Goal: Task Accomplishment & Management: Use online tool/utility

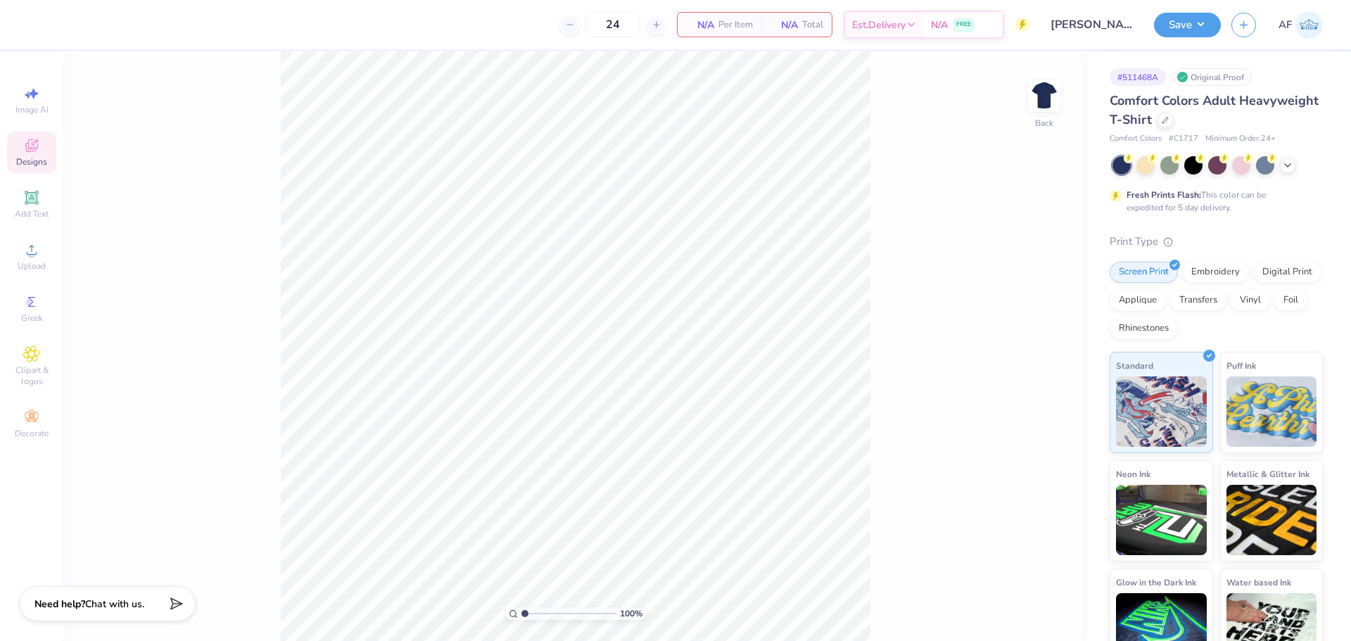
click at [44, 155] on div "Designs" at bounding box center [31, 153] width 49 height 42
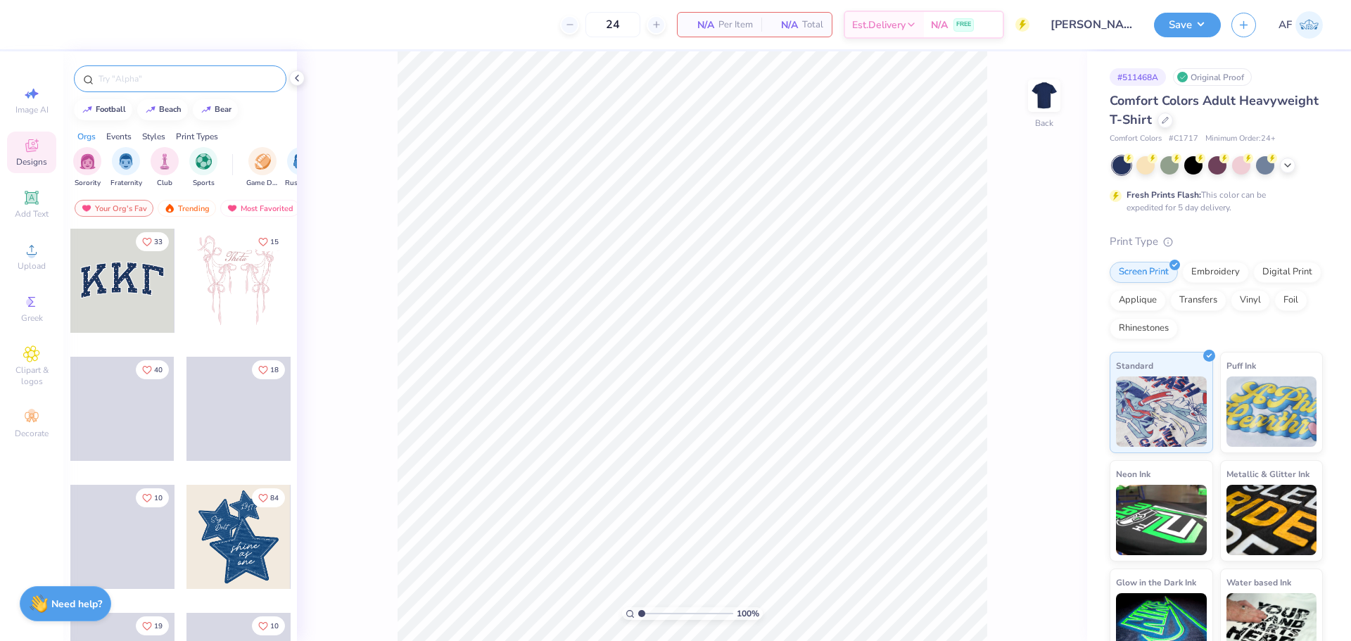
click at [201, 73] on input "text" at bounding box center [187, 79] width 180 height 14
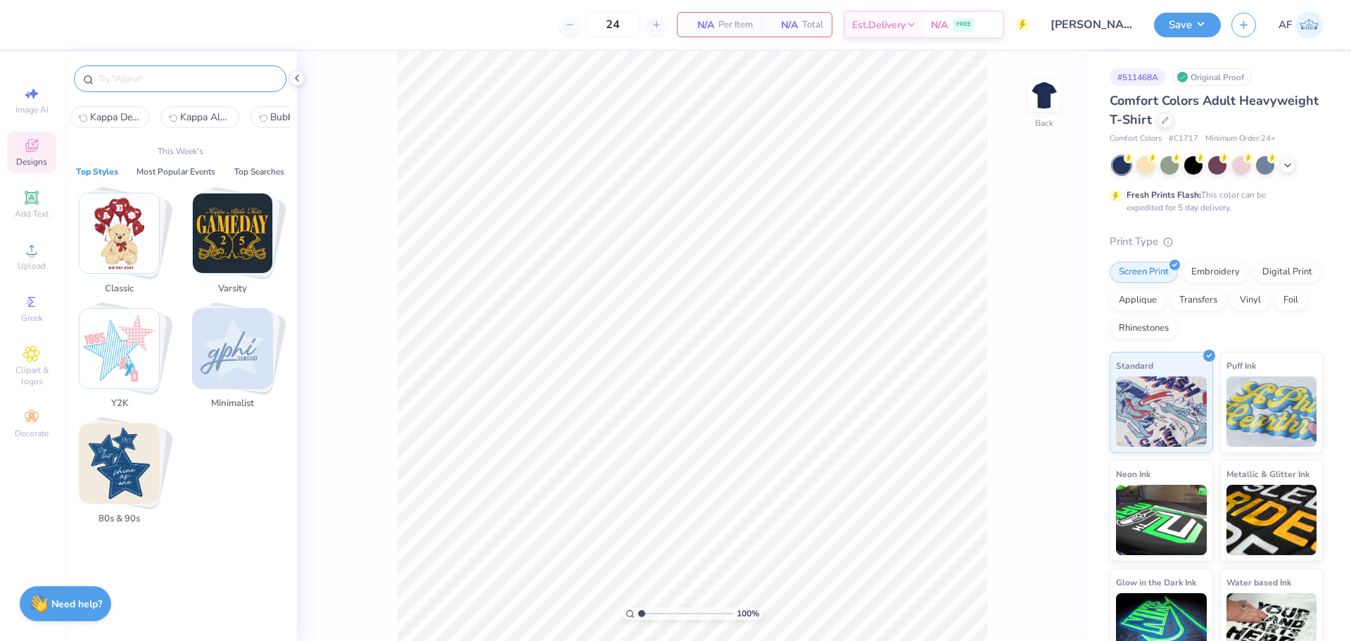
paste input "Cartoon Hotdog"
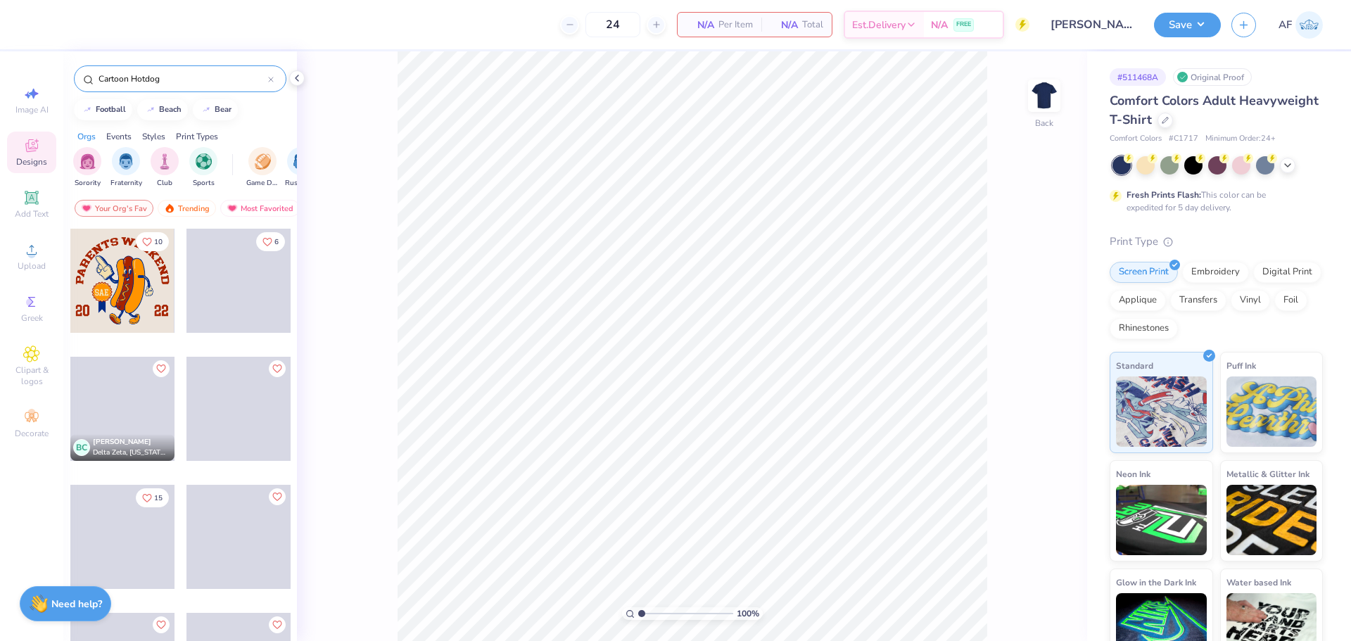
type input "Cartoon Hotdog"
click at [123, 291] on div at bounding box center [122, 281] width 104 height 104
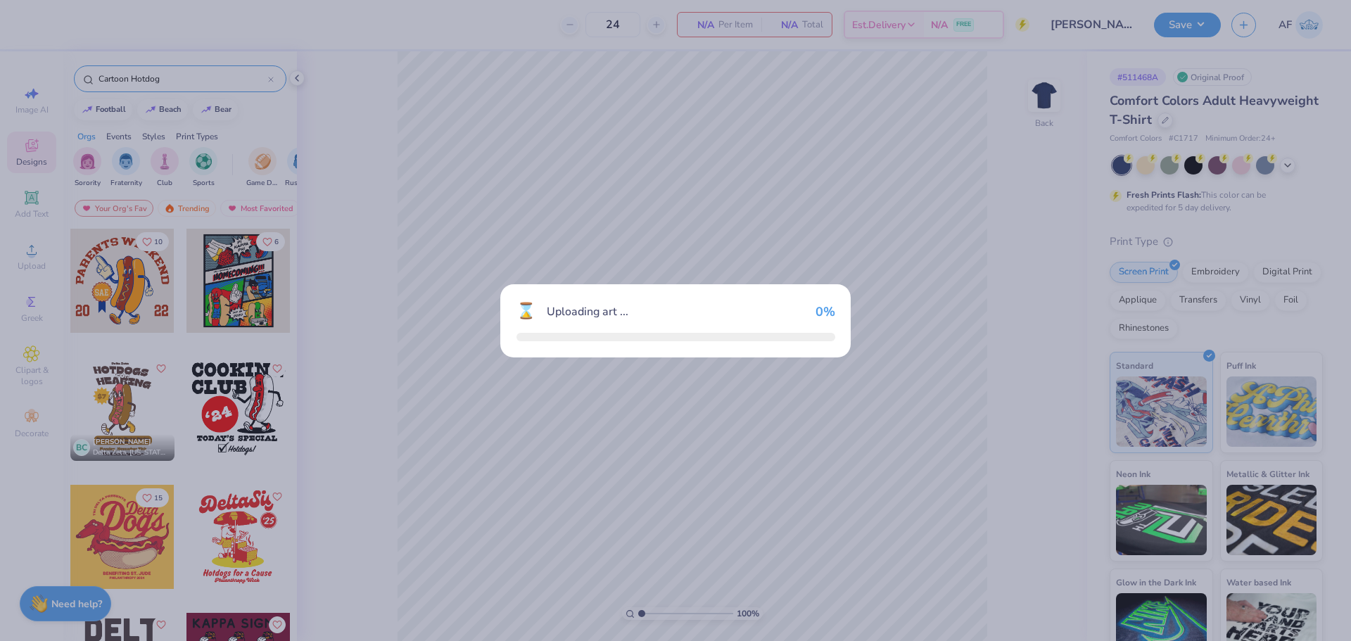
click at [123, 291] on div "⌛ Uploading art ... 0 %" at bounding box center [675, 320] width 1351 height 641
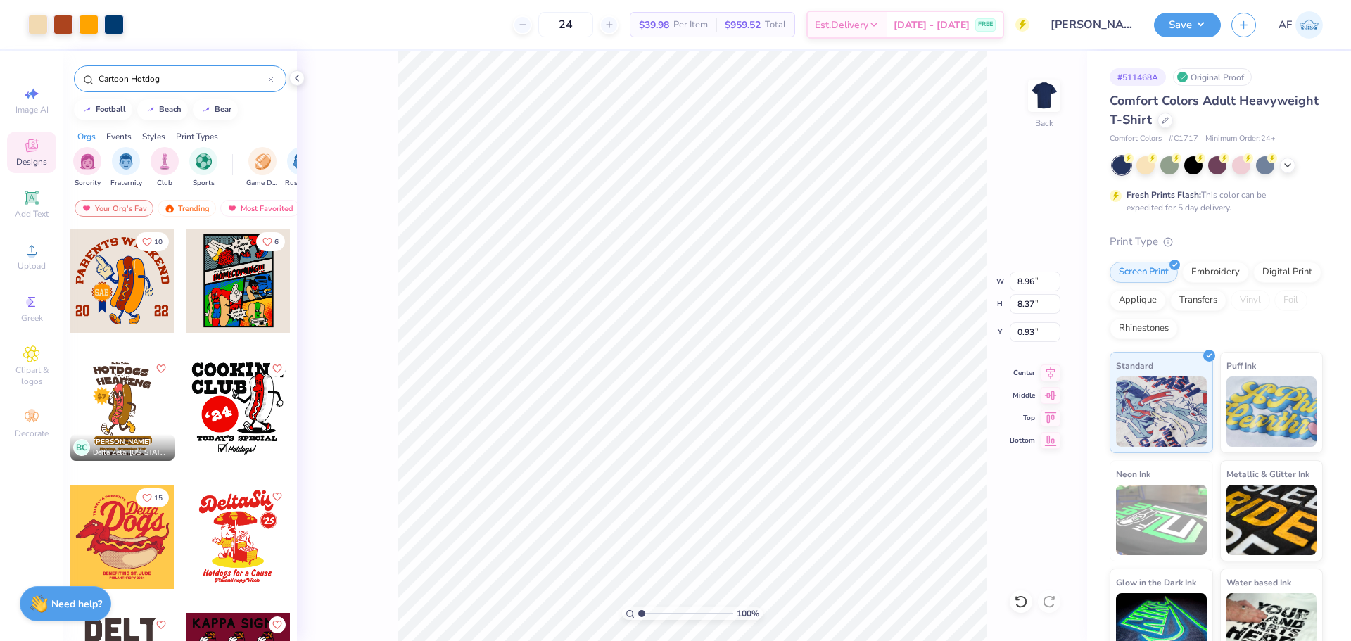
type input "0.93"
type input "3.00"
click at [757, 400] on li "Download vector" at bounding box center [767, 404] width 110 height 27
click at [757, 407] on li "Download vector" at bounding box center [778, 404] width 110 height 27
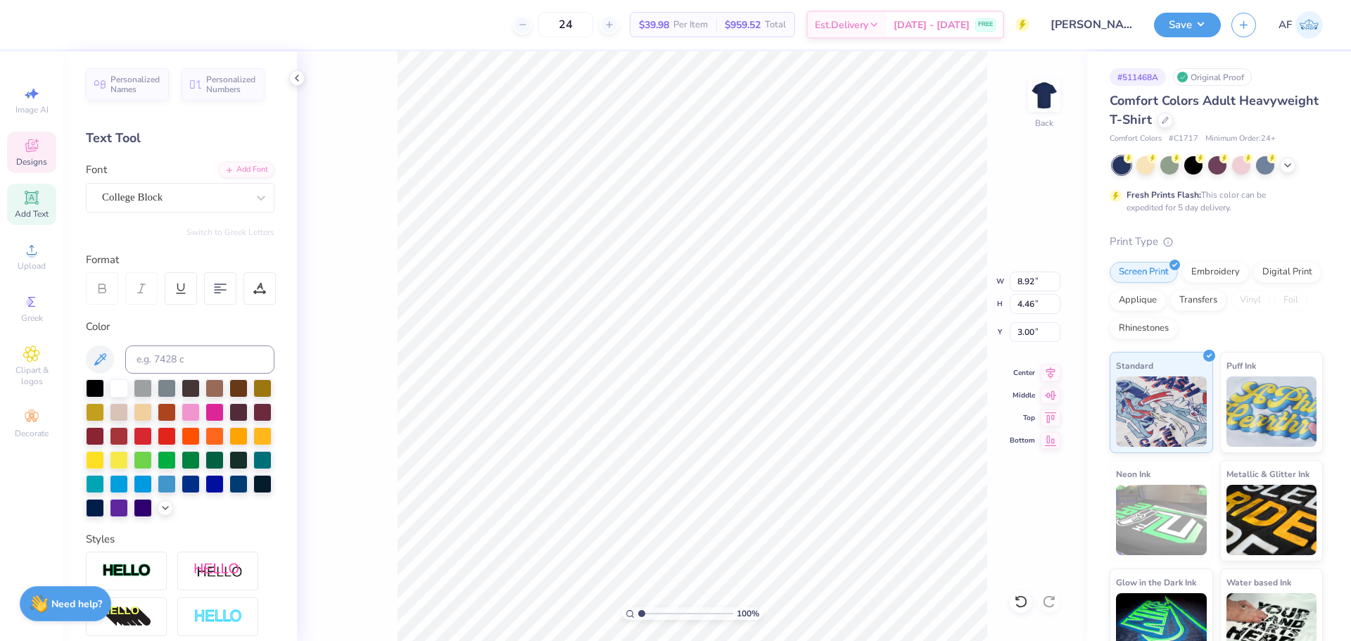
scroll to position [12, 2]
click at [827, 613] on li "Send to Back" at bounding box center [819, 623] width 110 height 27
type input "3.25"
type input "5.23"
type input "5.05"
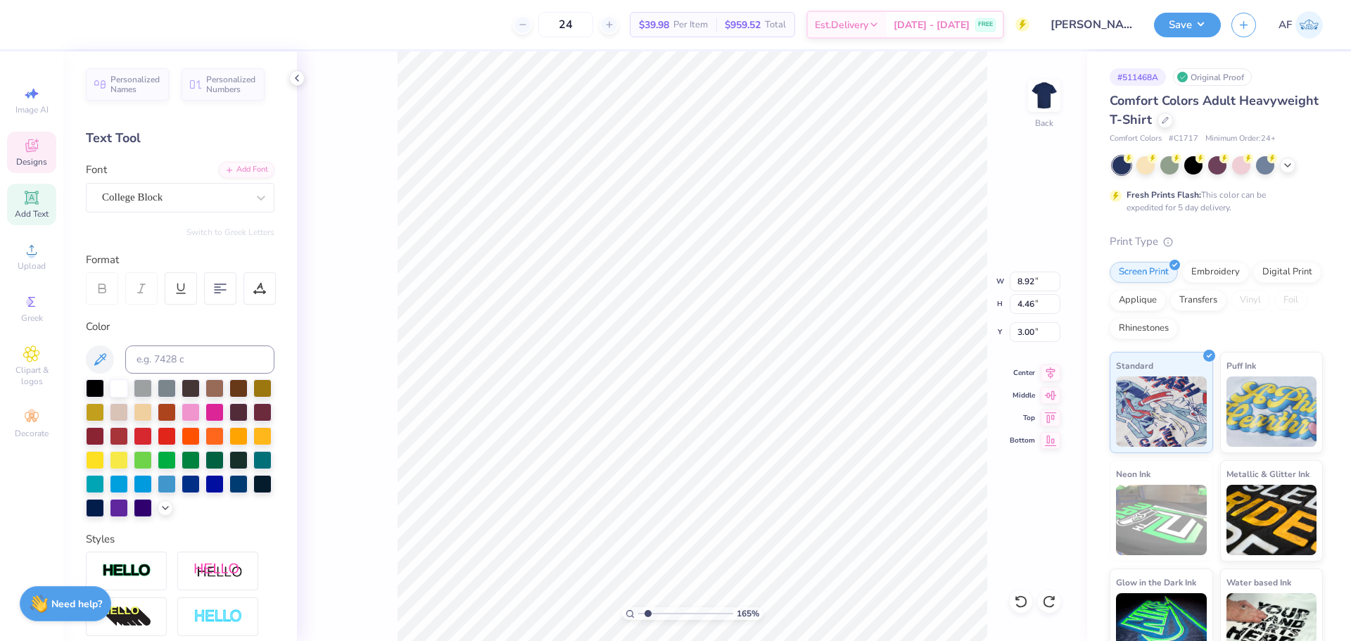
type input "1.6491337272538"
type input "8.93"
type input "7.69"
type input "2.92"
type input "1.6491337272538"
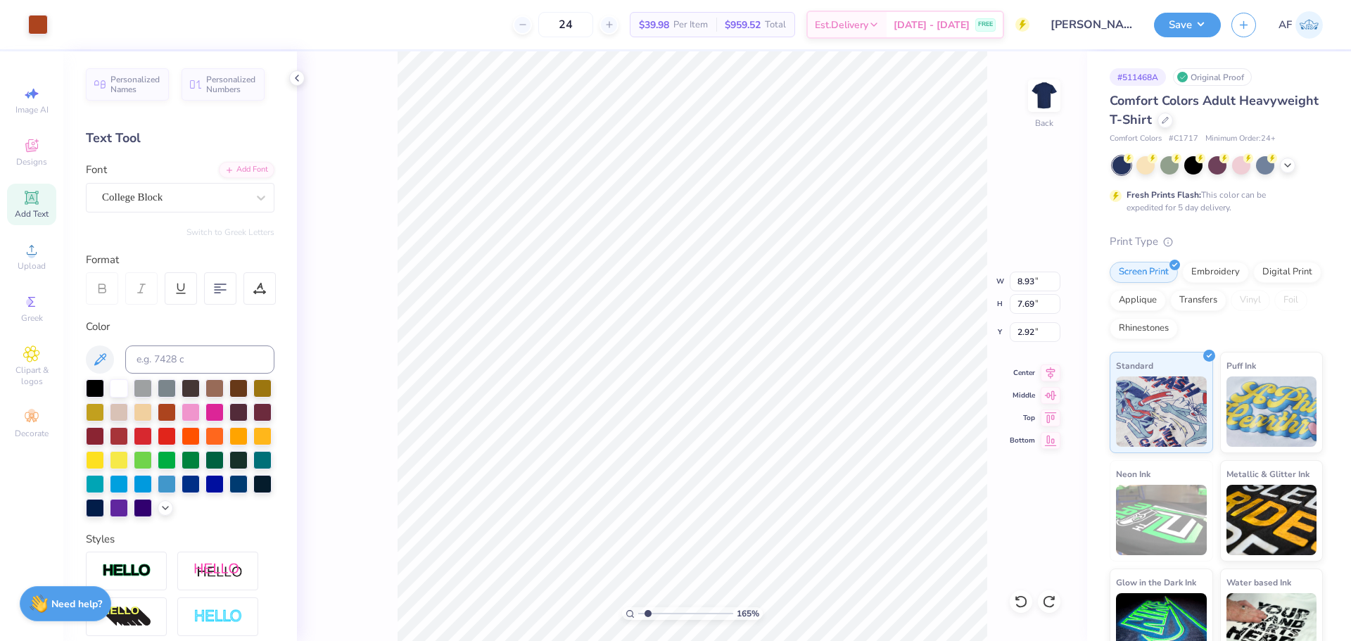
type input "14.19"
click at [25, 265] on span "Upload" at bounding box center [32, 265] width 28 height 11
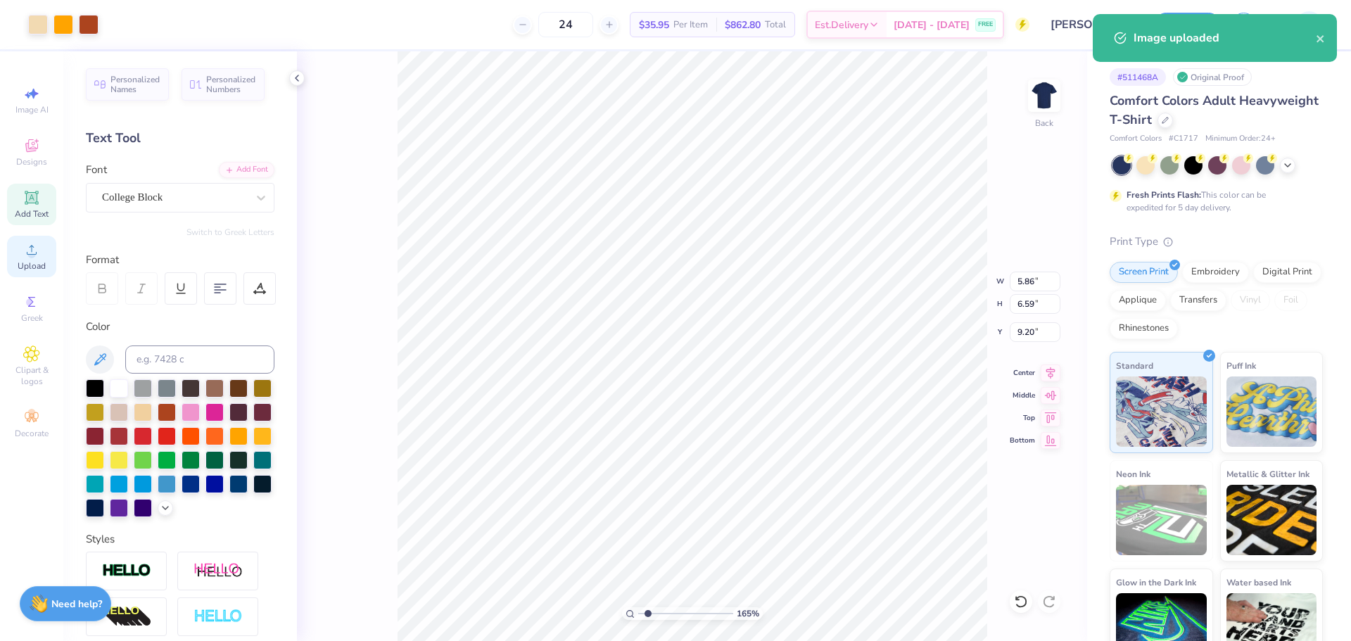
type input "1.6491337272538"
type input "3.41"
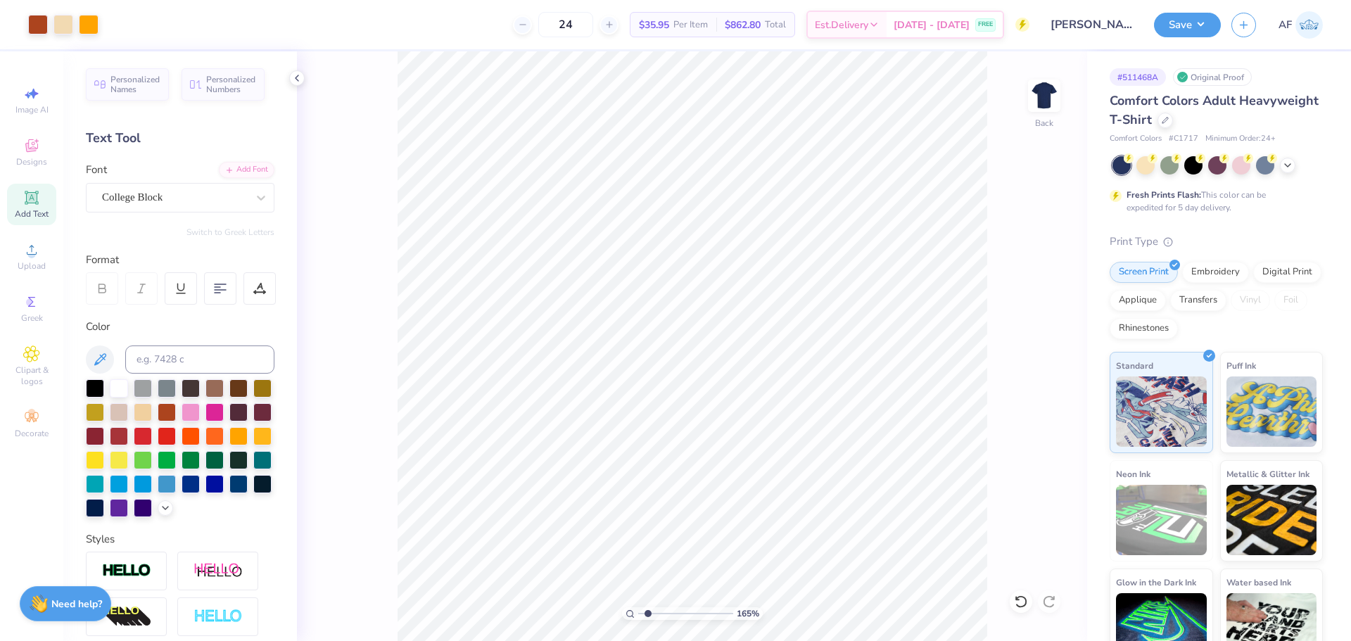
click at [311, 0] on html "Art colors 24 $35.95 Per Item $862.80 Total Est. Delivery Sep 6 - 9 FREE Design…" at bounding box center [675, 320] width 1351 height 641
type input "1.6491337272538"
click at [1022, 285] on input "5.86" at bounding box center [1035, 282] width 51 height 20
type input "6"
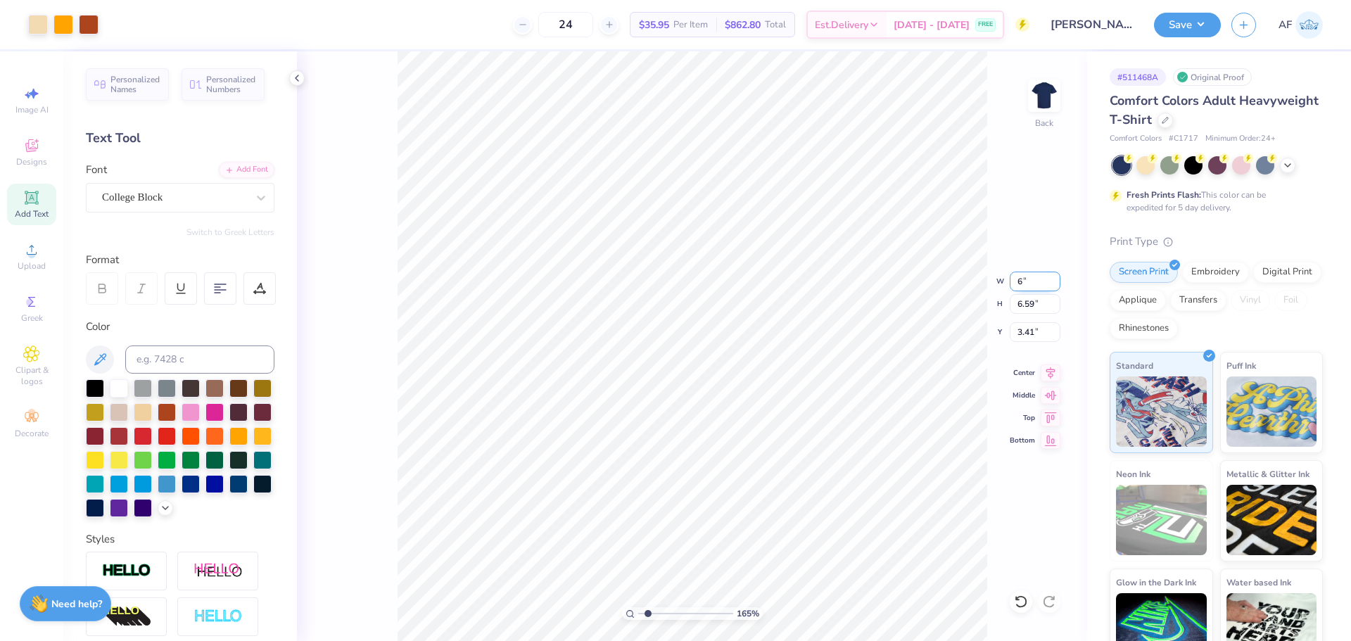
type input "1.6491337272538"
type input "6.00"
type input "6.75"
type input "3.34"
click at [1050, 370] on icon at bounding box center [1051, 370] width 20 height 17
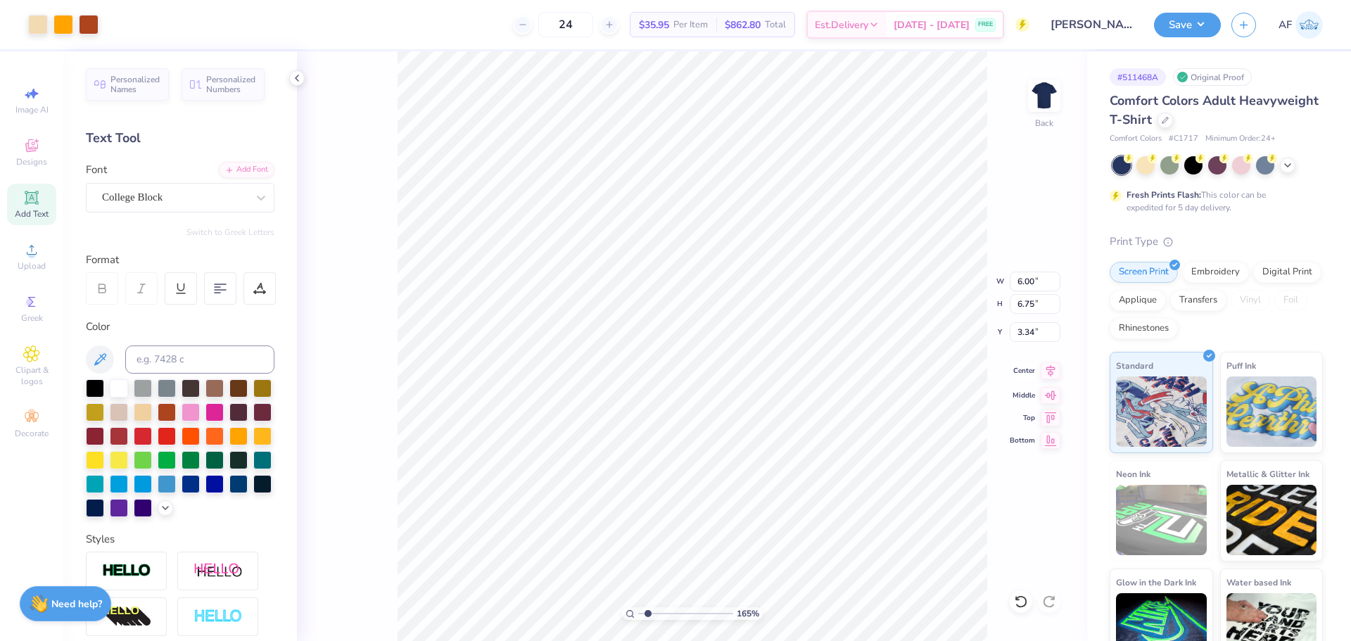
type input "1.6491337272538"
type input "5.01"
click at [764, 621] on li "Send to Back" at bounding box center [764, 623] width 110 height 27
type input "1.18145891733022"
type input "8.93"
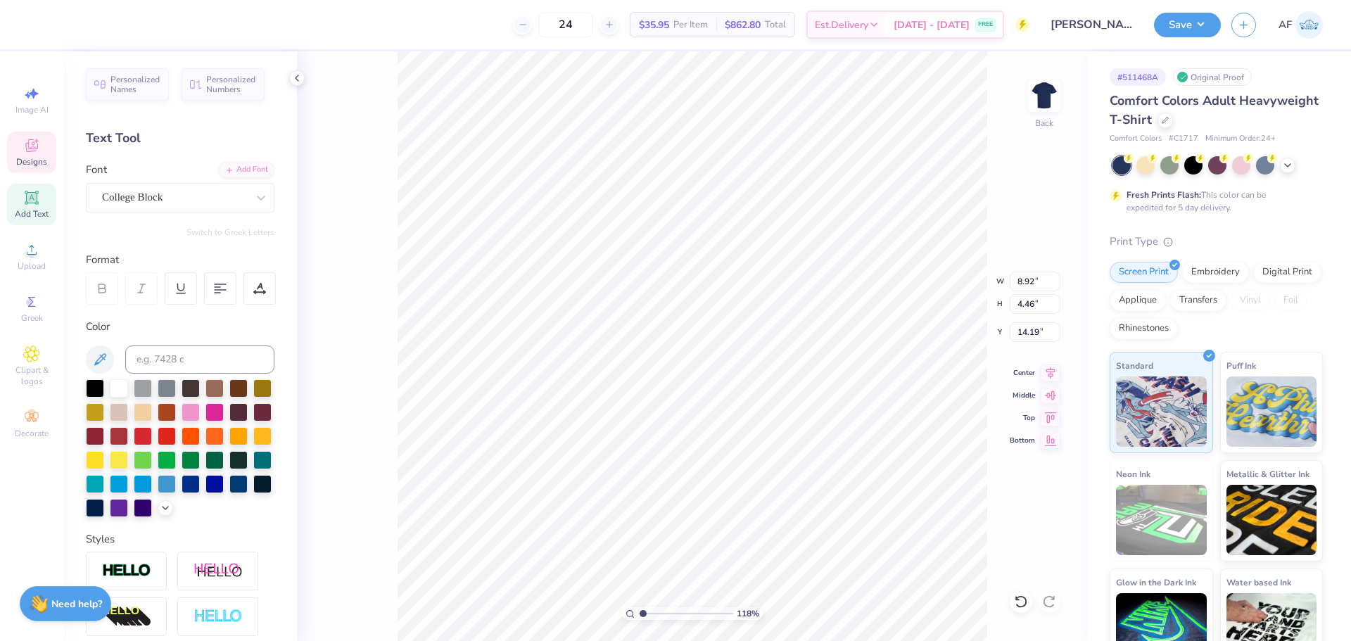
type input "7.69"
type input "1.18145891733022"
type input "3.26"
type input "1.18145891733022"
type input "6.00"
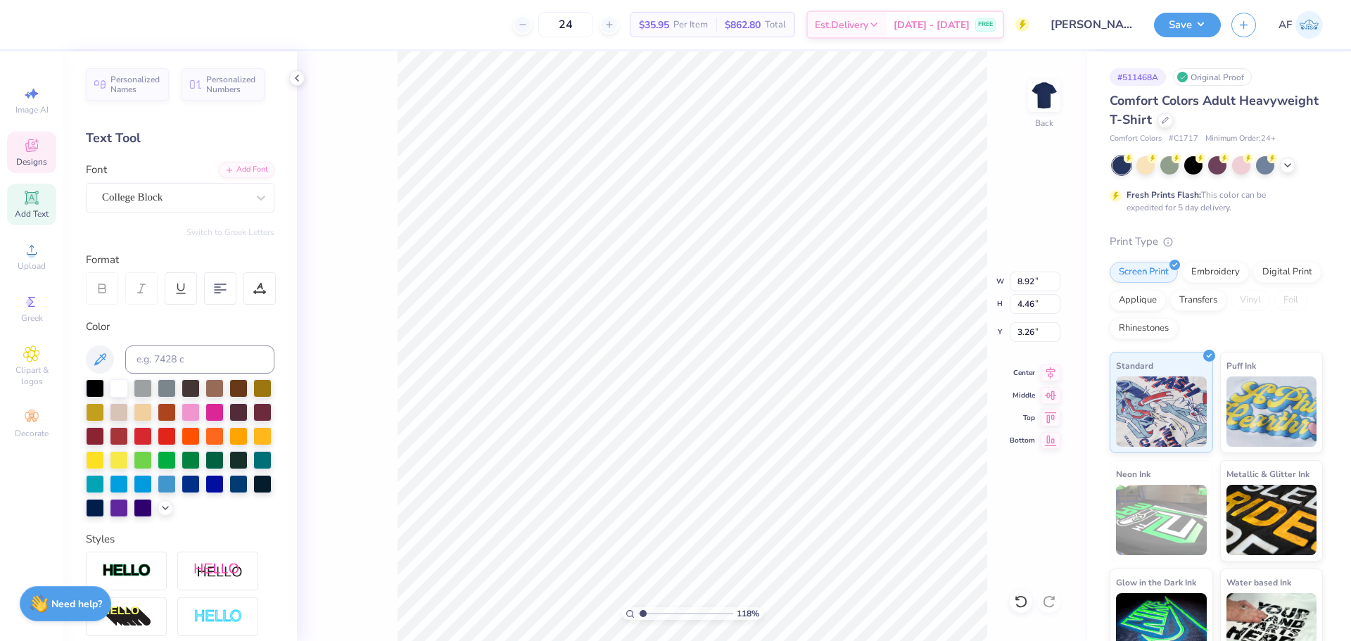
type input "6.75"
type input "5.01"
type input "1.18145891733022"
type input "5.84"
type input "6.57"
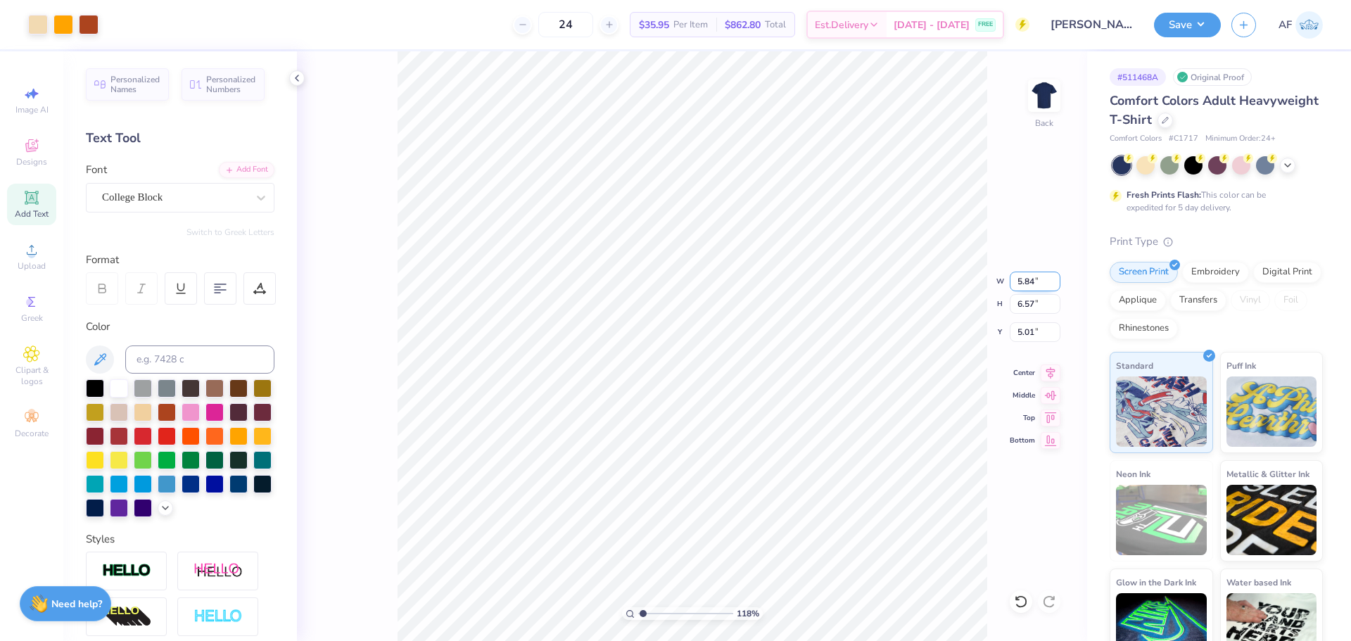
click at [1022, 285] on input "5.84" at bounding box center [1035, 282] width 51 height 20
type input "5.9"
type input "1.18145891733022"
type input "5.90"
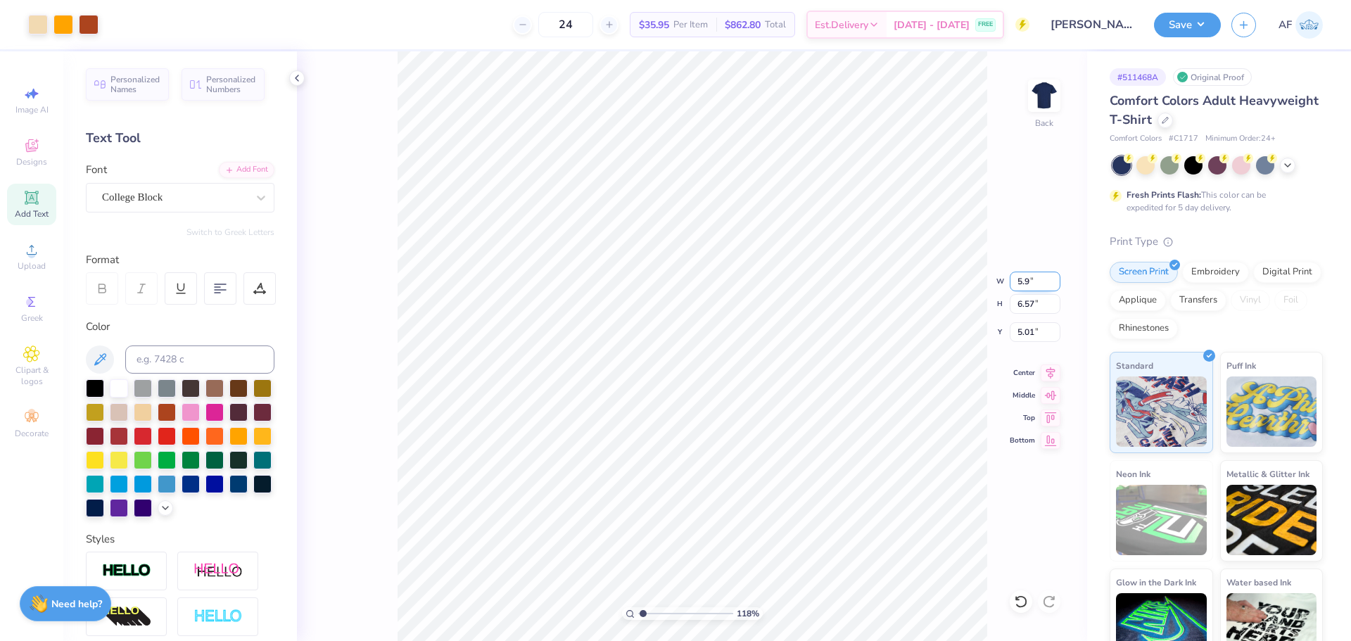
type input "6.63"
click at [1032, 331] on input "4.98" at bounding box center [1035, 332] width 51 height 20
click at [1053, 336] on input "4.97" at bounding box center [1035, 332] width 51 height 20
click at [1053, 336] on input "4.96" at bounding box center [1035, 332] width 51 height 20
click at [1053, 329] on input "4.97" at bounding box center [1035, 332] width 51 height 20
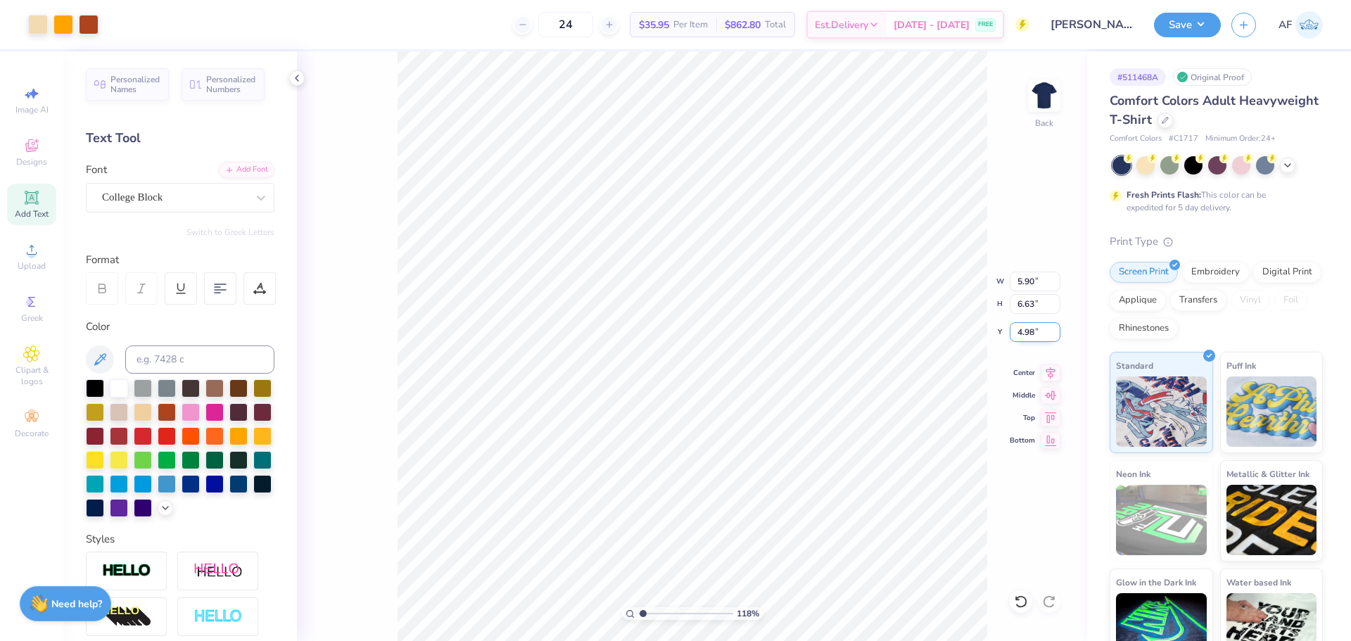
click at [1053, 329] on input "4.98" at bounding box center [1035, 332] width 51 height 20
click at [1053, 329] on input "4.99" at bounding box center [1035, 332] width 51 height 20
type input "5"
click at [1053, 329] on input "5" at bounding box center [1035, 332] width 51 height 20
type input "1.18145891733022"
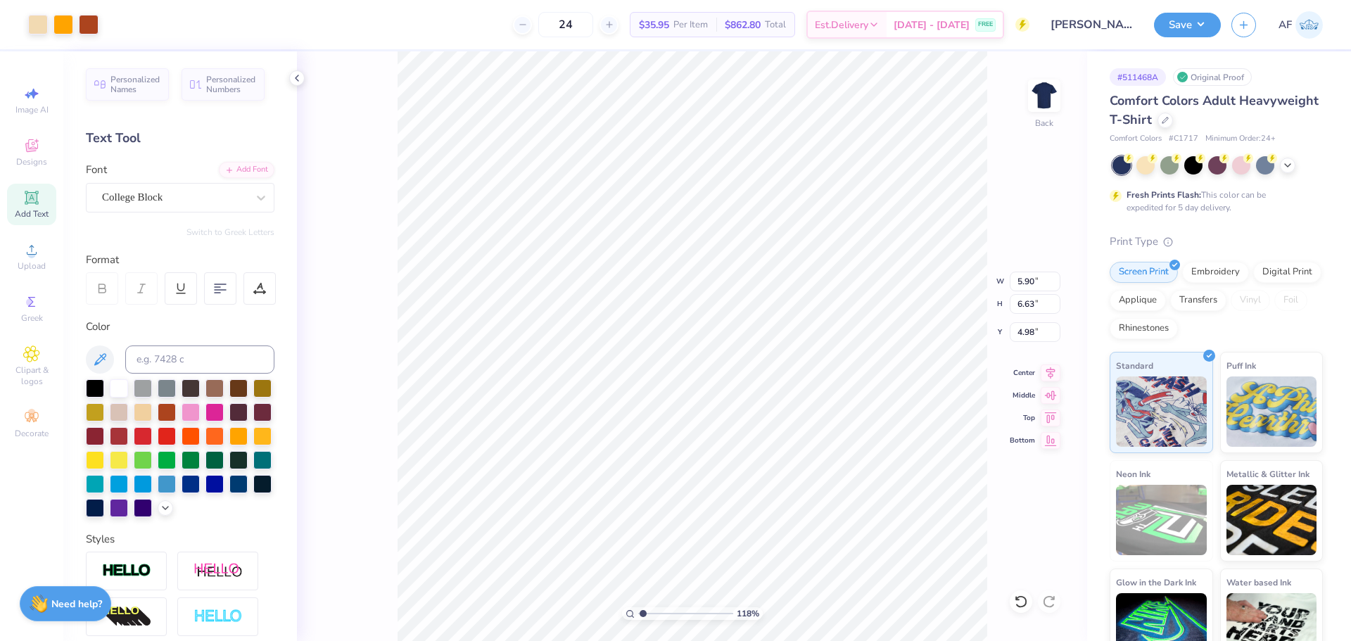
type input "5.32"
type input "1.18145891733022"
type input "8.63"
type input "4.48505343131628"
type input "8.55"
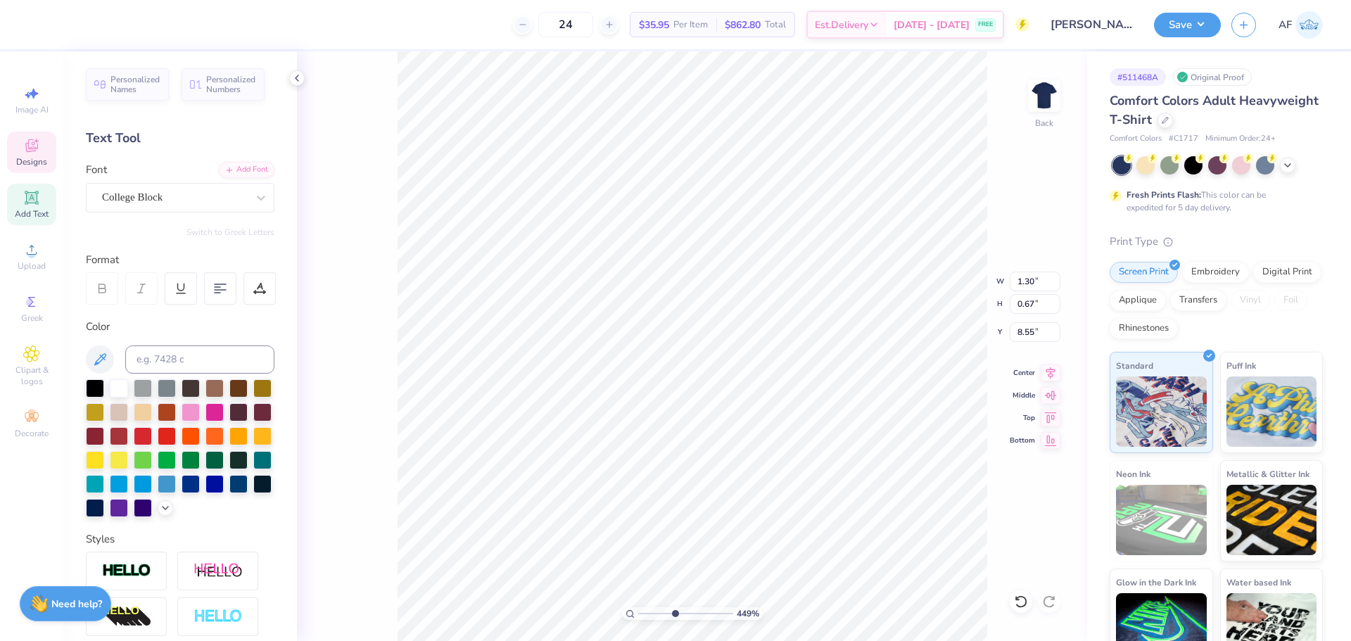
type input "4.48505343131628"
type input "5.90"
type input "6.63"
type input "5.32"
type input "4.48505343131628"
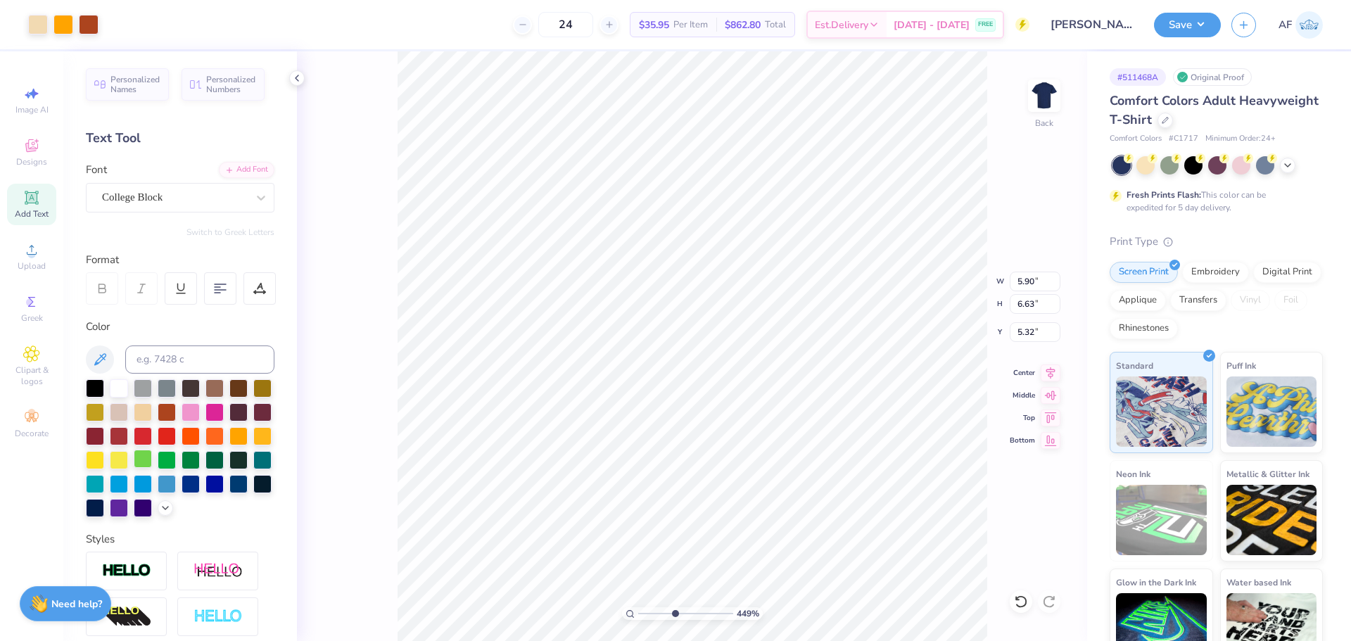
type input "1.30"
type input "0.67"
type input "8.55"
type input "4.48505343131628"
type textarea "A"
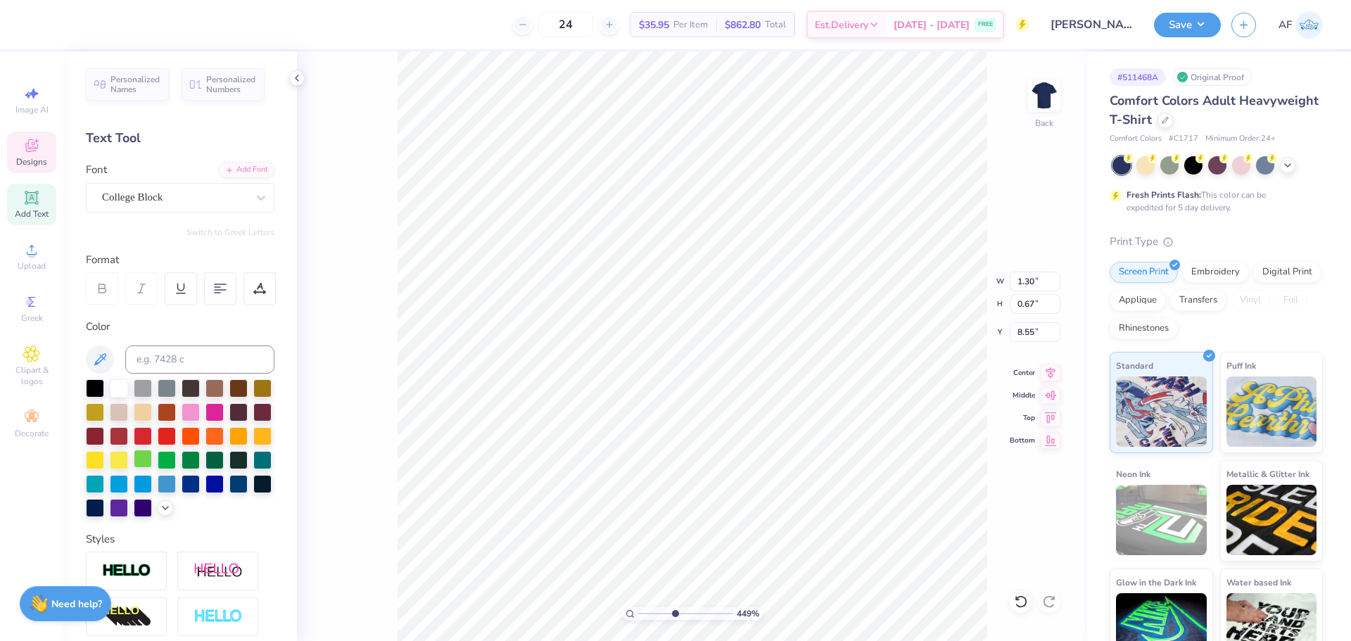
scroll to position [12, 1]
type input "4.48505343131628"
type textarea "AD"
type input "4.48505343131628"
type textarea "ADP"
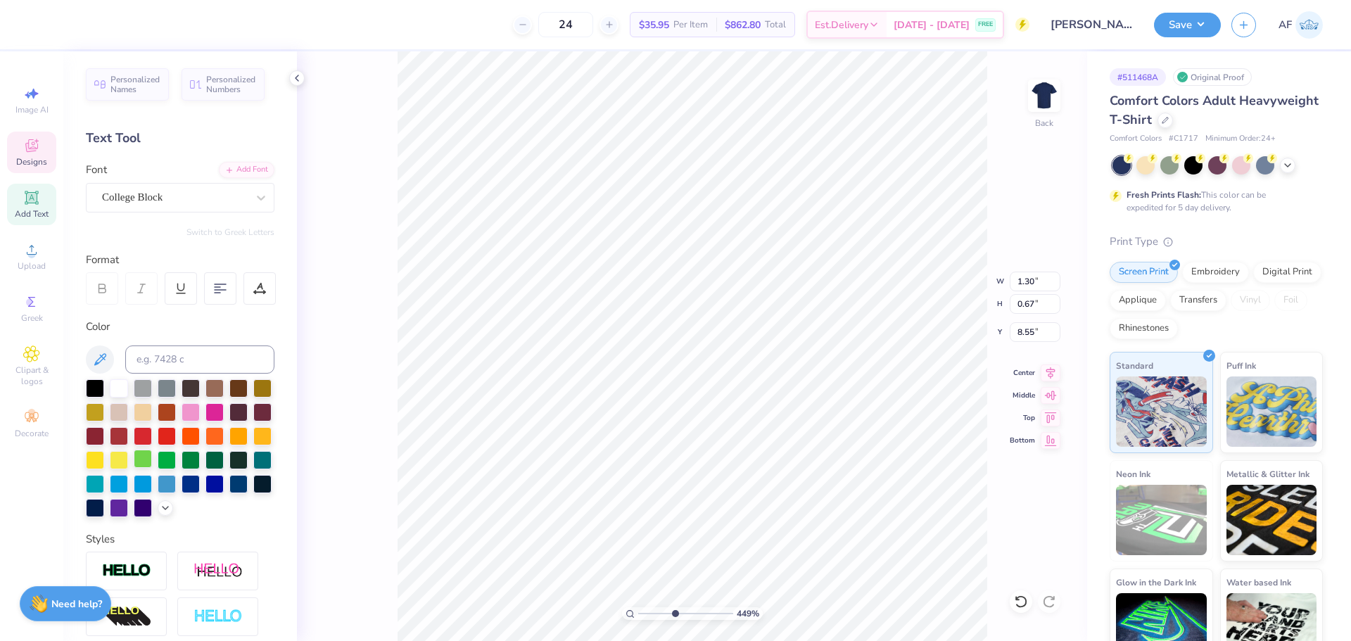
type input "4.48505343131628"
type textarea "ADPi"
type input "4.48505343131628"
type input "8.92"
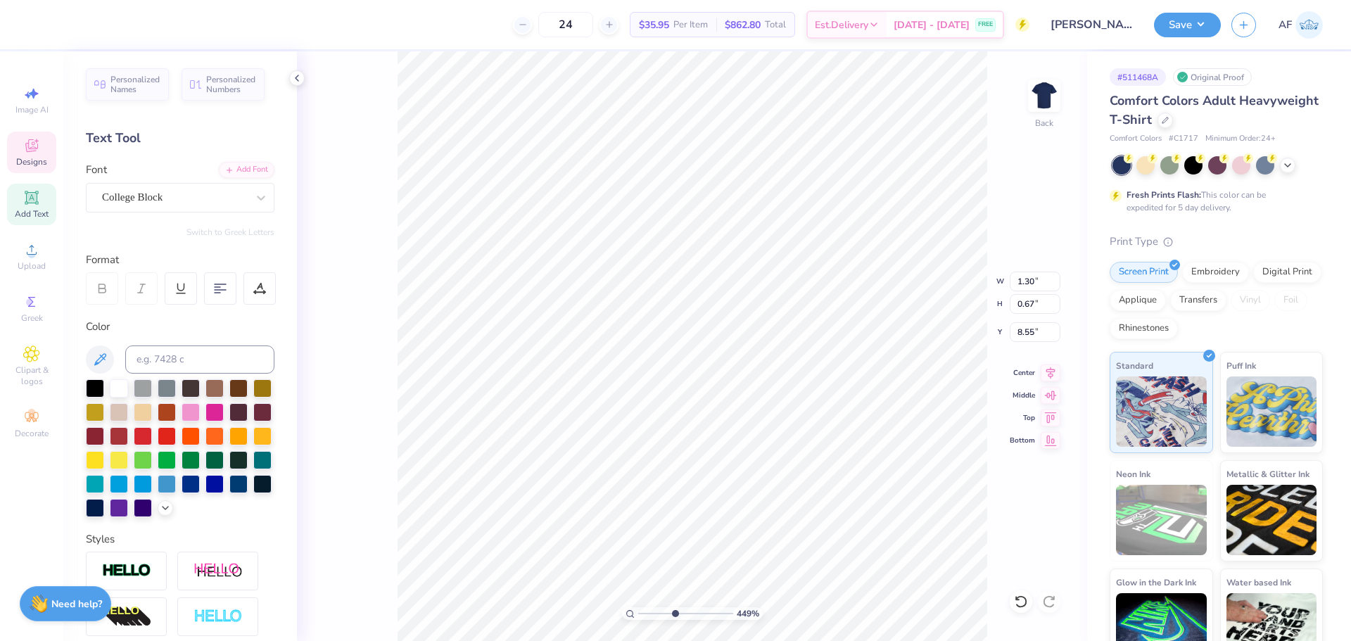
type input "4.46"
type input "3.26"
type input "4.48505343131628"
type input "1.30"
type input "0.67"
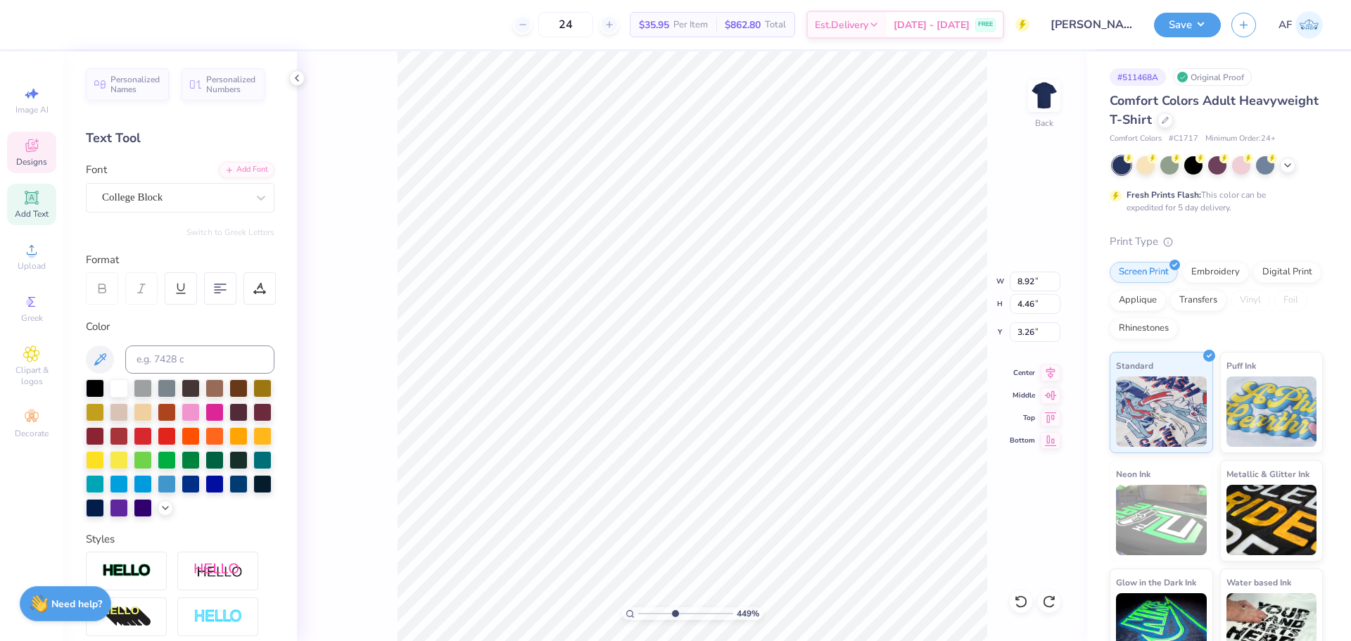
type input "8.55"
type input "4.48505343131628"
type textarea "A"
type input "4.48505343131628"
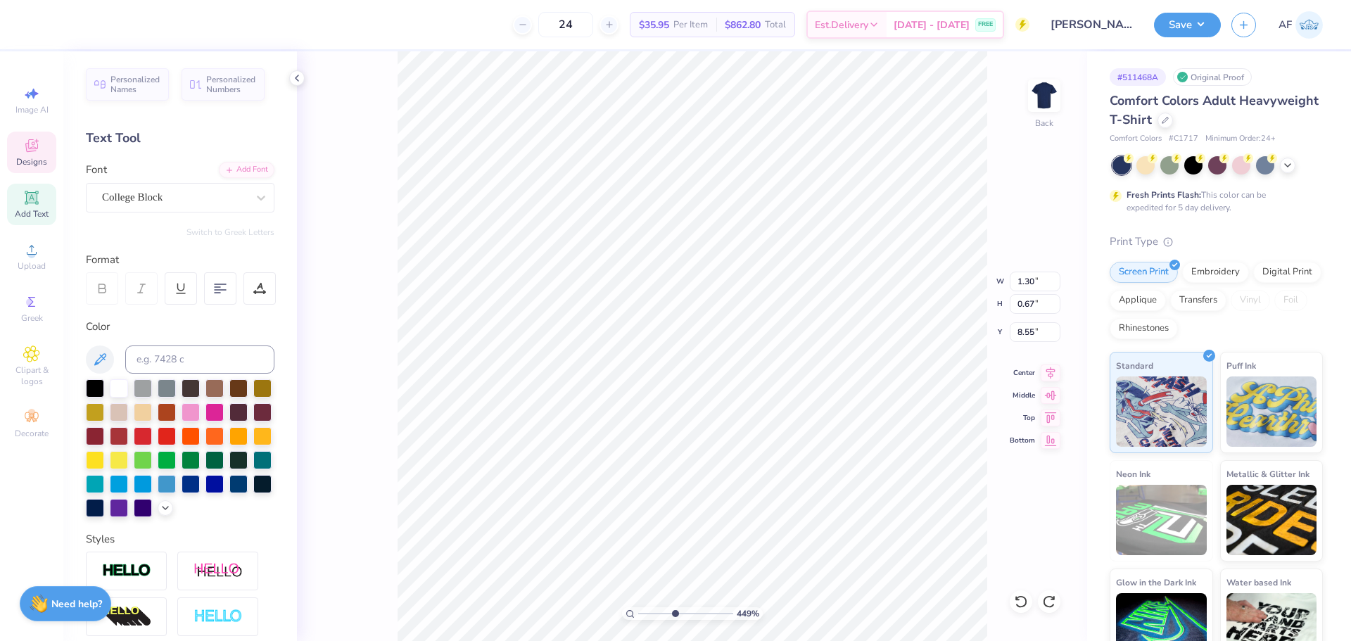
type textarea "AD"
type input "4.48505343131628"
type textarea "ADP"
type input "4.48505343131628"
type textarea "ADPI"
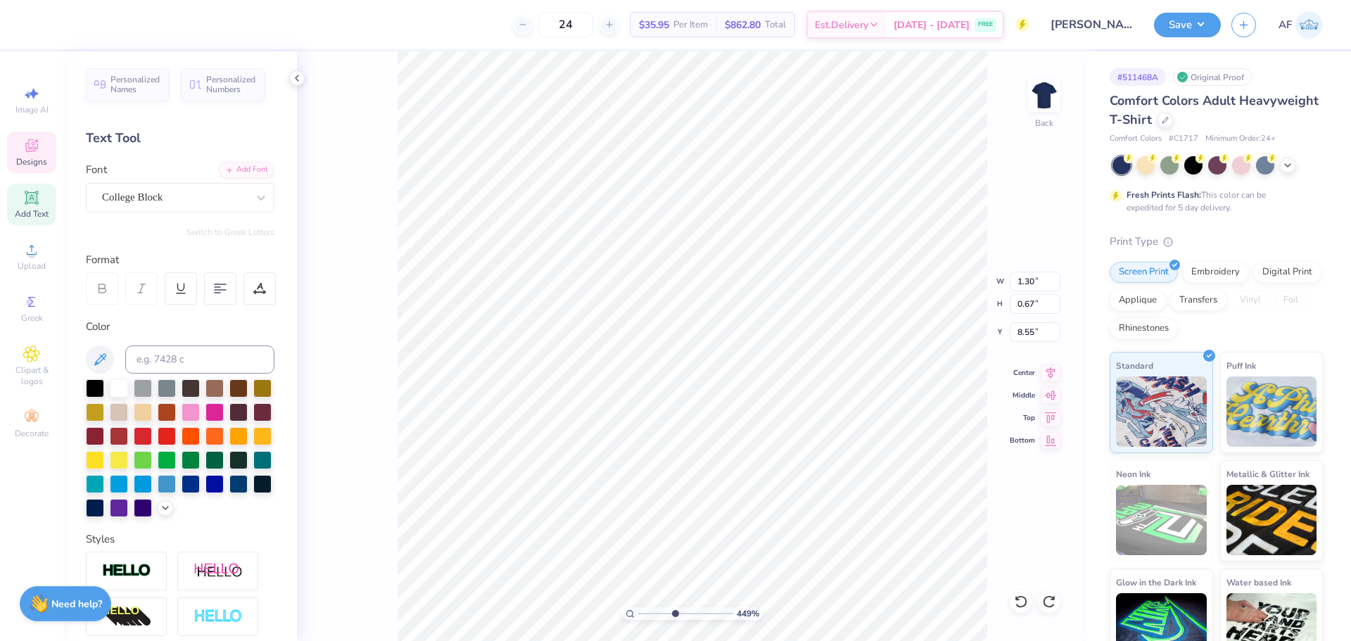
type input "4.48505343131628"
type input "8.92"
type input "4.46"
type input "3.26"
type input "4.48505343131628"
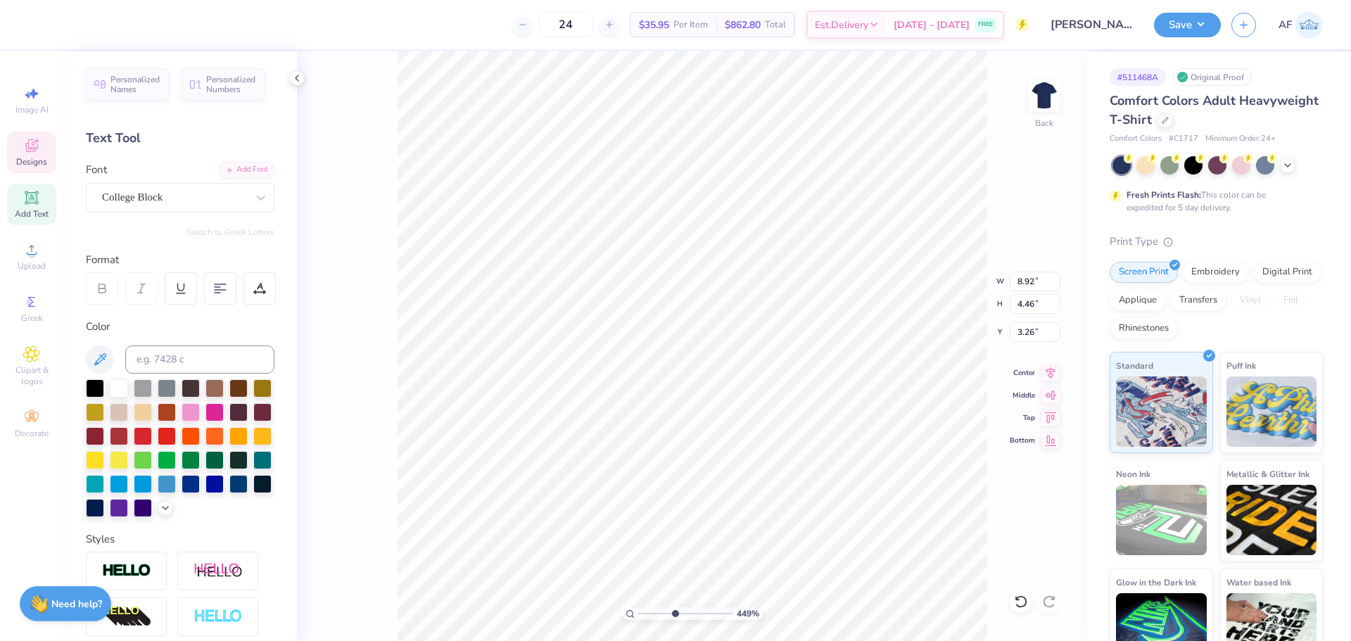
type input "1.63"
type input "0.66"
type input "8.65"
type input "4.48505343131628"
type input "1.28"
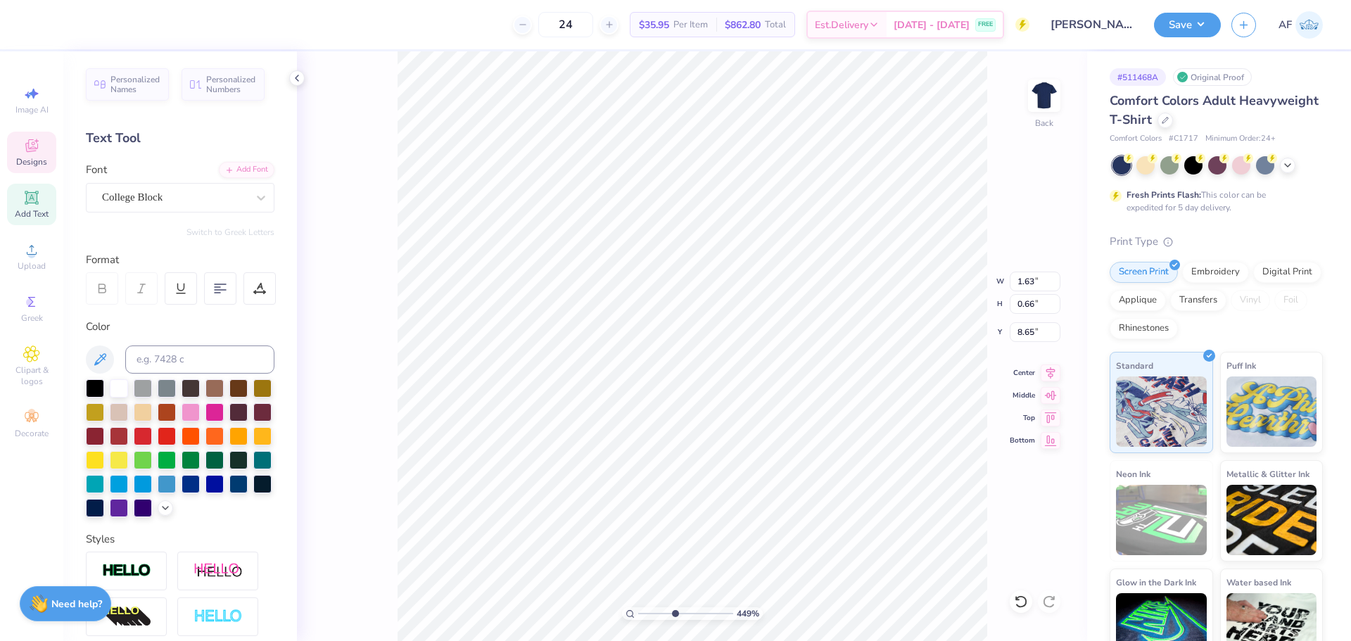
type input "0.51"
type input "8.79"
type input "4.48505343131628"
type input "8.63"
type input "4.48505343131628"
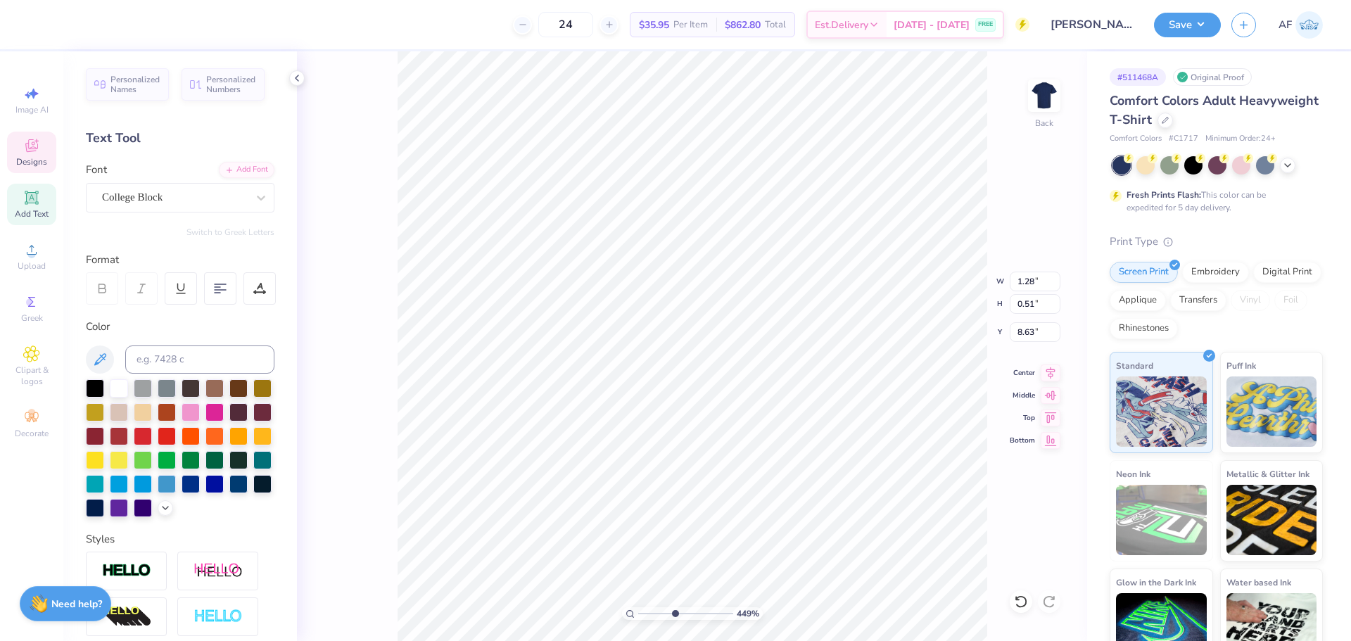
type input "5.90"
type input "6.63"
type input "5.32"
type input "4.48505343131628"
type input "1.28"
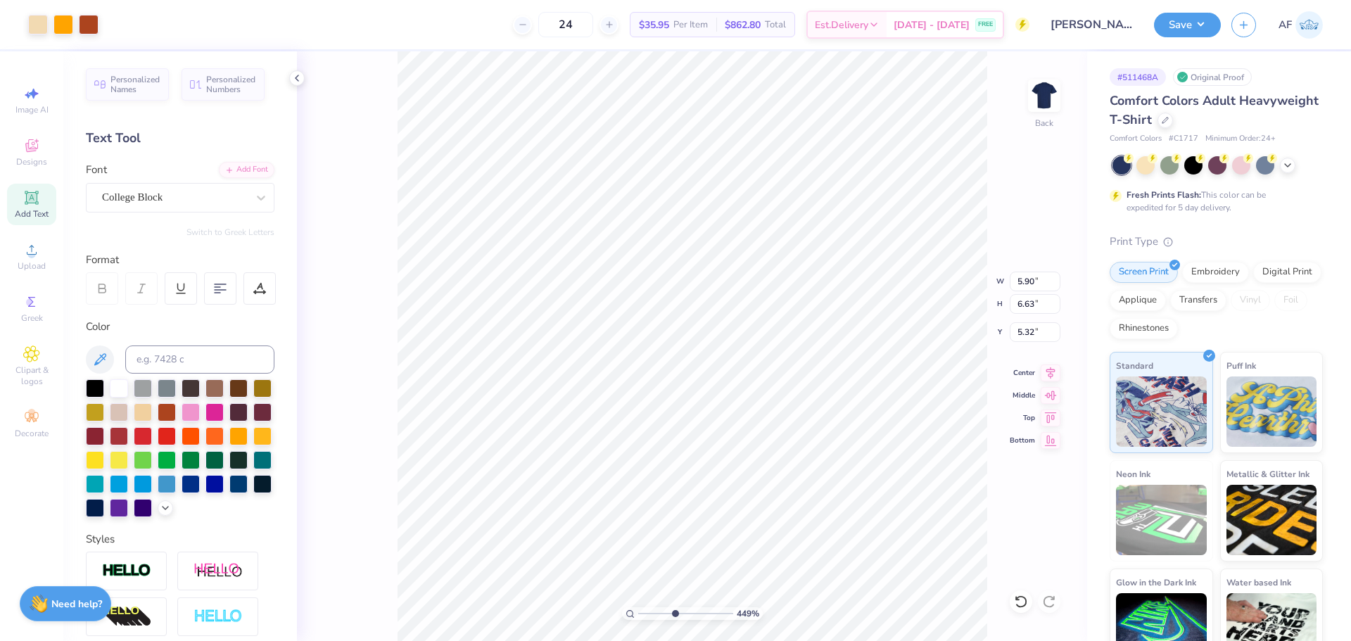
type input "0.51"
type input "8.63"
type input "4.48505343131628"
type textarea "ADP"
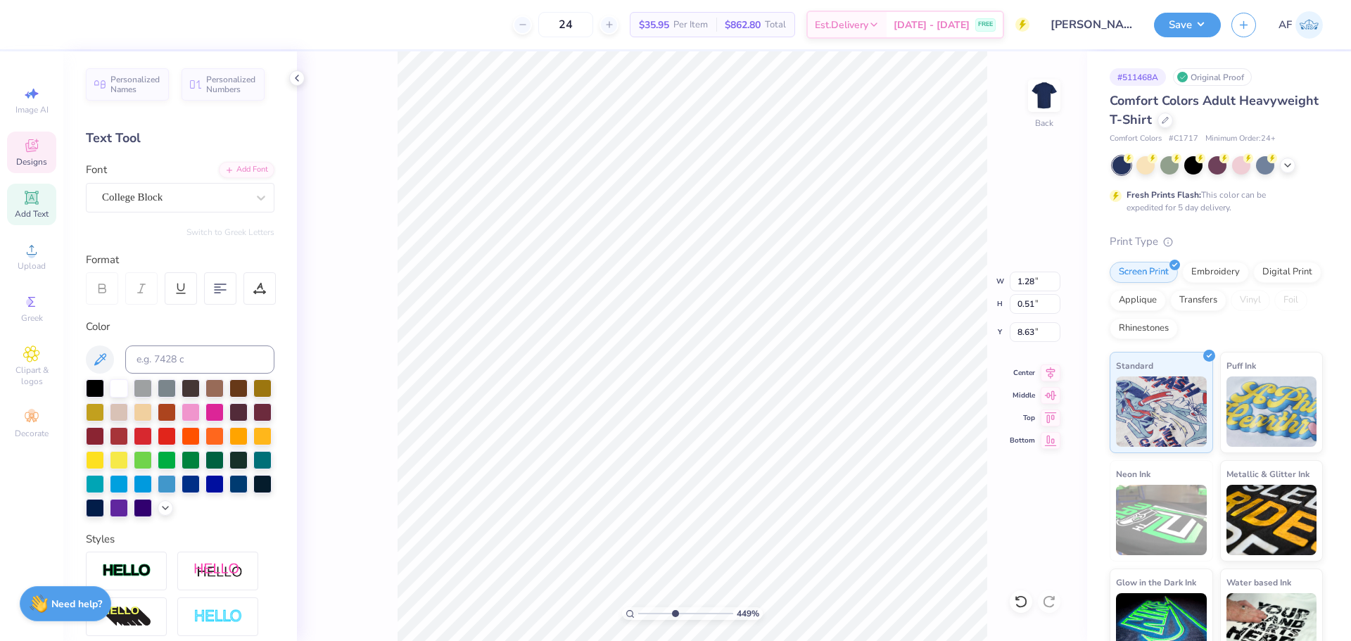
type input "4.48505343131628"
type input "5.90"
type input "6.63"
type input "5.32"
type input "4.48505343131628"
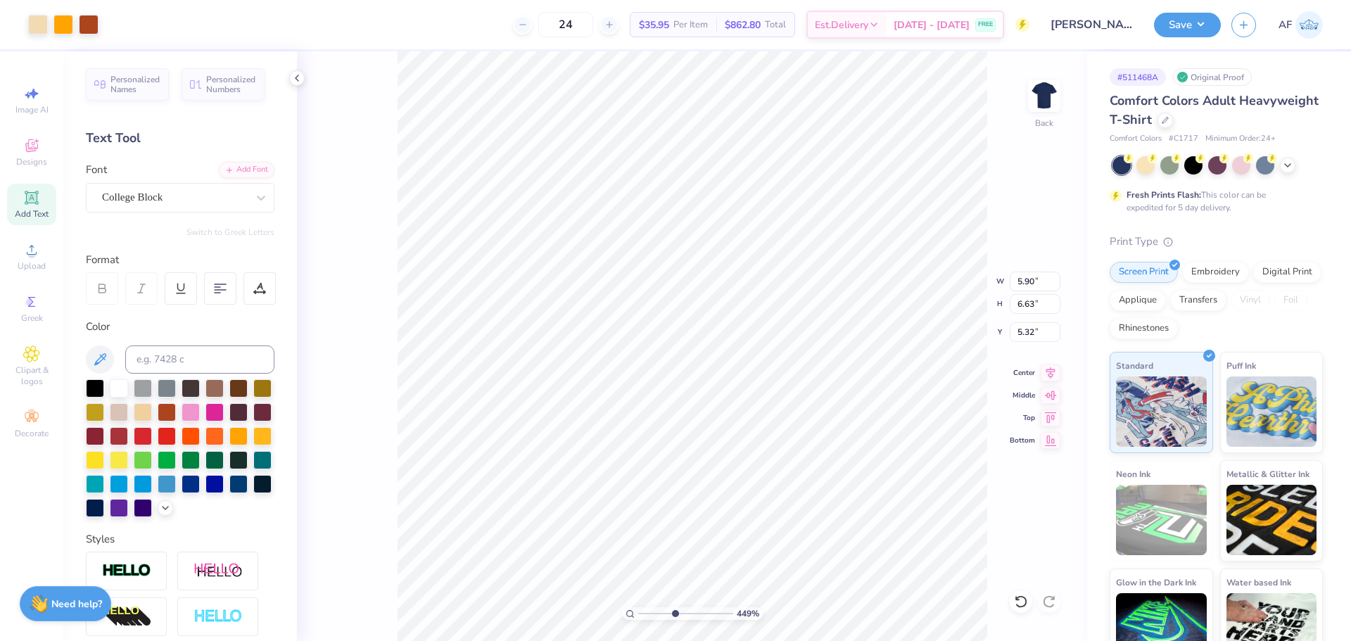
type input "1.08"
type input "0.51"
type input "8.63"
click at [669, 379] on li "Duplicate" at bounding box center [664, 376] width 110 height 27
type input "4.48505343131628"
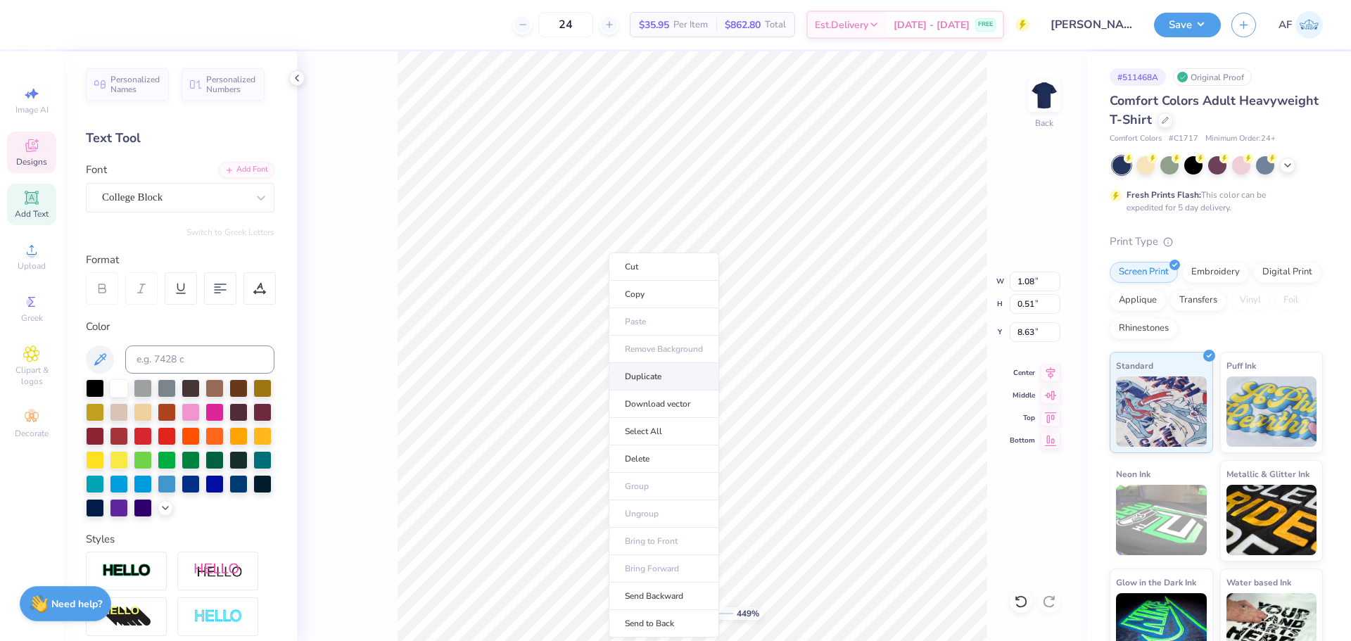
type input "9.63"
type input "4.48505343131628"
type input "11.44"
type input "4.48505343131628"
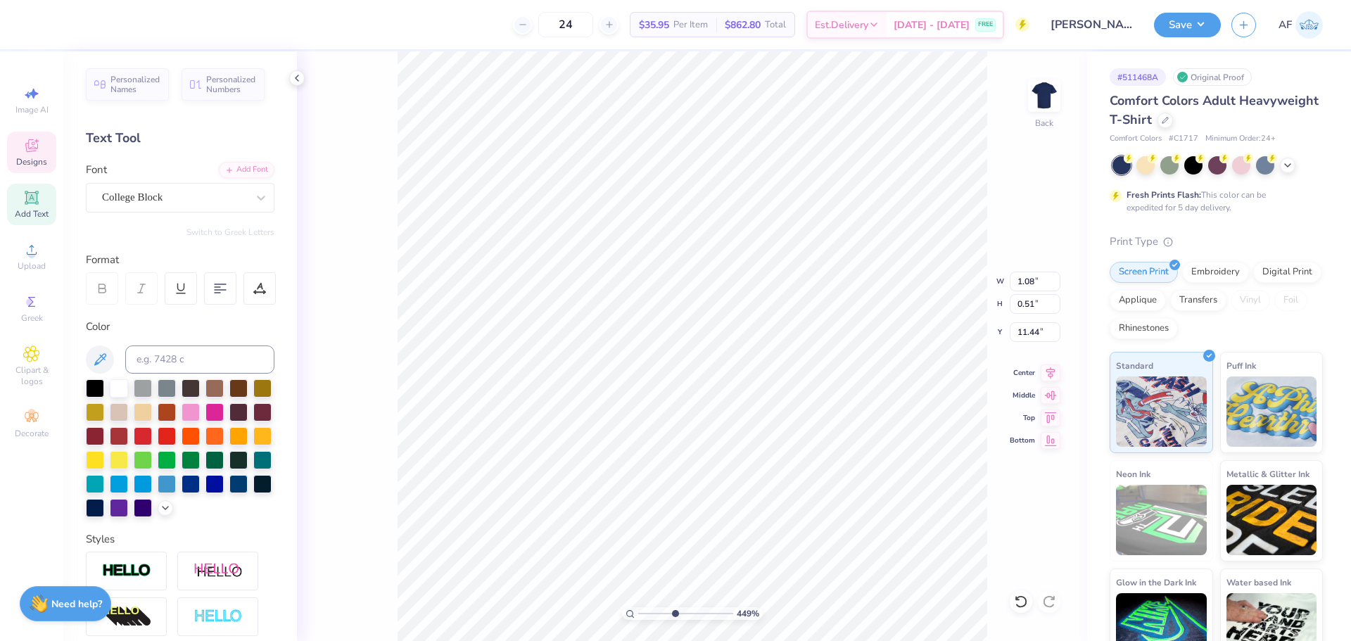
type textarea "i"
type input "4.48505343131628"
type textarea "i"
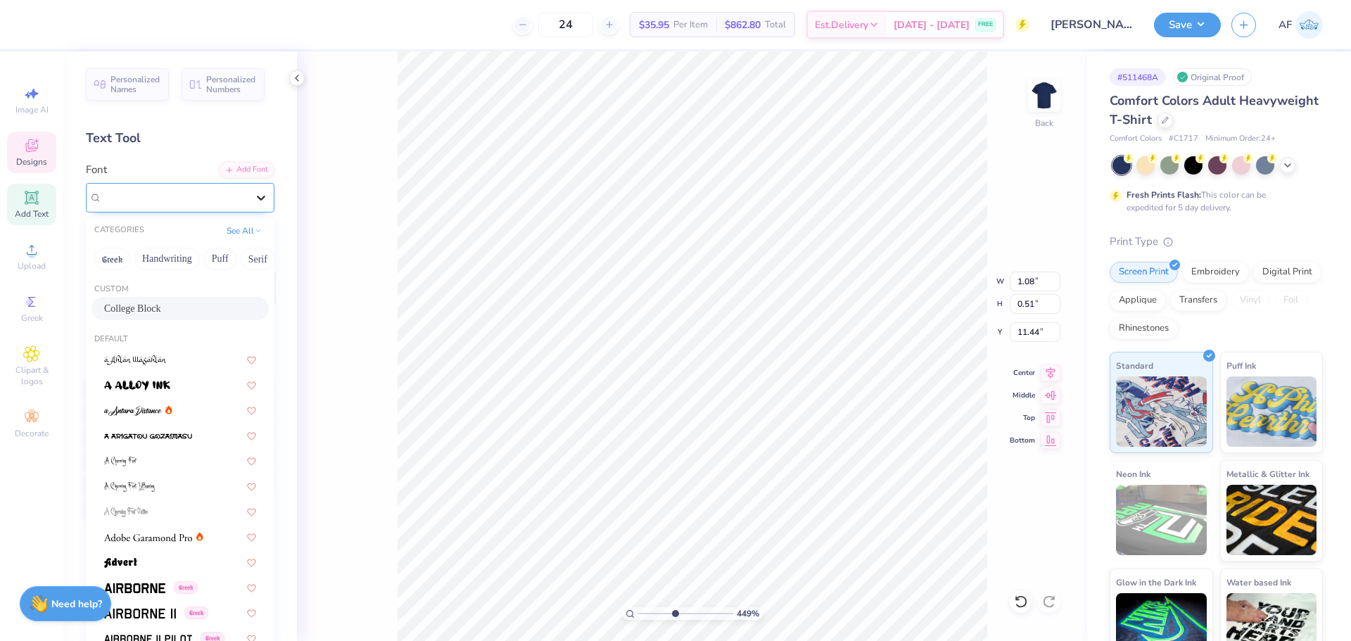
click at [257, 197] on icon at bounding box center [261, 198] width 8 height 5
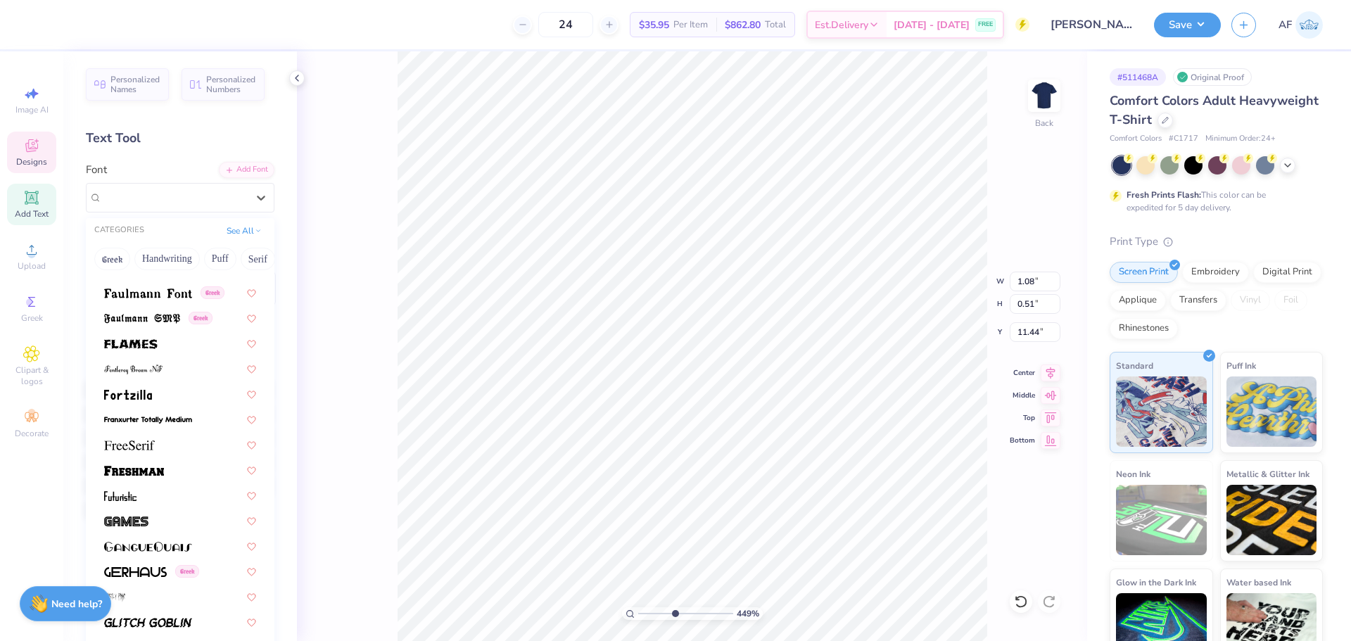
scroll to position [3167, 0]
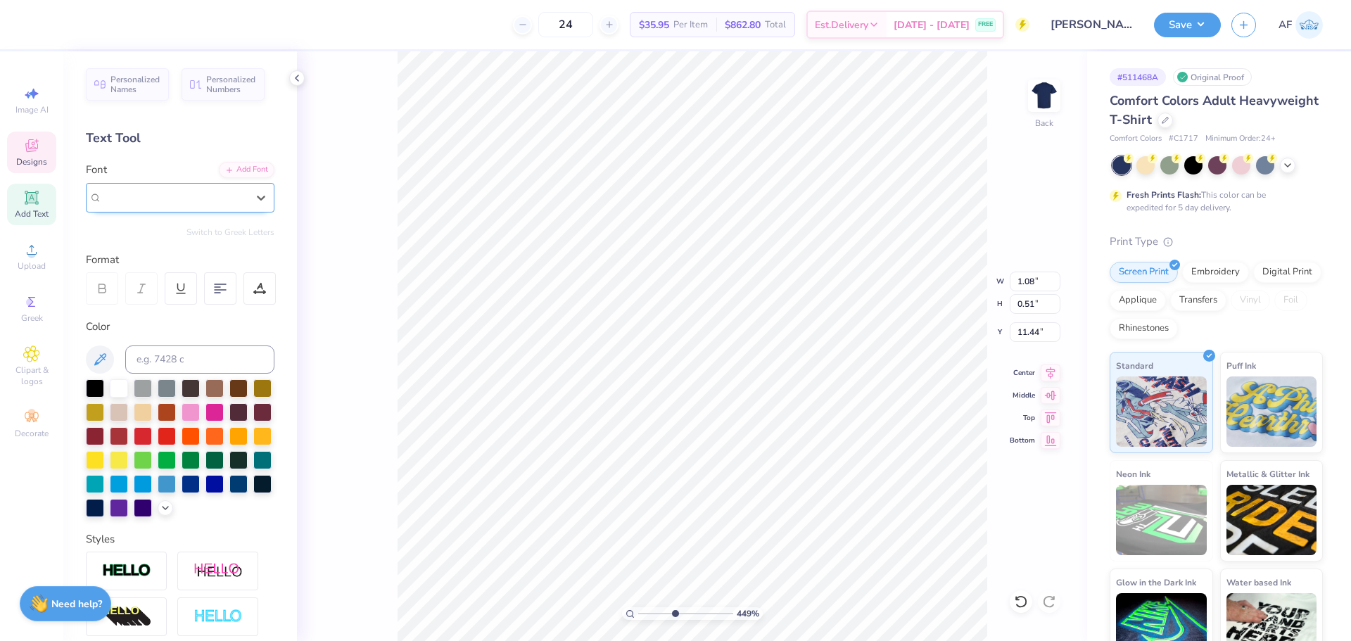
click at [172, 196] on div "College Block" at bounding box center [174, 197] width 145 height 16
type input "4.48505343131628"
type input "v"
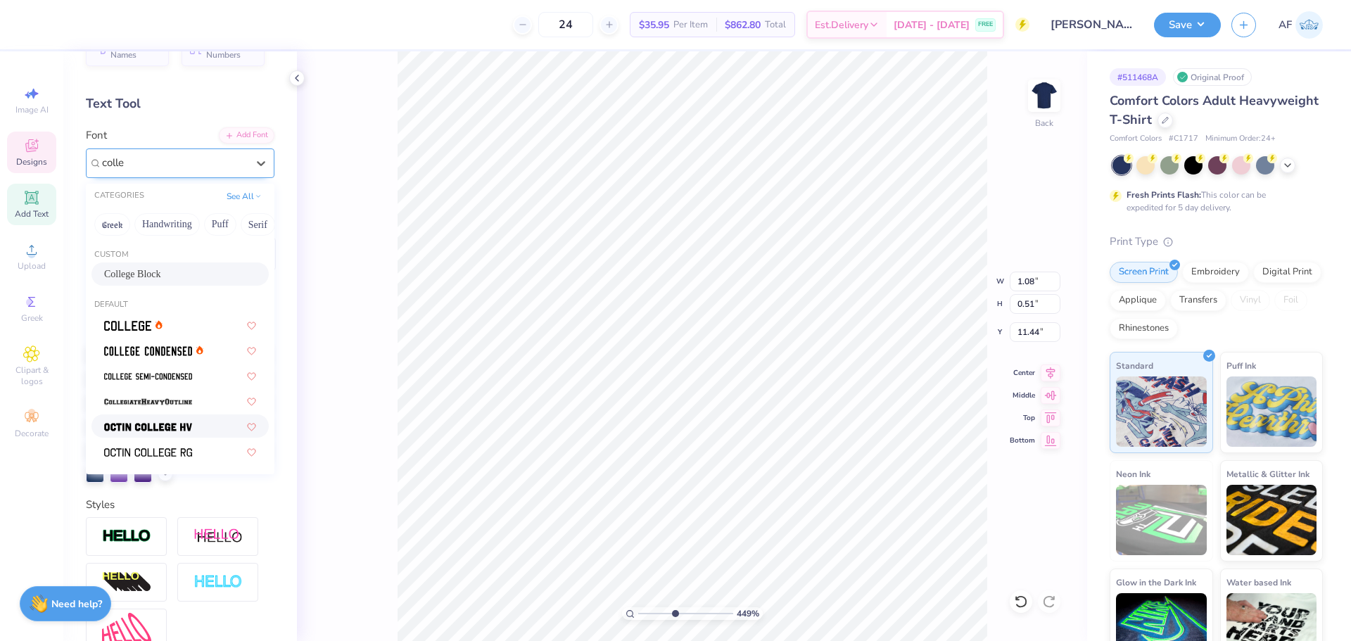
scroll to position [0, 0]
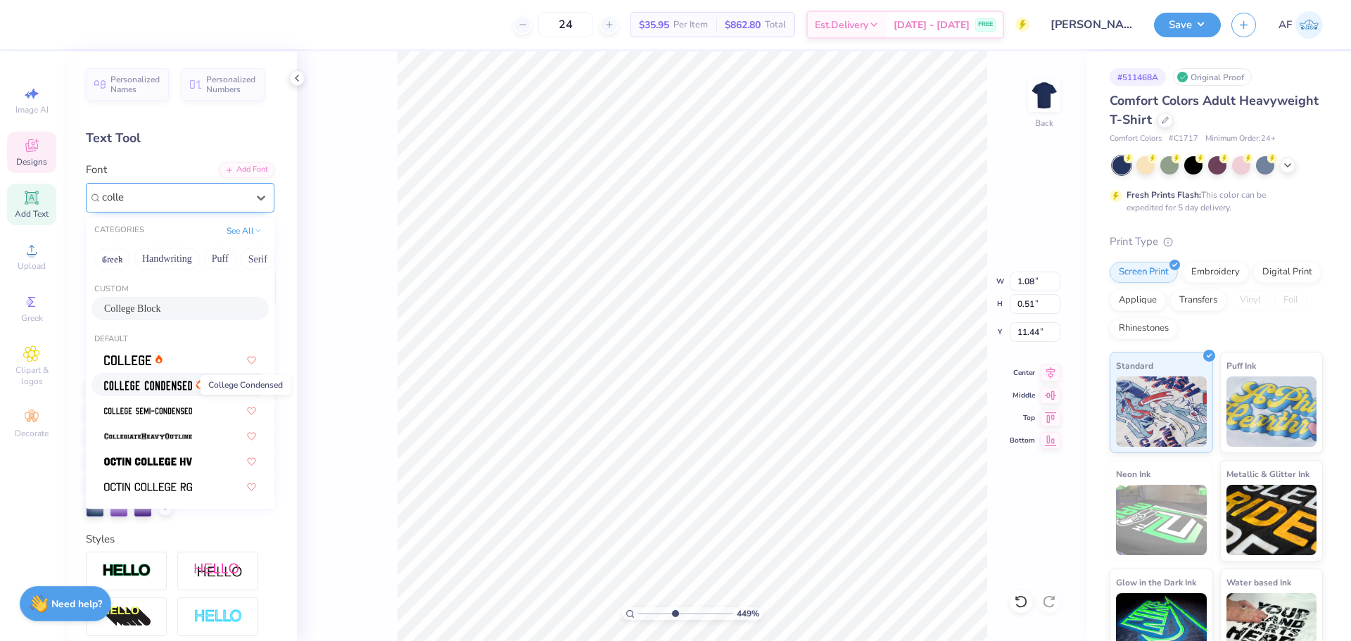
click at [141, 381] on img at bounding box center [148, 386] width 88 height 10
type input "colle"
type input "4.48505343131628"
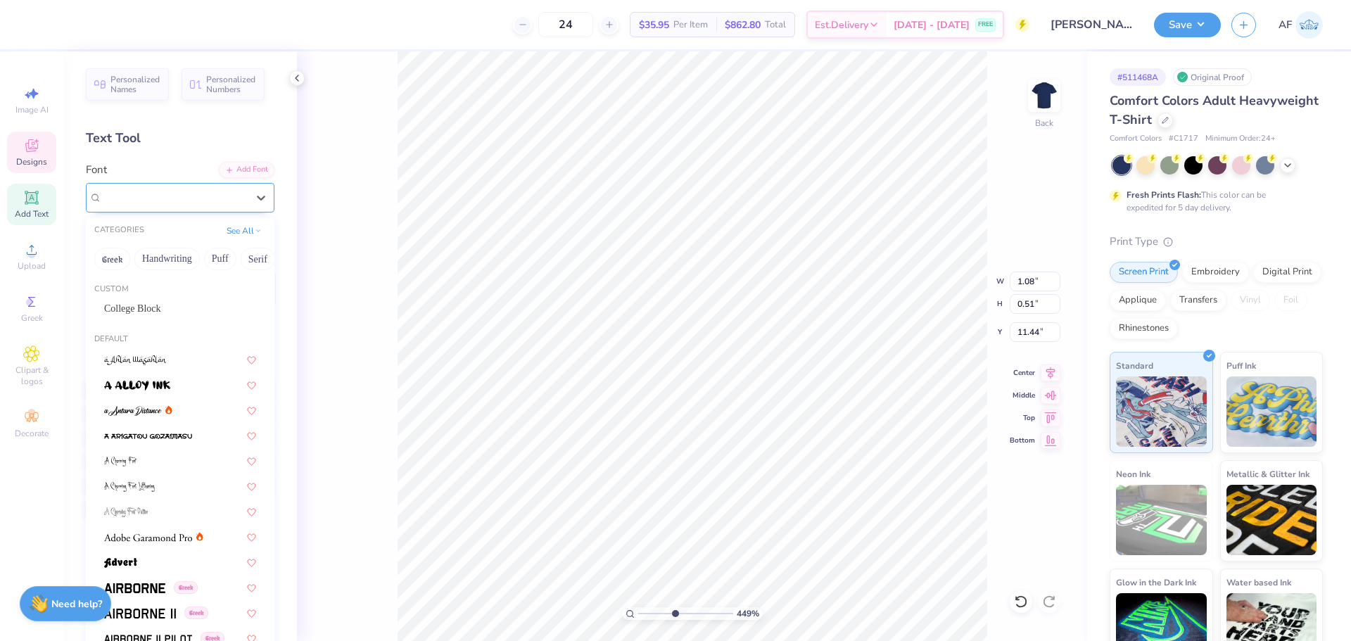
click at [179, 190] on div "College Condensed" at bounding box center [175, 197] width 148 height 22
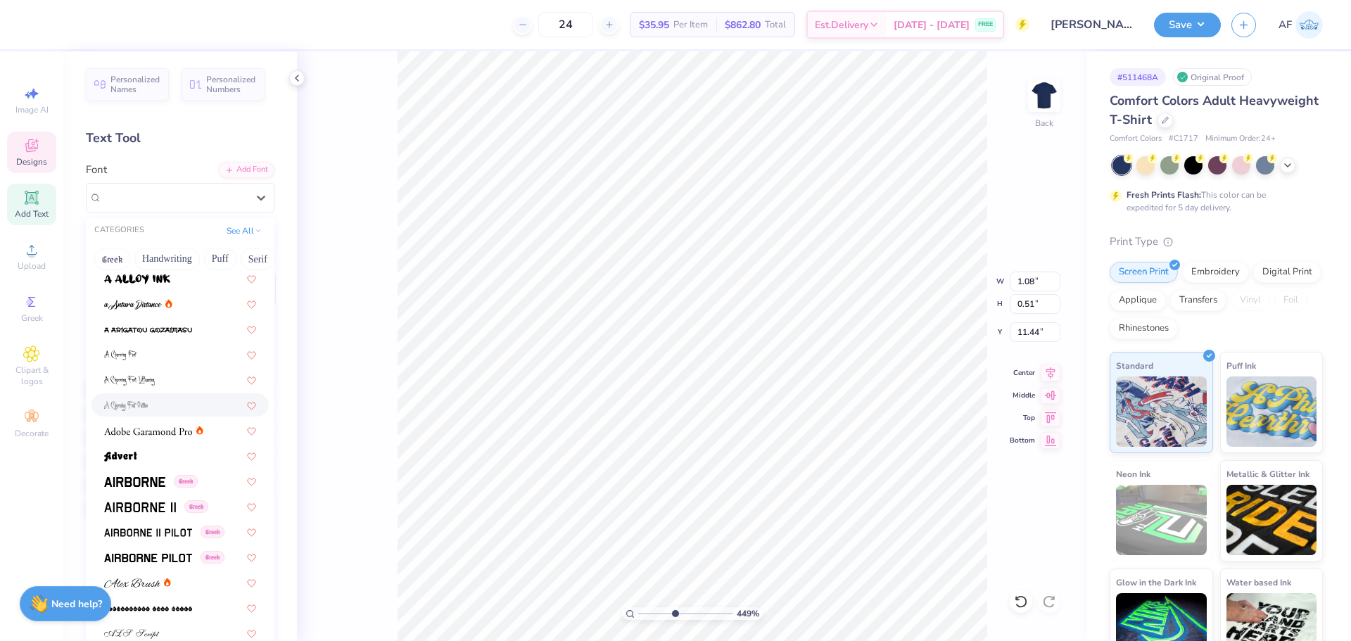
scroll to position [234, 0]
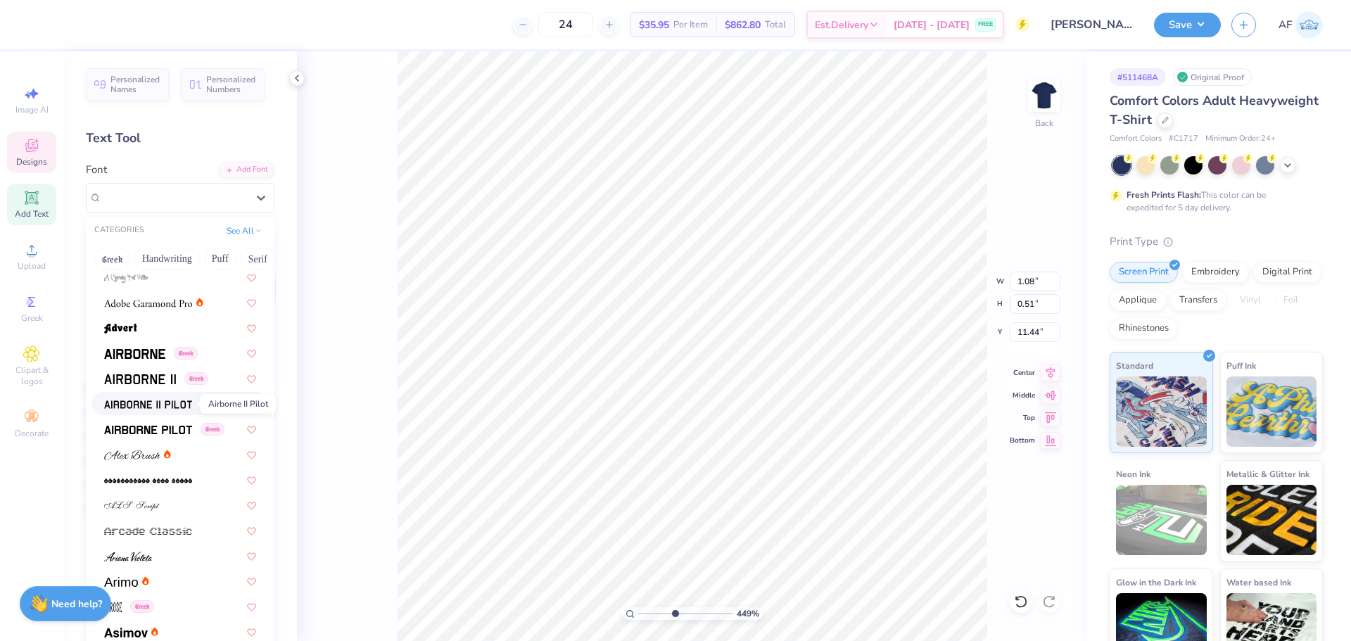
click at [141, 406] on img at bounding box center [148, 405] width 88 height 10
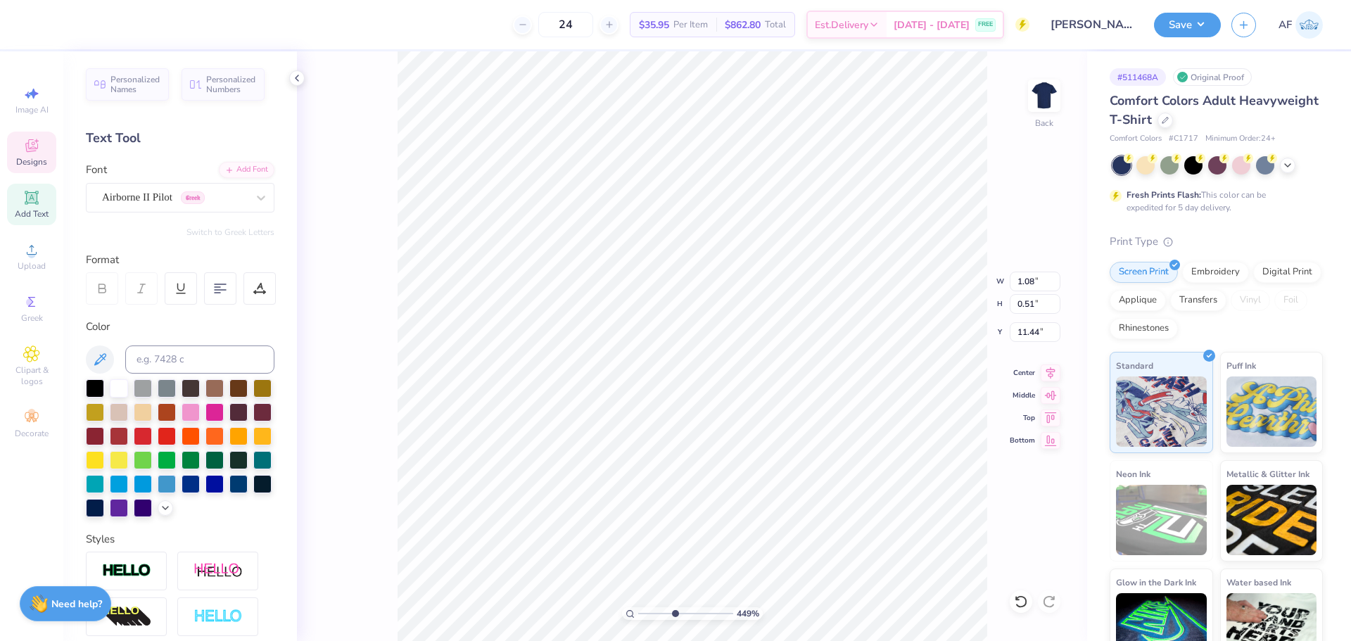
type input "4.48505343131628"
type input "5.90"
type input "6.63"
type input "5.32"
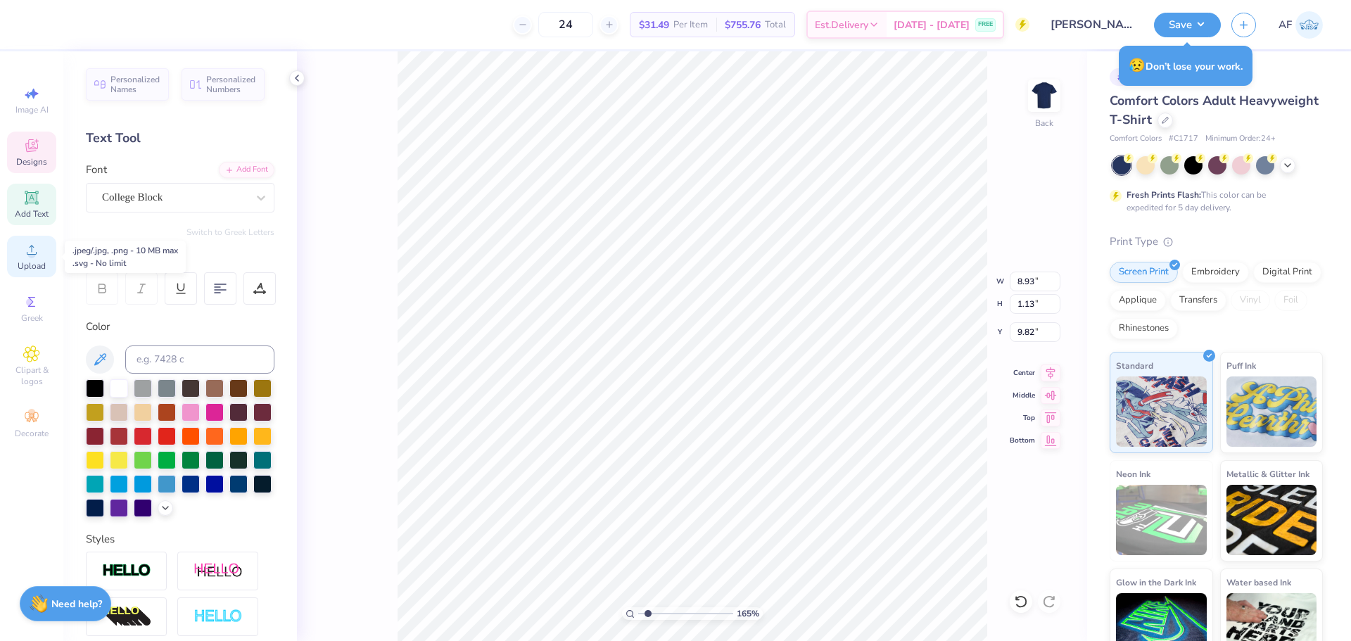
click at [33, 257] on circle at bounding box center [31, 255] width 8 height 8
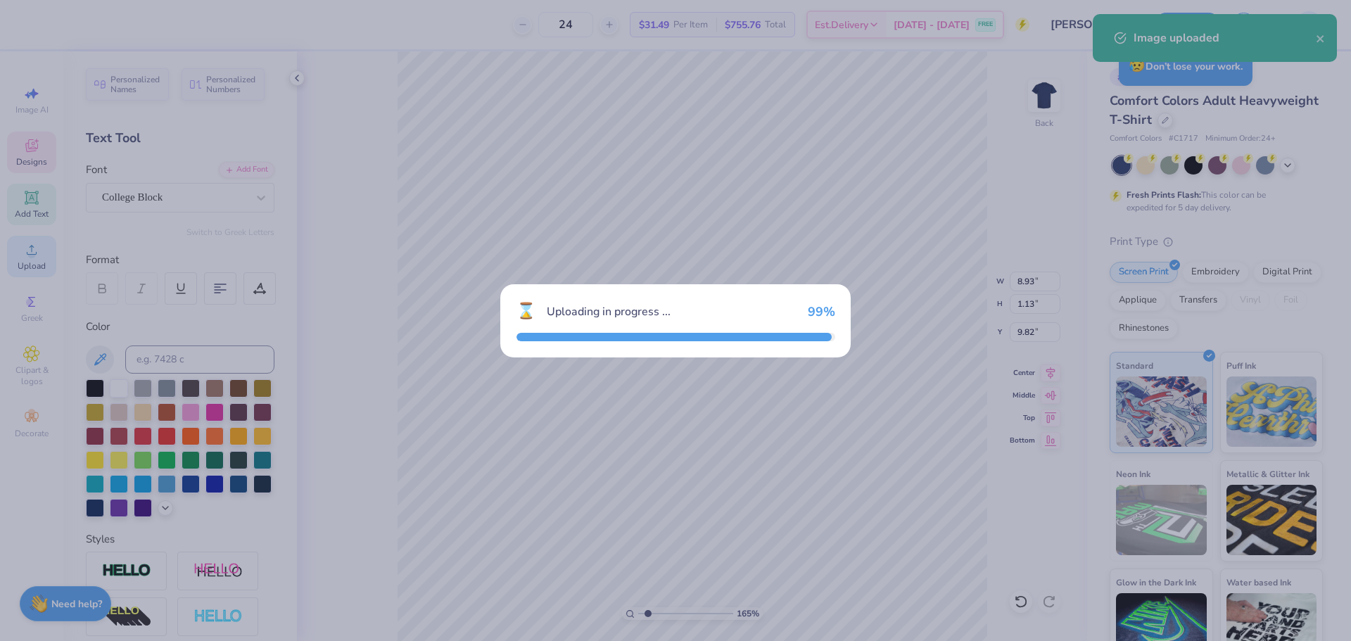
type input "1.6491337272538"
type input "5.86"
type input "6.59"
type input "9.20"
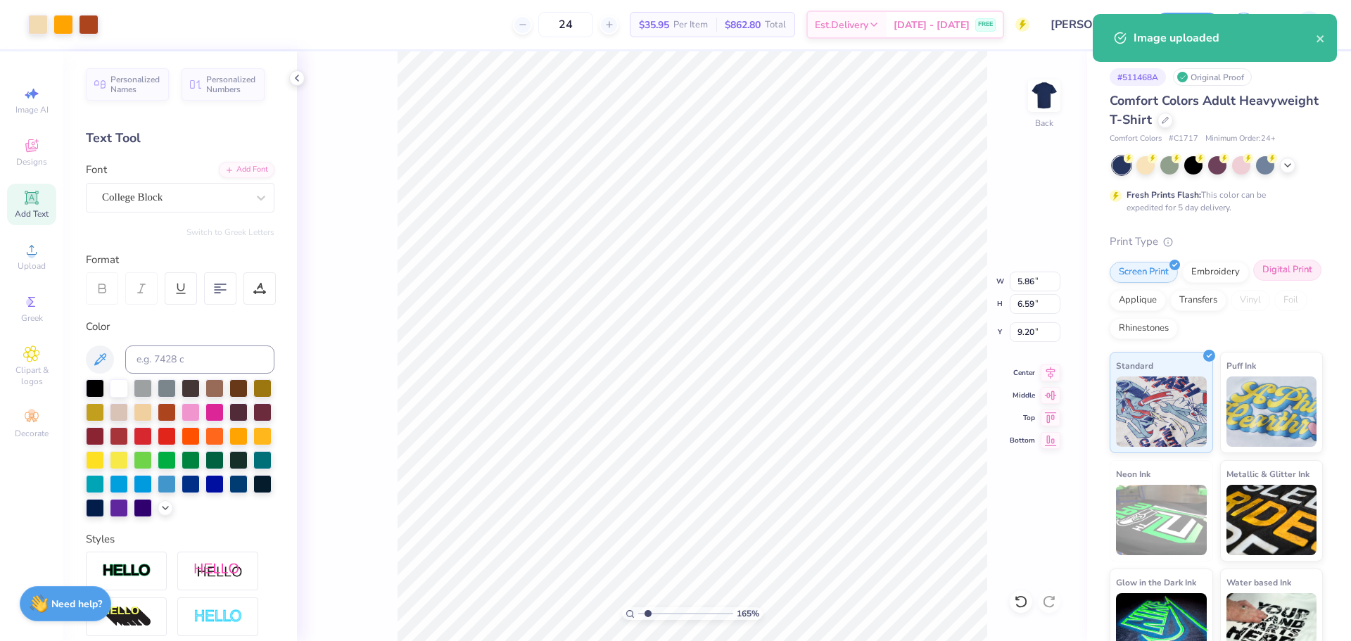
type input "1.6491337272538"
type input "5.49"
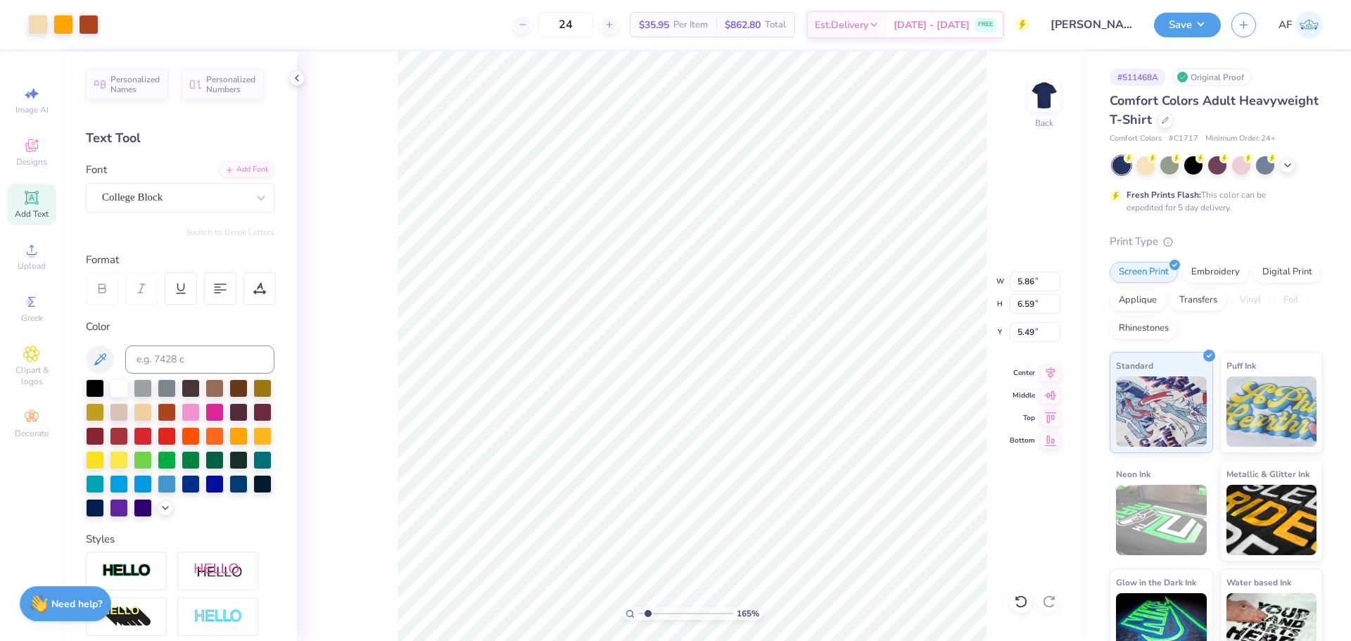
type input "1.6491337272538"
type input "5.31"
click at [1050, 373] on icon at bounding box center [1051, 370] width 20 height 17
click at [1018, 279] on input "5.86" at bounding box center [1035, 282] width 51 height 20
click at [1053, 279] on input "5.87" at bounding box center [1035, 282] width 51 height 20
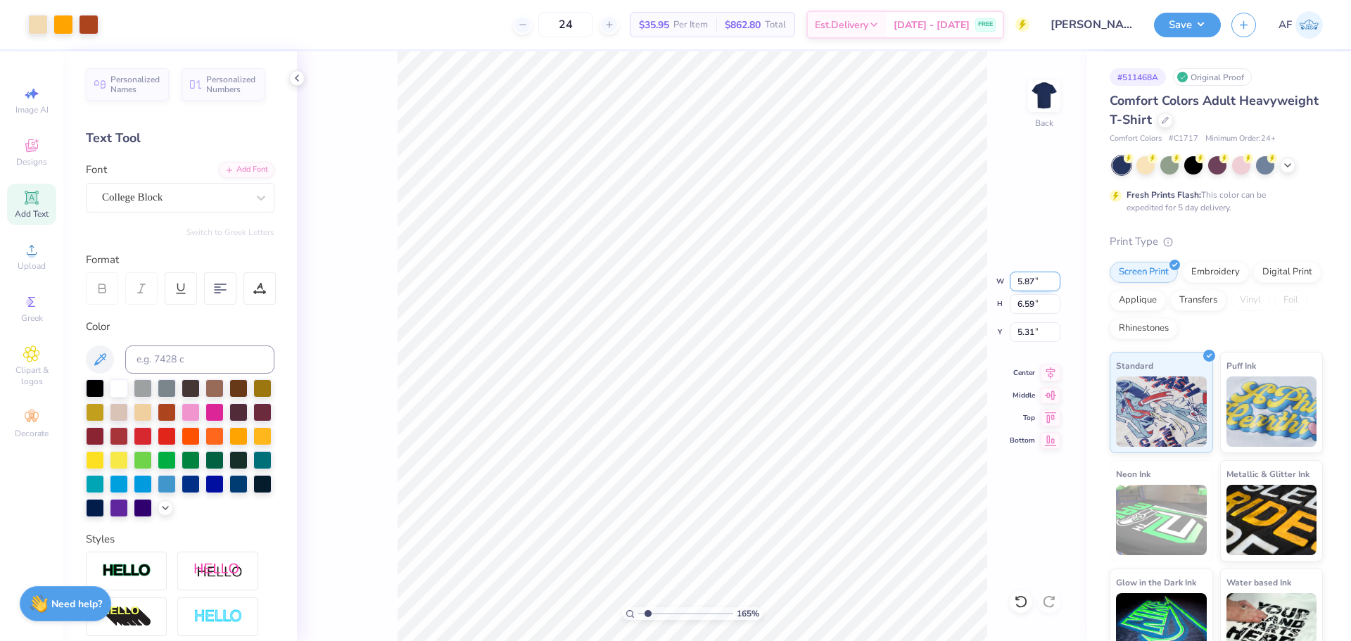
click at [1055, 289] on input "5.87" at bounding box center [1035, 282] width 51 height 20
click at [1055, 285] on input "5.86" at bounding box center [1035, 282] width 51 height 20
click at [1055, 285] on input "5.85" at bounding box center [1035, 282] width 51 height 20
click at [1055, 278] on input "5.86" at bounding box center [1035, 282] width 51 height 20
click at [1055, 278] on input "5.87" at bounding box center [1035, 282] width 51 height 20
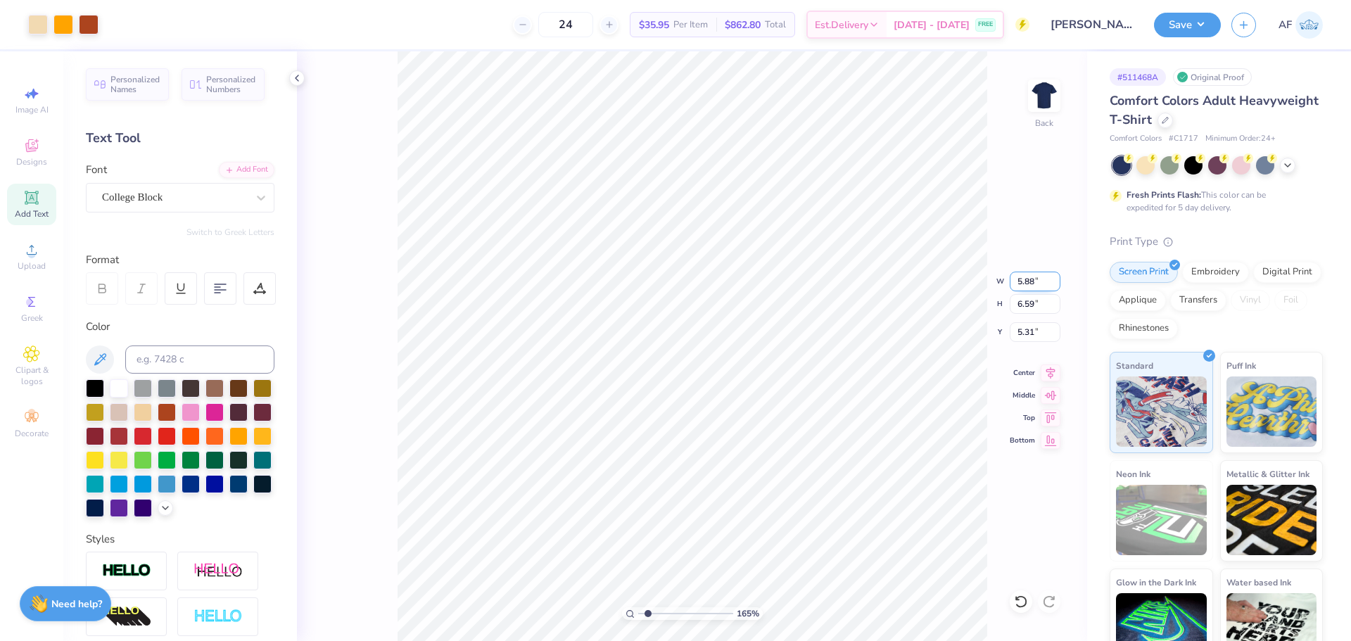
click at [1055, 278] on input "5.88" at bounding box center [1035, 282] width 51 height 20
click at [1055, 278] on input "5.89" at bounding box center [1035, 282] width 51 height 20
type input "5.9"
click at [1055, 278] on input "5.9" at bounding box center [1035, 282] width 51 height 20
type input "1.6491337272538"
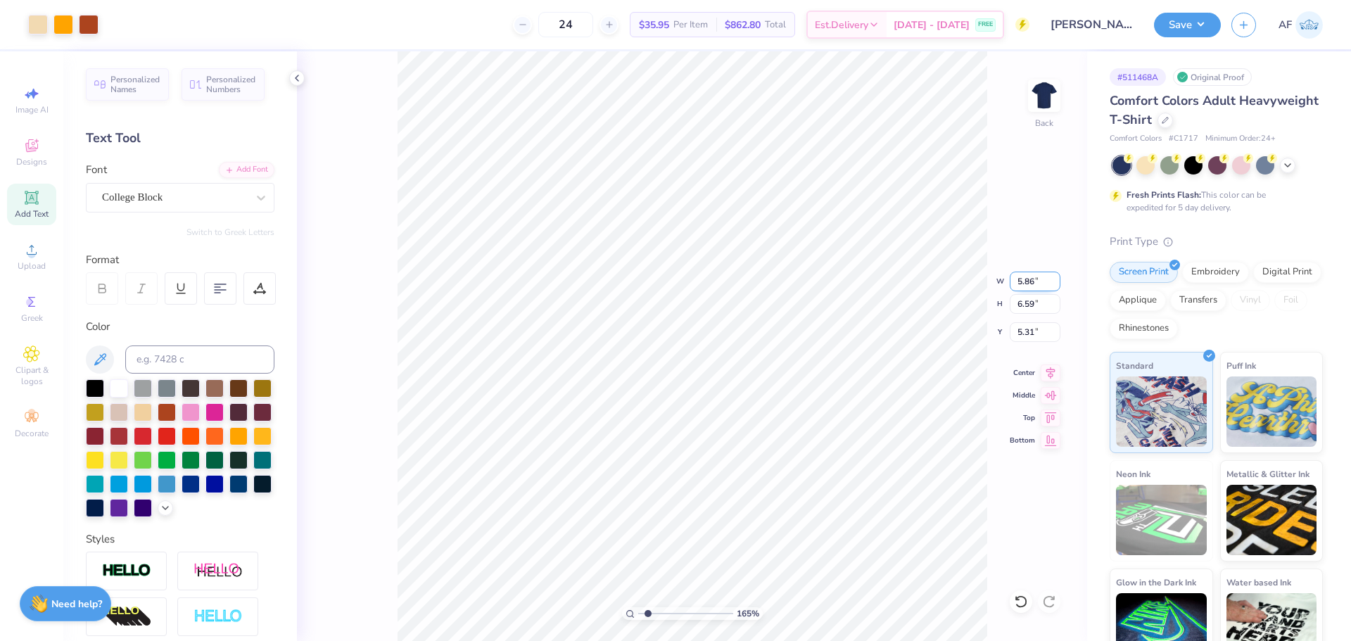
click at [1022, 282] on input "5.86" at bounding box center [1035, 282] width 51 height 20
type input "5.9"
type input "1.6491337272538"
type input "5.90"
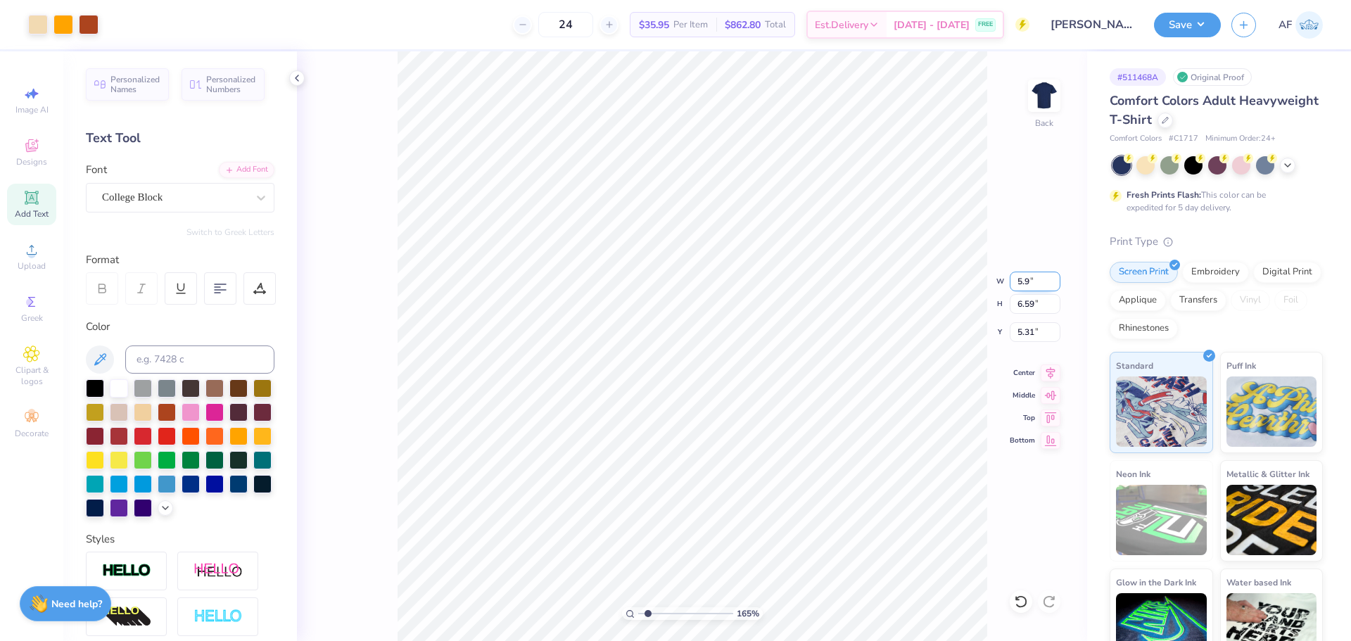
type input "6.63"
type input "5.29"
click at [1022, 282] on input "5.90" at bounding box center [1035, 282] width 51 height 20
type input "6"
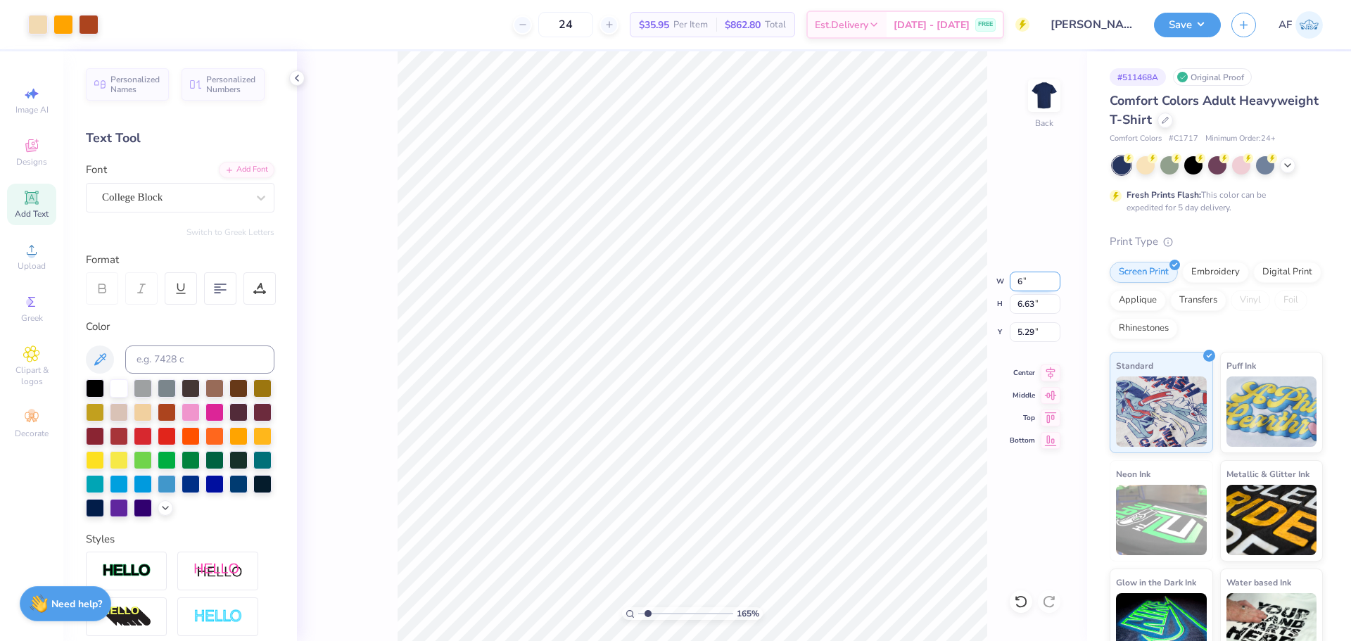
type input "1.6491337272538"
type input "6.00"
type input "6.75"
type input "5.23"
click at [1025, 333] on input "5.23" at bounding box center [1035, 332] width 51 height 20
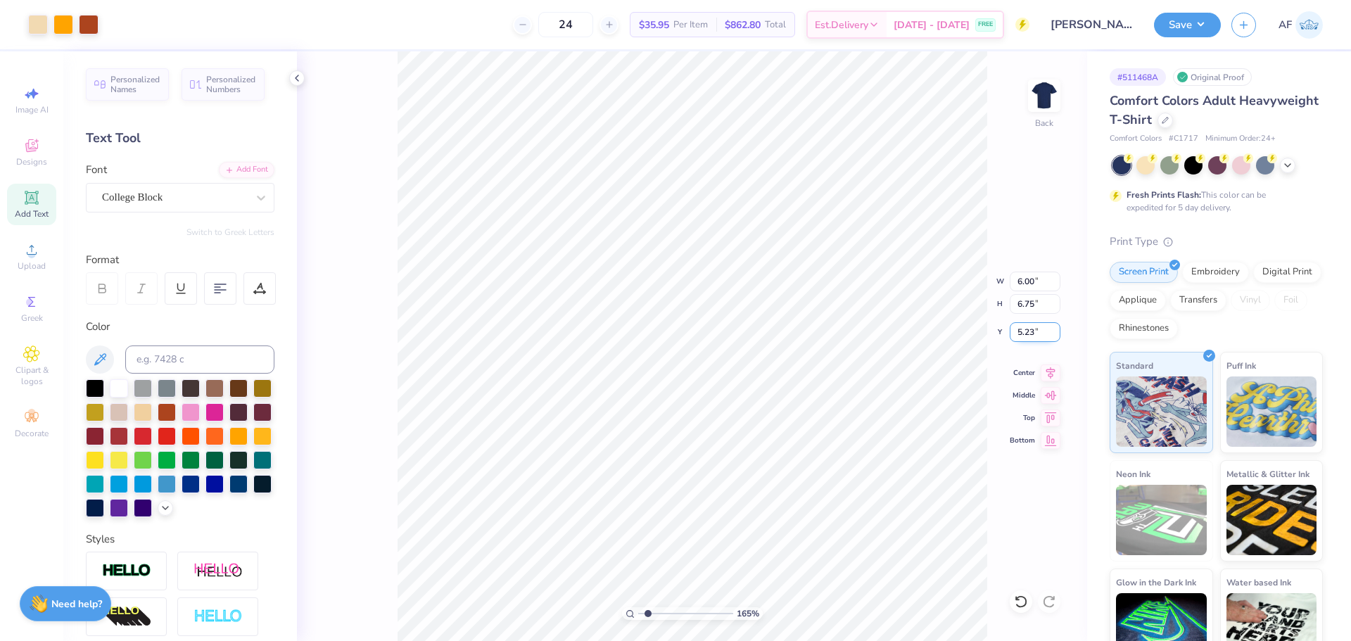
click at [1025, 333] on input "5.23" at bounding box center [1035, 332] width 51 height 20
type input "1.18145891733022"
type input "3.00"
type input "1.18145891733022"
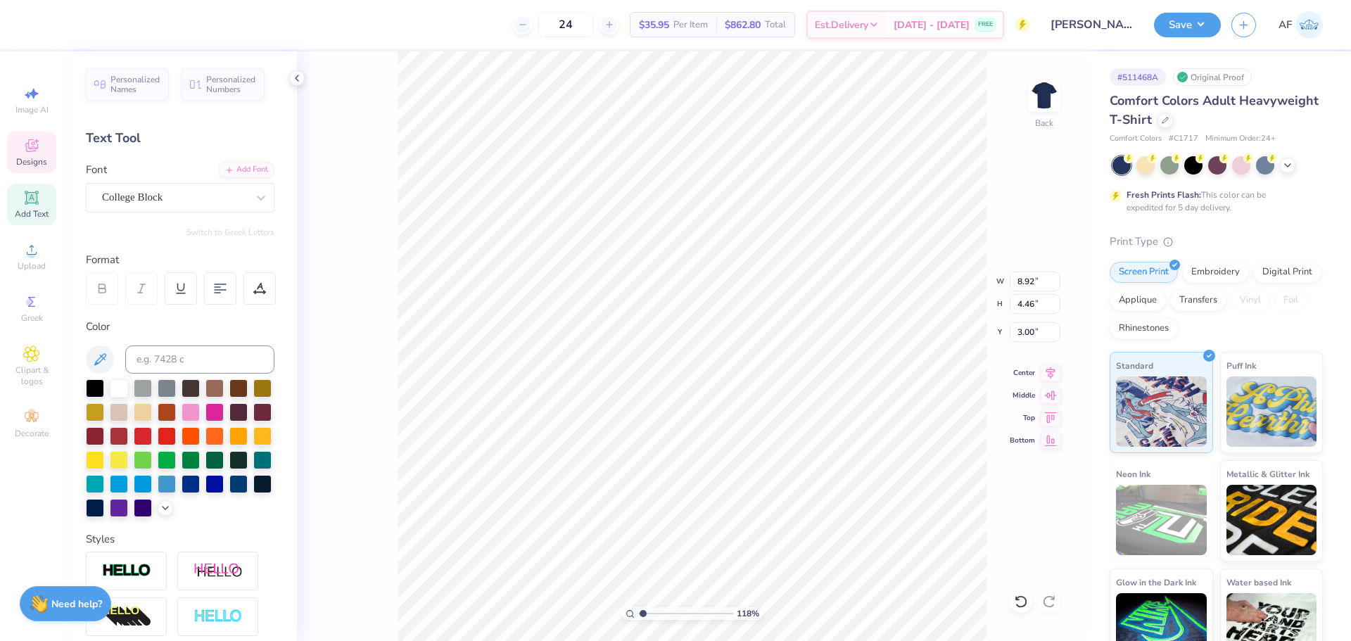
type textarea "F WEEKEND"
type input "1.18145891733022"
type textarea "FA WEEKEND"
type input "1.18145891733022"
type textarea "FAM WEEKEND"
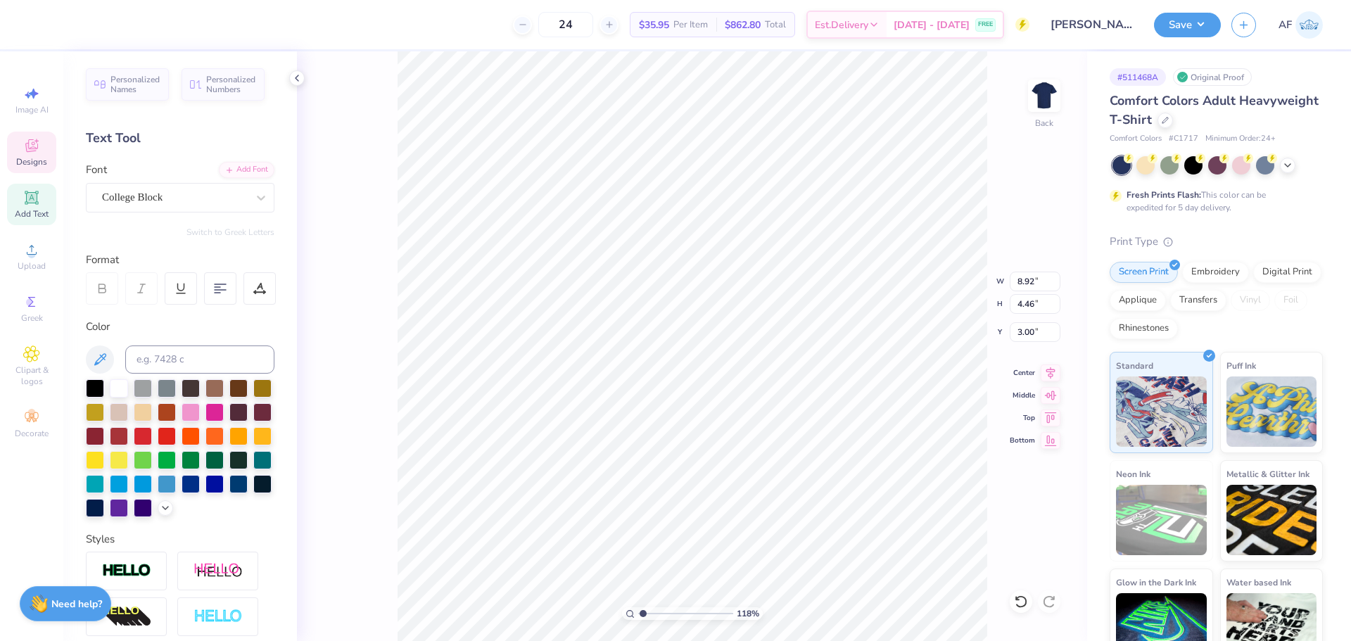
type input "1.18145891733022"
type textarea "FAMIL WEEKEND"
type input "1.18145891733022"
type textarea "FAMILO WEEKEND"
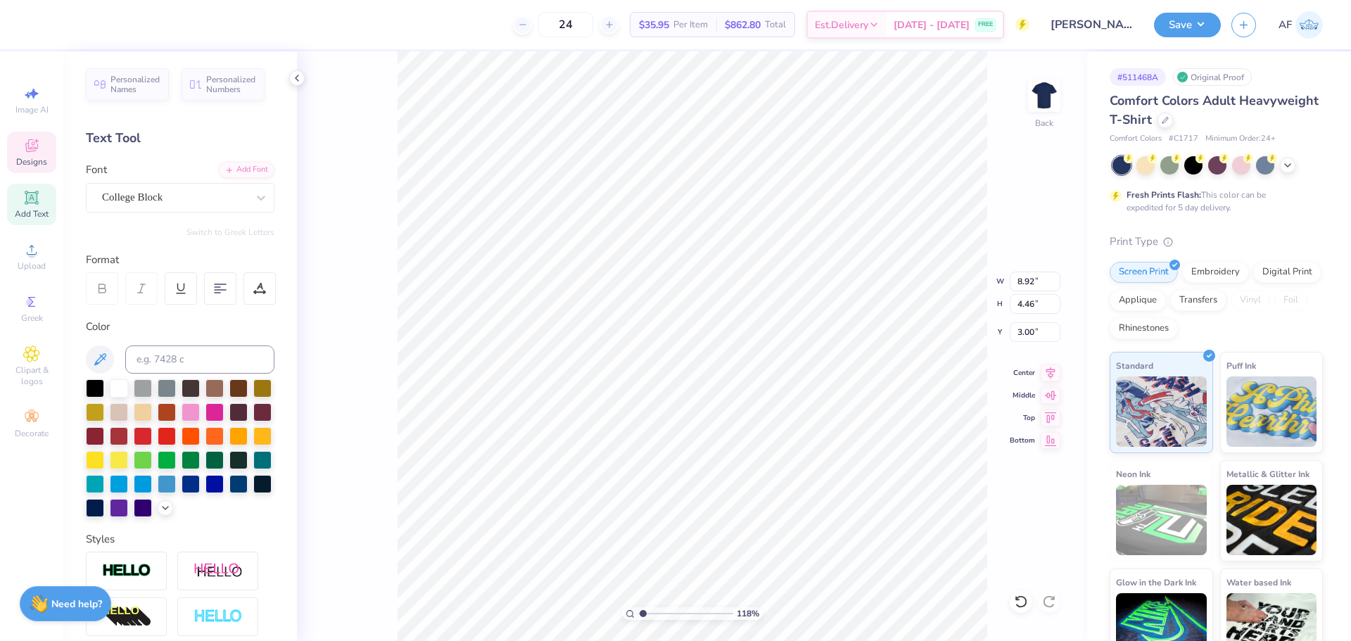
type input "1.18145891733022"
type textarea "FAMIL WEEKEND"
type input "1.18145891733022"
type textarea "FAMILY WEEKEND"
click at [849, 373] on li "Duplicate" at bounding box center [861, 376] width 110 height 27
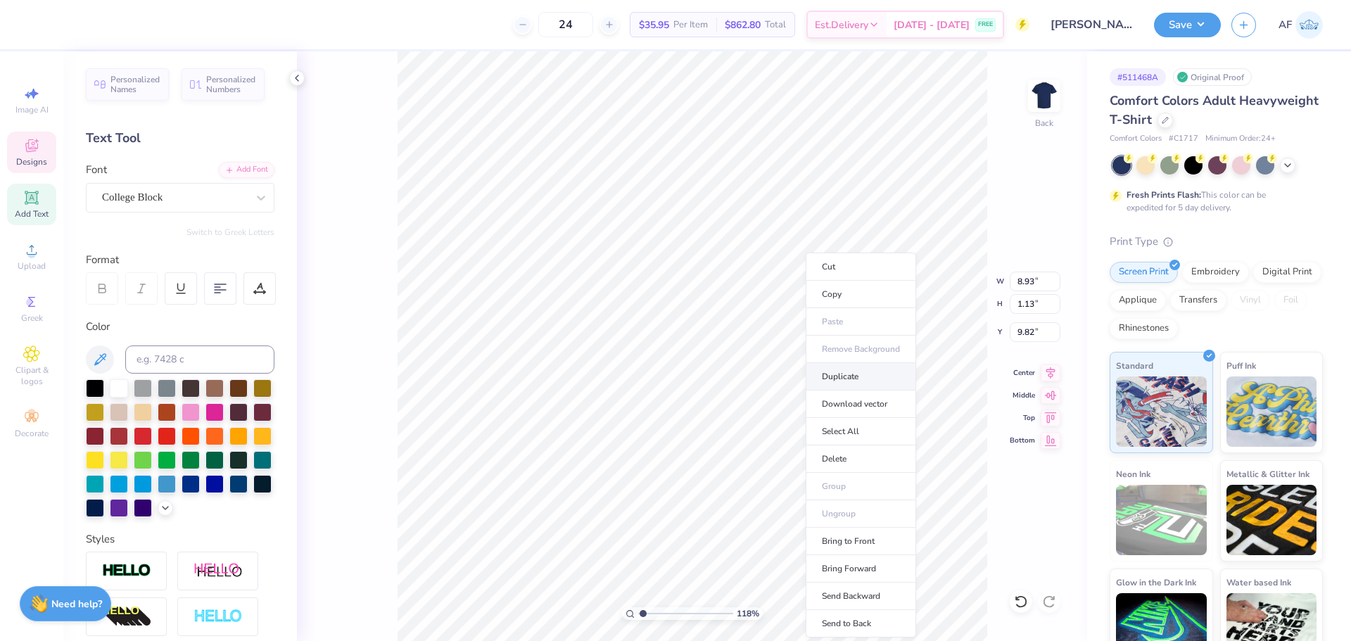
type input "1.18145891733022"
type input "10.82"
type input "1.18145891733022"
type input "16.72"
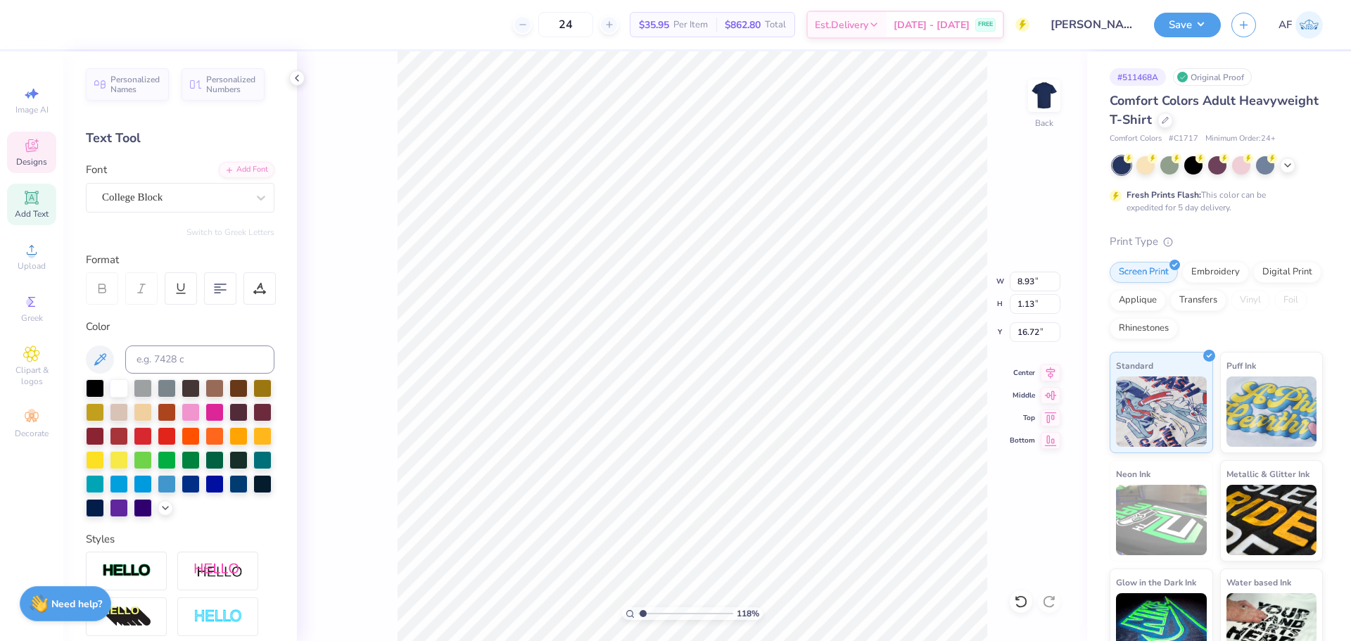
type input "1.18145891733022"
type textarea "20"
type input "1.18145891733022"
type textarea "20"
type input "1.18145891733022"
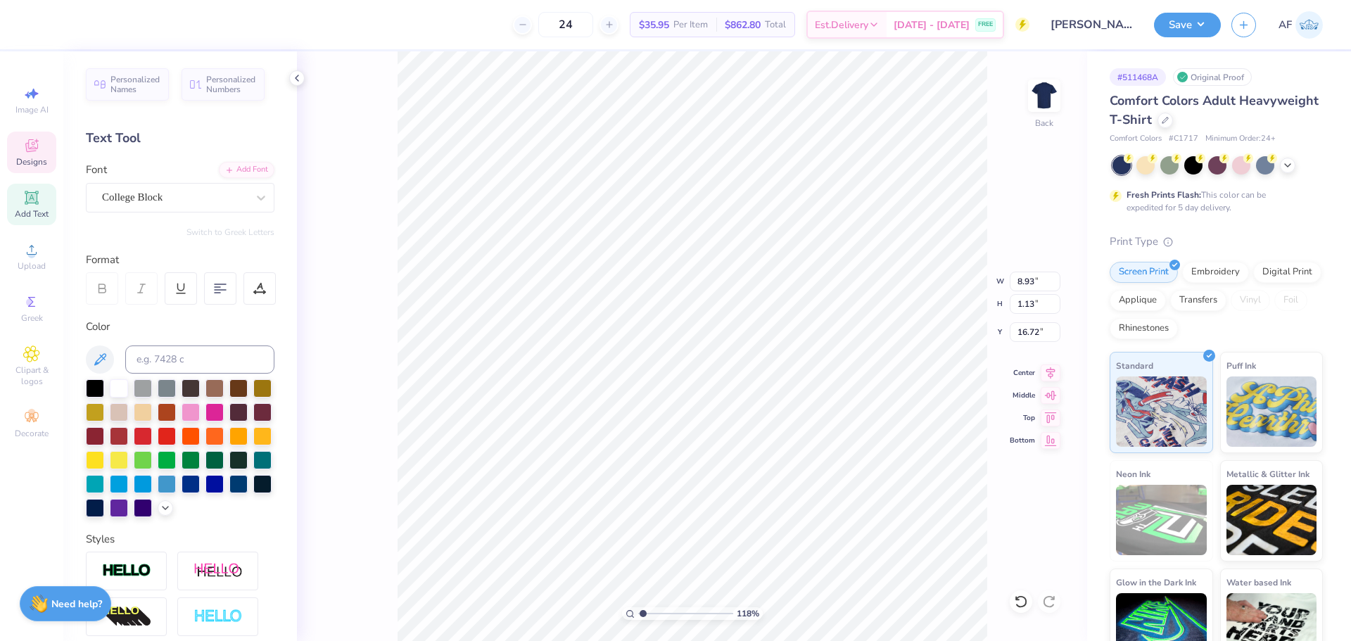
type textarea "20"
drag, startPoint x: 785, startPoint y: 229, endPoint x: 1003, endPoint y: 138, distance: 235.6
click at [785, 229] on li "Cut" at bounding box center [785, 227] width 110 height 28
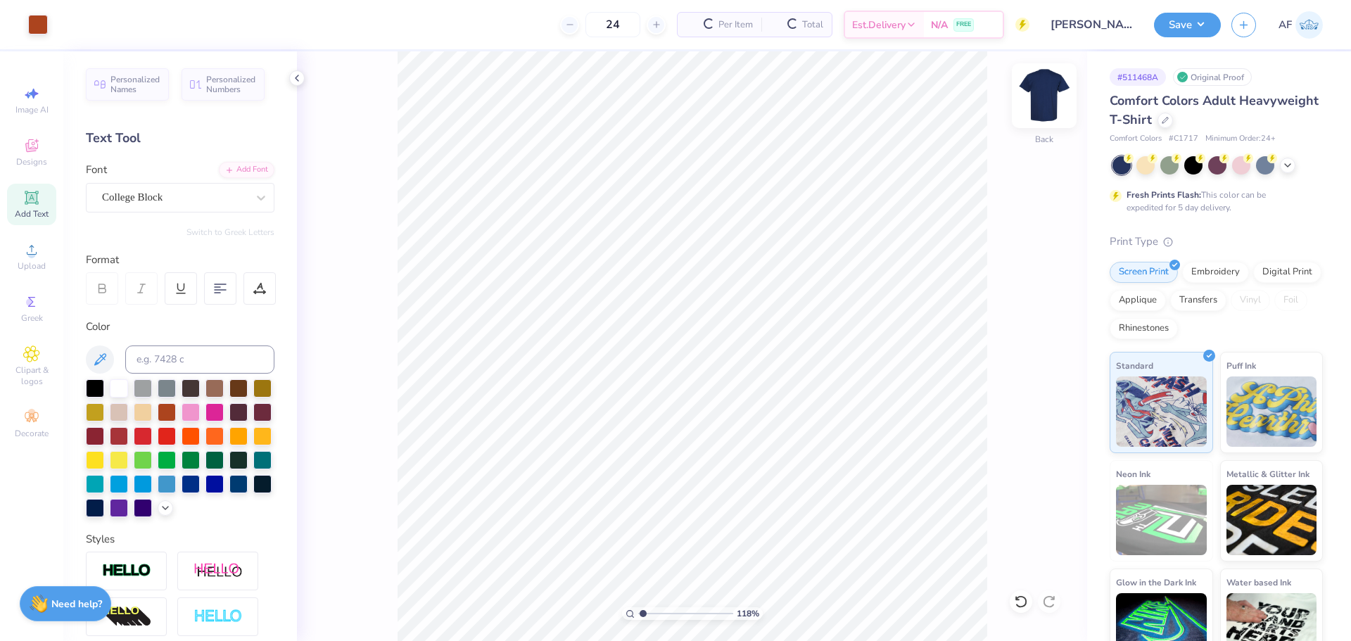
click at [1058, 96] on img at bounding box center [1044, 96] width 56 height 56
type input "1.18145891733022"
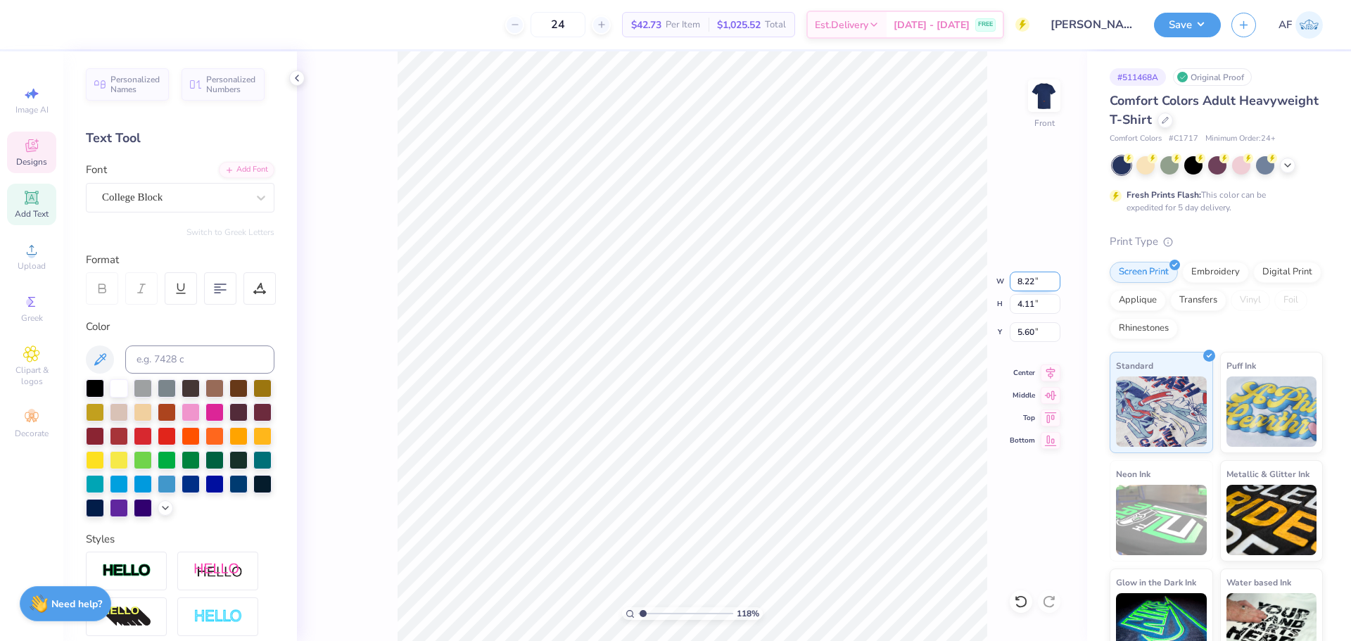
click at [1019, 277] on input "8.22" at bounding box center [1035, 282] width 51 height 20
type input "9"
type input "1.18145891733022"
type input "9.00"
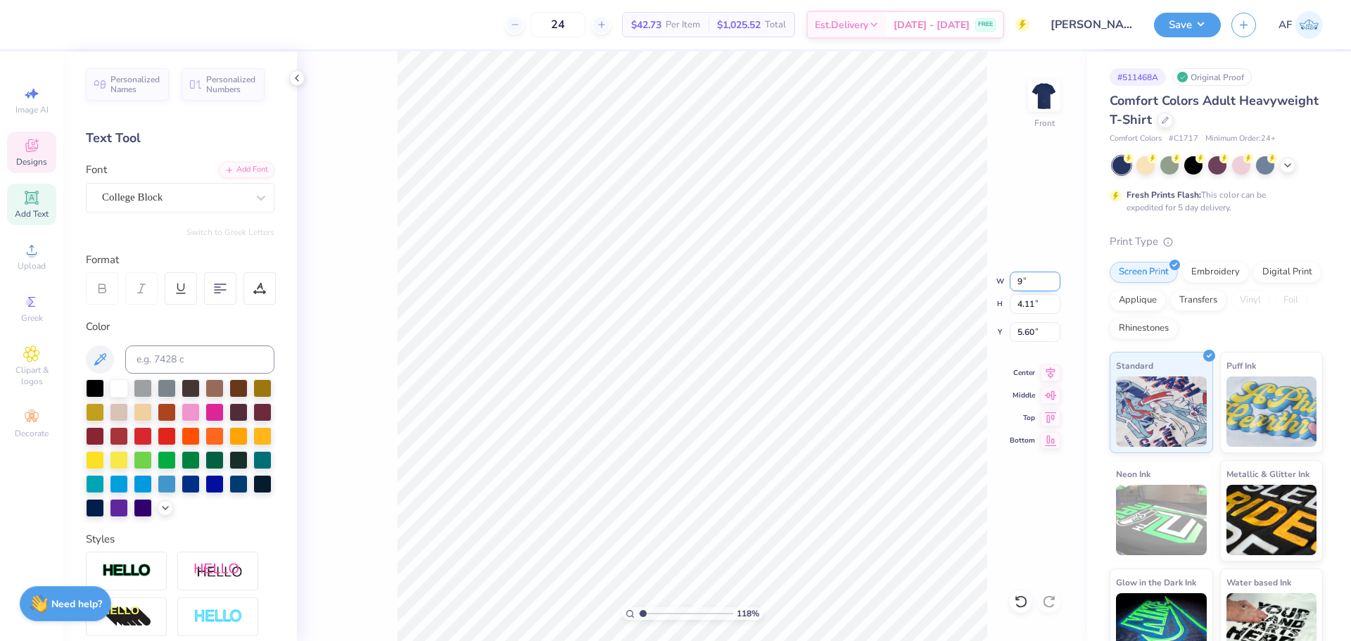
type input "4.50"
type input "5.41"
type input "1.18145891733022"
type textarea "1 22"
type input "1.18145891733022"
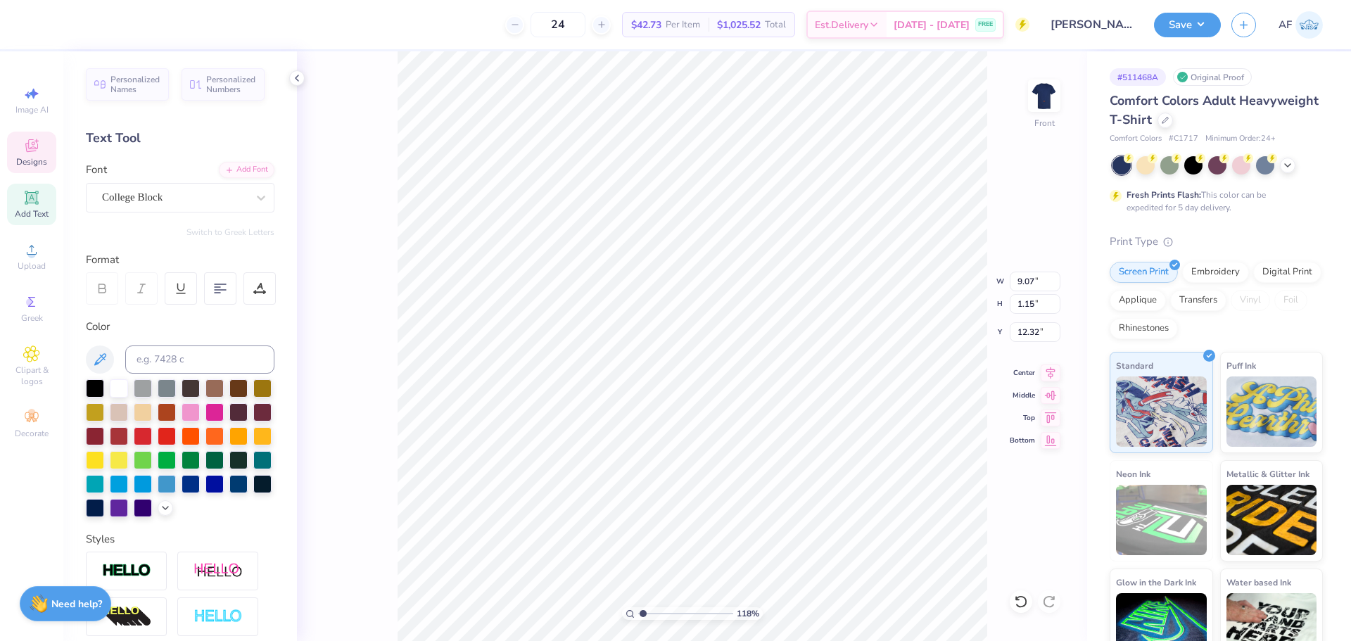
type textarea "18 22"
type input "1.18145891733022"
type textarea "18 22"
type input "1.18145891733022"
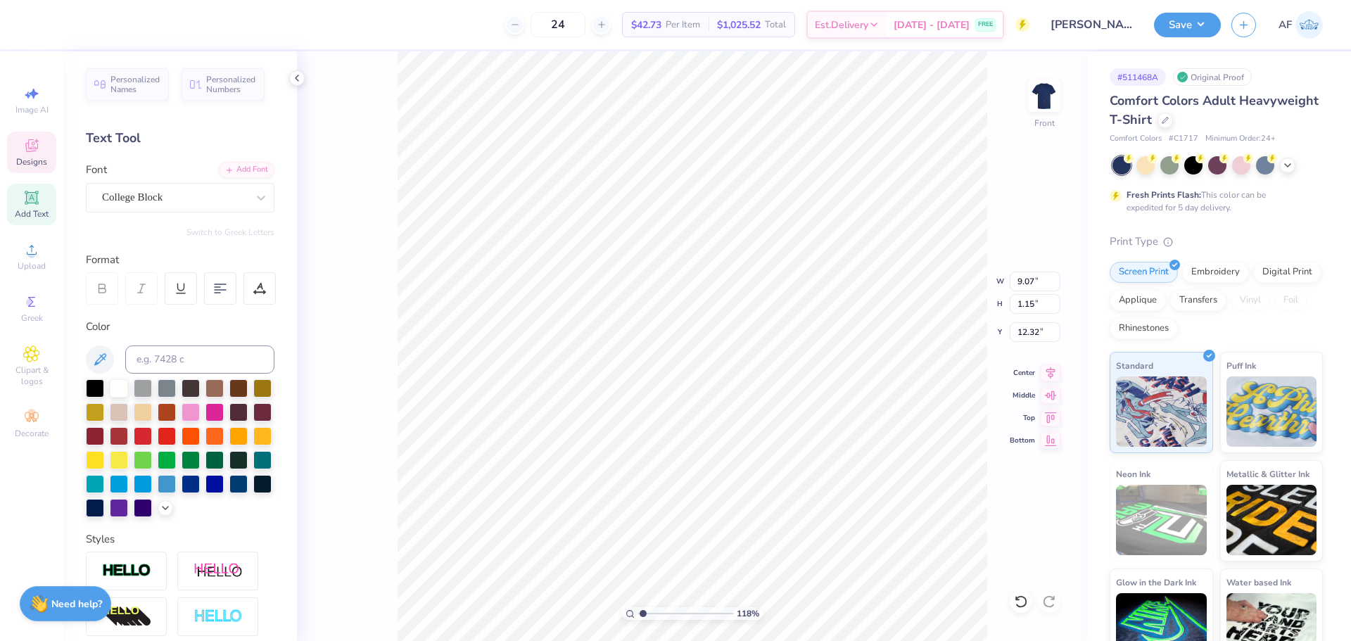
type textarea "18 5"
type input "1.18145891733022"
type textarea "18 51"
click at [1049, 372] on icon at bounding box center [1050, 371] width 9 height 12
click at [1046, 374] on icon at bounding box center [1051, 370] width 20 height 17
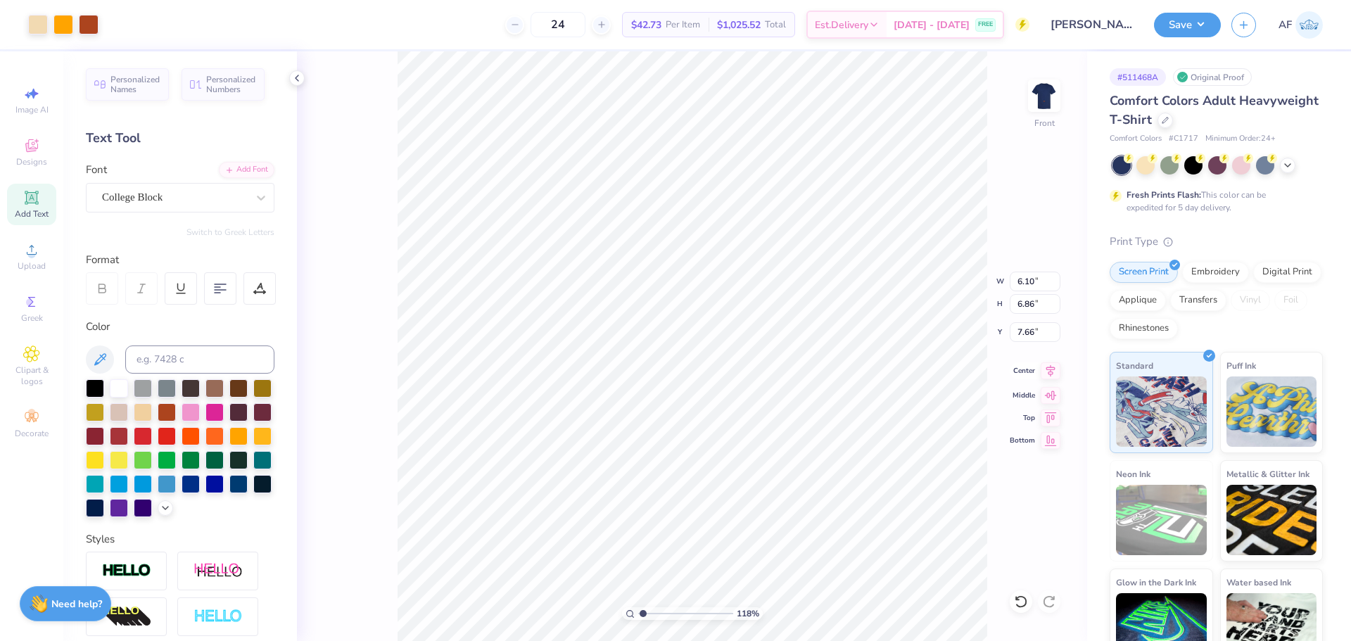
type input "1.18145891733022"
type input "9.00"
type input "4.50"
type input "5.41"
click at [1046, 376] on icon at bounding box center [1051, 370] width 20 height 17
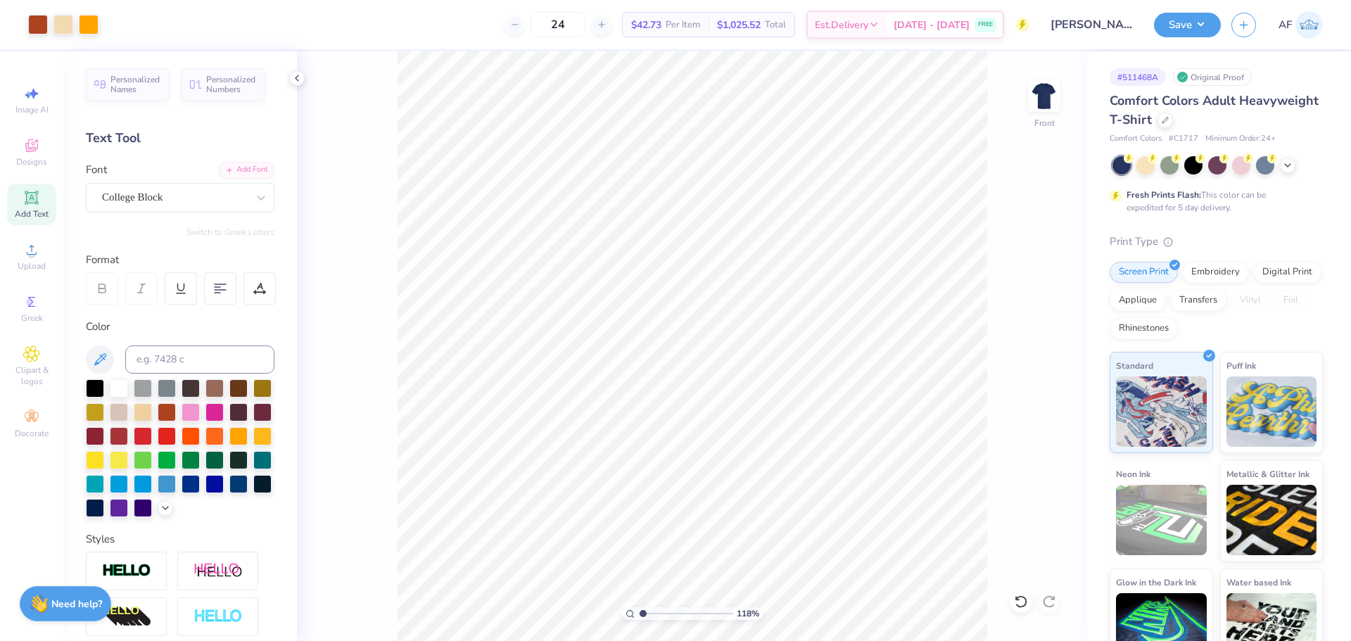
type input "1.18145891733022"
click at [1017, 281] on input "9.00" at bounding box center [1035, 282] width 51 height 20
type input "12.5"
type input "1.18145891733022"
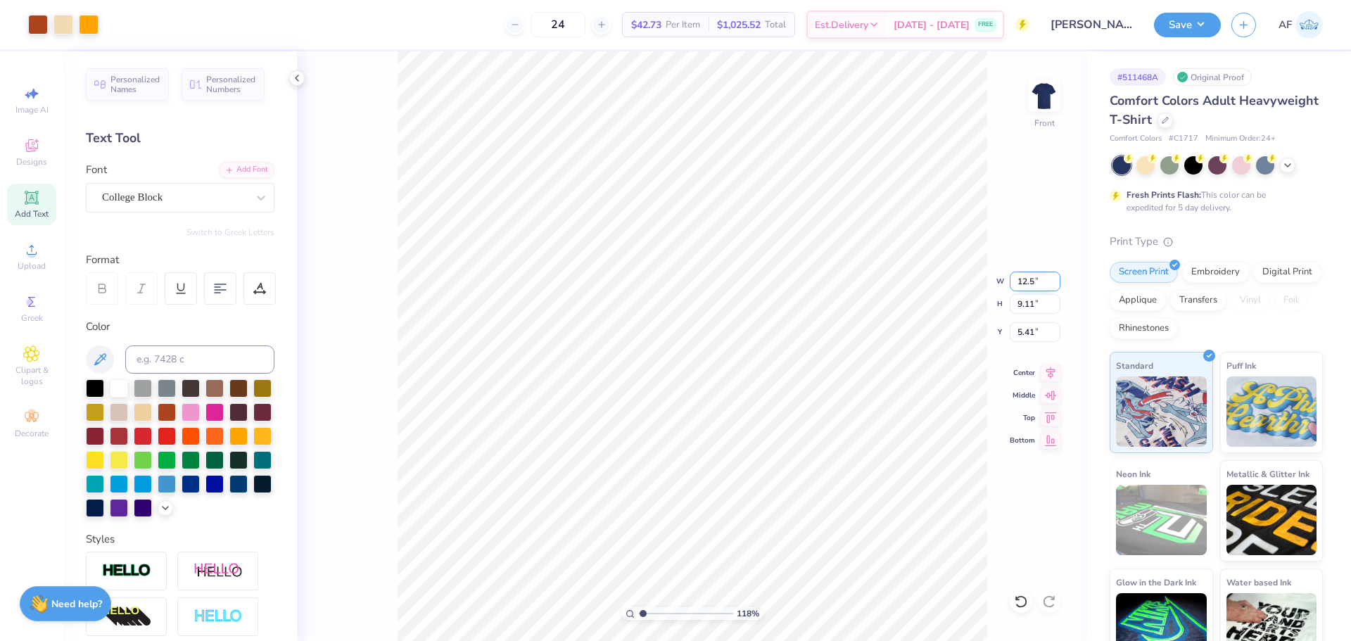
type input "12.50"
type input "12.66"
type input "3.64"
click at [1017, 281] on input "12.50" at bounding box center [1035, 282] width 51 height 20
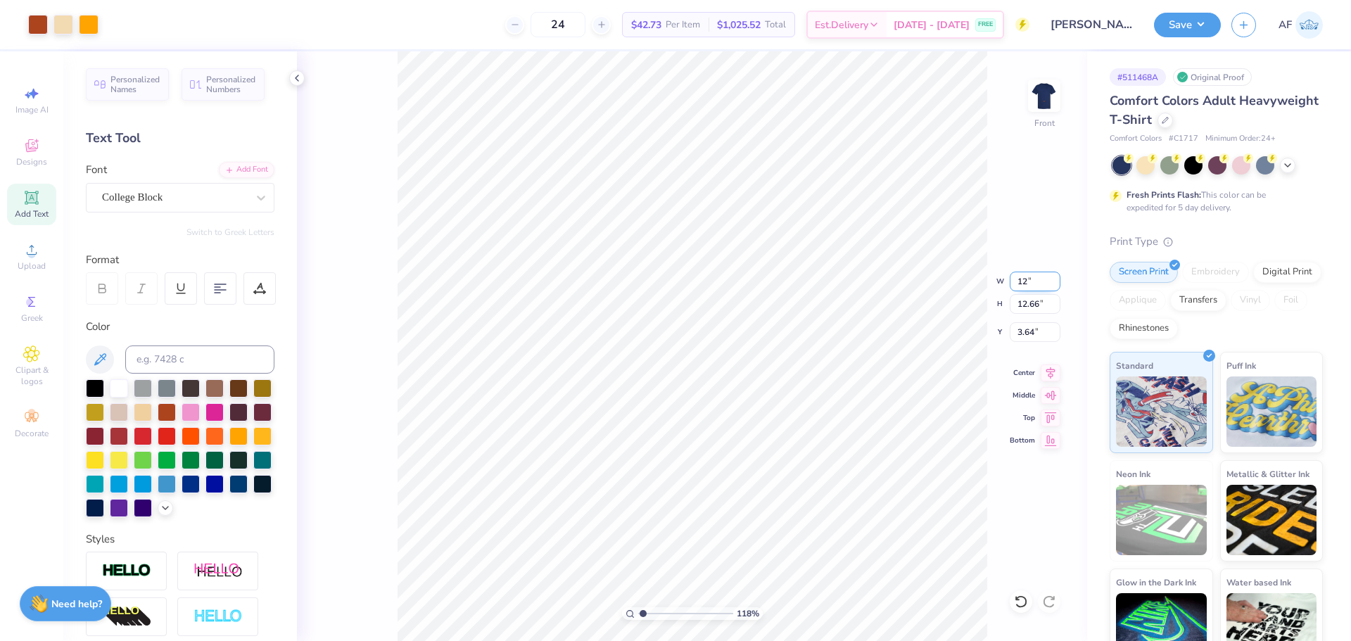
type input "12"
type input "1.18145891733022"
click at [1017, 324] on input "3.89" at bounding box center [1035, 332] width 51 height 20
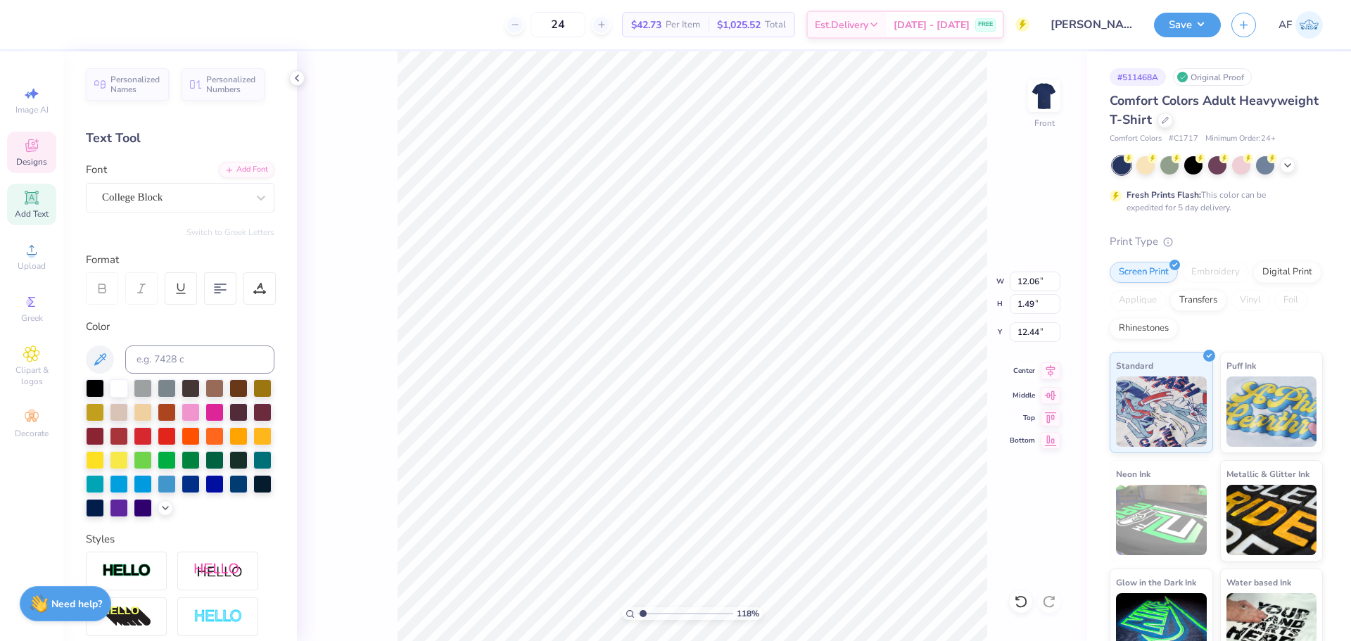
click at [1049, 370] on icon at bounding box center [1051, 370] width 20 height 17
click at [35, 20] on div at bounding box center [38, 23] width 20 height 20
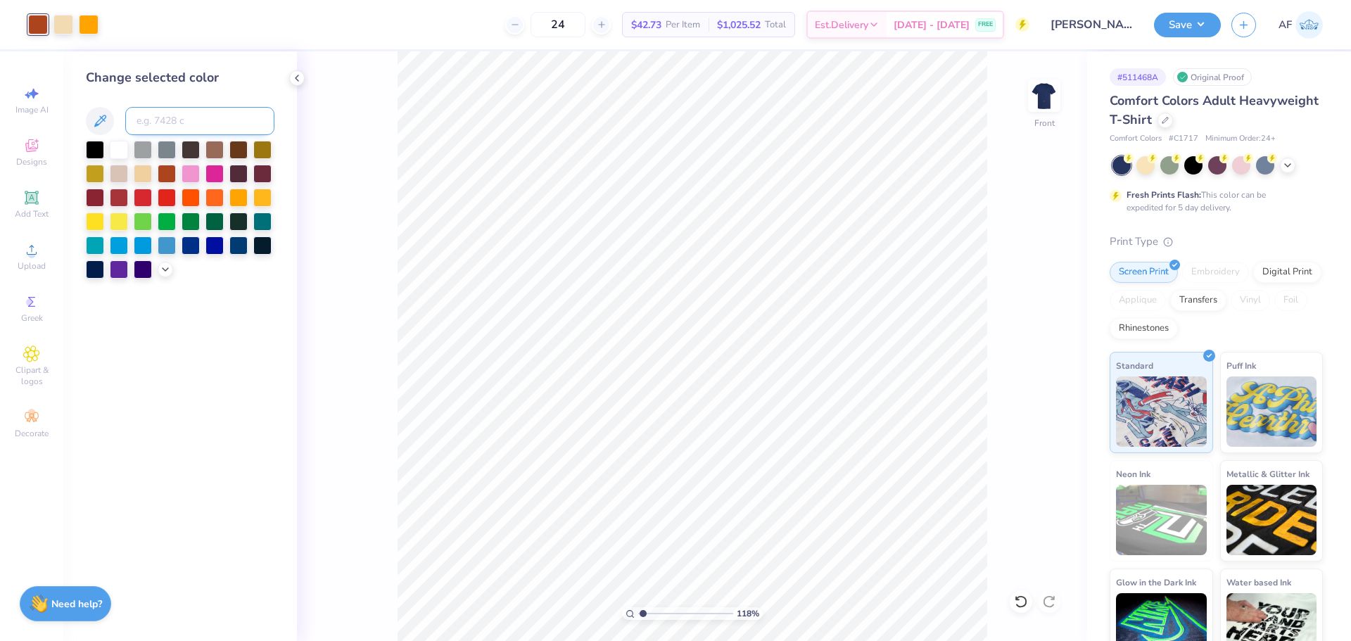
click at [183, 129] on input at bounding box center [199, 121] width 149 height 28
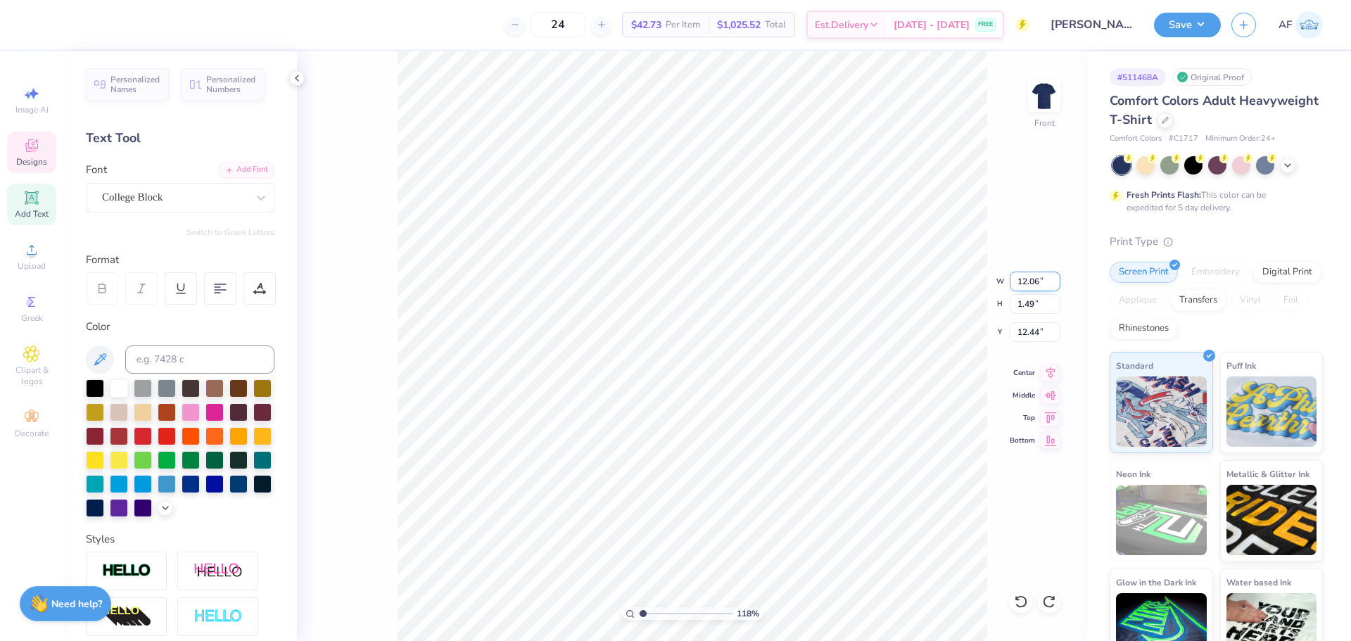
click at [1021, 279] on input "12.06" at bounding box center [1035, 282] width 51 height 20
click at [1047, 372] on icon at bounding box center [1051, 370] width 20 height 17
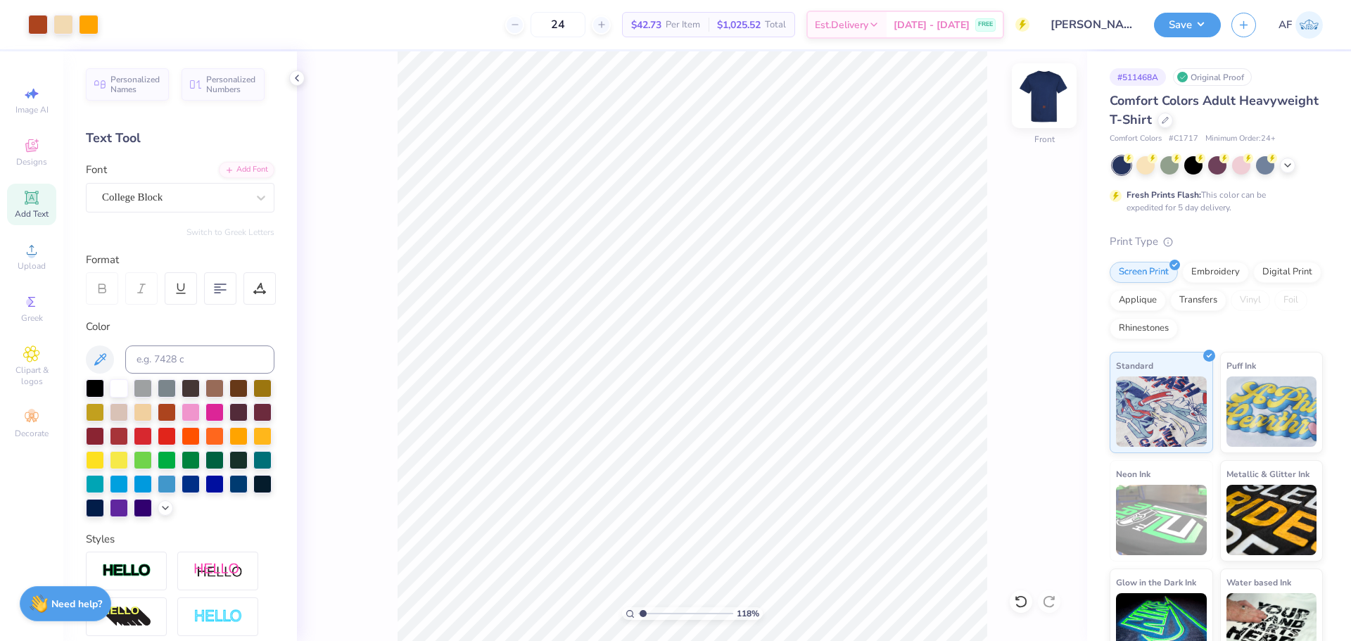
click at [1041, 97] on img at bounding box center [1044, 96] width 56 height 56
click at [258, 172] on div "Add Font" at bounding box center [247, 168] width 56 height 16
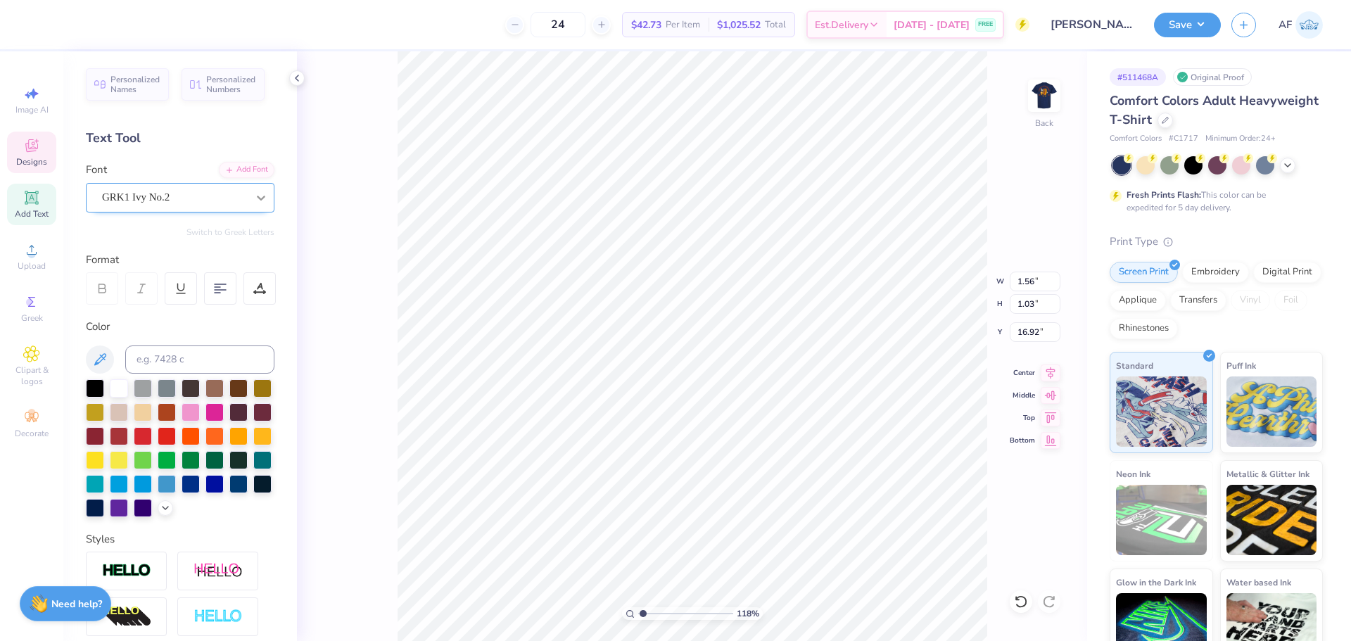
click at [254, 197] on icon at bounding box center [261, 198] width 14 height 14
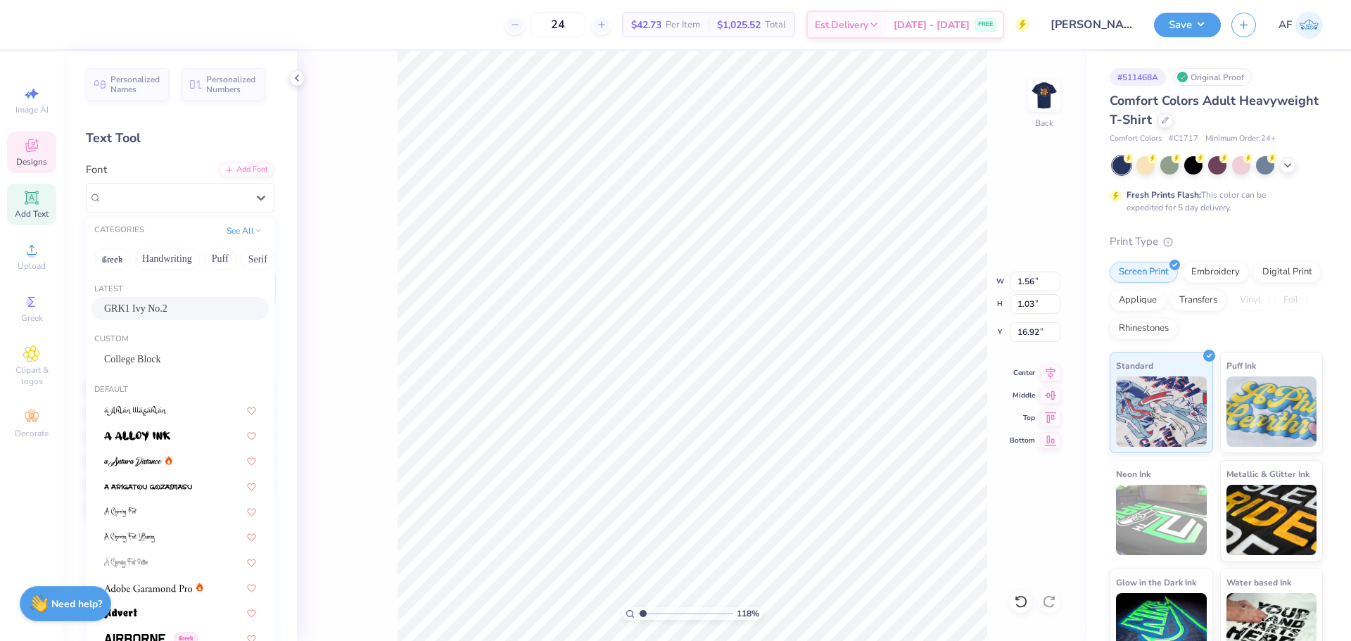
click at [139, 310] on span "GRK1 Ivy No.2" at bounding box center [135, 308] width 63 height 15
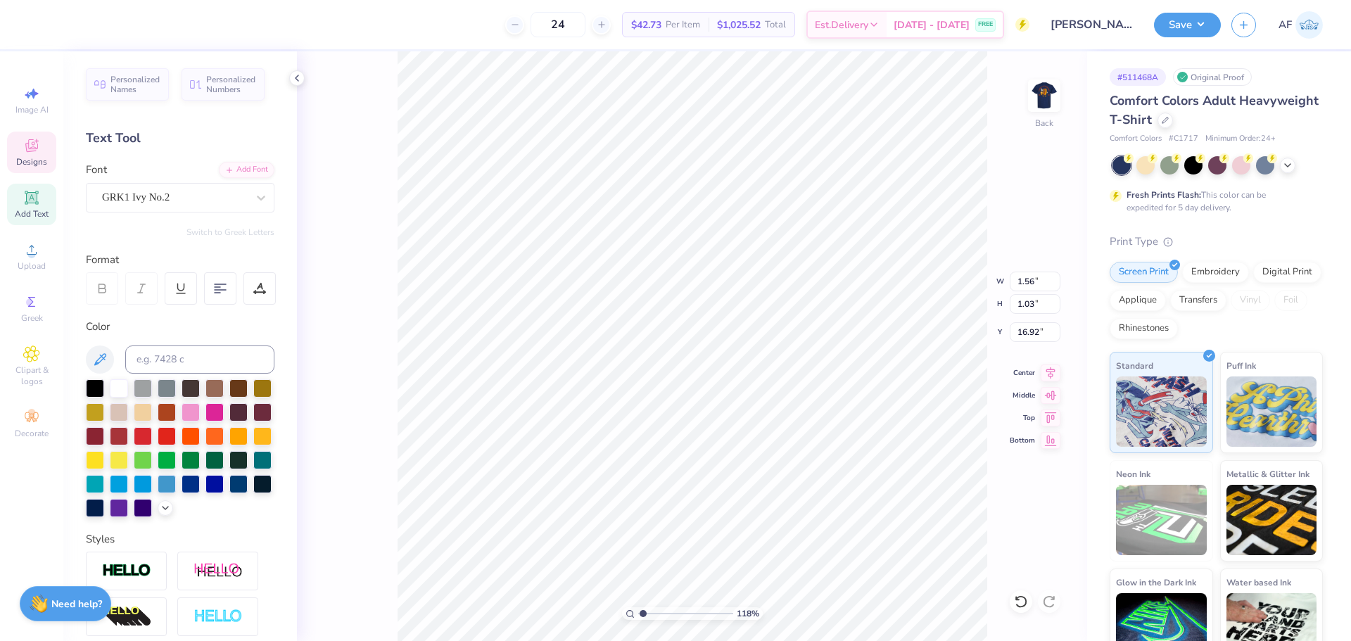
scroll to position [12, 1]
click at [1053, 89] on img at bounding box center [1044, 96] width 56 height 56
click at [892, 300] on li "Copy" at bounding box center [894, 294] width 110 height 27
click at [1039, 103] on img at bounding box center [1044, 96] width 56 height 56
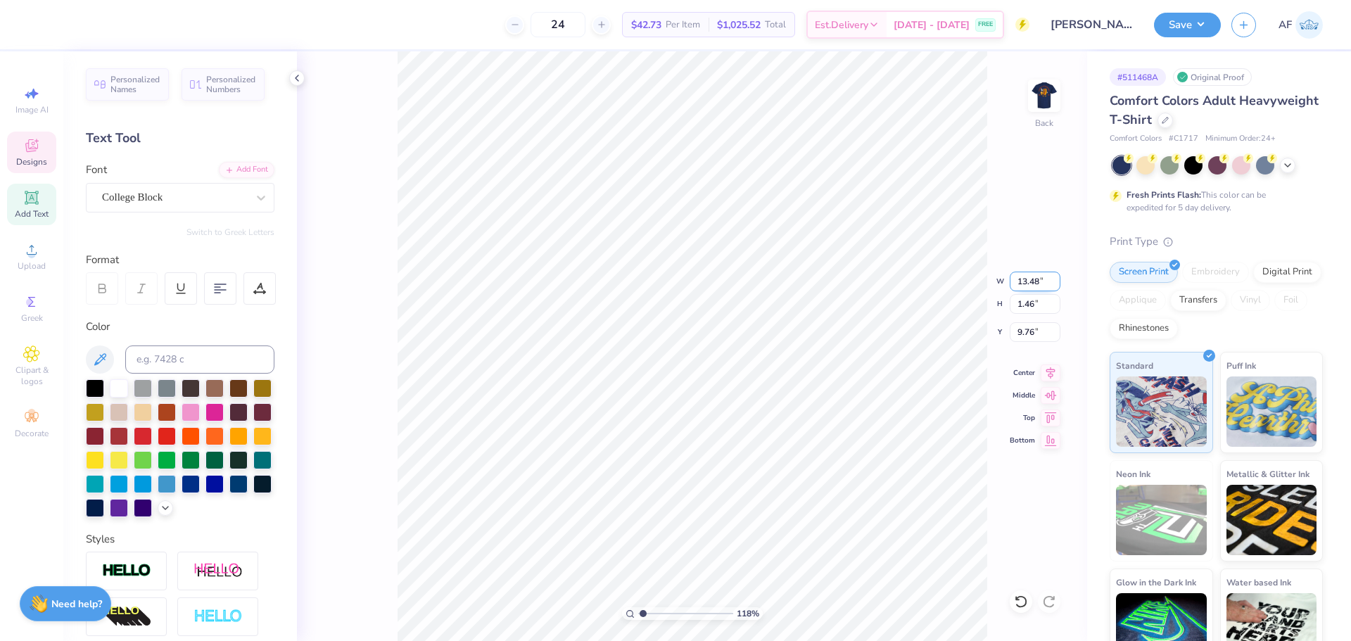
click at [1023, 279] on input "13.48" at bounding box center [1035, 282] width 51 height 20
click at [1027, 282] on input "4.00" at bounding box center [1035, 282] width 51 height 20
click at [1034, 283] on input "3.09" at bounding box center [1035, 282] width 51 height 20
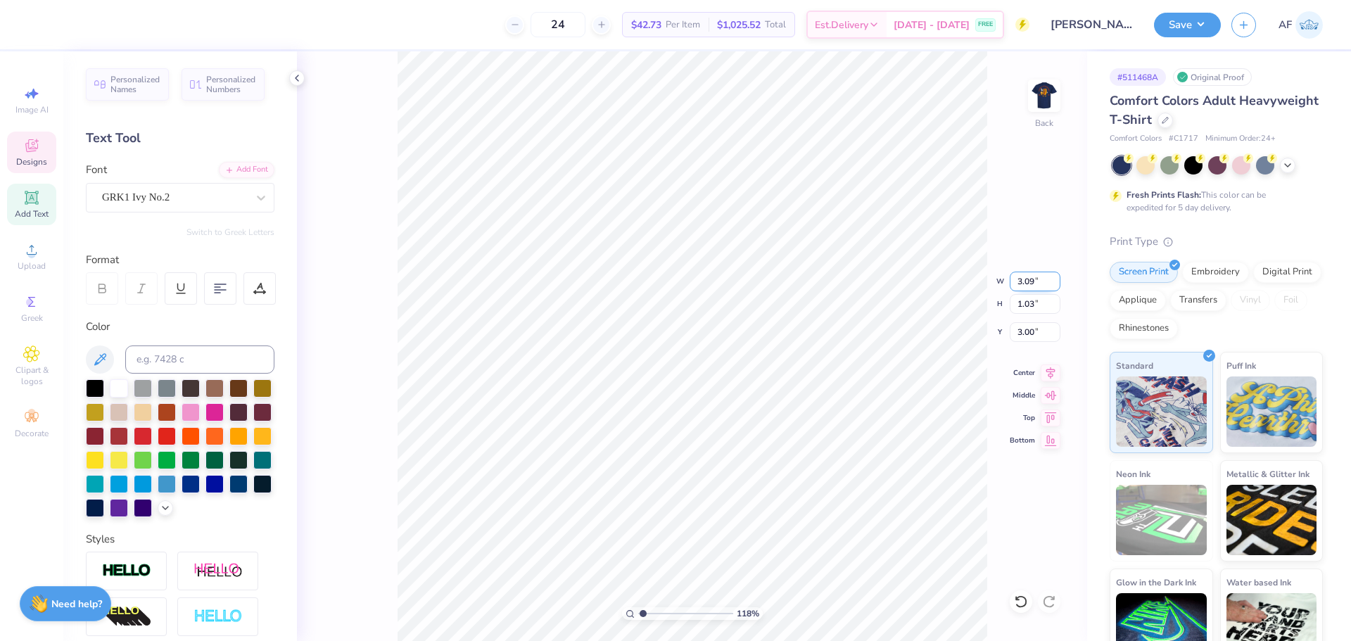
click at [1034, 283] on input "3.09" at bounding box center [1035, 282] width 51 height 20
click at [1049, 377] on icon at bounding box center [1051, 370] width 20 height 17
click at [1048, 372] on icon at bounding box center [1051, 370] width 20 height 17
click at [1051, 373] on icon at bounding box center [1051, 370] width 20 height 17
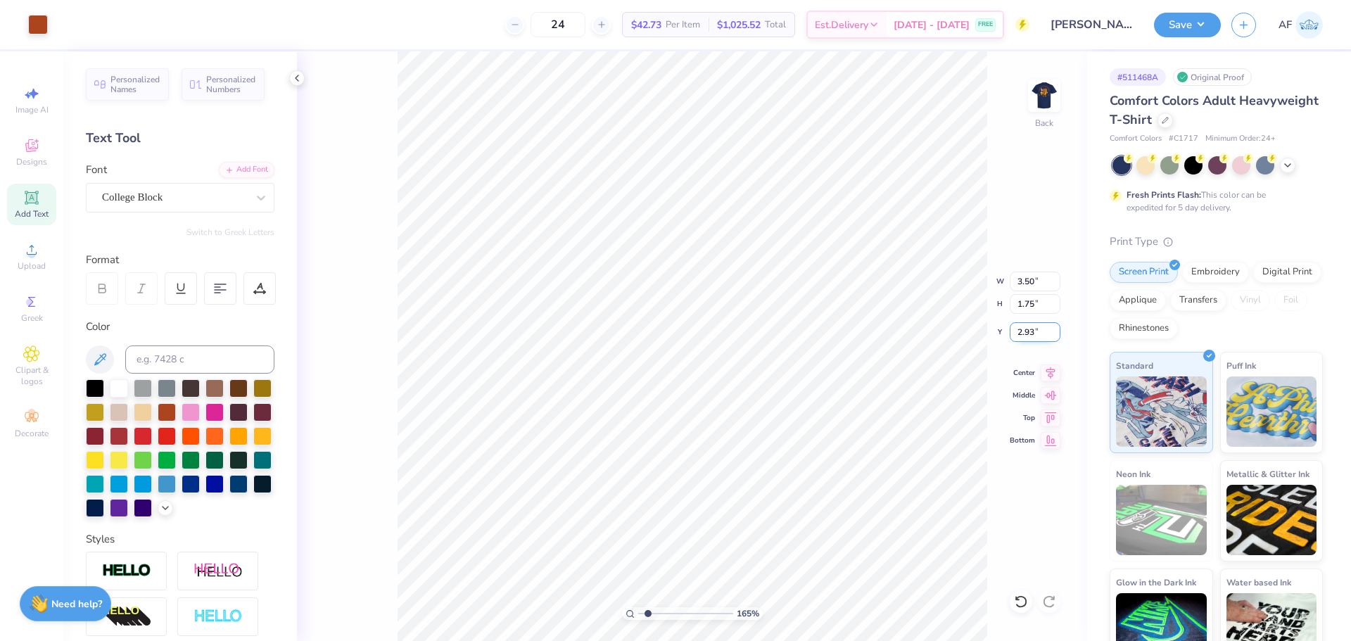
click at [1025, 330] on input "2.93" at bounding box center [1035, 332] width 51 height 20
click at [1033, 104] on img at bounding box center [1044, 96] width 56 height 56
click at [1013, 277] on input "12.00" at bounding box center [1035, 282] width 51 height 20
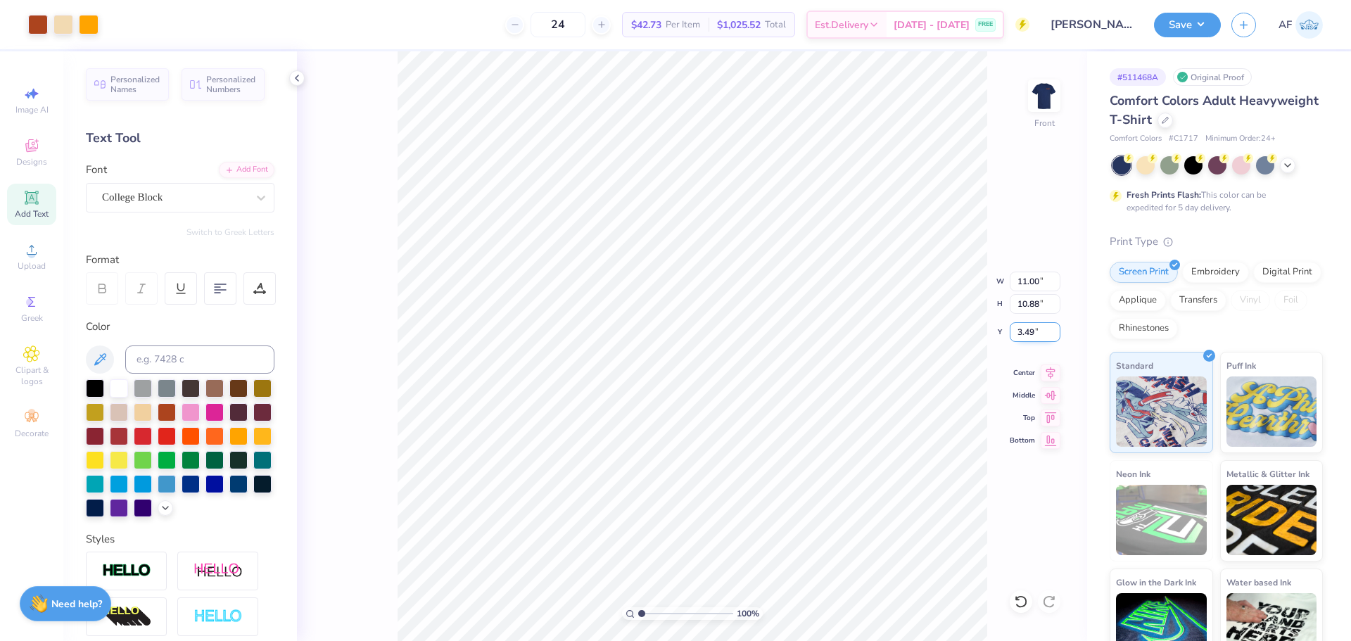
click at [1029, 331] on input "3.49" at bounding box center [1035, 332] width 51 height 20
click at [1053, 376] on icon at bounding box center [1051, 370] width 20 height 17
click at [1020, 332] on input "11.49" at bounding box center [1035, 332] width 51 height 20
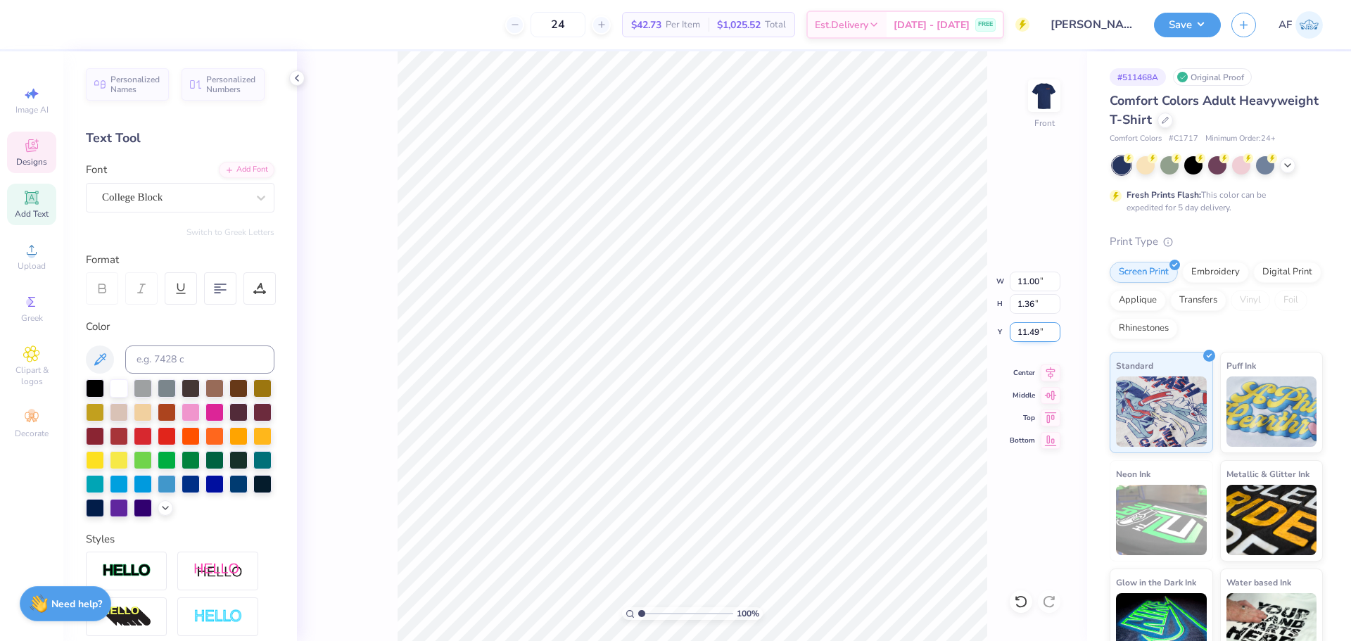
click at [1020, 332] on input "11.49" at bounding box center [1035, 332] width 51 height 20
click at [375, 428] on div "100 % Front" at bounding box center [692, 346] width 790 height 590
click at [554, 484] on li "Group" at bounding box center [563, 486] width 110 height 27
click at [1021, 281] on input "1.94" at bounding box center [1035, 282] width 51 height 20
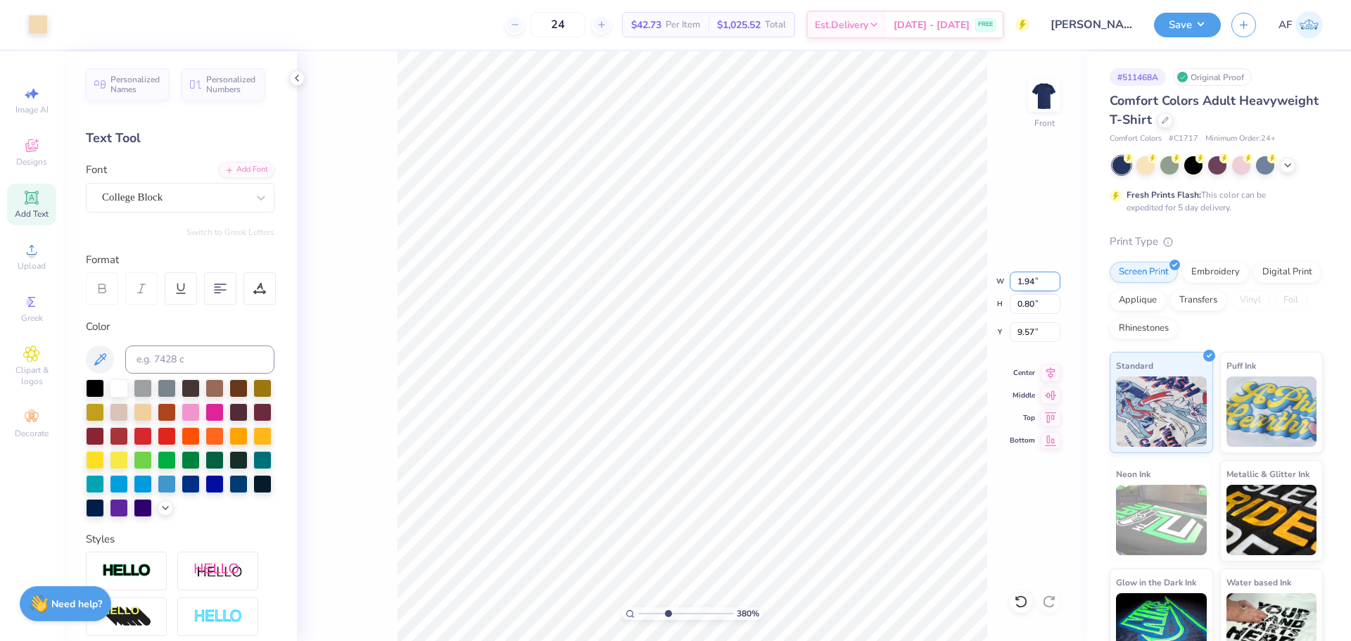
click at [1021, 281] on input "1.94" at bounding box center [1035, 282] width 51 height 20
click at [1024, 279] on input "1.50" at bounding box center [1035, 282] width 51 height 20
click at [1024, 308] on input "0.62" at bounding box center [1035, 304] width 51 height 20
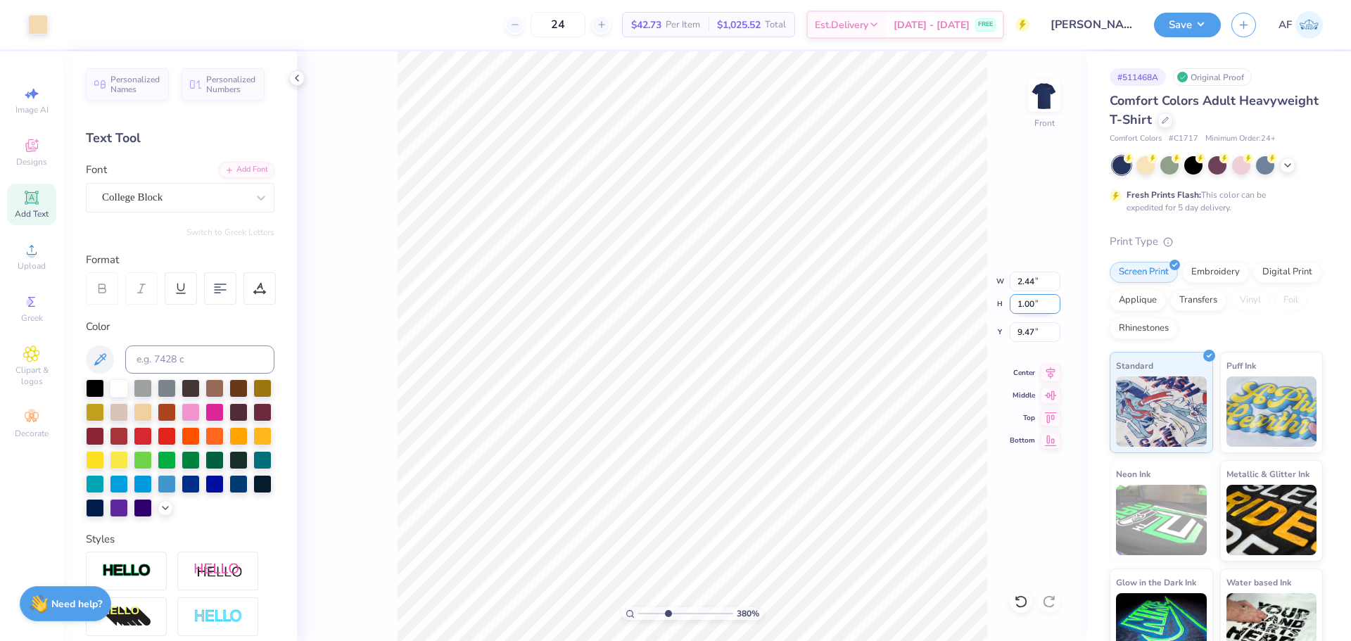
click at [1024, 308] on input "1.00" at bounding box center [1035, 304] width 51 height 20
click at [1020, 285] on input "2.44" at bounding box center [1035, 282] width 51 height 20
click at [1020, 285] on input "2.00" at bounding box center [1035, 282] width 51 height 20
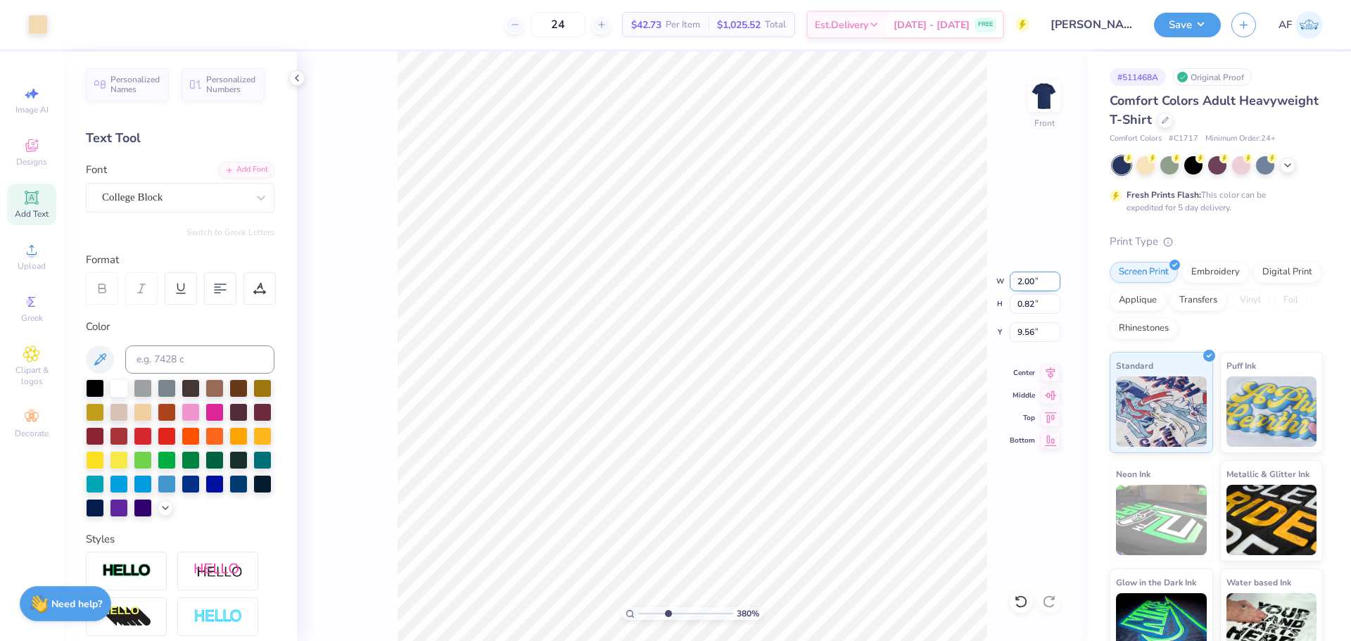
click at [1020, 285] on input "2.00" at bounding box center [1035, 282] width 51 height 20
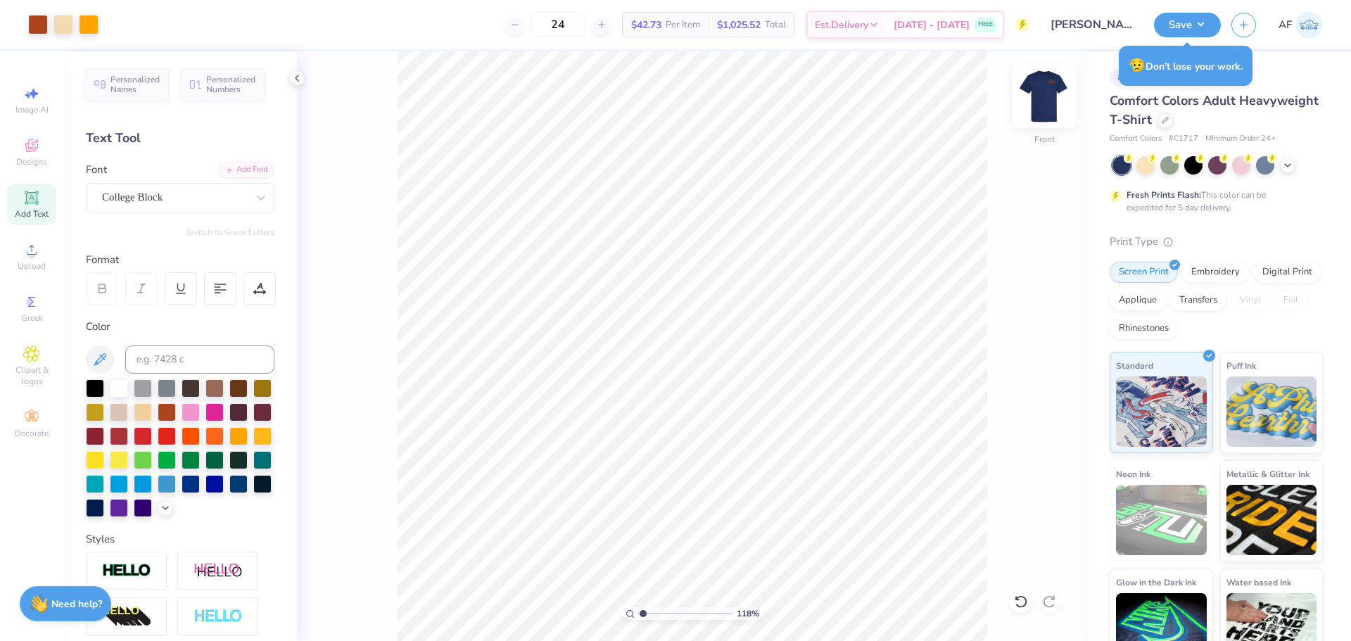
click at [1053, 112] on img at bounding box center [1044, 96] width 56 height 56
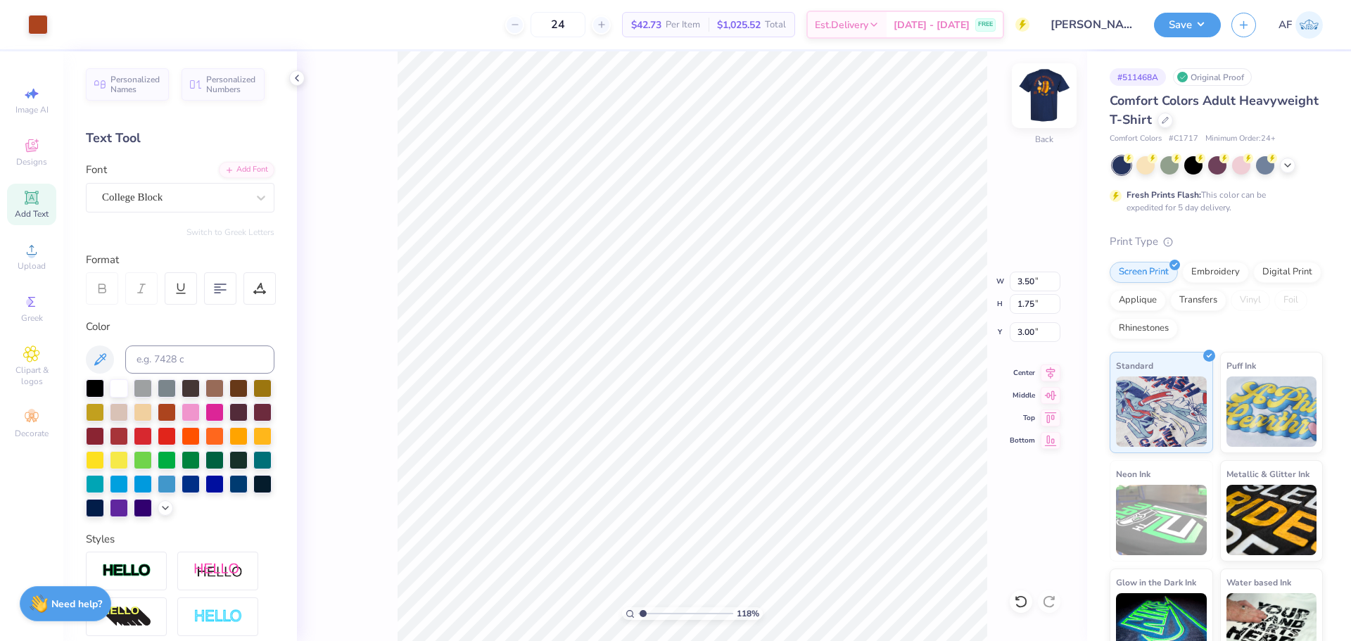
click at [1046, 115] on img at bounding box center [1044, 96] width 56 height 56
click at [1210, 30] on button "Save" at bounding box center [1187, 23] width 67 height 25
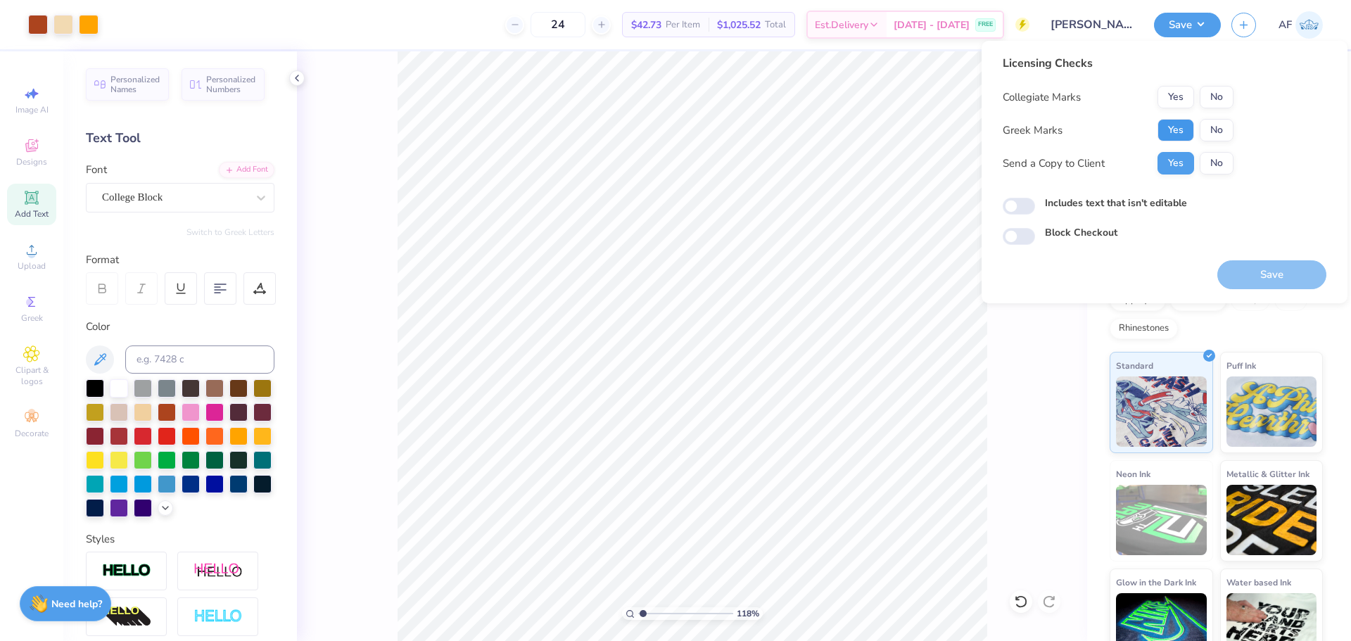
click at [1187, 130] on button "Yes" at bounding box center [1176, 130] width 37 height 23
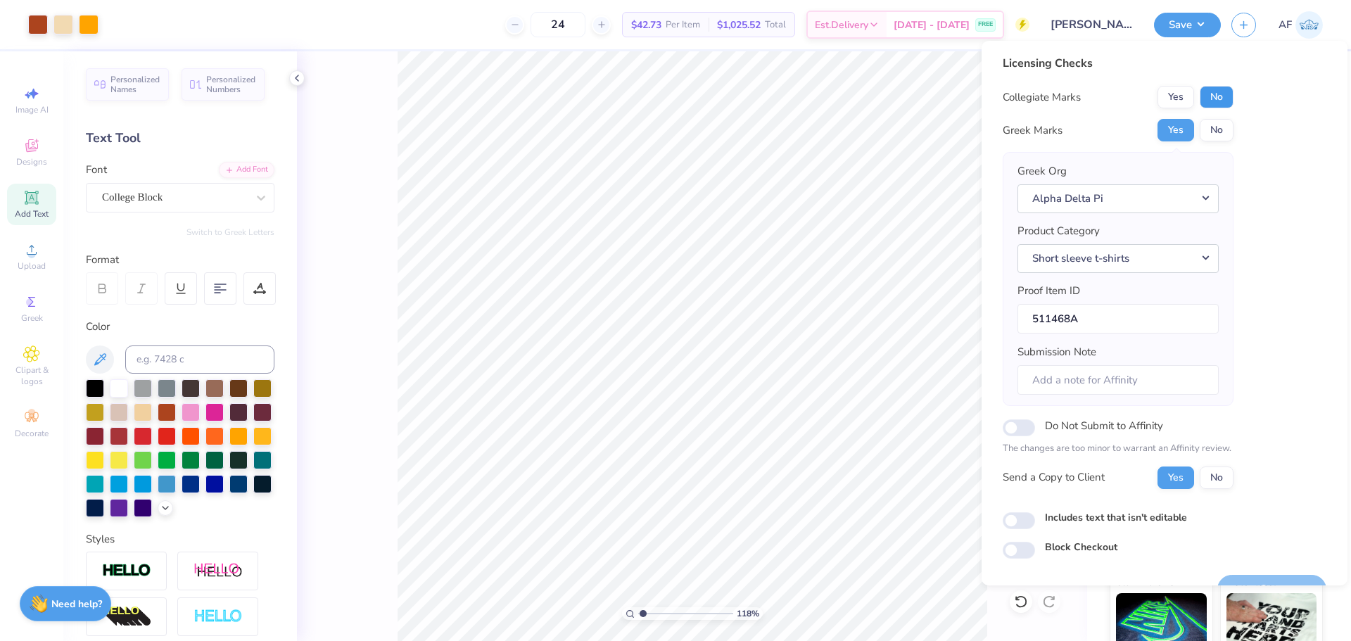
click at [1206, 96] on button "No" at bounding box center [1217, 97] width 34 height 23
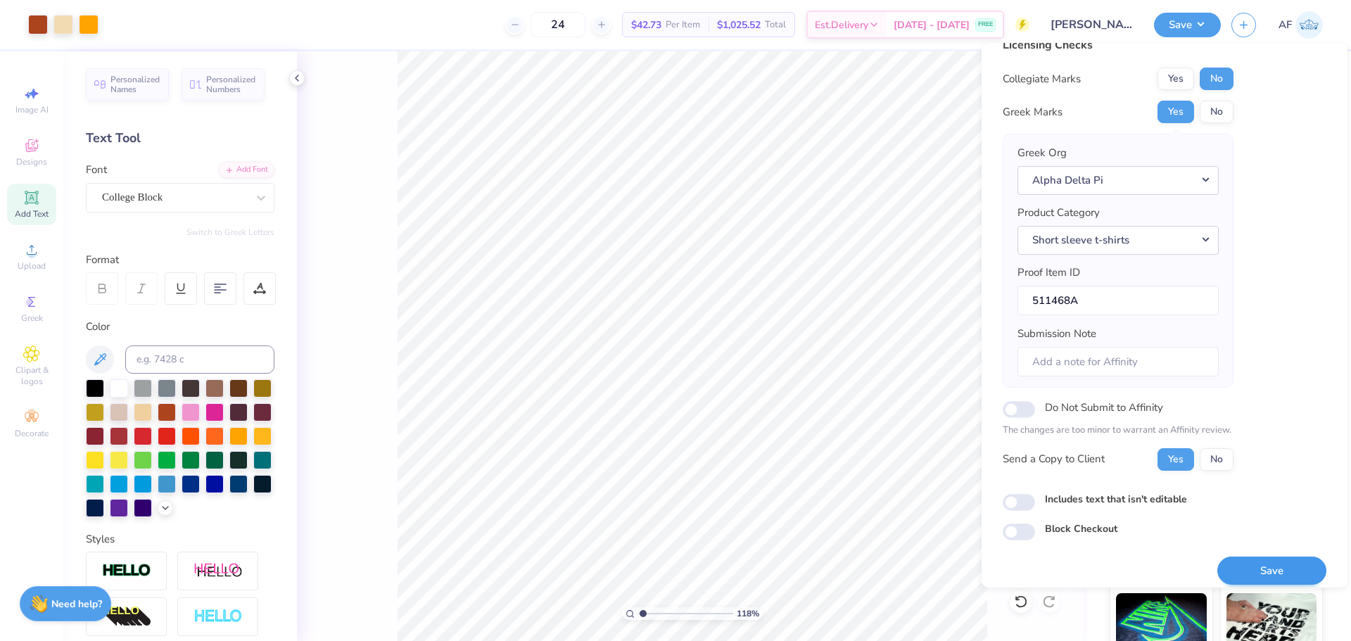
scroll to position [32, 0]
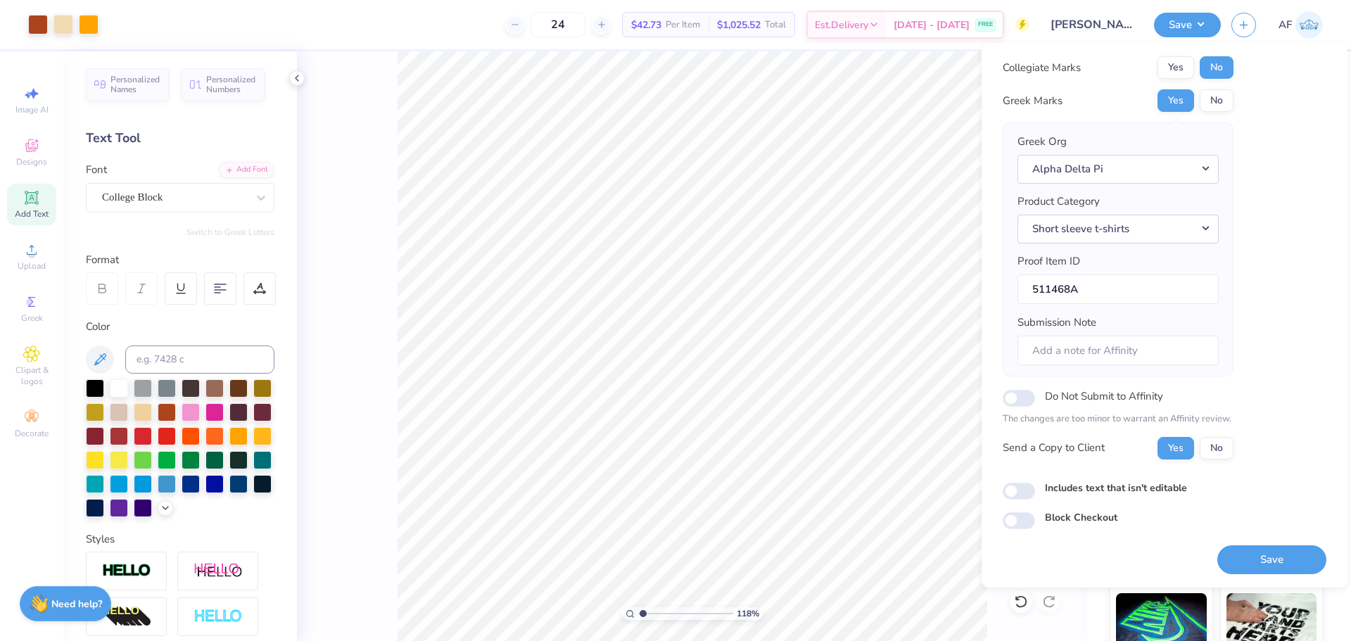
drag, startPoint x: 1277, startPoint y: 550, endPoint x: 1247, endPoint y: -28, distance: 579.2
click at [1247, 0] on html "Art colors 24 $42.73 Per Item $1,025.52 Total Est. Delivery Sep 6 - 9 FREE Desi…" at bounding box center [675, 320] width 1351 height 641
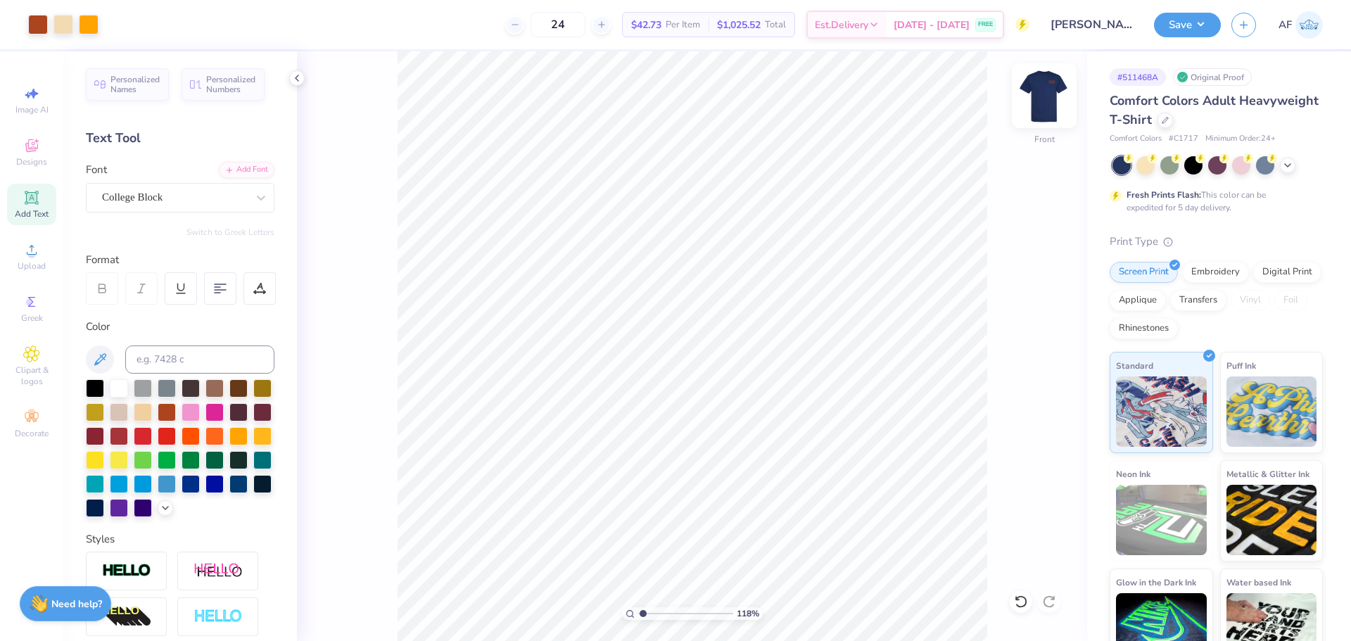
click at [1043, 89] on img at bounding box center [1044, 96] width 56 height 56
click at [1208, 23] on button "Save" at bounding box center [1187, 23] width 67 height 25
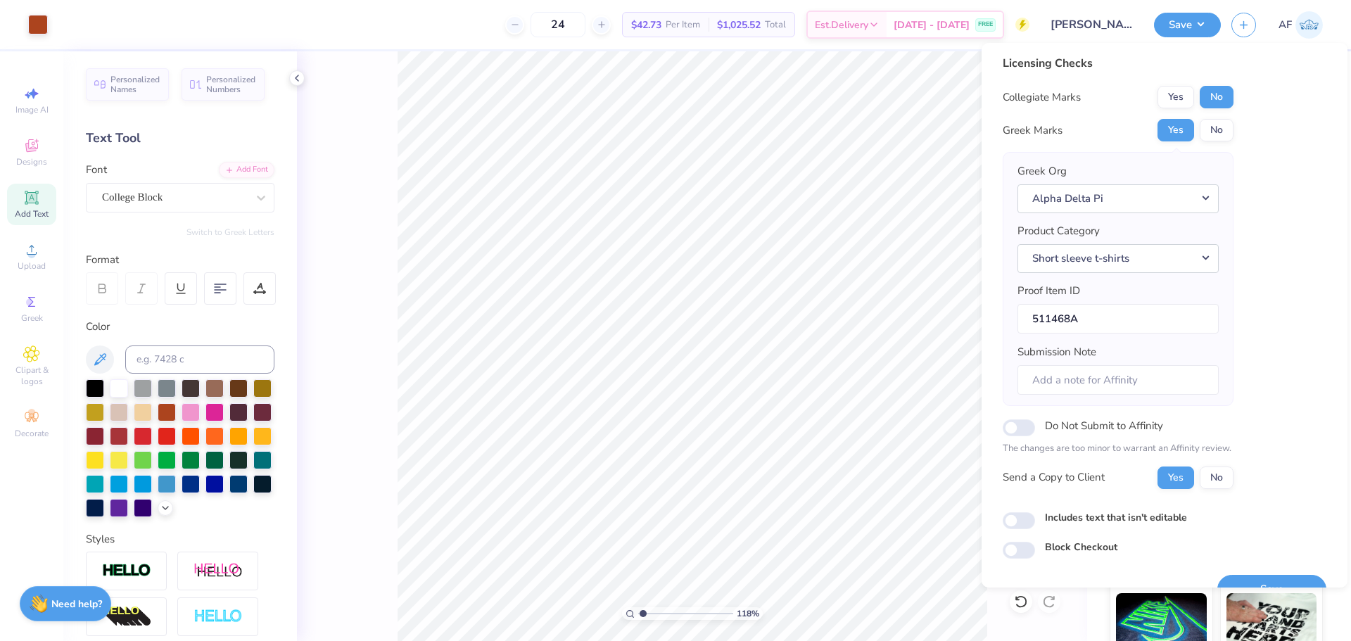
scroll to position [0, 0]
click at [1255, 582] on button "Save" at bounding box center [1271, 591] width 109 height 29
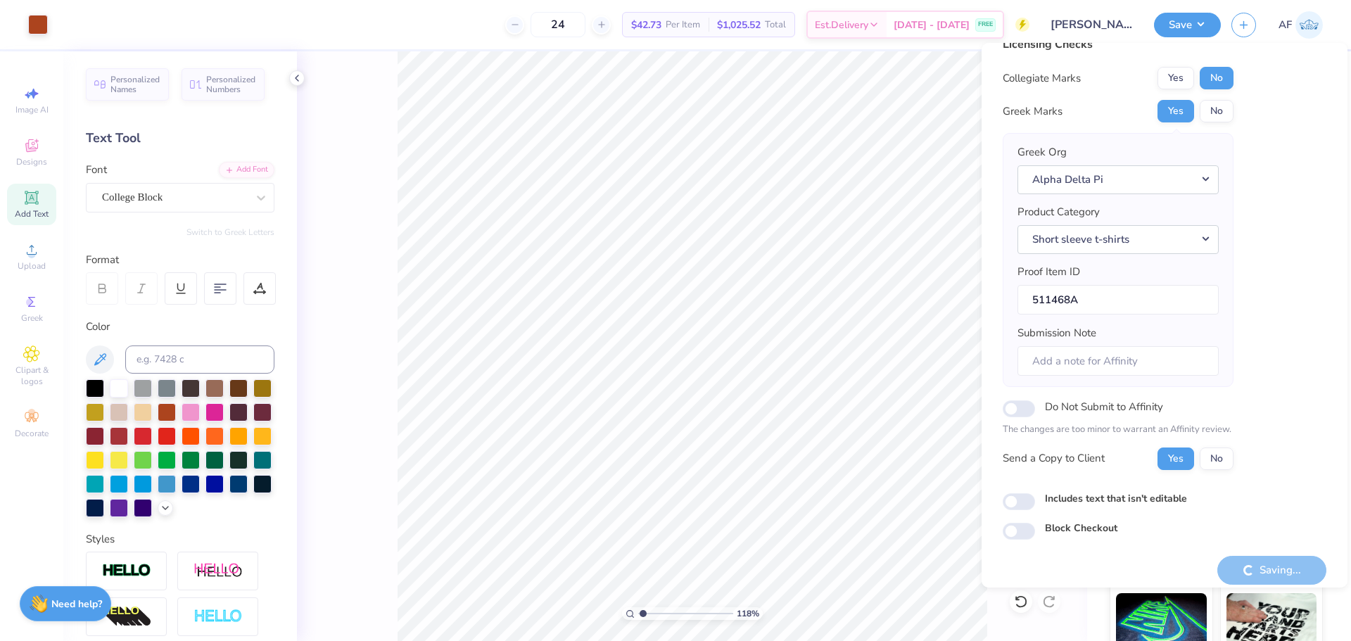
scroll to position [32, 0]
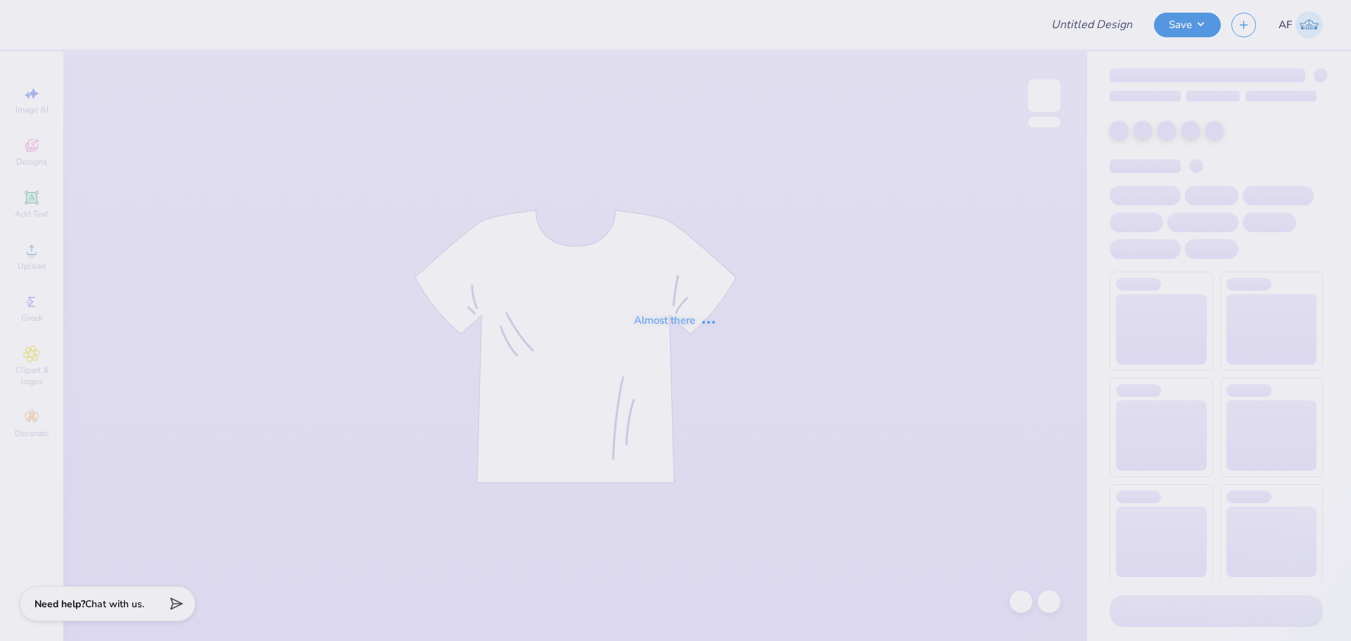
type input "Shirts"
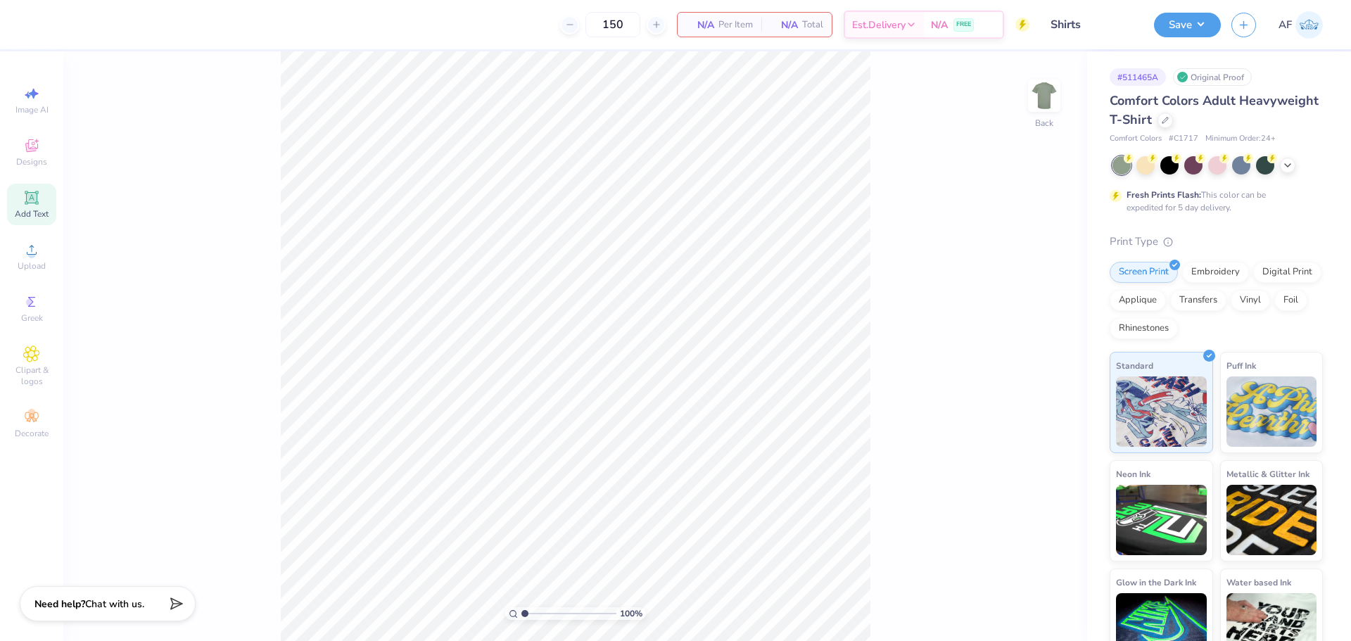
click at [31, 210] on span "Add Text" at bounding box center [32, 213] width 34 height 11
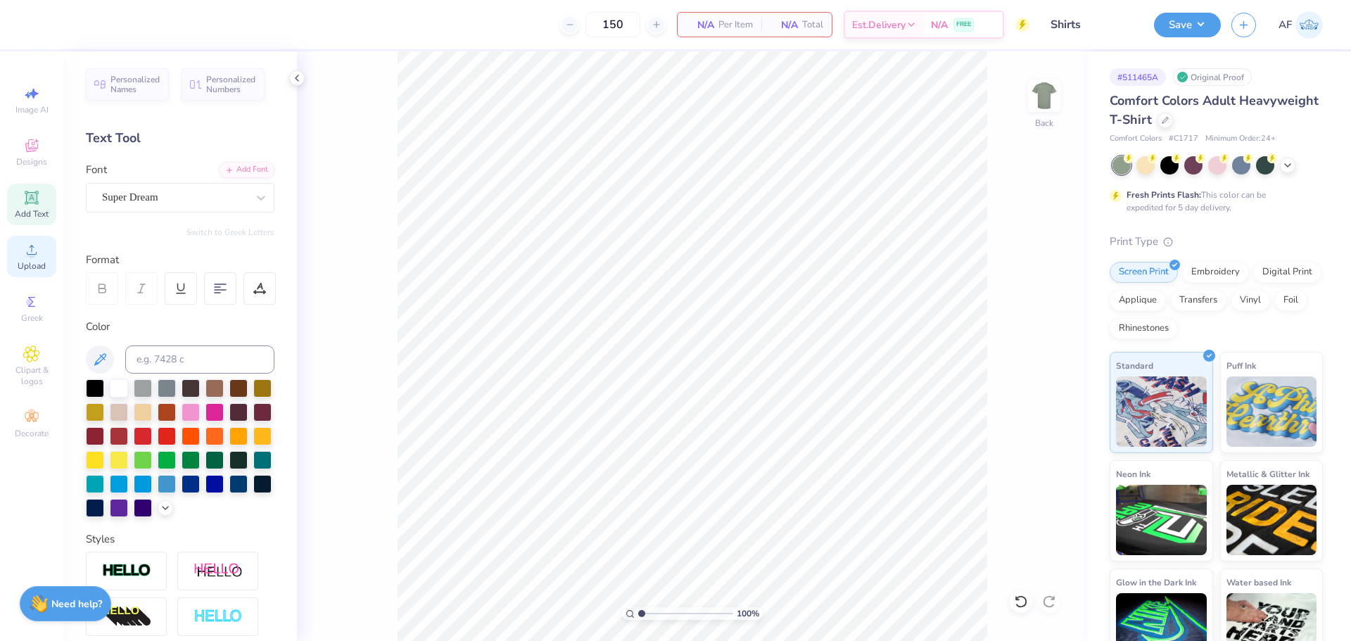
click at [31, 265] on span "Upload" at bounding box center [32, 265] width 28 height 11
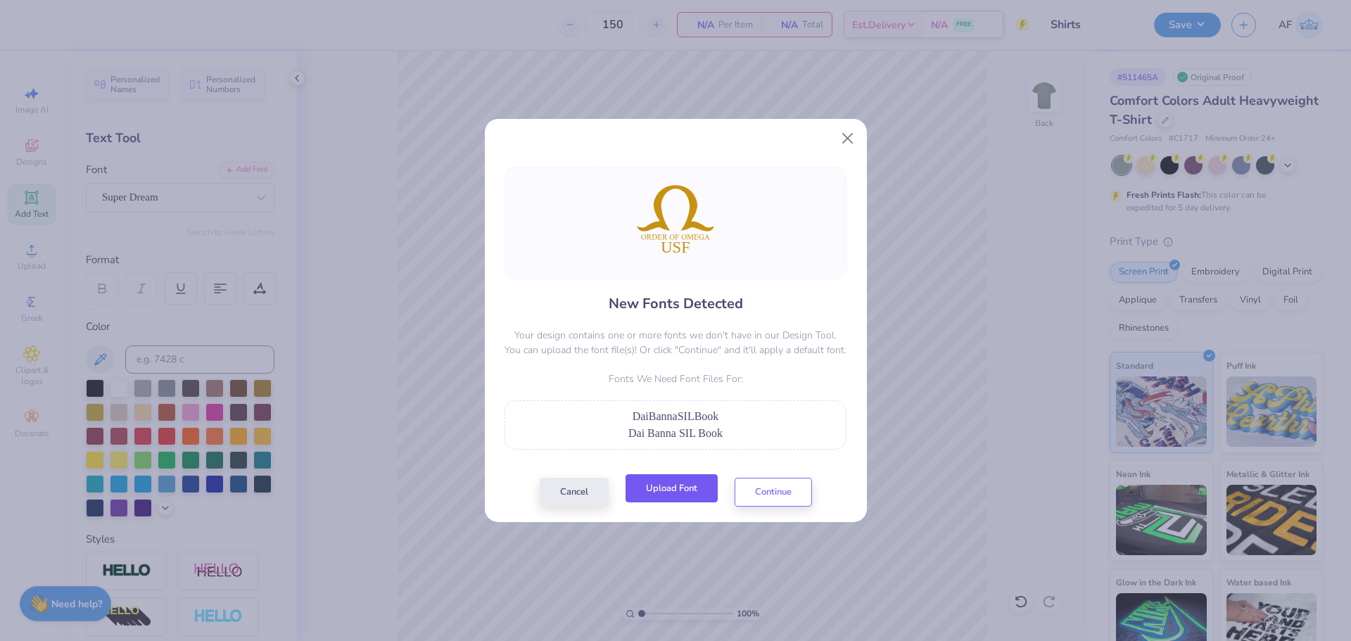
click at [673, 490] on button "Upload Font" at bounding box center [672, 488] width 92 height 29
click at [700, 492] on button "Upload Font" at bounding box center [672, 488] width 92 height 29
click at [695, 498] on button "Upload Font" at bounding box center [672, 488] width 92 height 29
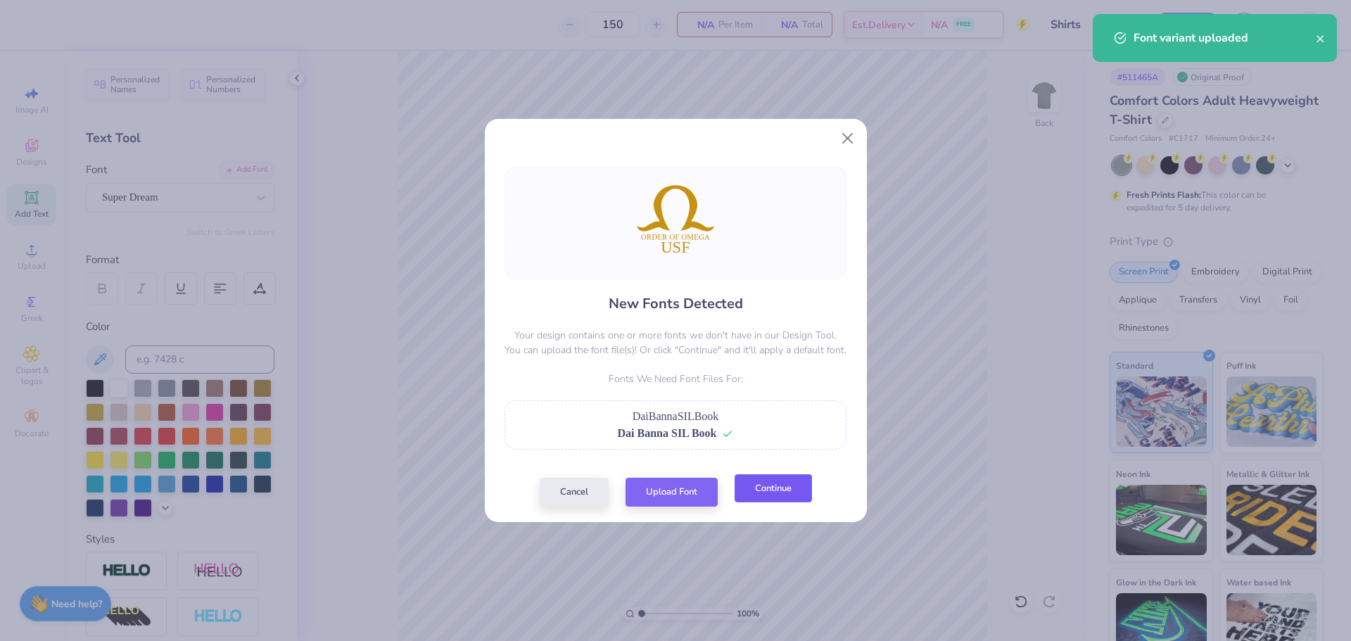
click at [776, 498] on button "Continue" at bounding box center [773, 488] width 77 height 29
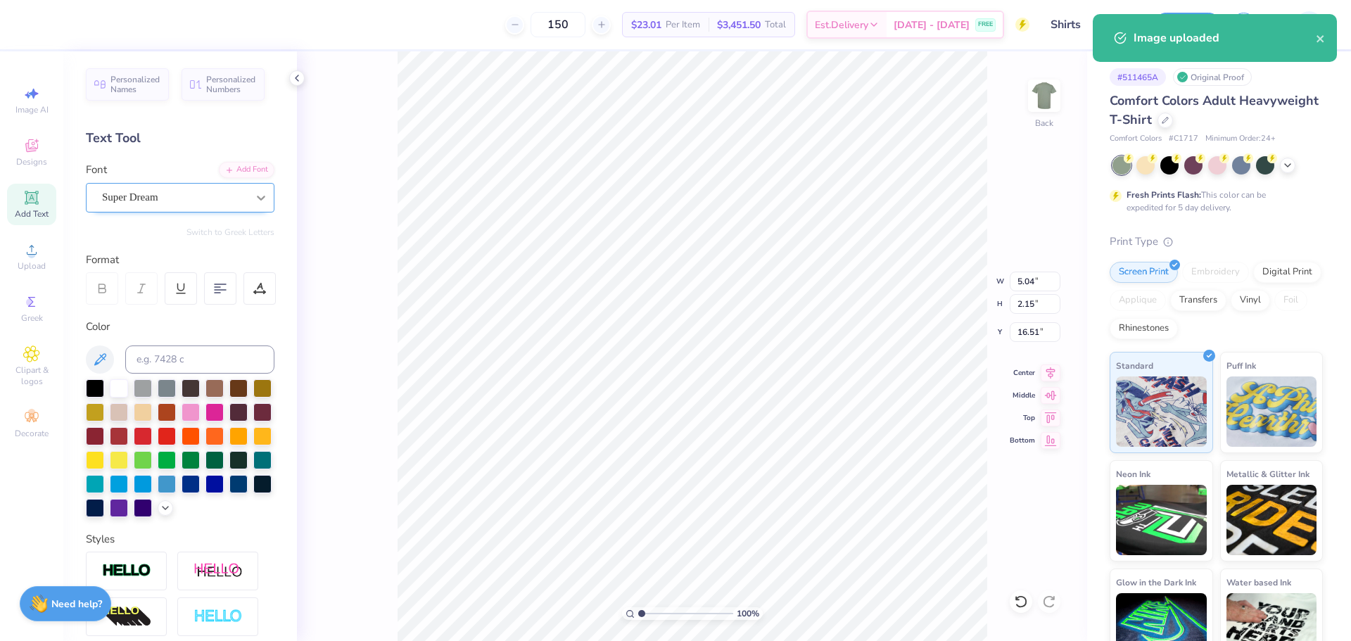
click at [260, 208] on div at bounding box center [260, 197] width 25 height 25
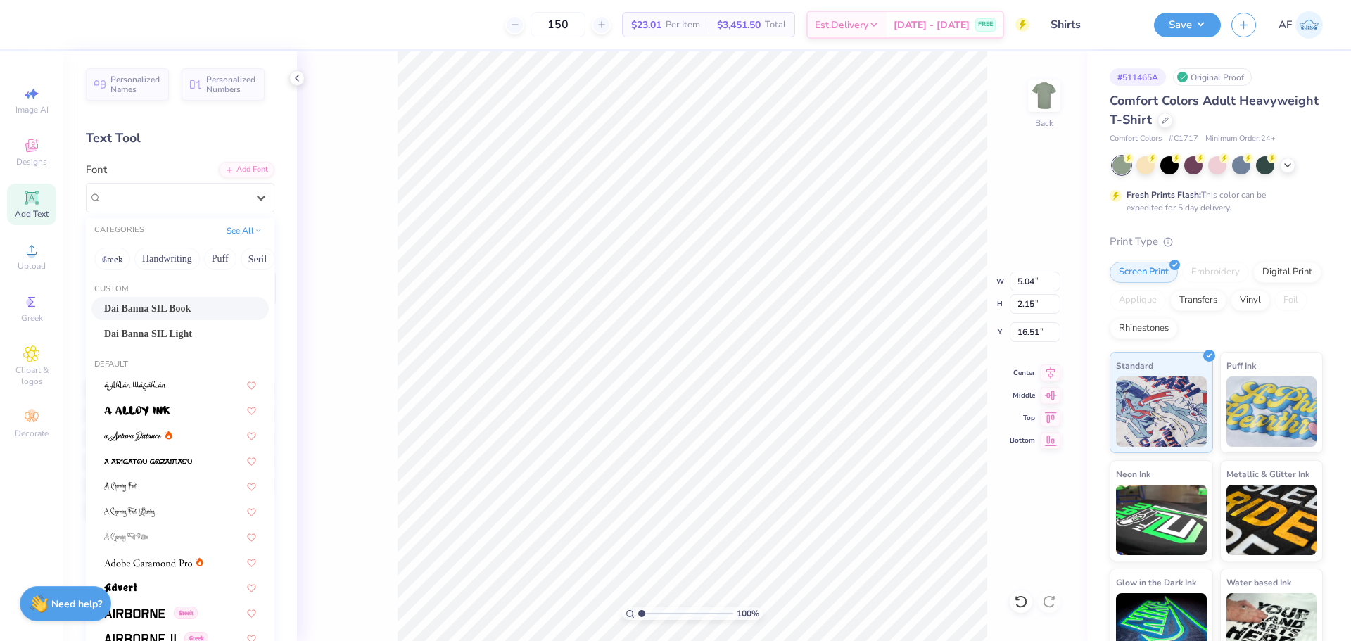
click at [201, 310] on div "Dai Banna SIL Book" at bounding box center [180, 308] width 152 height 15
type input "5.19"
type input "2.01"
type input "16.79"
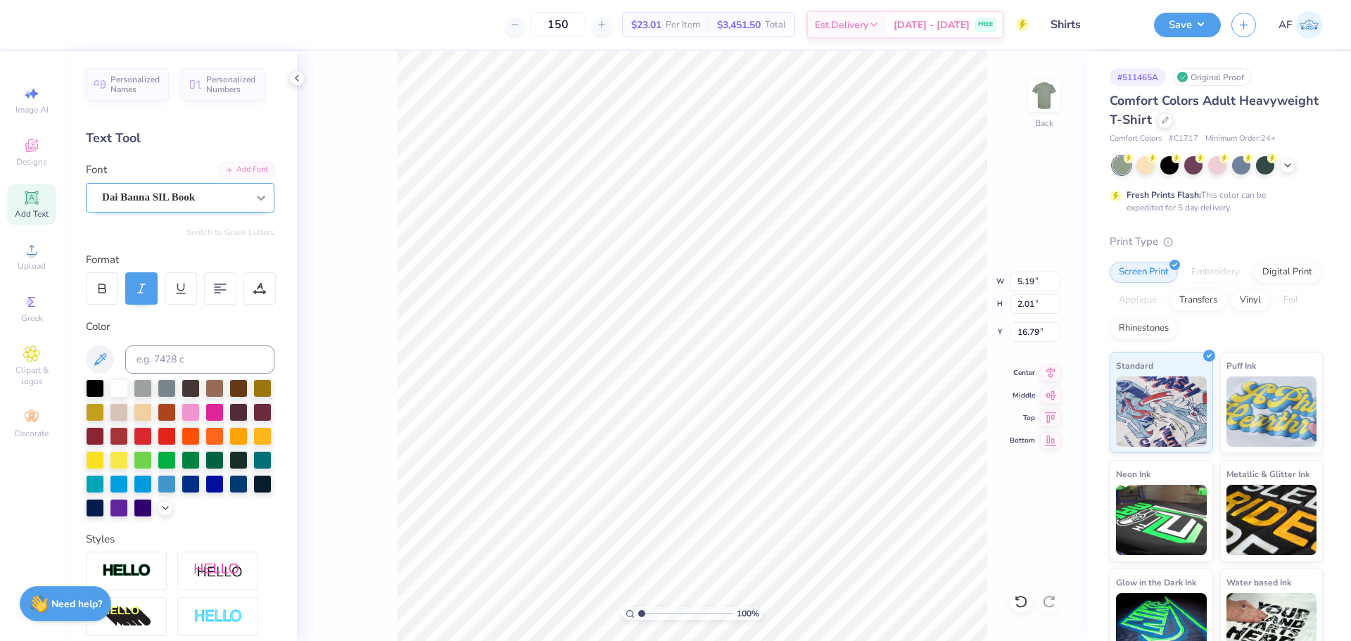
click at [258, 198] on div at bounding box center [260, 197] width 25 height 25
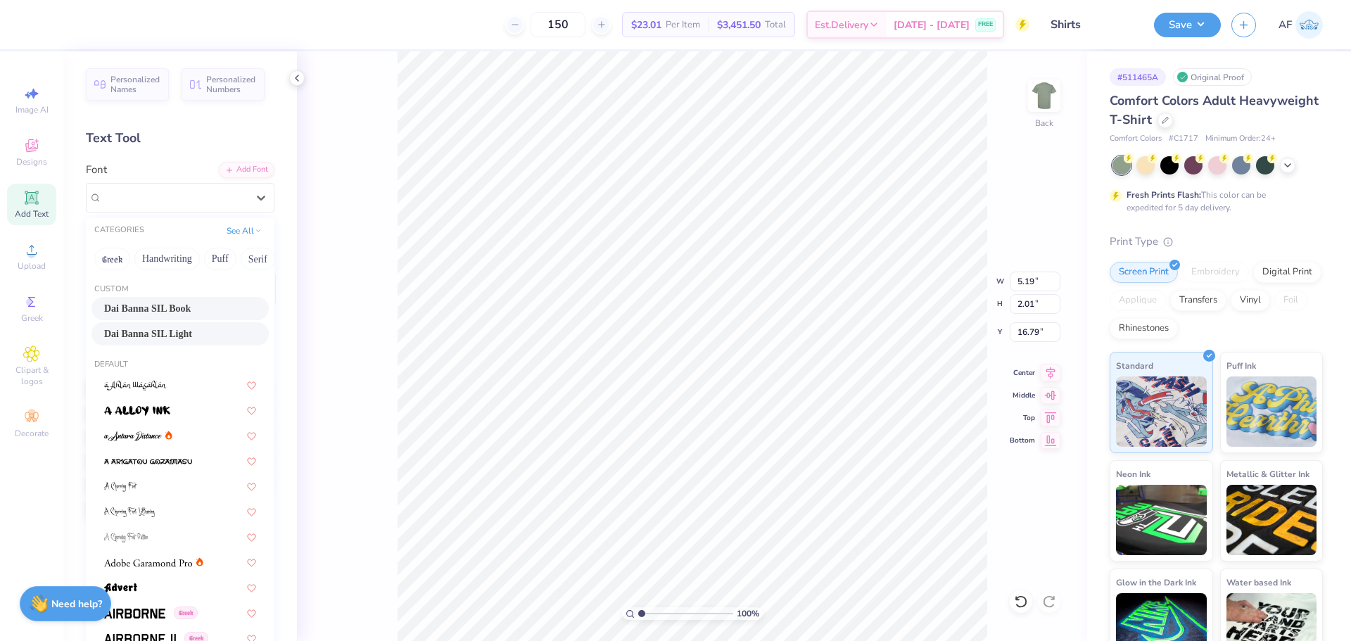
click at [201, 330] on div "Dai Banna SIL Light" at bounding box center [180, 334] width 152 height 15
type input "5.32"
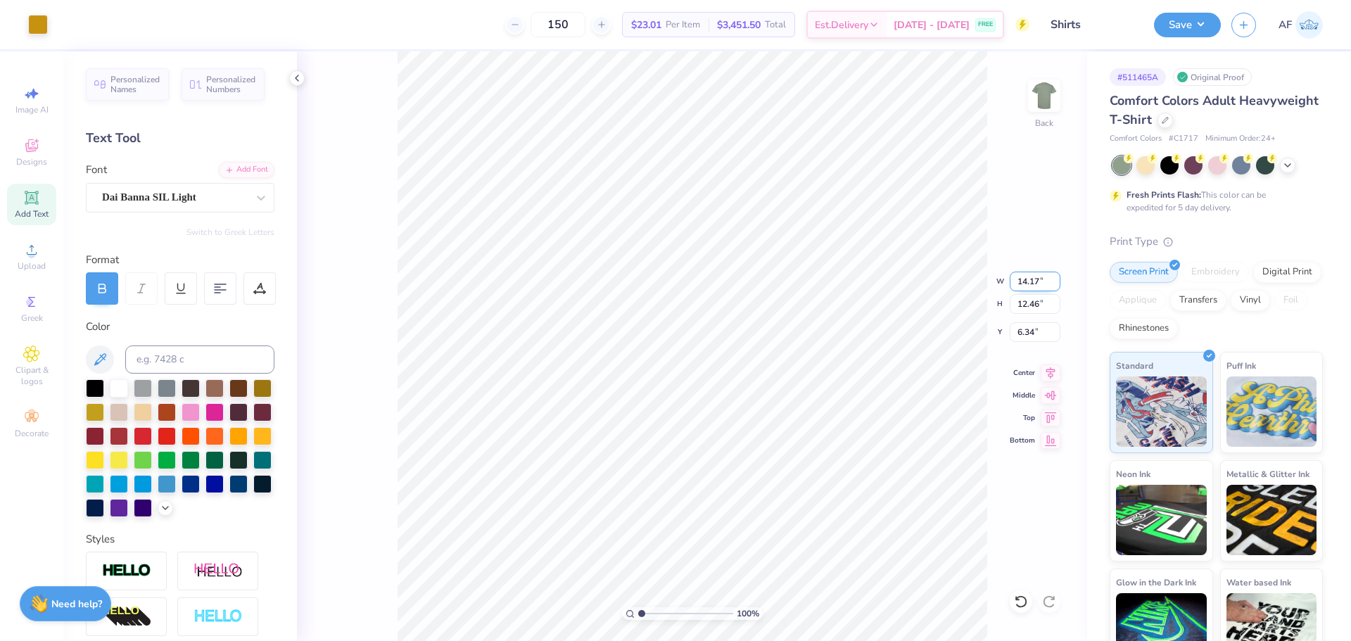
click at [1028, 284] on input "14.17" at bounding box center [1035, 282] width 51 height 20
type input "4.00"
type input "3.51"
type input "10.81"
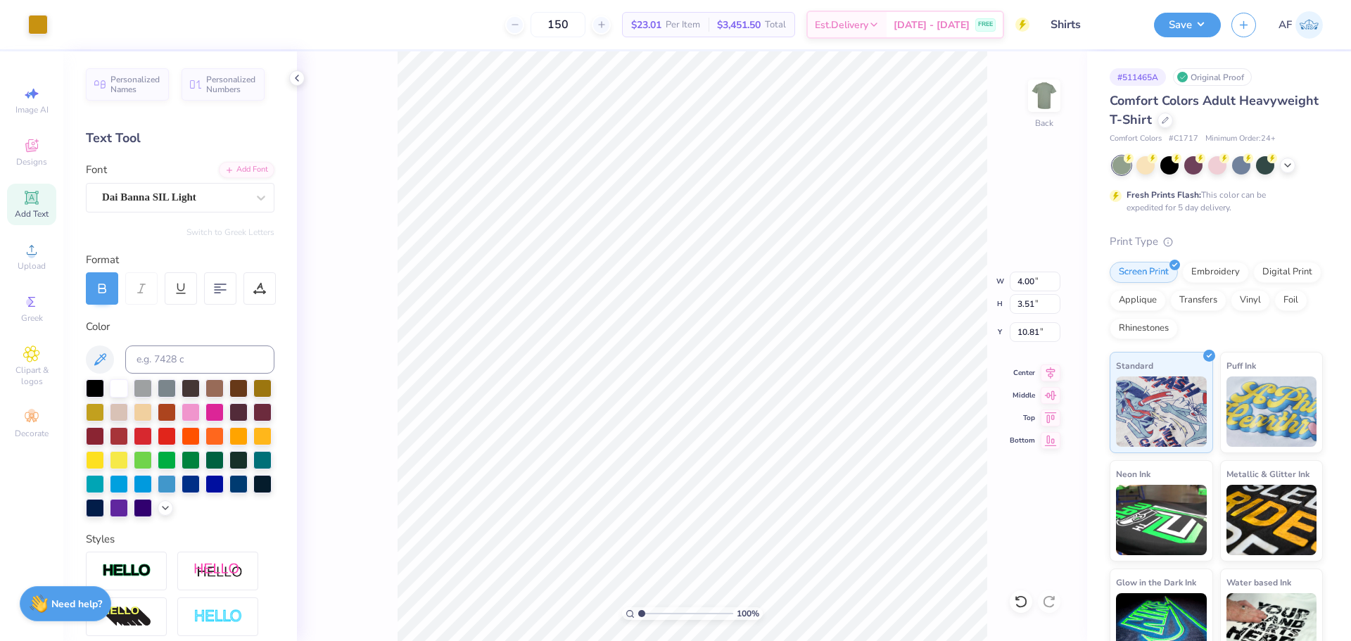
type input "3.00"
click at [90, 391] on div at bounding box center [95, 387] width 18 height 18
type input "1.39584517333908"
type input "7.10"
type input "11.33"
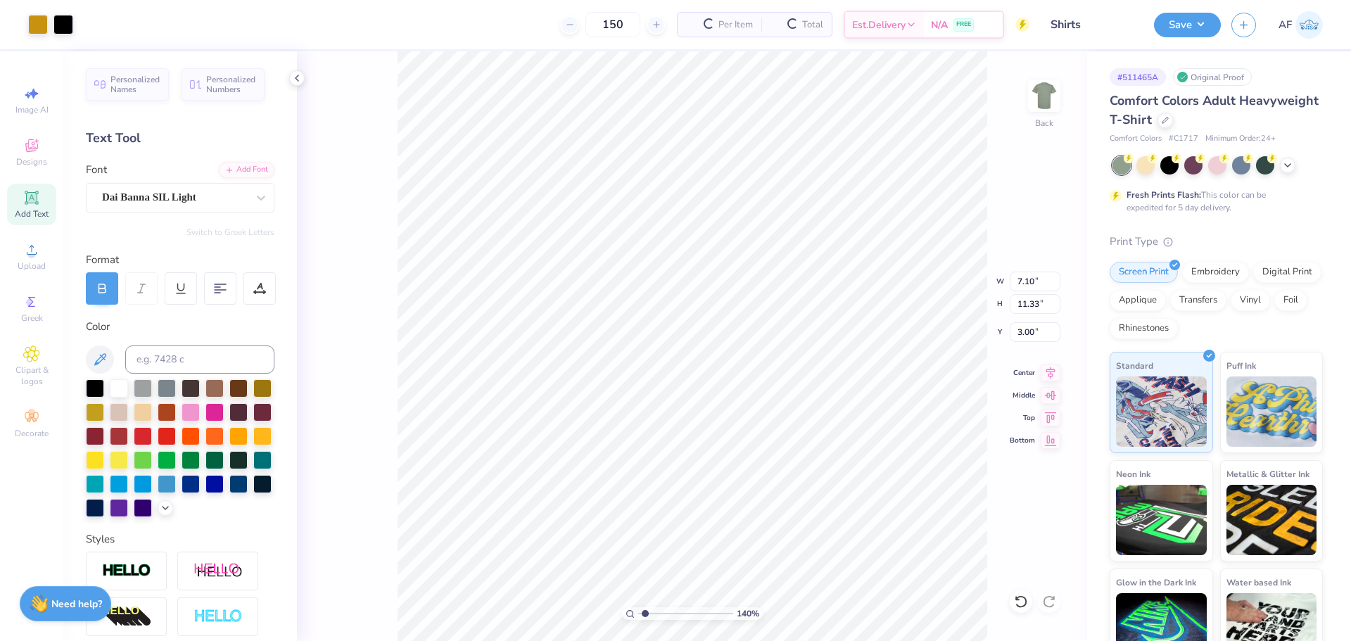
type input "1.39584517333908"
type input "4.00"
type input "3.51"
click at [86, 388] on div at bounding box center [95, 387] width 18 height 18
click at [32, 27] on div at bounding box center [38, 23] width 20 height 20
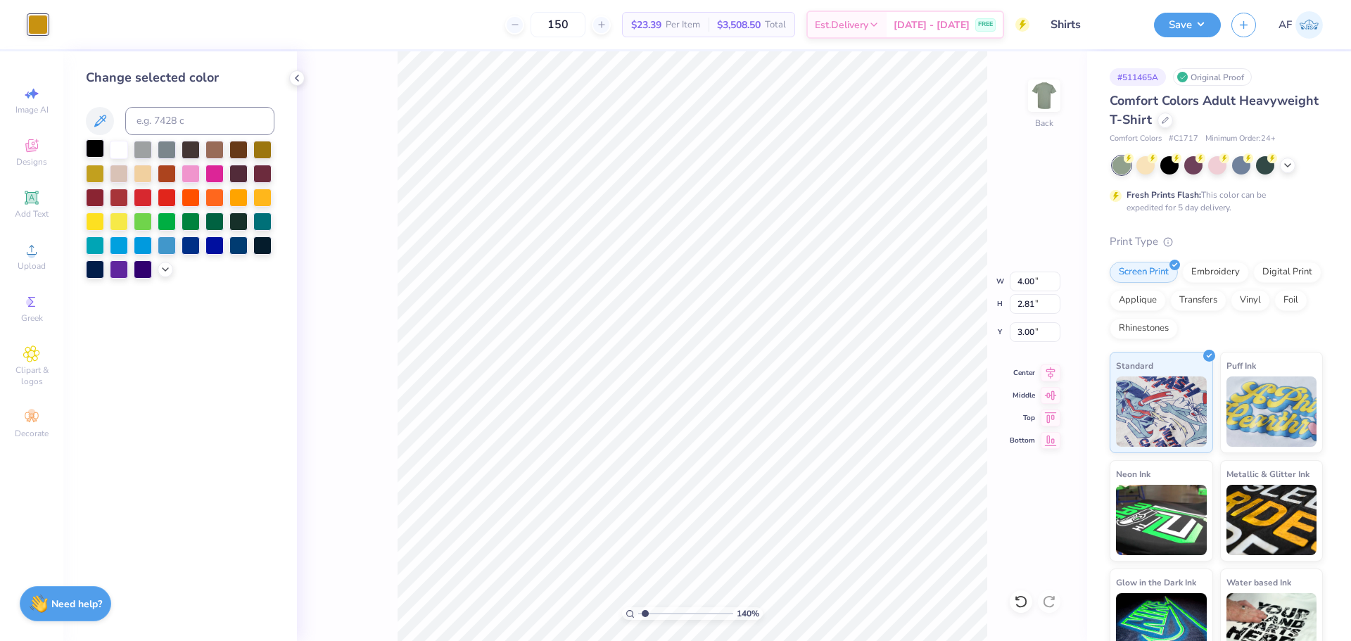
click at [96, 152] on div at bounding box center [95, 148] width 18 height 18
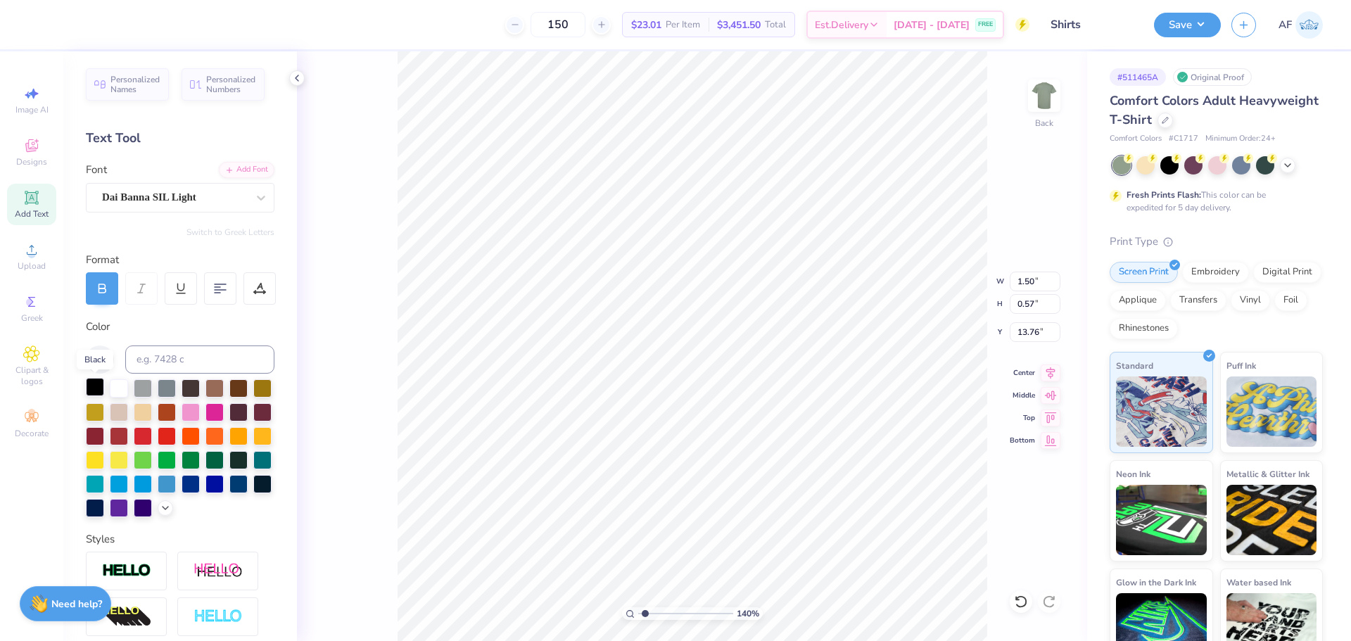
click at [91, 391] on div at bounding box center [95, 387] width 18 height 18
type input "1.39584517333908"
type input "6.01"
type input "2.71964205036602"
type input "5.93"
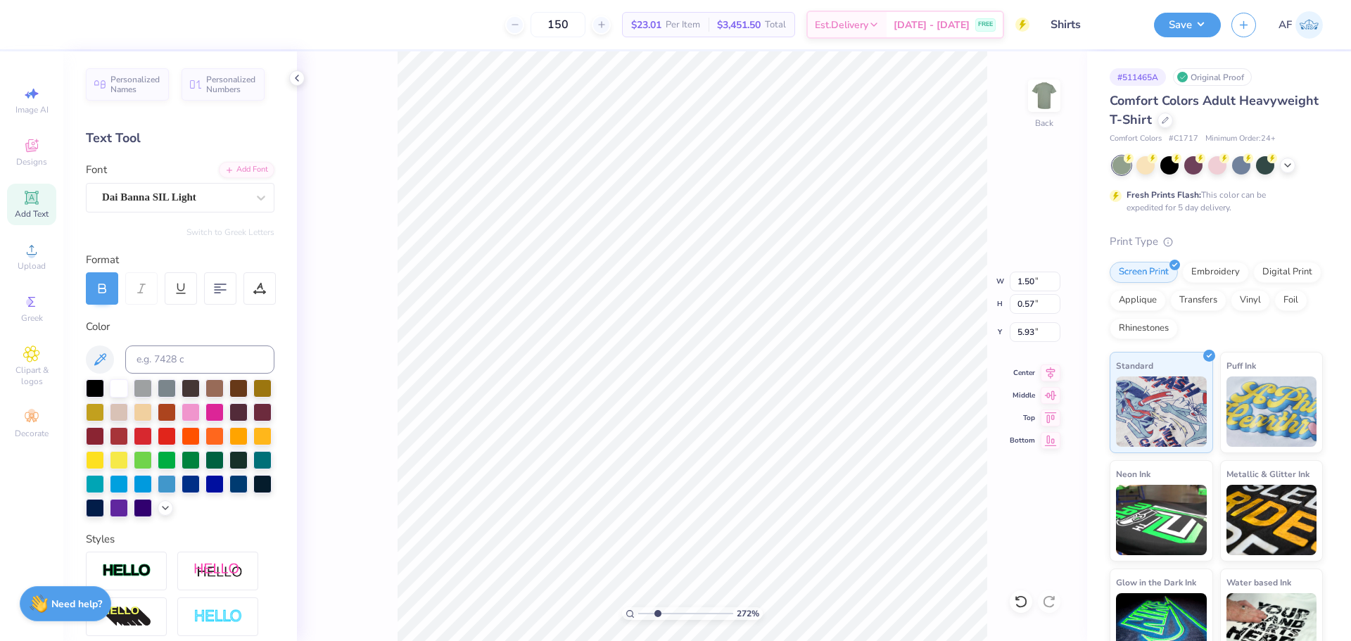
scroll to position [12, 1]
click at [1043, 375] on icon at bounding box center [1051, 370] width 20 height 17
type input "2.71964205036602"
type input "4.00"
type input "2.81"
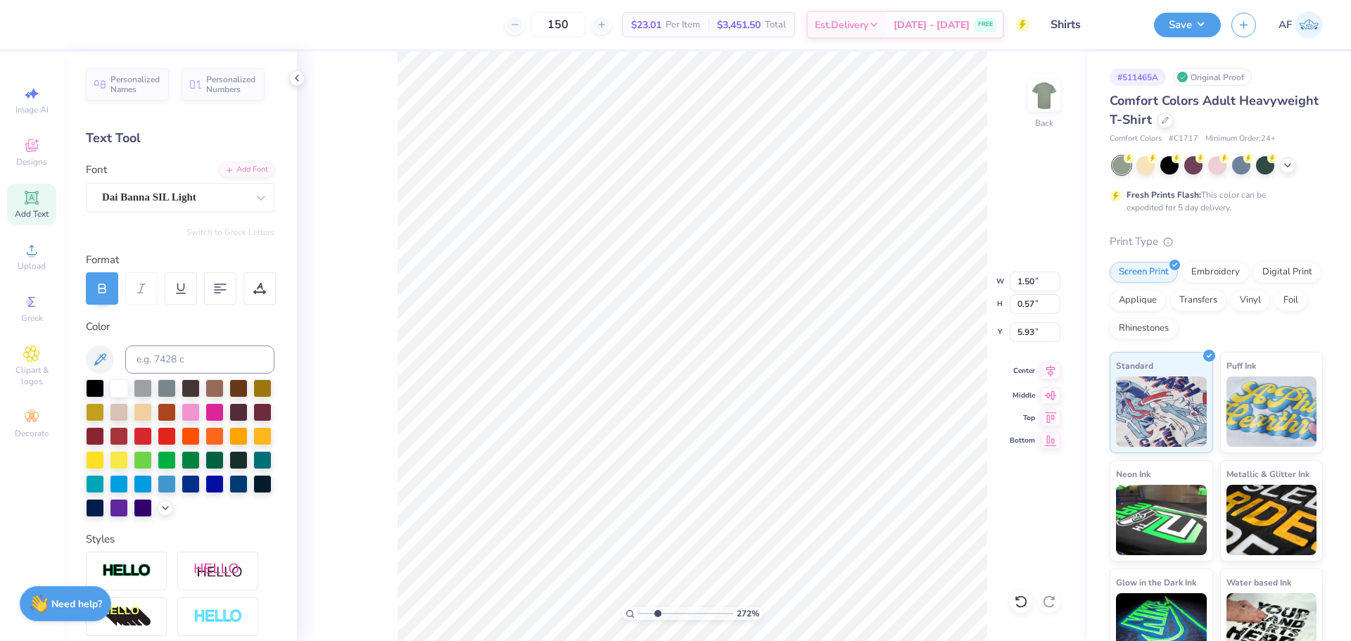
type input "3.00"
click at [1050, 372] on icon at bounding box center [1051, 370] width 20 height 17
type input "1.39584517333908"
type input "5.81"
type input "1.39584517333908"
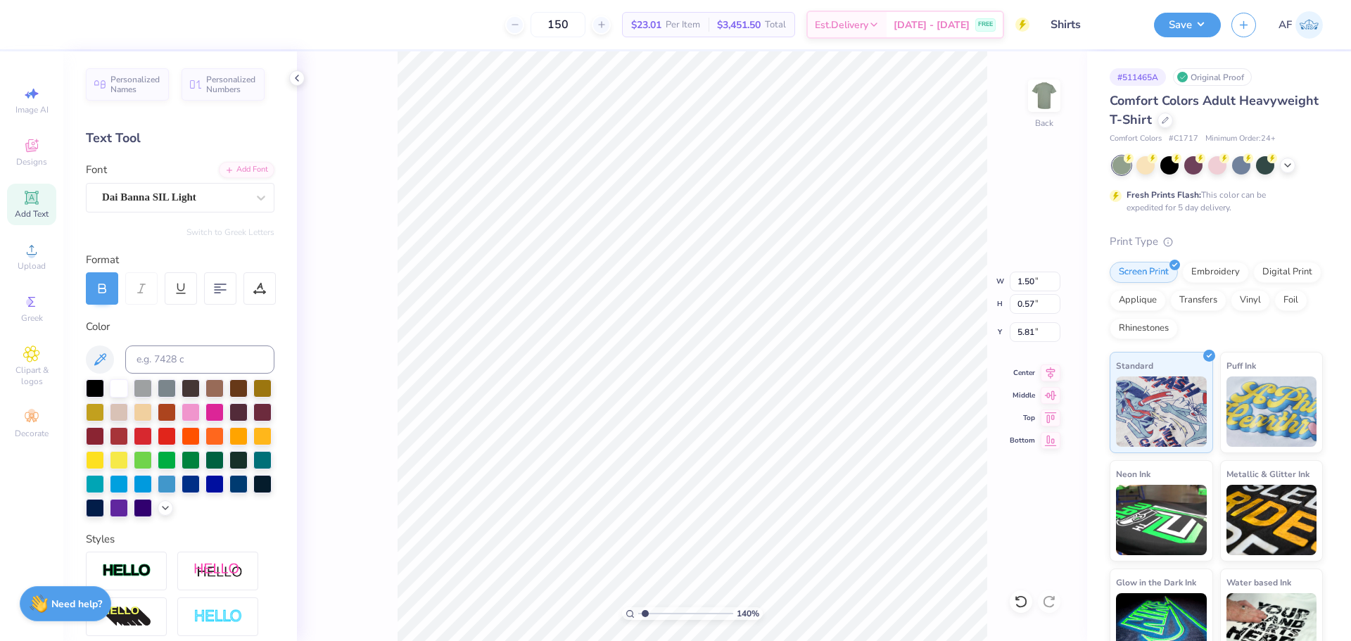
type input "5.93"
click at [1031, 287] on input "1.50" at bounding box center [1035, 282] width 51 height 20
click at [1032, 283] on input "1.54" at bounding box center [1035, 282] width 51 height 20
click at [1032, 283] on input "1.58" at bounding box center [1035, 282] width 51 height 20
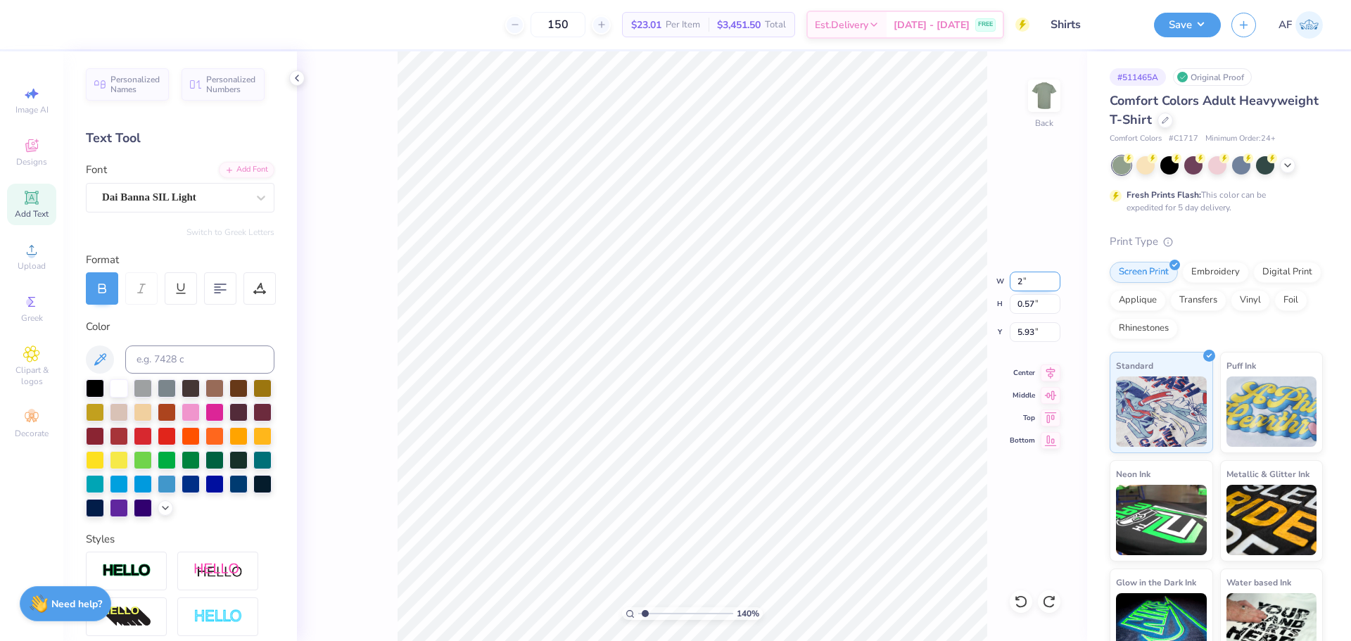
type input "2"
type input "1.39584517333908"
type input "2.00"
type input "0.75"
type input "5.84"
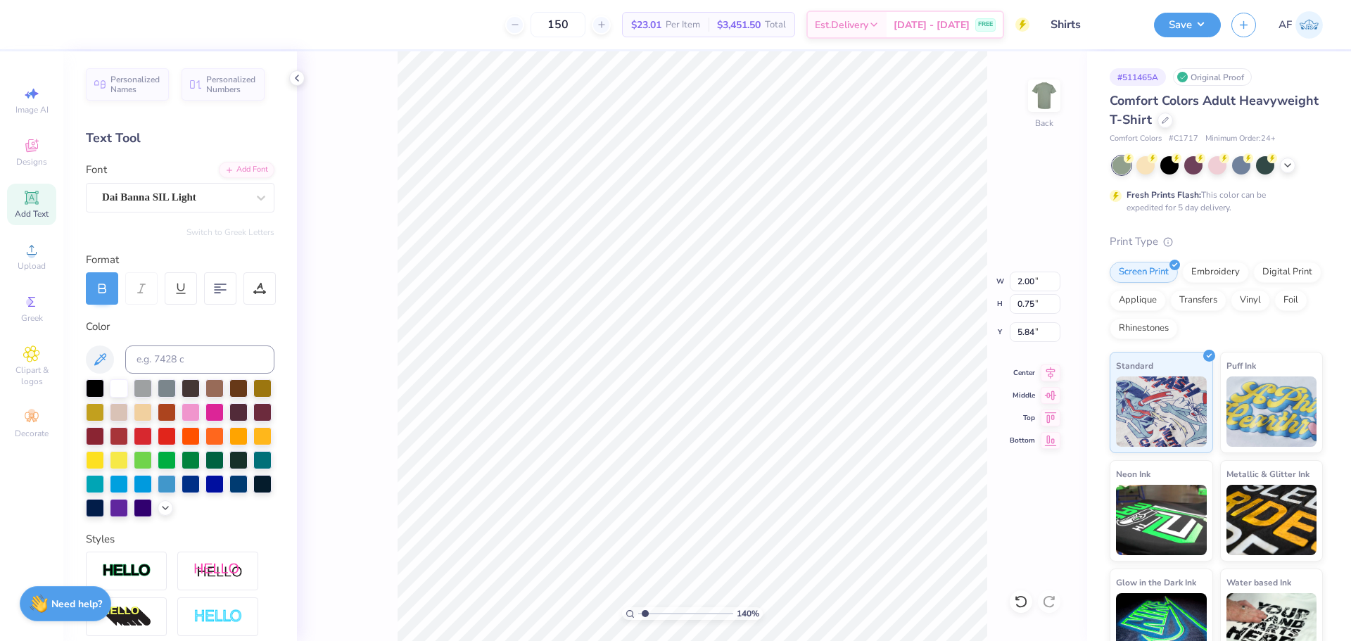
type input "1.39584517333908"
type input "5.97"
click at [1031, 281] on input "2.00" at bounding box center [1035, 282] width 51 height 20
type input "1.39584517333908"
click at [1031, 281] on input "2.00" at bounding box center [1035, 282] width 51 height 20
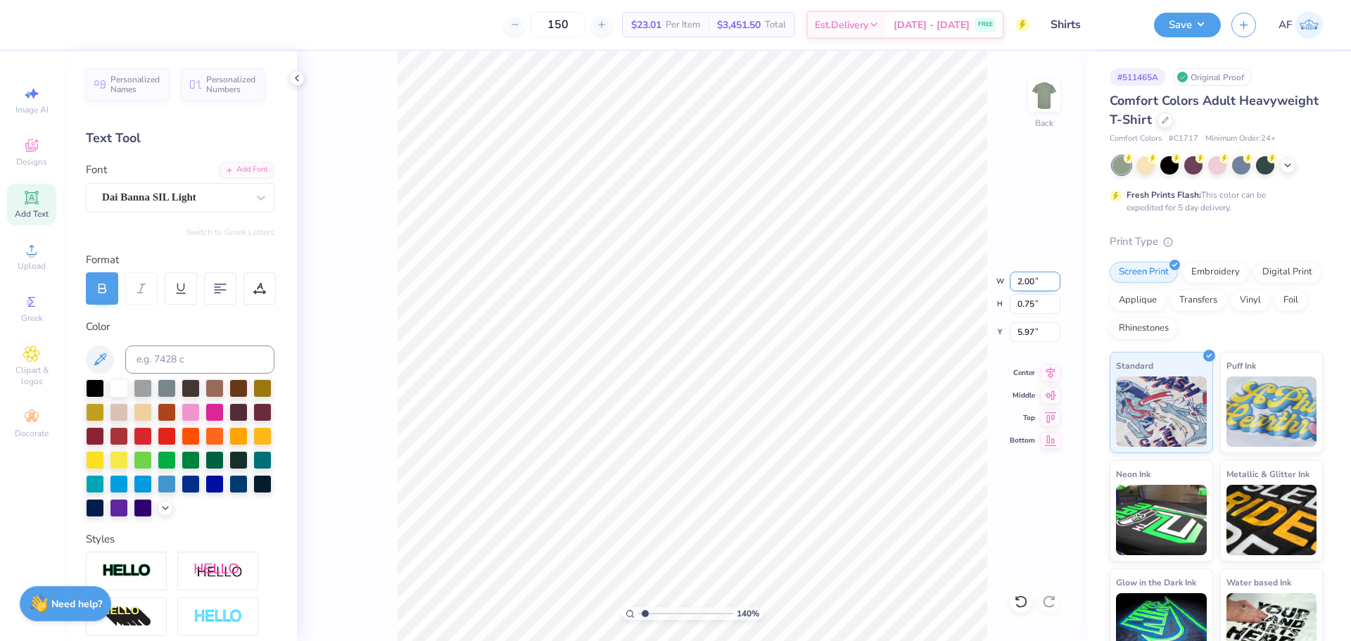
click at [1031, 281] on input "2.00" at bounding box center [1035, 282] width 51 height 20
type input "3"
type input "1.39584517333908"
type input "3.00"
type input "1.13"
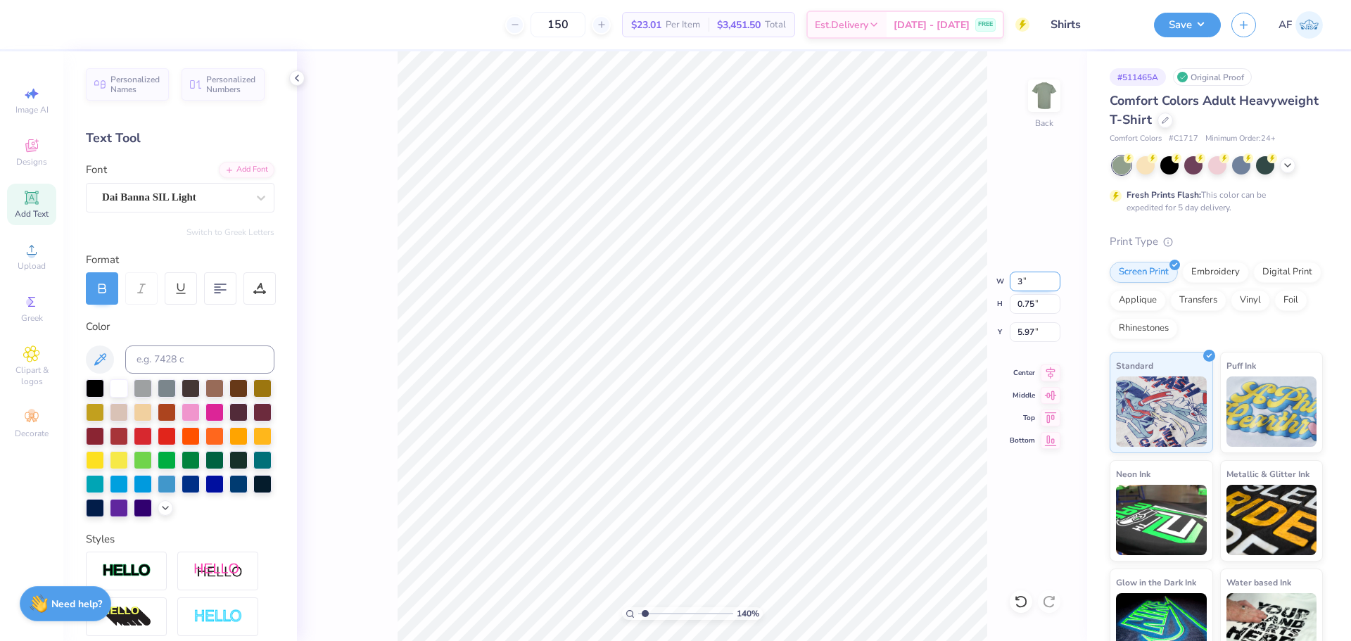
type input "5.78"
type input "1.39584517333908"
type input "6.04"
type input "1.39584517333908"
click at [1019, 280] on input "3.00" at bounding box center [1035, 282] width 51 height 20
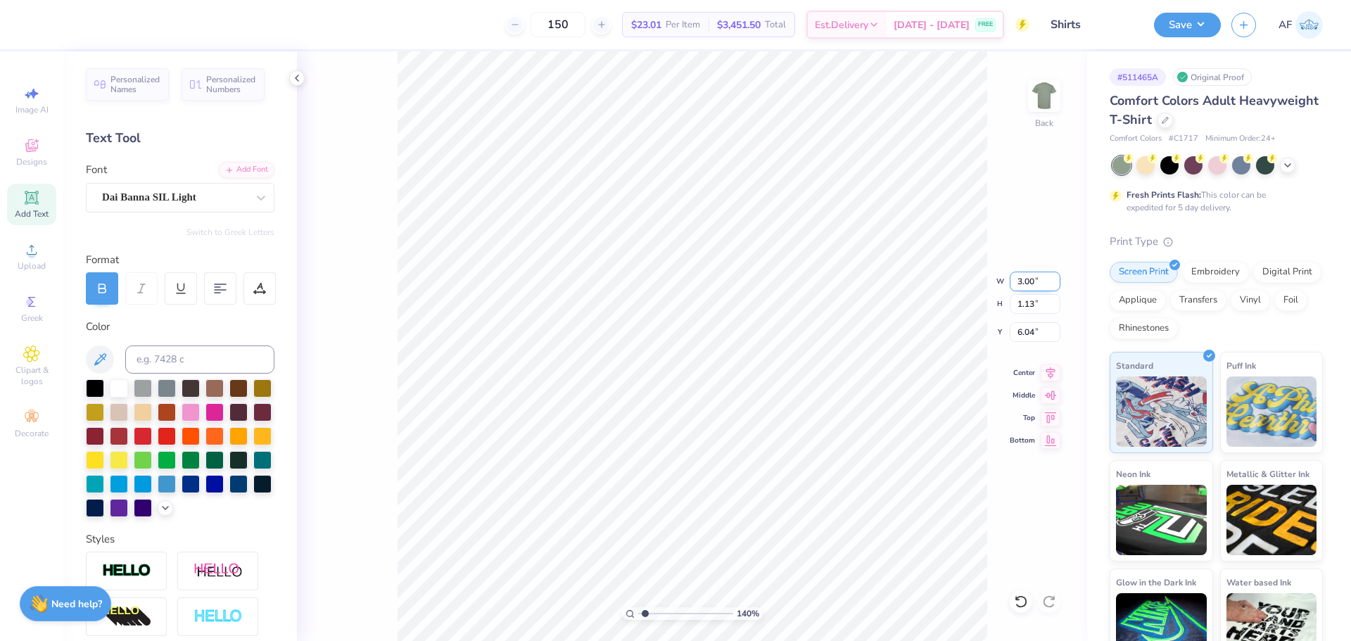
click at [1019, 280] on input "3.00" at bounding box center [1035, 282] width 51 height 20
type input "2.5"
type input "1.39584517333908"
type input "2.50"
type input "0.94"
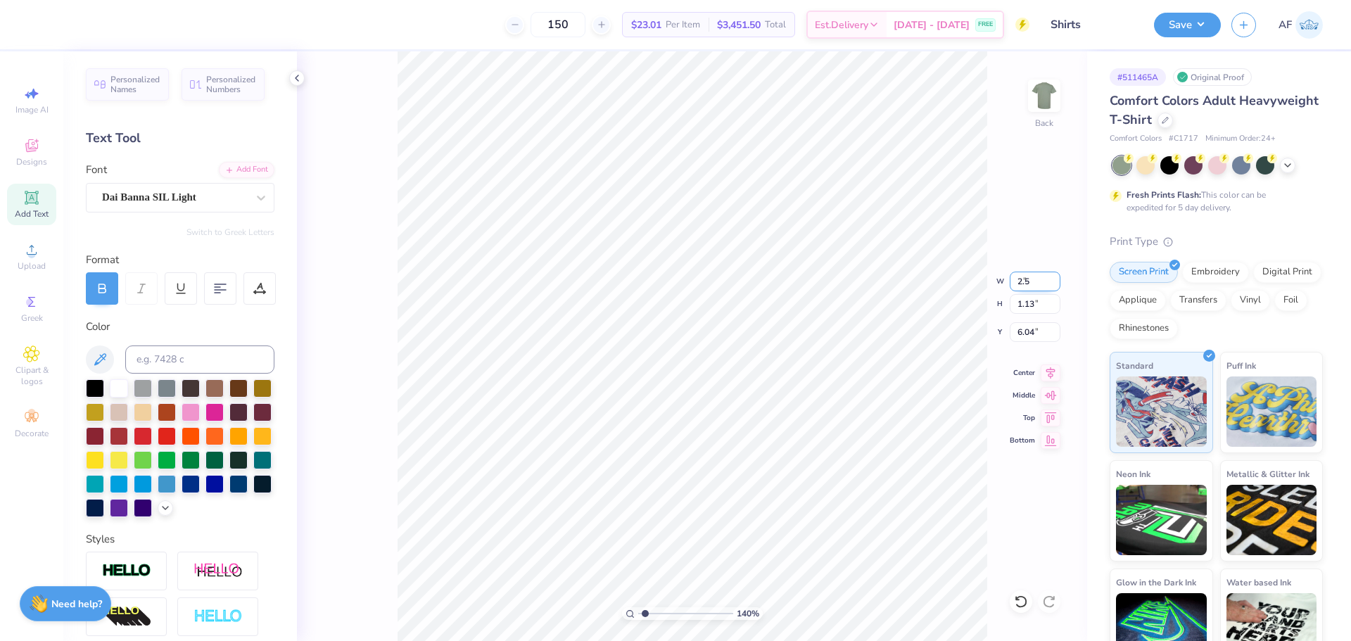
type input "6.13"
type input "1.39584517333908"
type input "5.98"
type input "1"
click at [39, 22] on div at bounding box center [38, 23] width 20 height 20
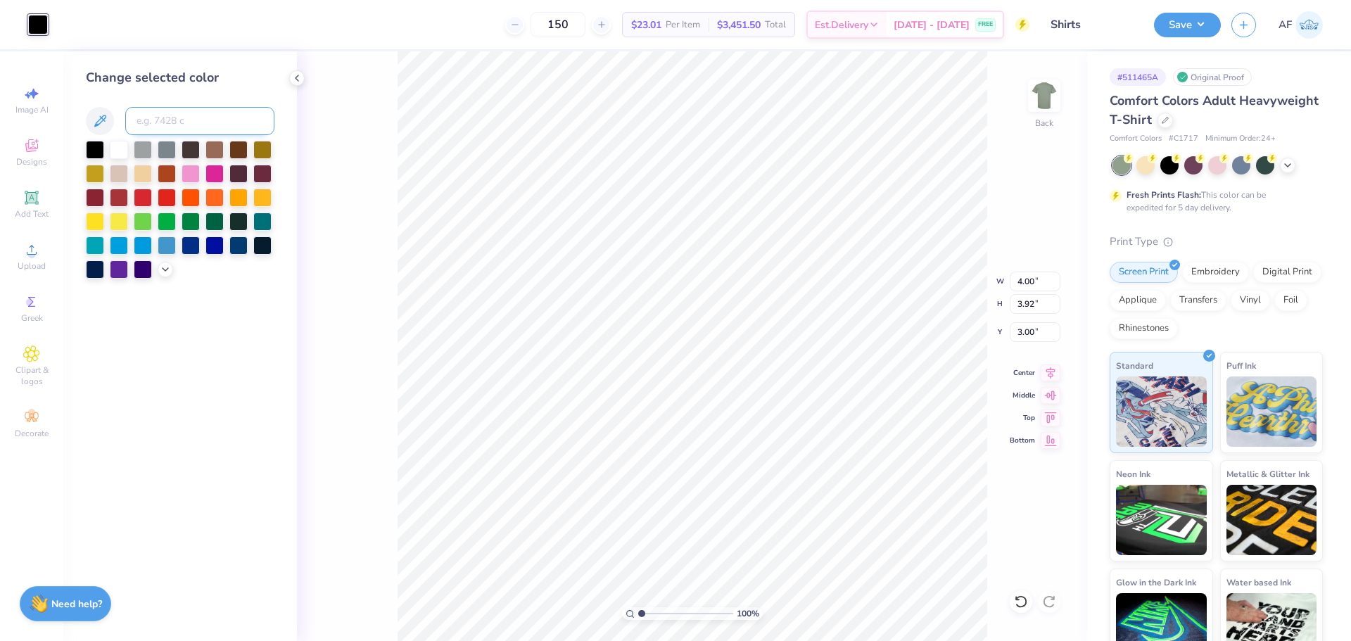
click at [172, 125] on input at bounding box center [199, 121] width 149 height 28
type input "1245"
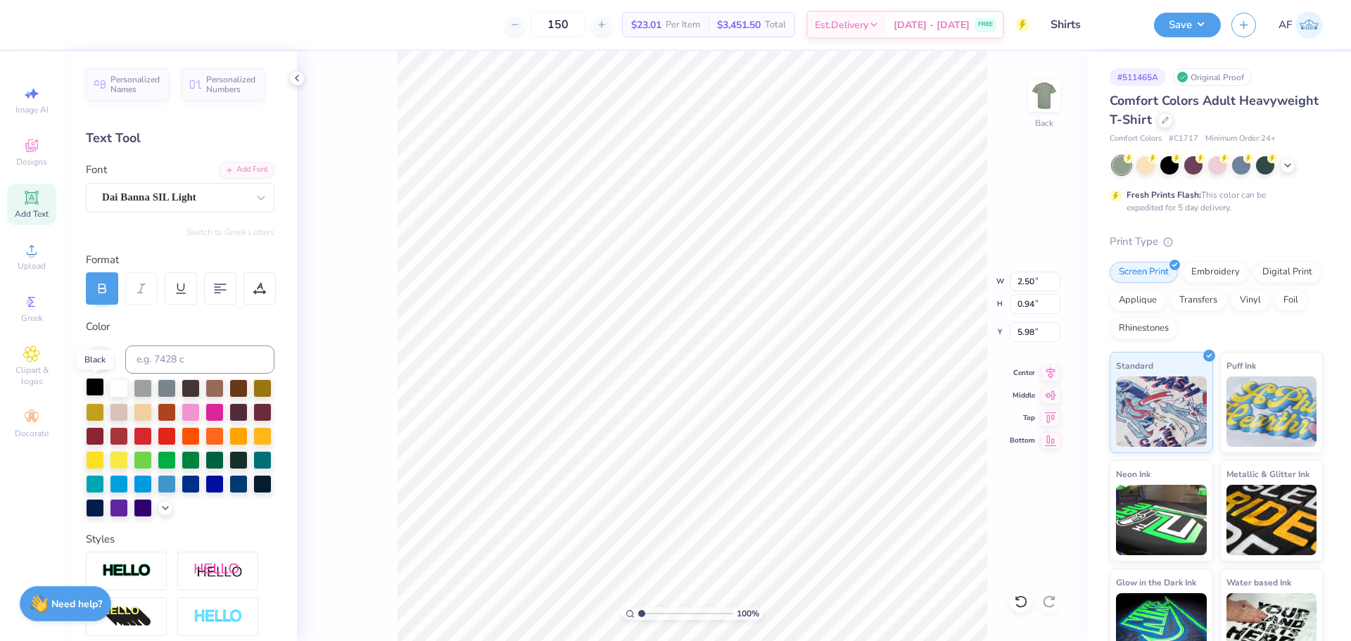
click at [97, 388] on div at bounding box center [95, 387] width 18 height 18
click at [91, 384] on div at bounding box center [95, 387] width 18 height 18
click at [41, 27] on div at bounding box center [38, 23] width 20 height 20
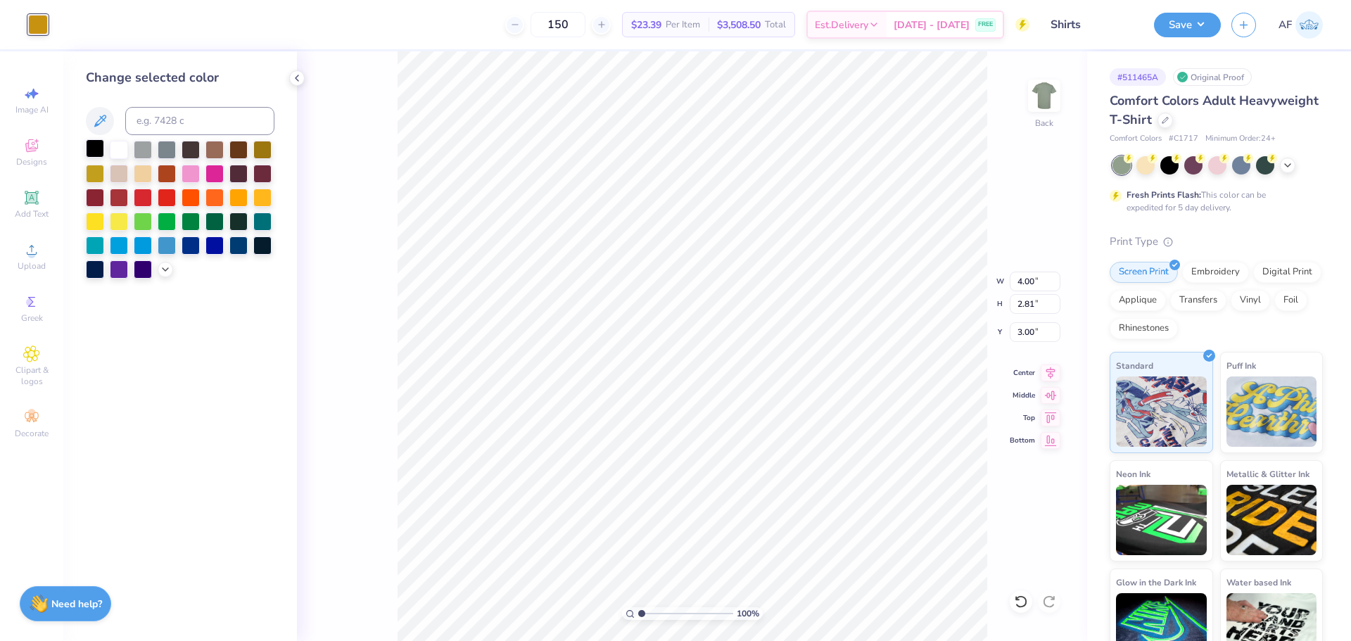
click at [89, 146] on div at bounding box center [95, 148] width 18 height 18
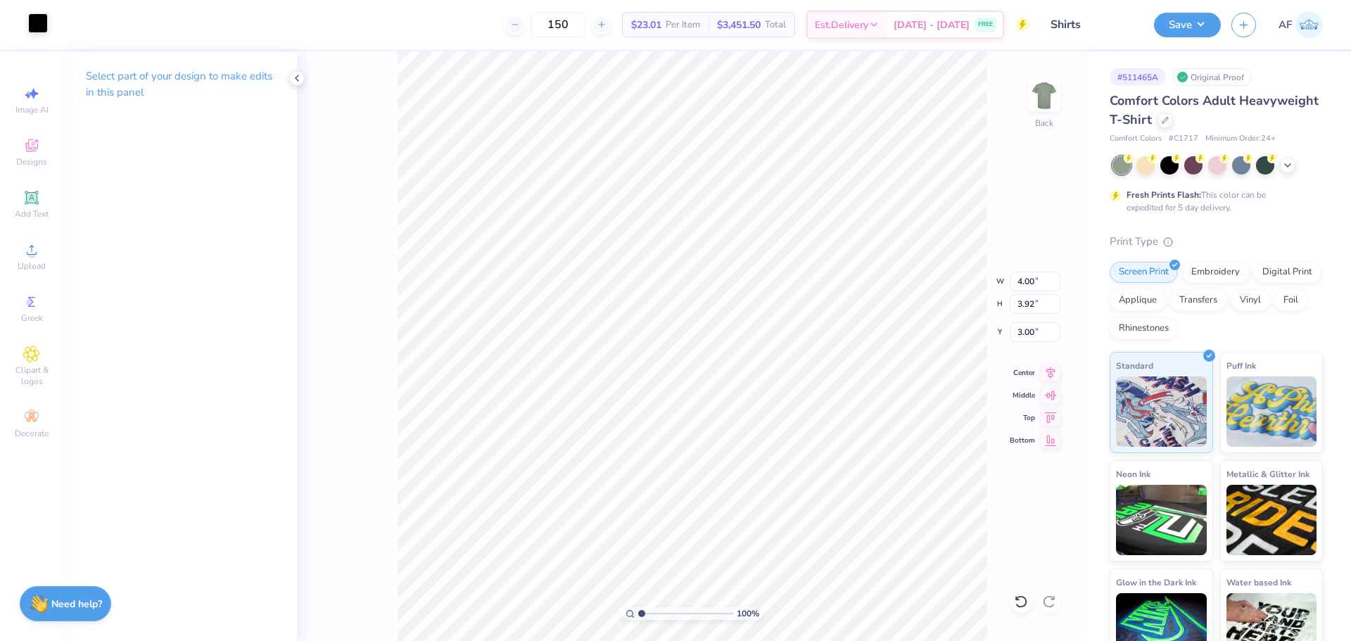
click at [37, 28] on div at bounding box center [38, 23] width 20 height 20
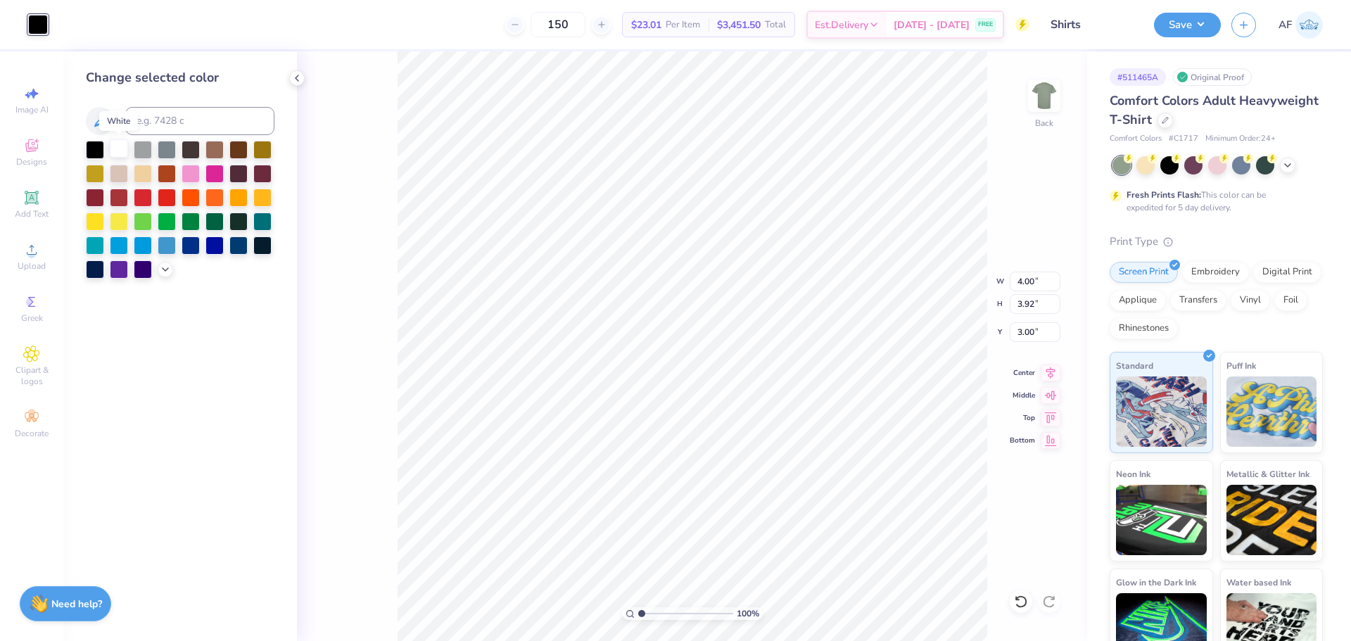
click at [114, 154] on div at bounding box center [119, 148] width 18 height 18
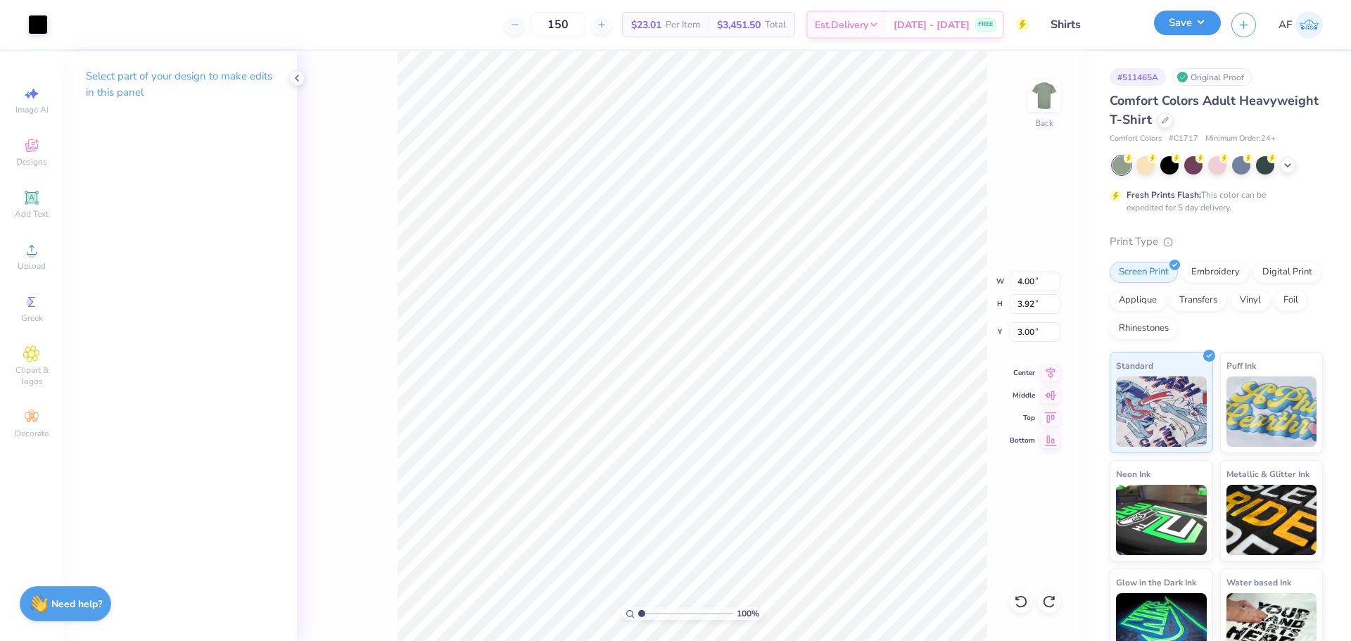
click at [1205, 23] on button "Save" at bounding box center [1187, 23] width 67 height 25
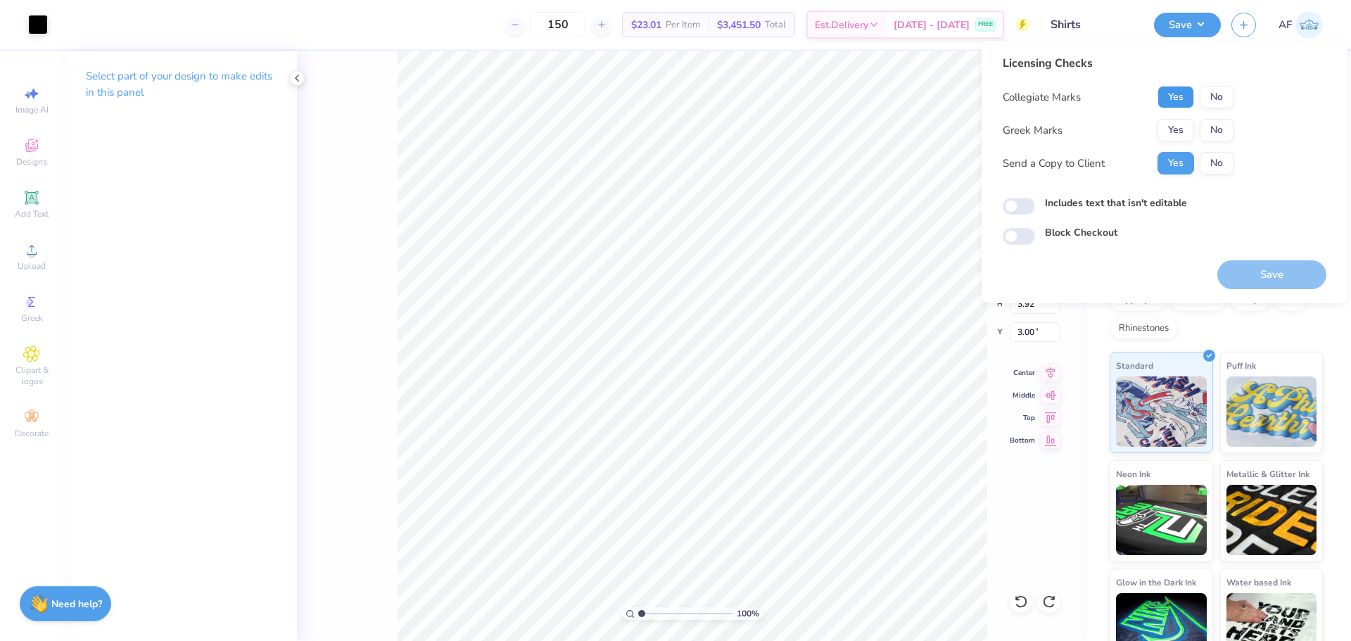
click at [1177, 96] on button "Yes" at bounding box center [1176, 97] width 37 height 23
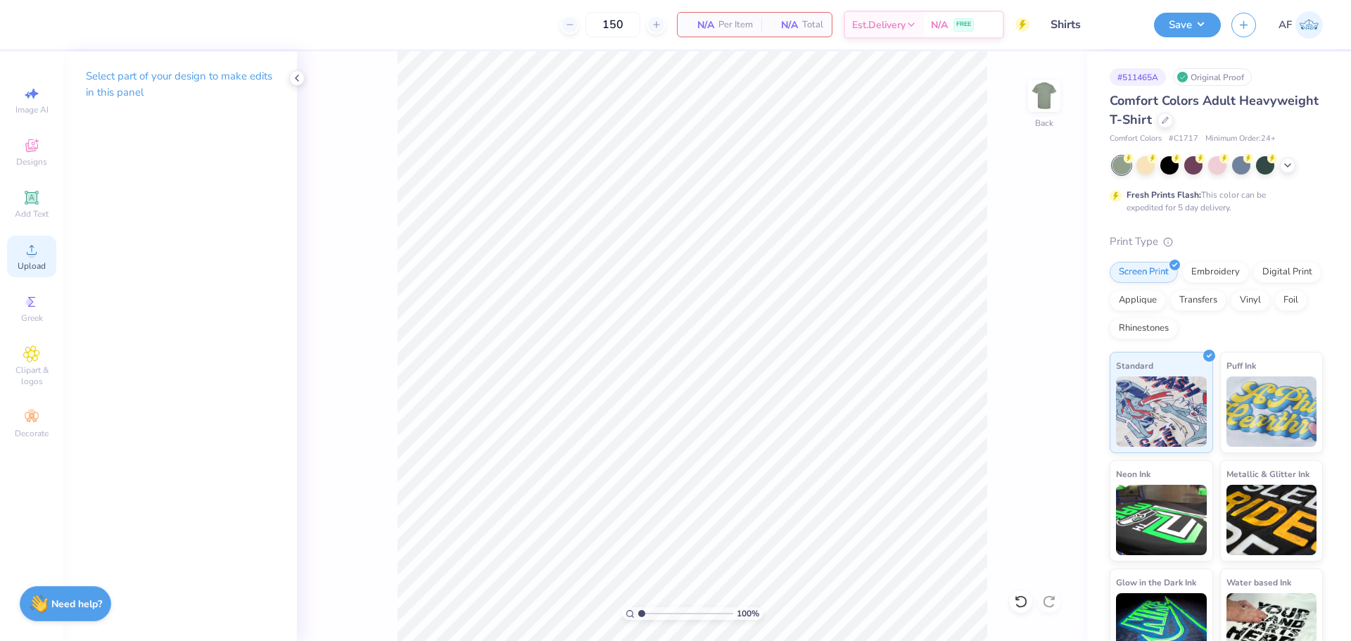
click at [37, 262] on span "Upload" at bounding box center [32, 265] width 28 height 11
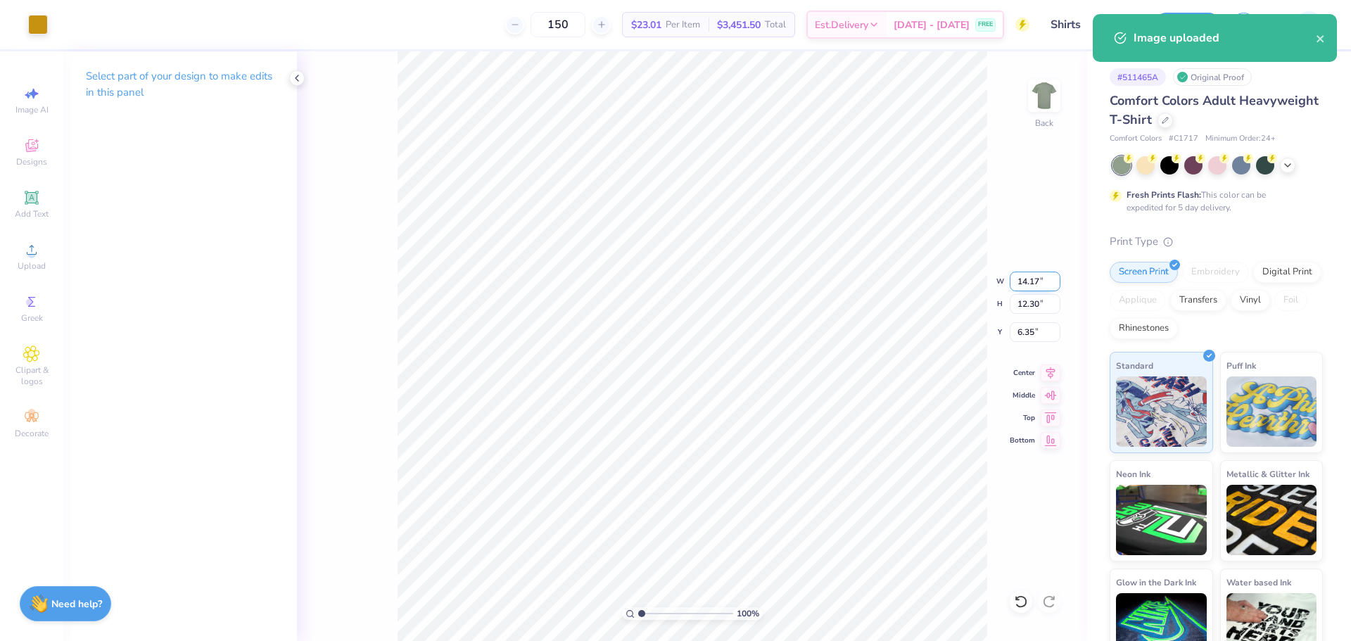
click at [1034, 284] on input "14.17" at bounding box center [1035, 282] width 51 height 20
type input "4.00"
type input "3.47"
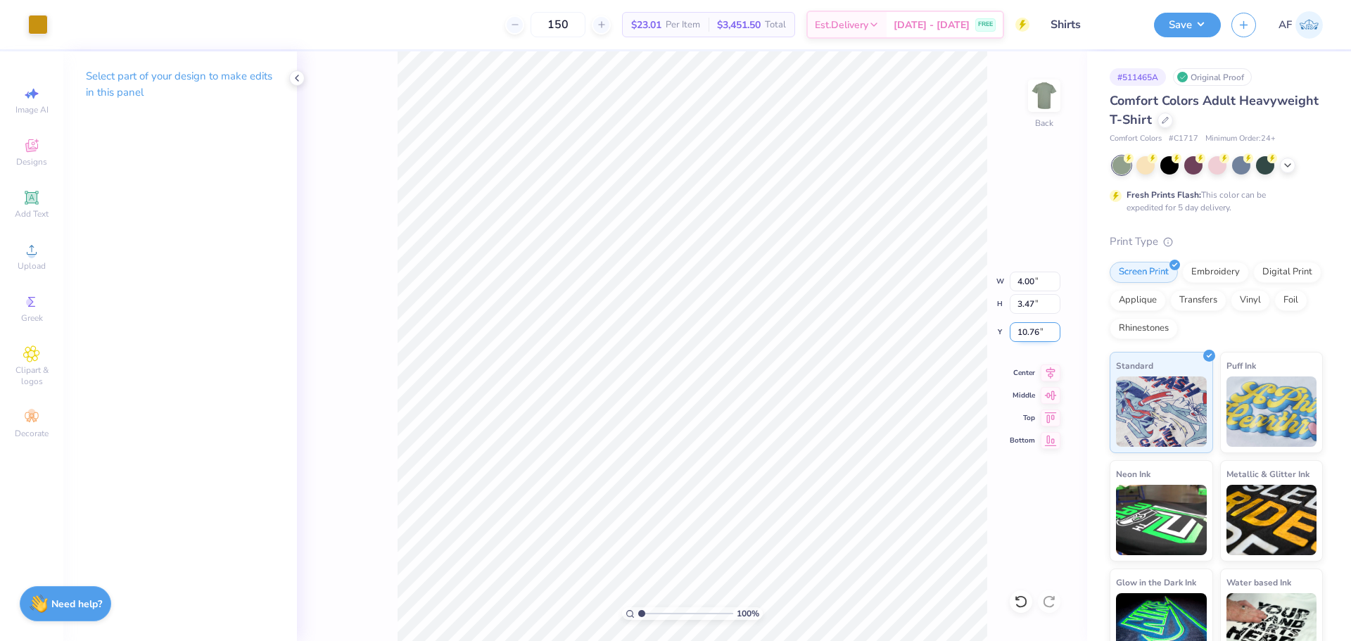
click at [1025, 329] on input "10.76" at bounding box center [1035, 332] width 51 height 20
type input "3.00"
click at [37, 27] on div at bounding box center [38, 23] width 20 height 20
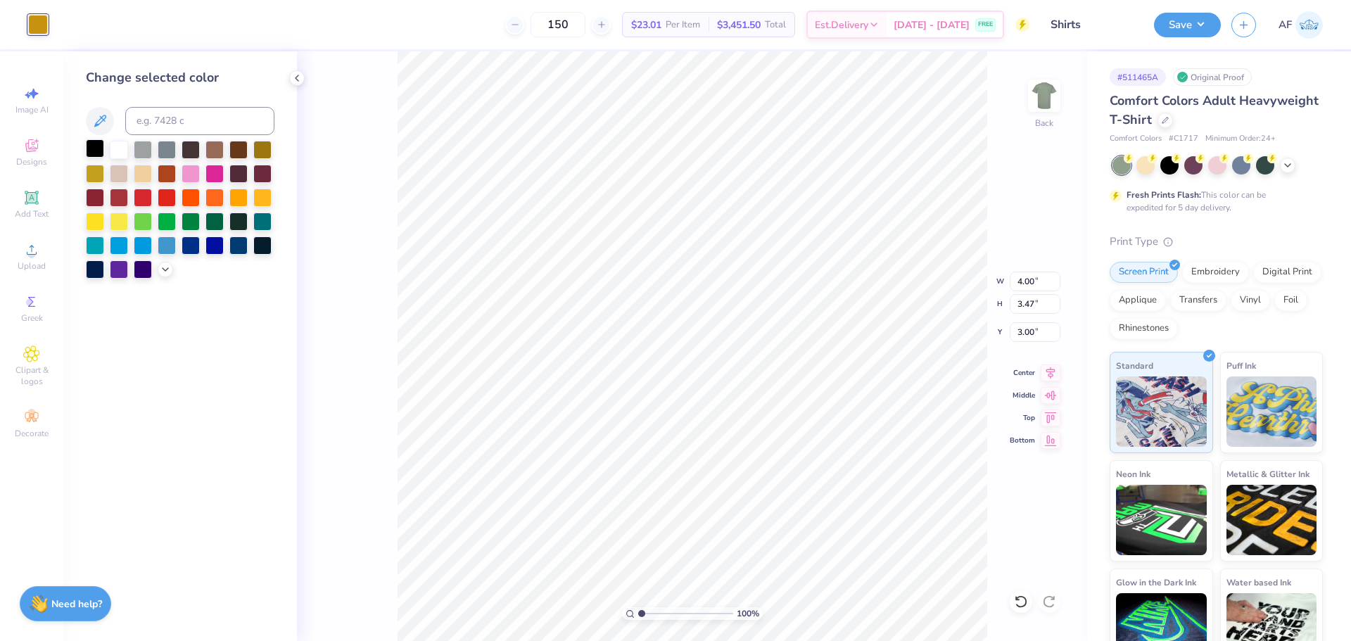
click at [91, 141] on div at bounding box center [95, 148] width 18 height 18
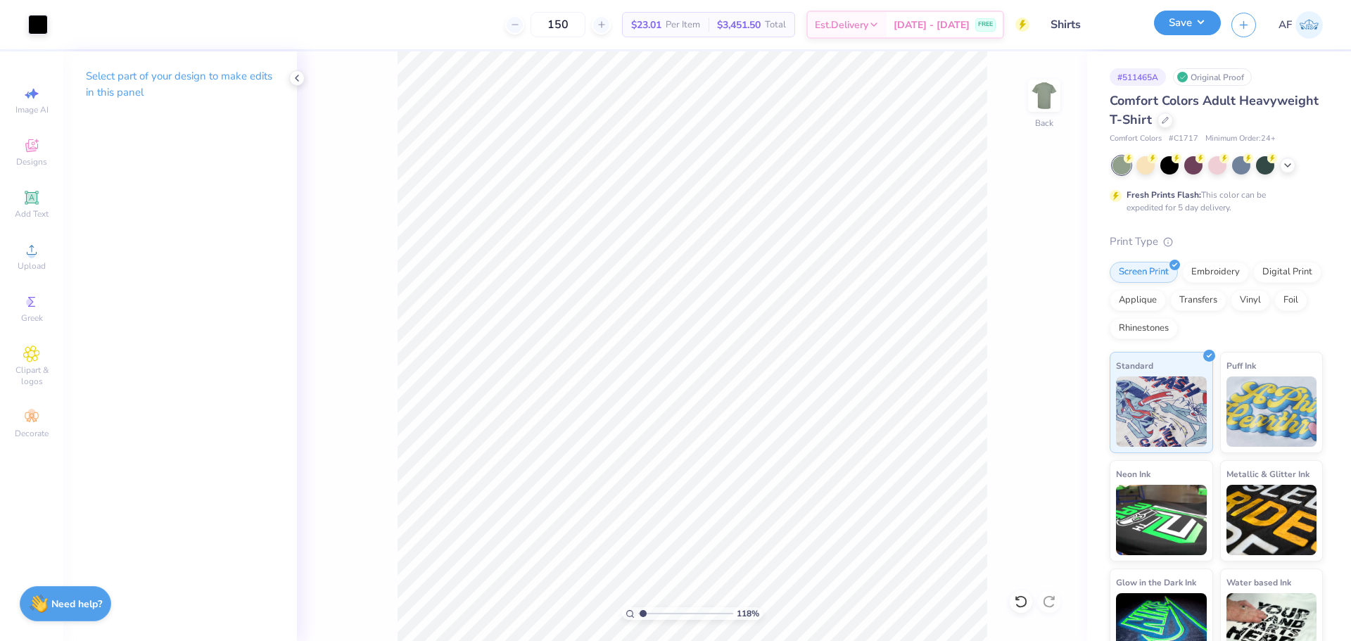
click at [1205, 31] on button "Save" at bounding box center [1187, 23] width 67 height 25
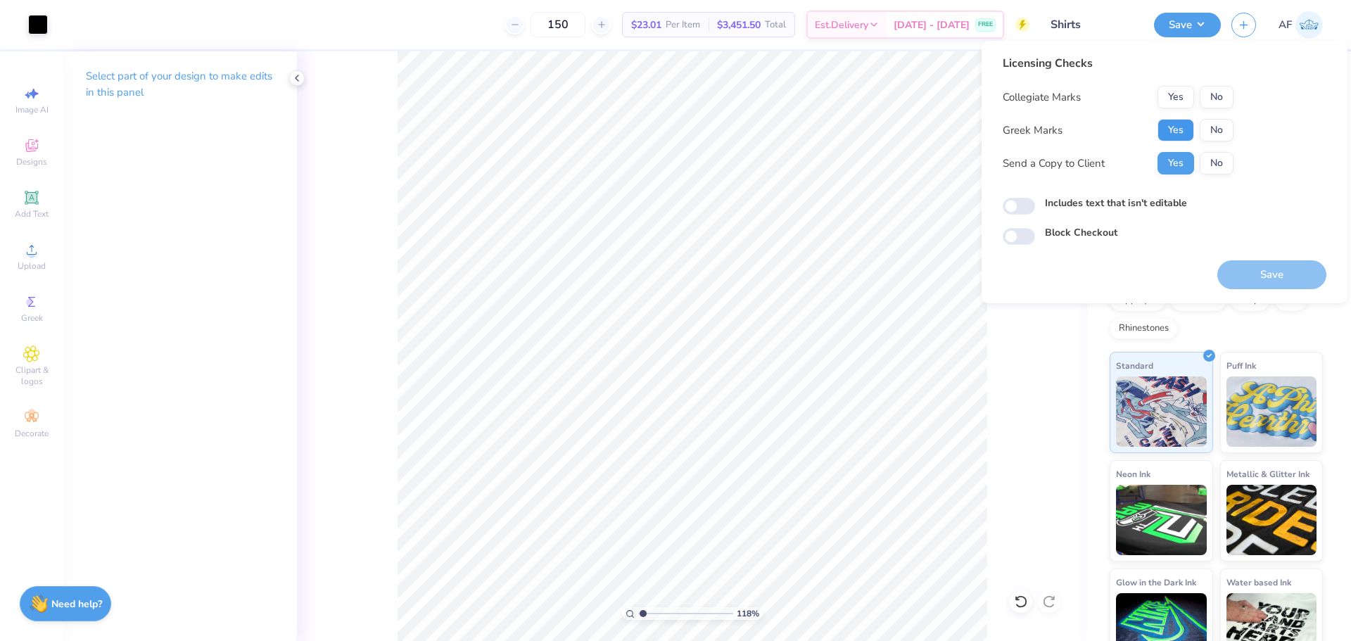
click at [1184, 129] on button "Yes" at bounding box center [1176, 130] width 37 height 23
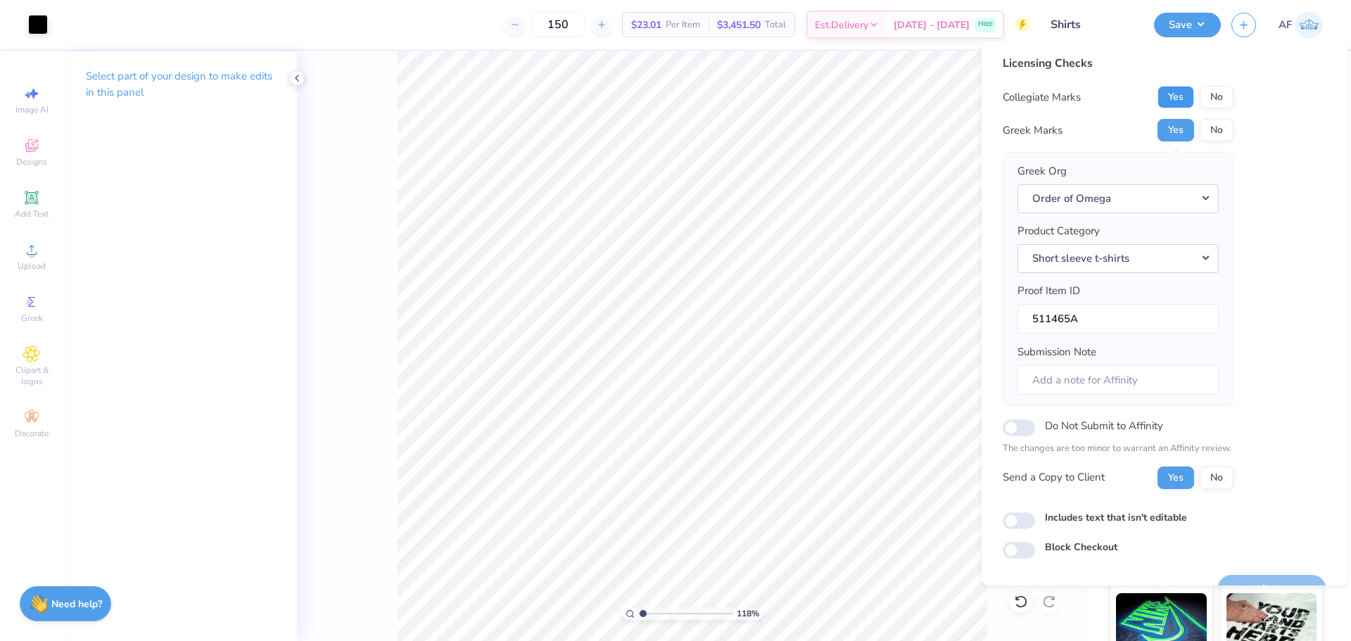
click at [1165, 101] on button "Yes" at bounding box center [1176, 97] width 37 height 23
drag, startPoint x: 1181, startPoint y: 475, endPoint x: 1282, endPoint y: 378, distance: 140.4
click at [1281, 381] on div "Licensing Checks Collegiate Marks Yes No Greek Marks Yes No Greek Org Order of …" at bounding box center [1165, 307] width 324 height 504
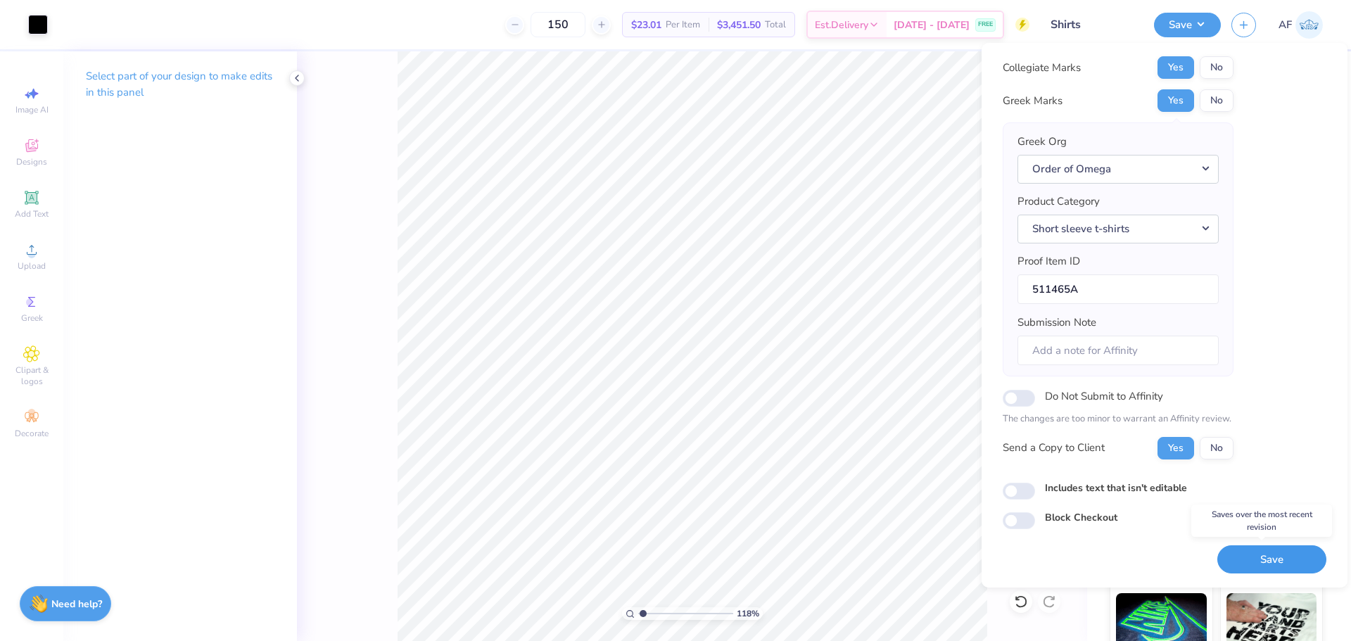
click at [1260, 555] on button "Save" at bounding box center [1271, 559] width 109 height 29
type input "1.18145891733022"
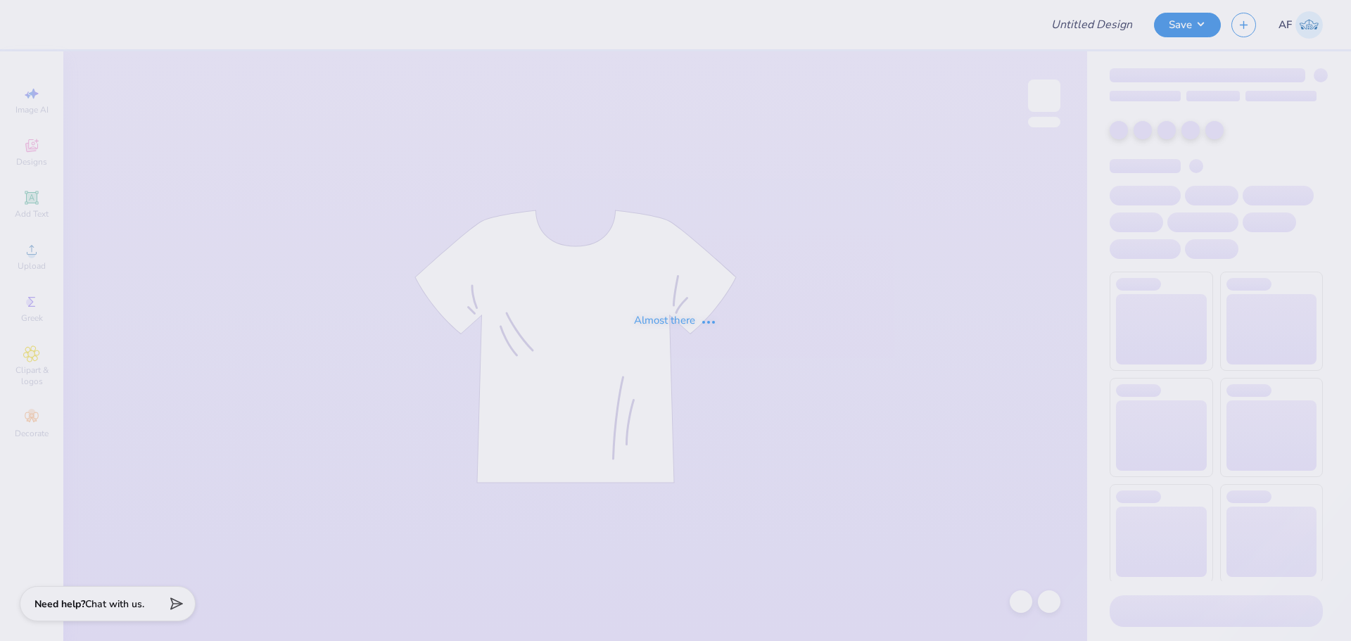
type input "KD New Member Hats"
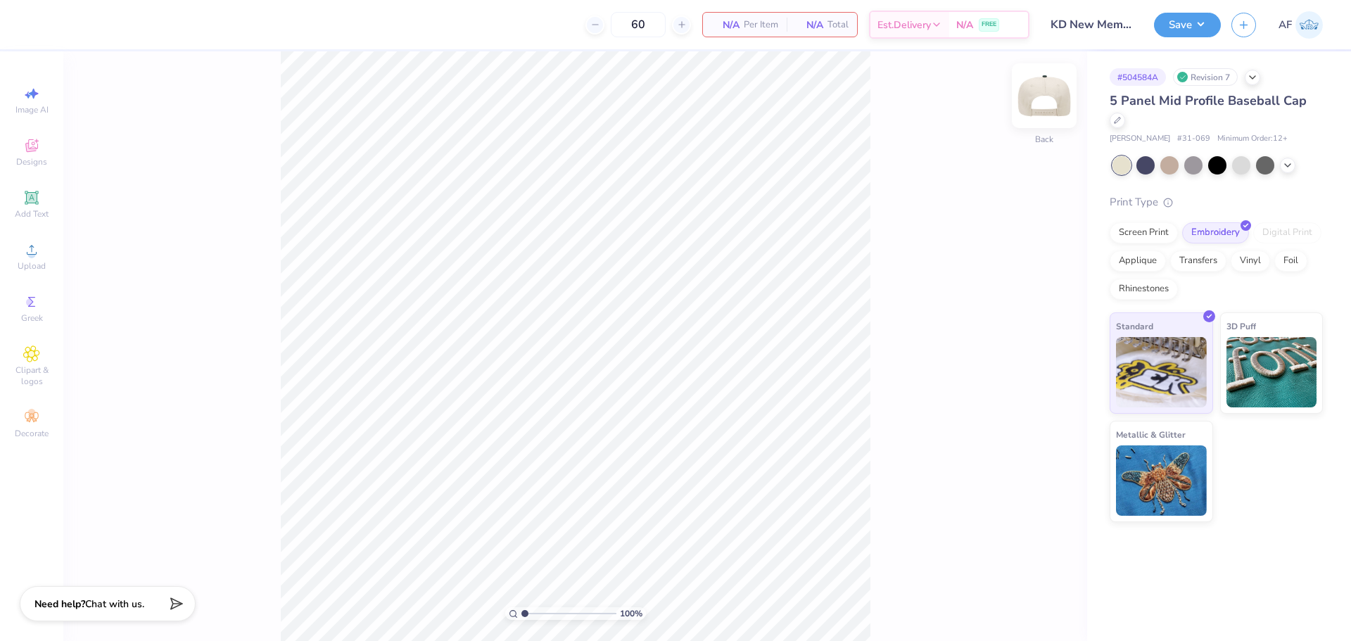
click at [1047, 101] on img at bounding box center [1044, 96] width 56 height 56
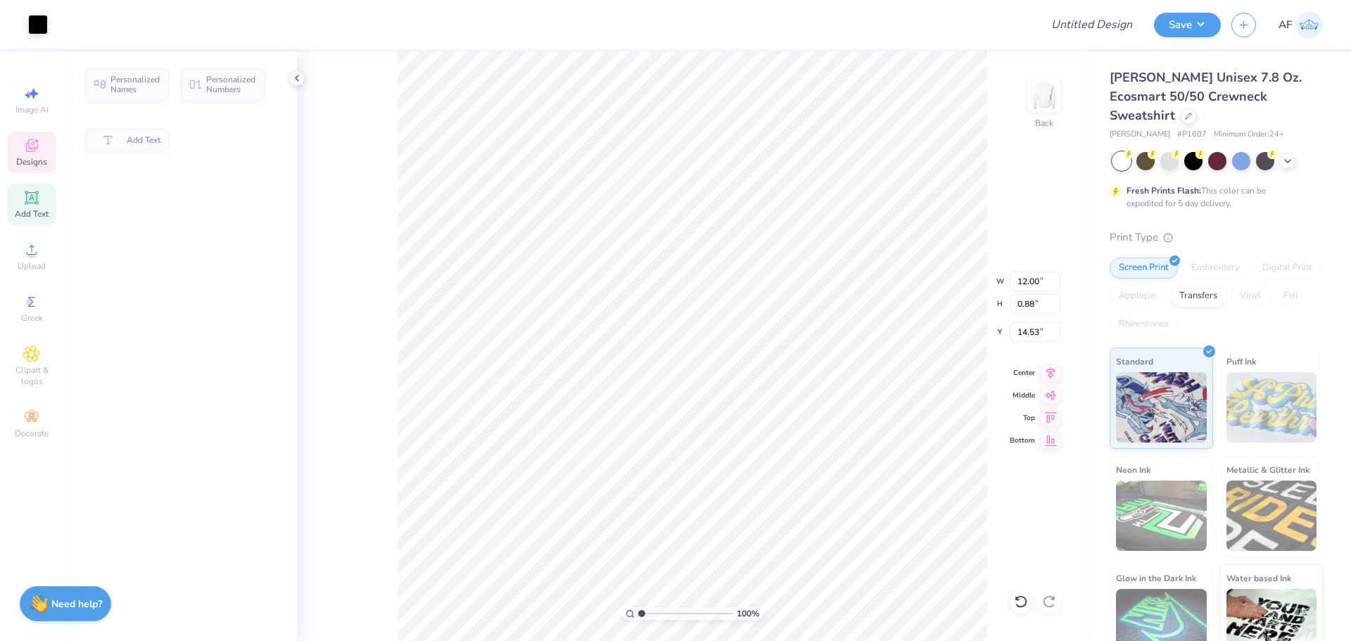
type input "0.88"
type input "14.53"
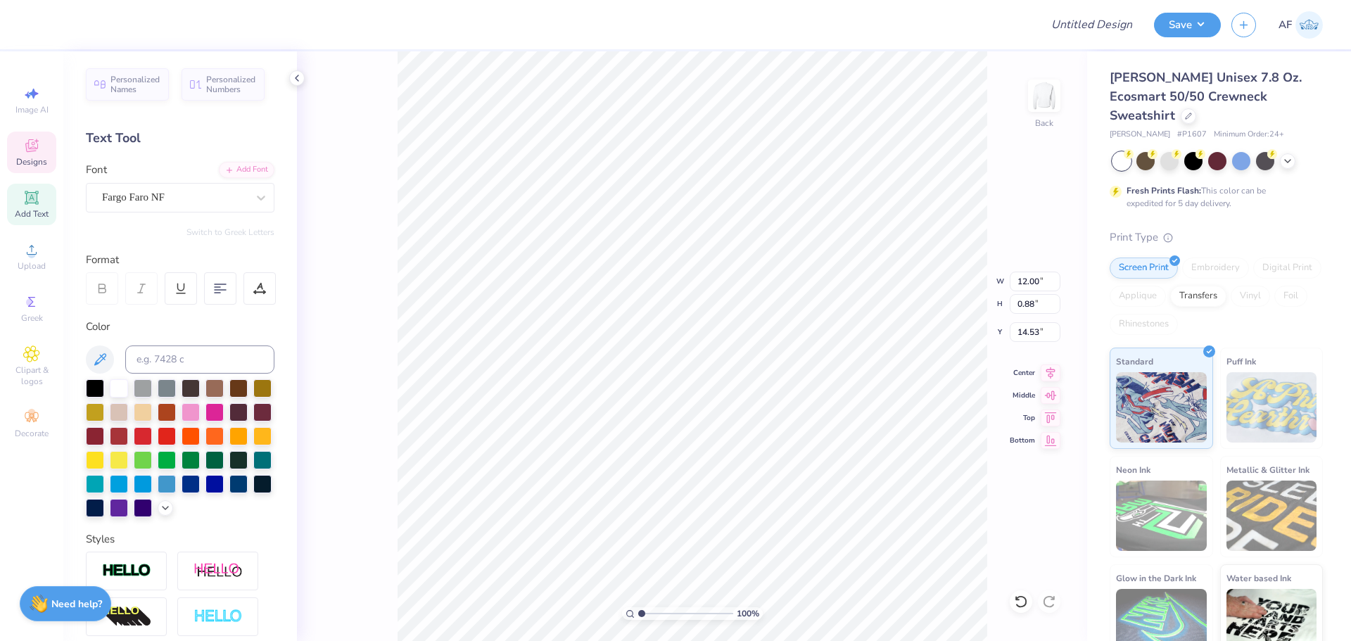
scroll to position [12, 4]
type textarea "FAMILY WEEKEND"
type input "1.95"
type input "1.69"
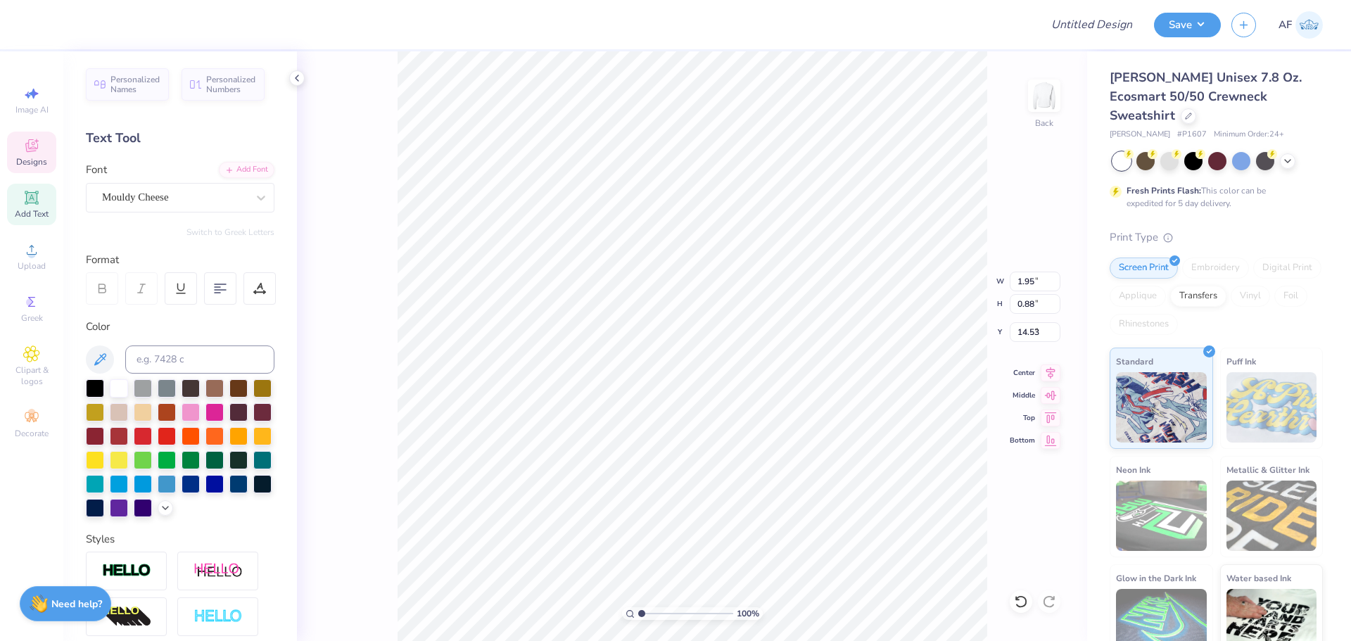
type input "4.13"
type textarea "UFC"
click at [87, 23] on div at bounding box center [89, 23] width 20 height 20
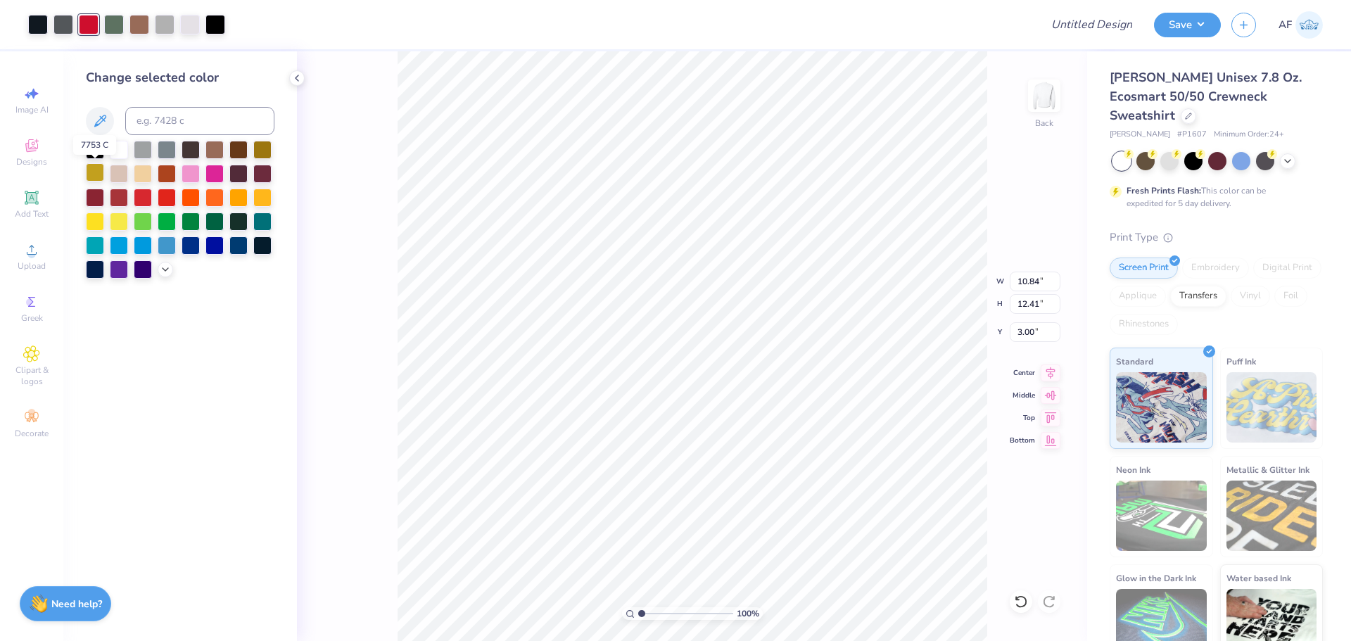
click at [96, 177] on div at bounding box center [95, 172] width 18 height 18
click at [349, 331] on div "100 % Back W 10.84 10.84 " H 12.41 12.41 " Y 3.00 3.00 " Center Middle Top Bott…" at bounding box center [692, 346] width 790 height 590
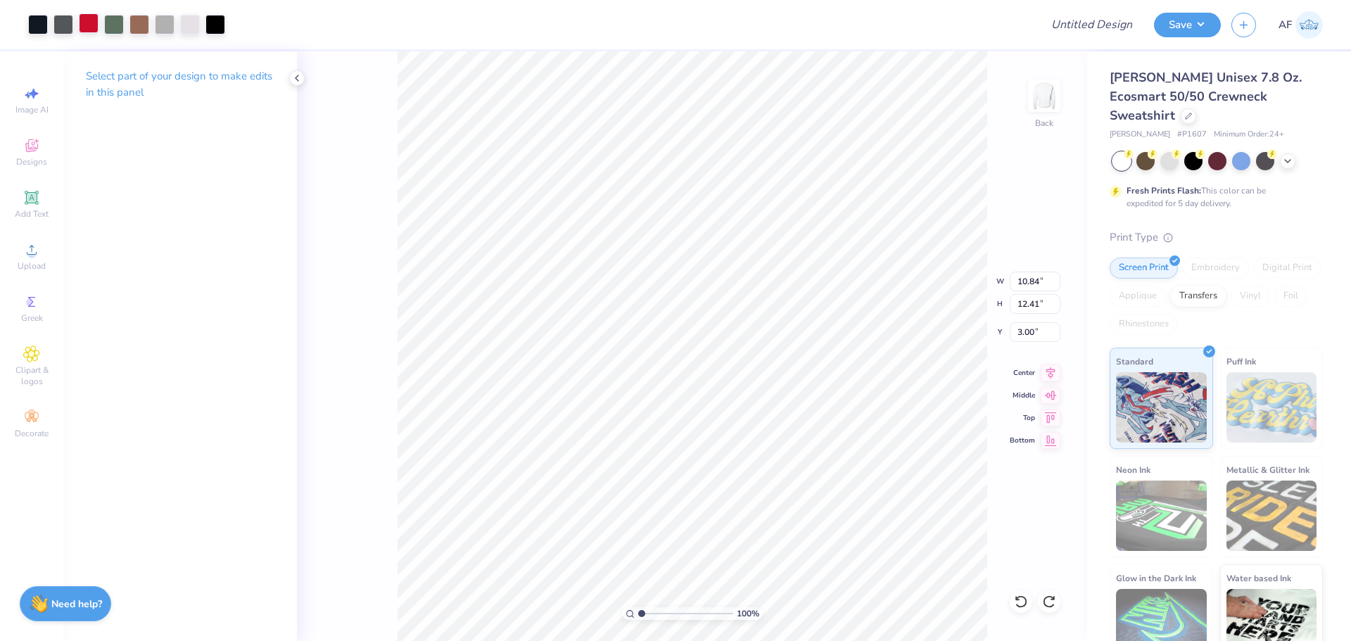
click at [83, 20] on div at bounding box center [89, 23] width 20 height 20
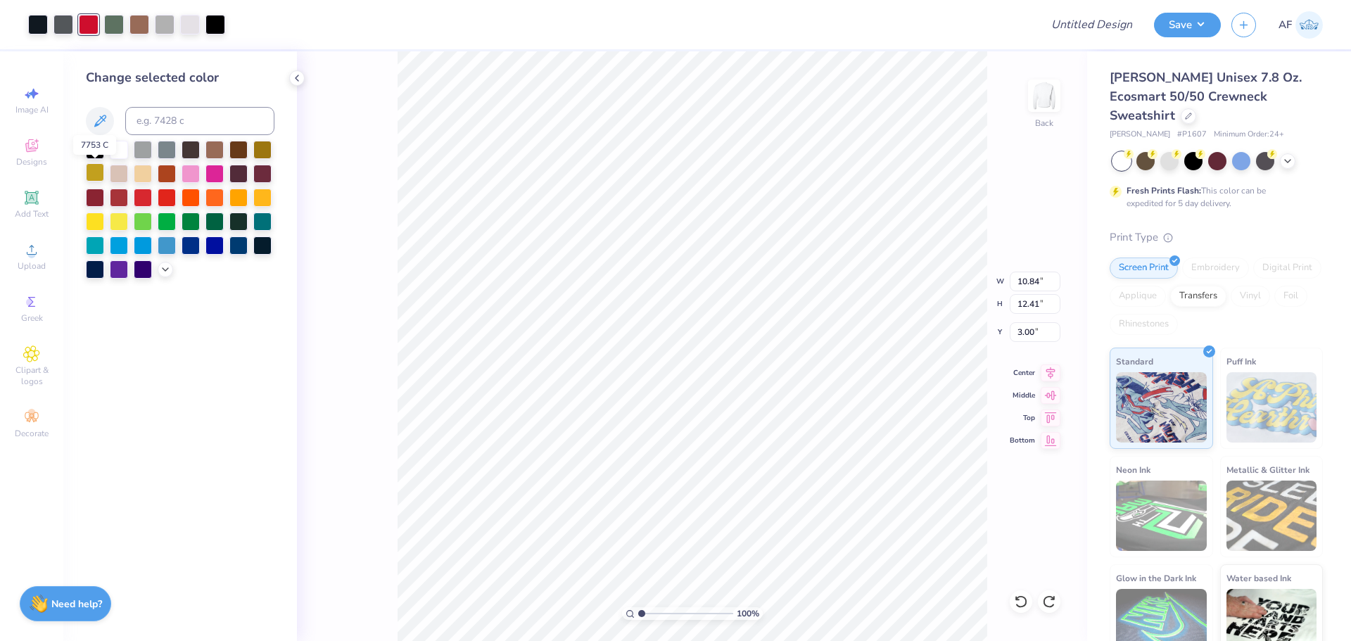
click at [94, 169] on div at bounding box center [95, 172] width 18 height 18
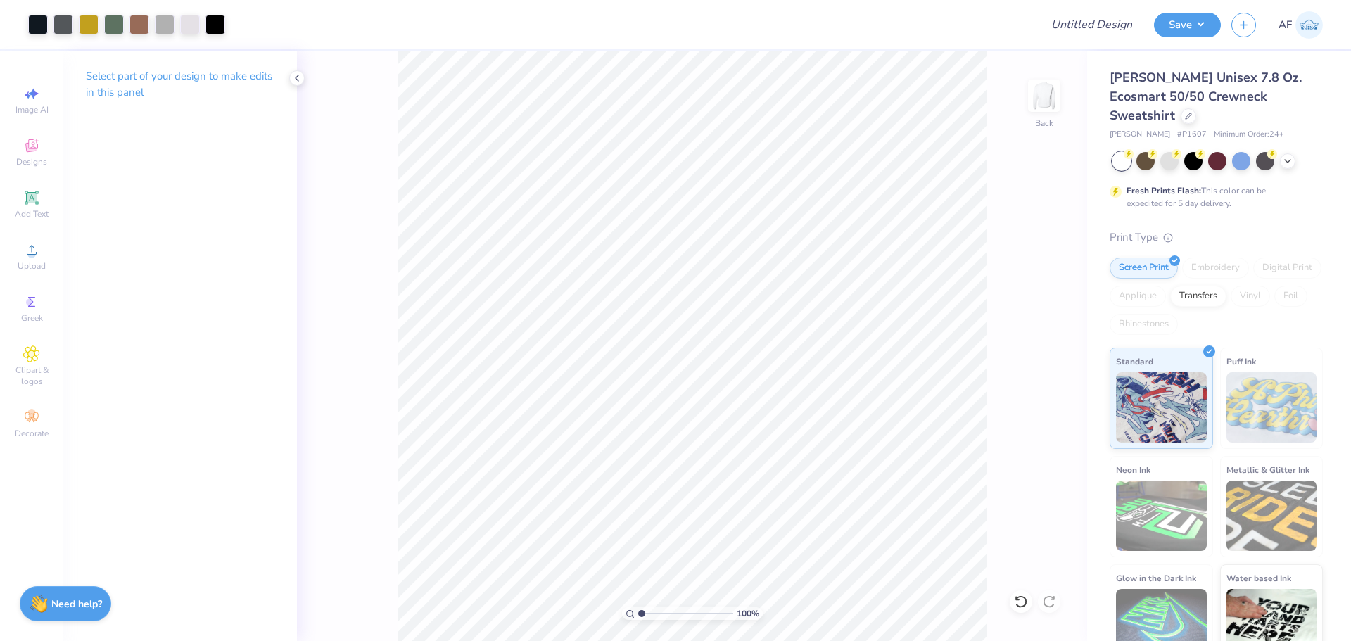
drag, startPoint x: 392, startPoint y: 175, endPoint x: 272, endPoint y: 175, distance: 119.6
click at [272, 175] on div "Art colors Design Title Save AF Image AI Designs Add Text Upload Greek Clipart …" at bounding box center [675, 320] width 1351 height 641
click at [275, 174] on div "Select part of your design to make edits in this panel" at bounding box center [180, 346] width 234 height 590
click at [260, 39] on div at bounding box center [633, 24] width 794 height 49
click at [258, 20] on div at bounding box center [633, 24] width 794 height 49
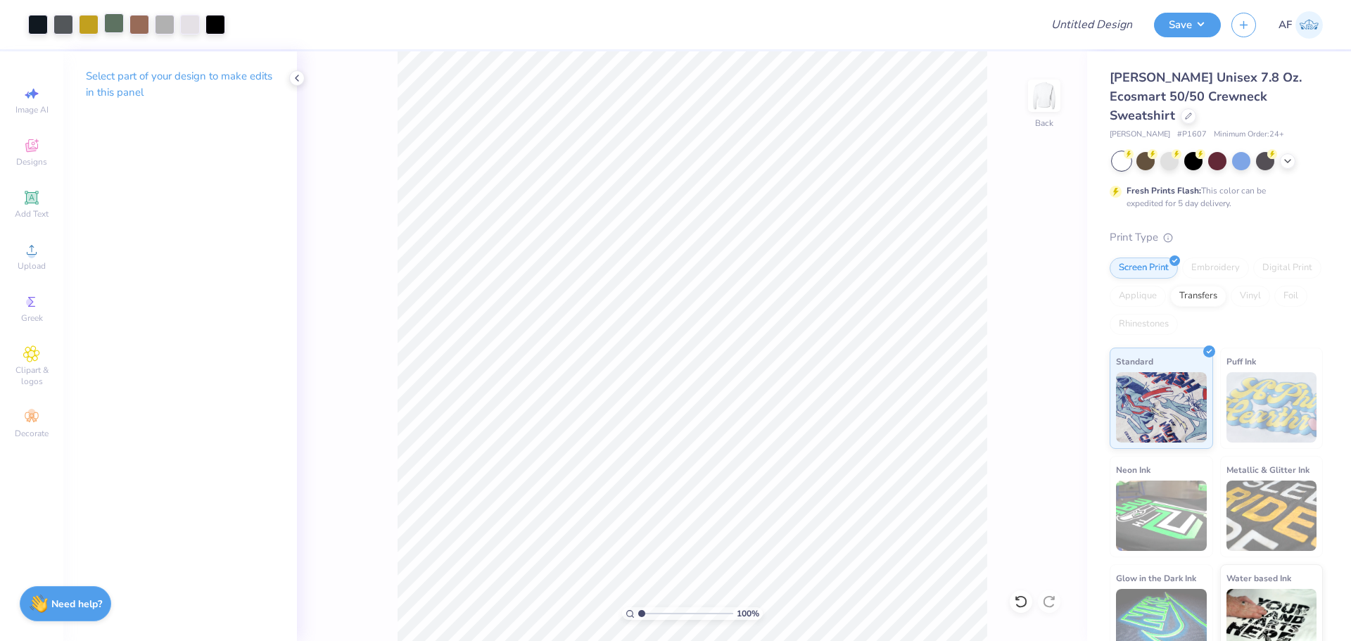
click at [117, 23] on div at bounding box center [114, 23] width 20 height 20
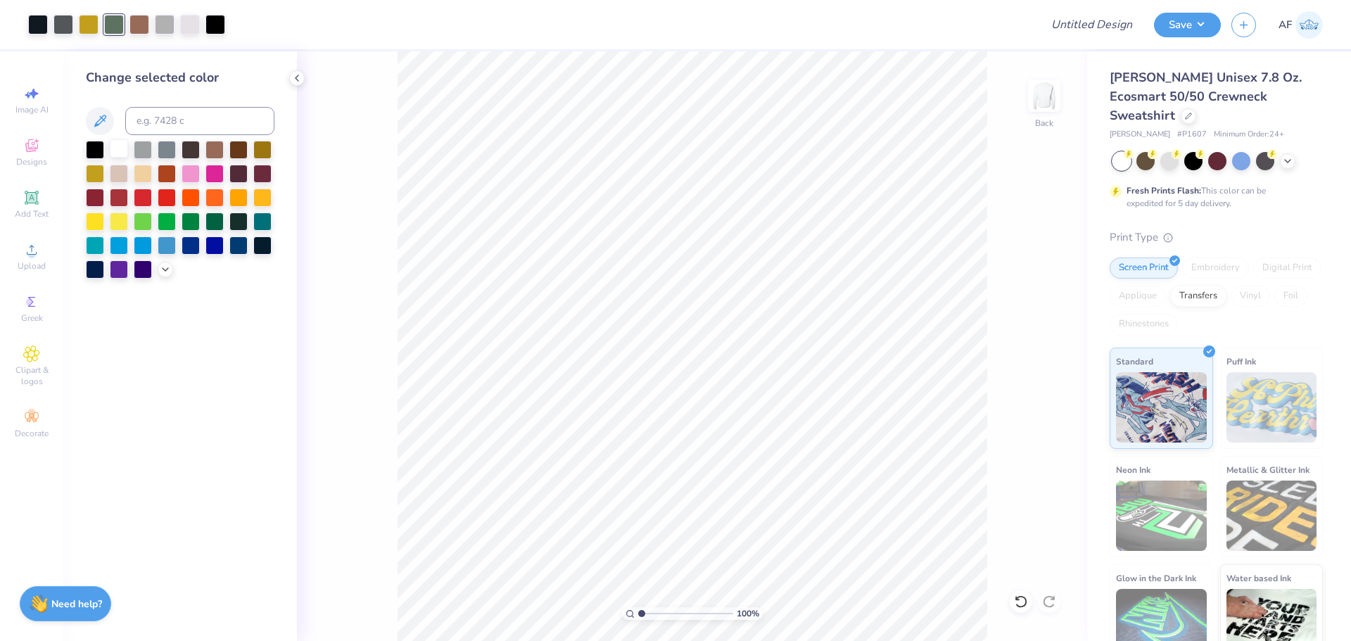
click at [112, 151] on div at bounding box center [119, 148] width 18 height 18
click at [210, 426] on div "Change selected color" at bounding box center [180, 346] width 234 height 590
click at [396, 329] on div "100 % Back" at bounding box center [692, 346] width 790 height 590
click at [189, 27] on div at bounding box center [190, 23] width 20 height 20
click at [165, 27] on div at bounding box center [165, 23] width 20 height 20
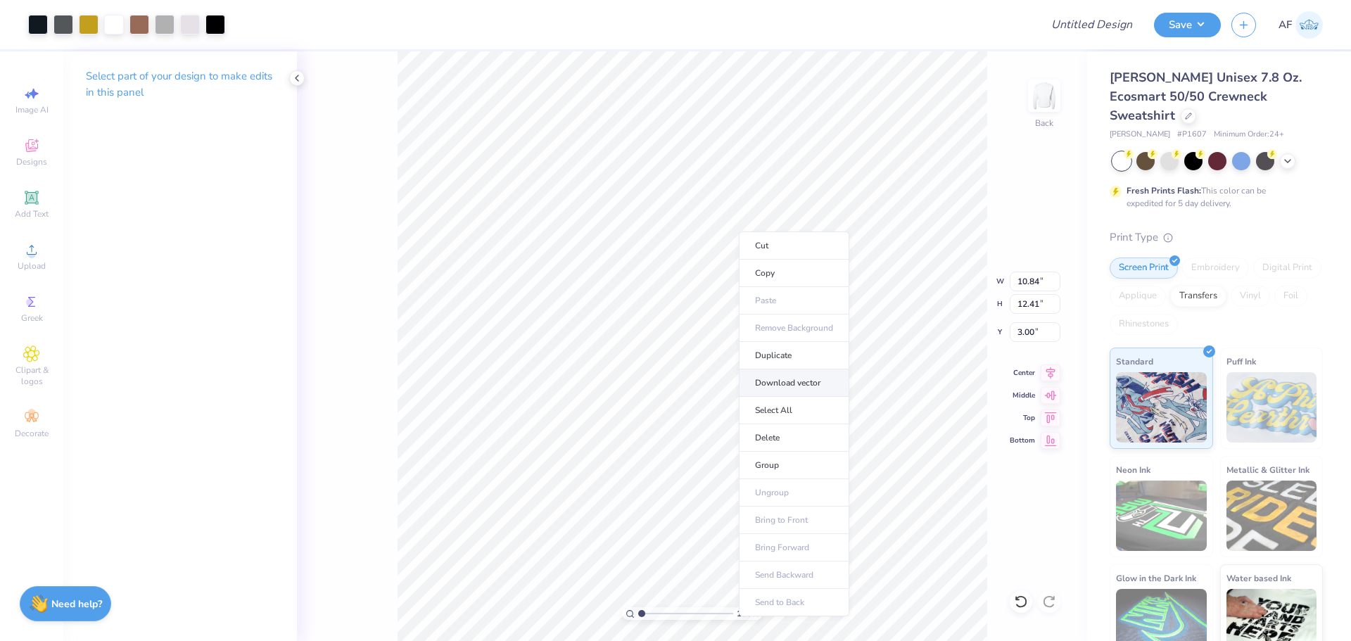
click at [793, 381] on li "Download vector" at bounding box center [794, 382] width 110 height 27
type input "10"
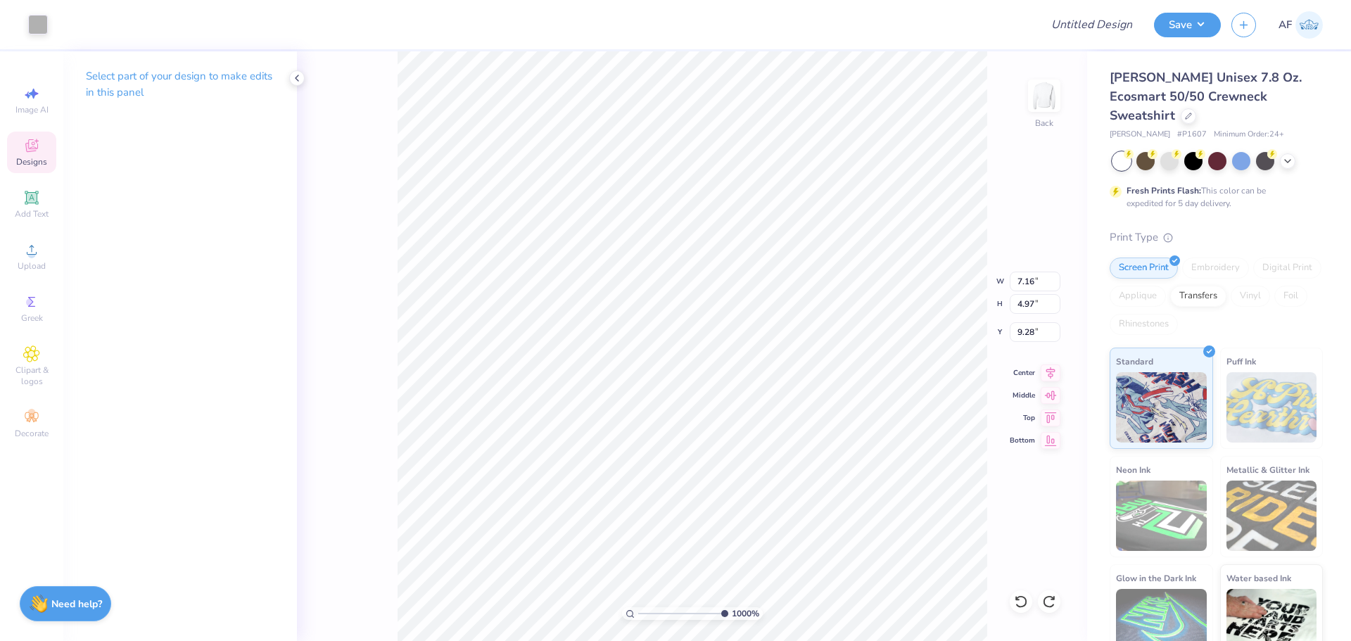
type input "9.05"
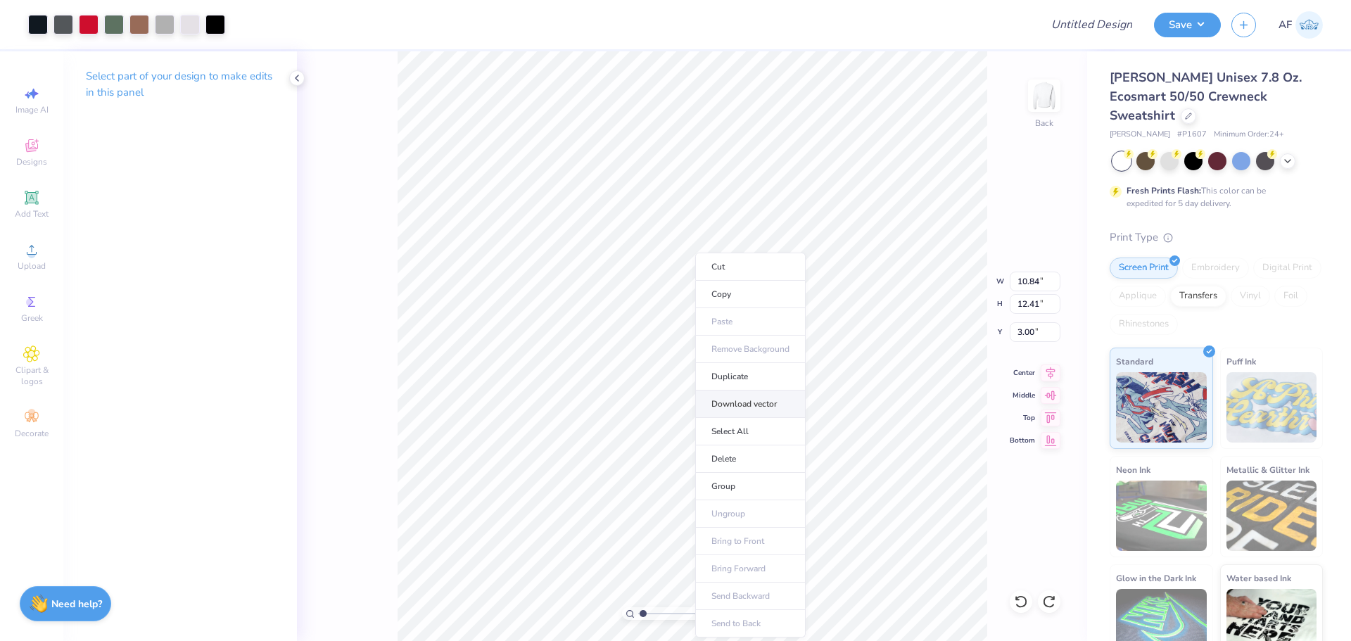
click at [737, 398] on li "Download vector" at bounding box center [750, 404] width 110 height 27
click at [153, 103] on div "Select part of your design to make edits in this panel" at bounding box center [180, 89] width 234 height 77
click at [293, 81] on icon at bounding box center [296, 77] width 11 height 11
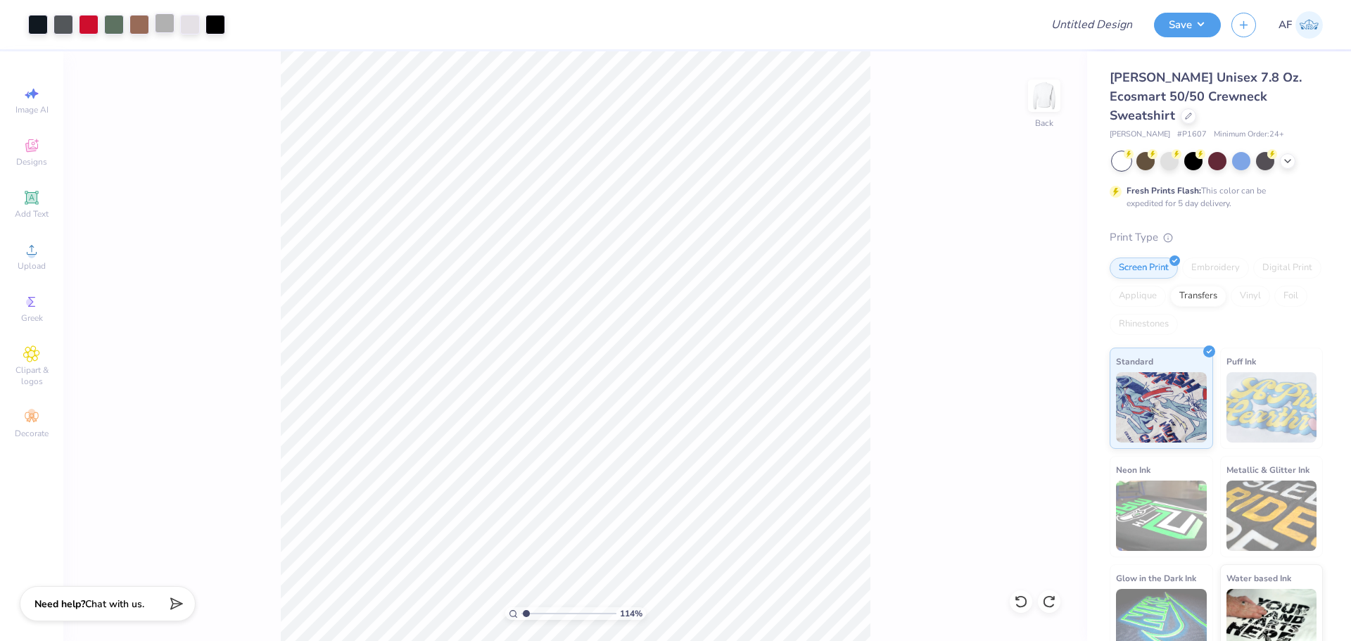
click at [170, 24] on div at bounding box center [165, 23] width 20 height 20
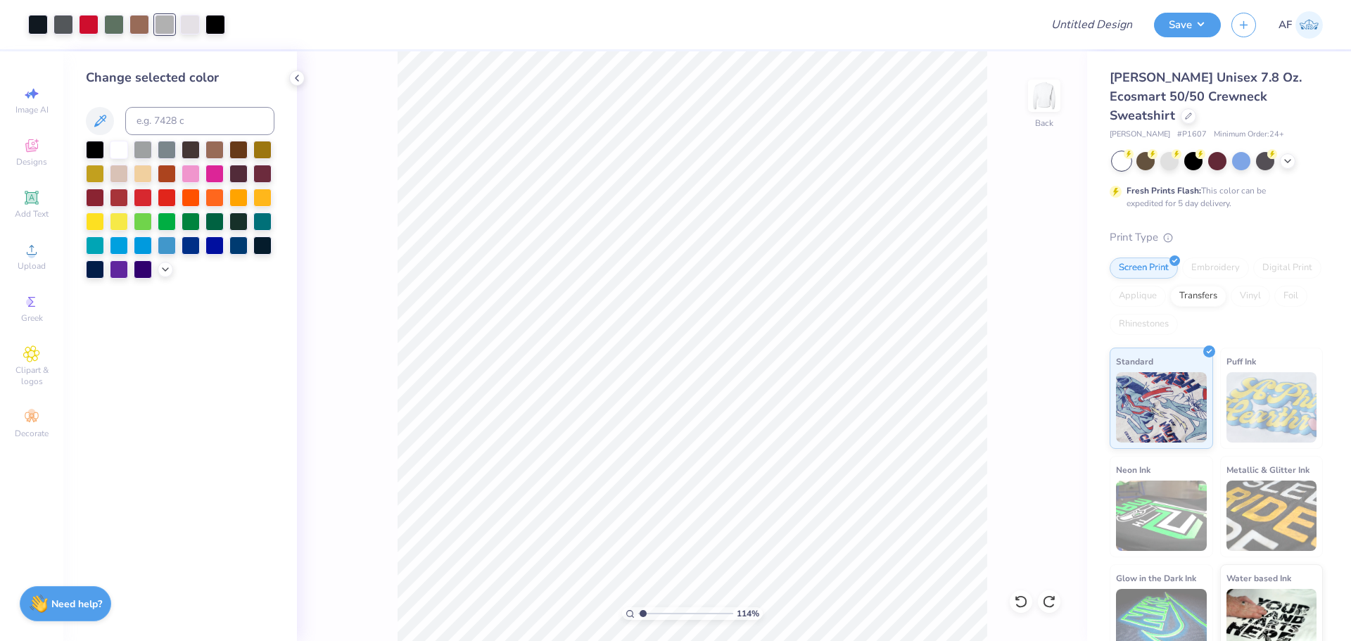
type input "1.1443473820924"
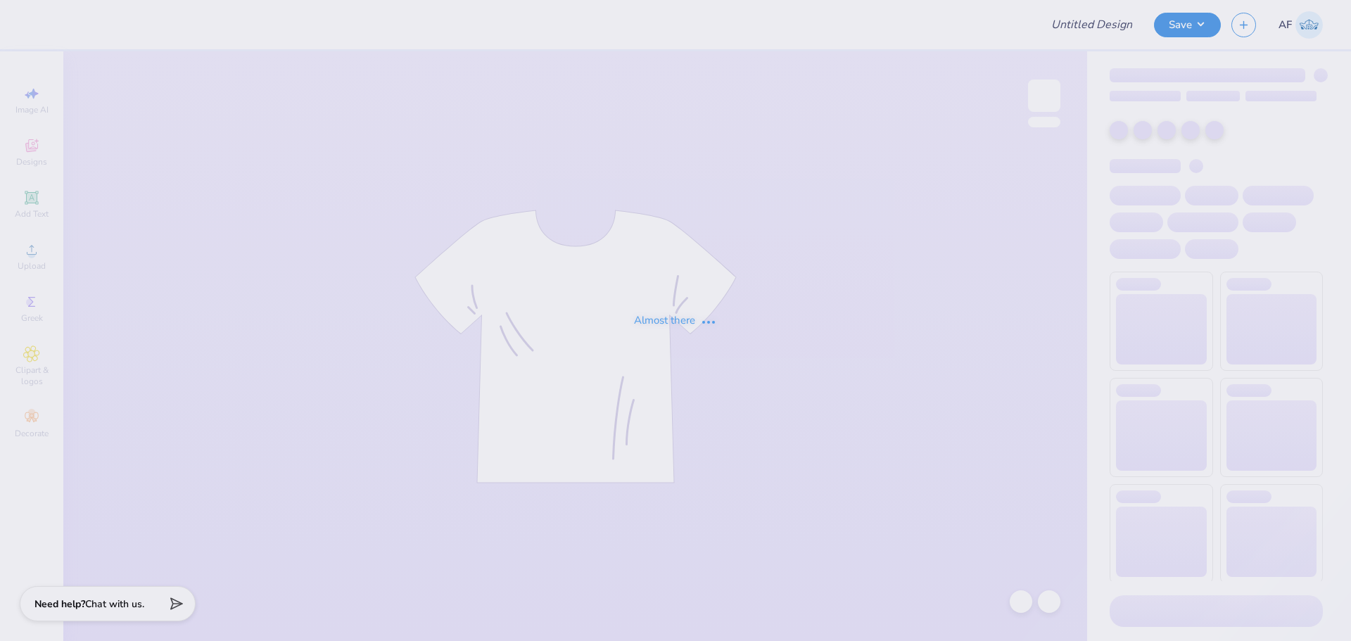
type input "[PERSON_NAME] : [GEOGRAPHIC_DATA][US_STATE]"
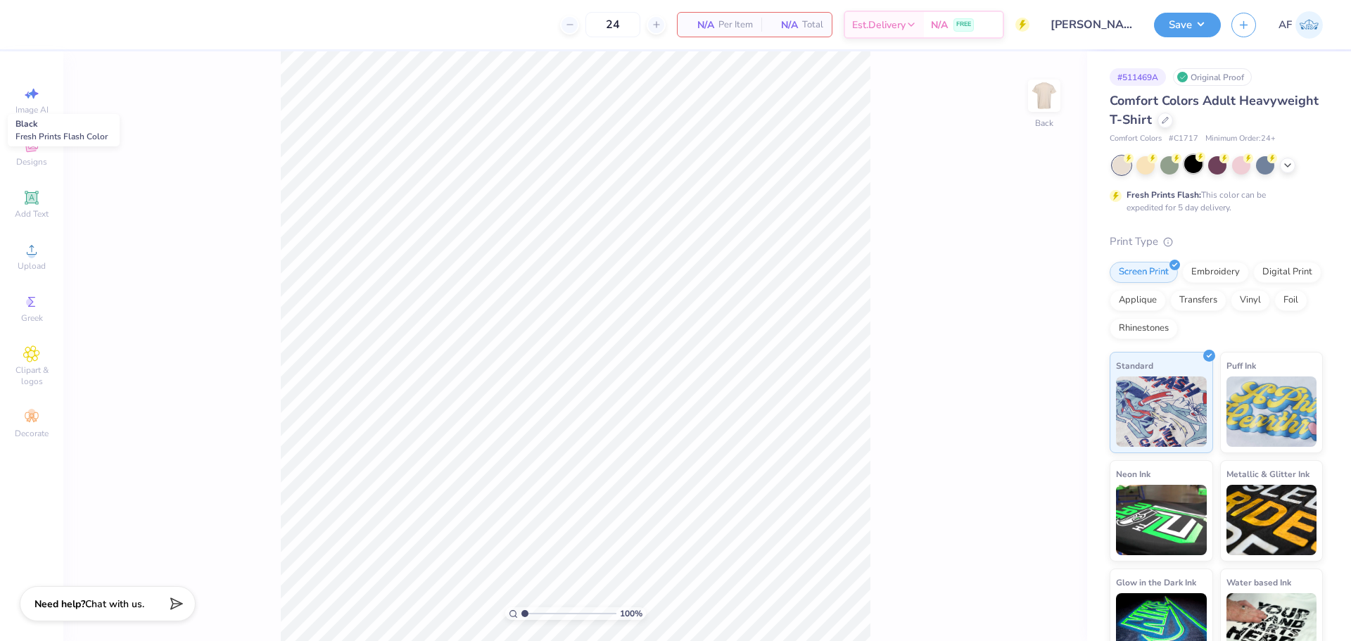
click at [1189, 165] on div at bounding box center [1193, 164] width 18 height 18
click at [913, 209] on div "100 % Back" at bounding box center [575, 346] width 1024 height 590
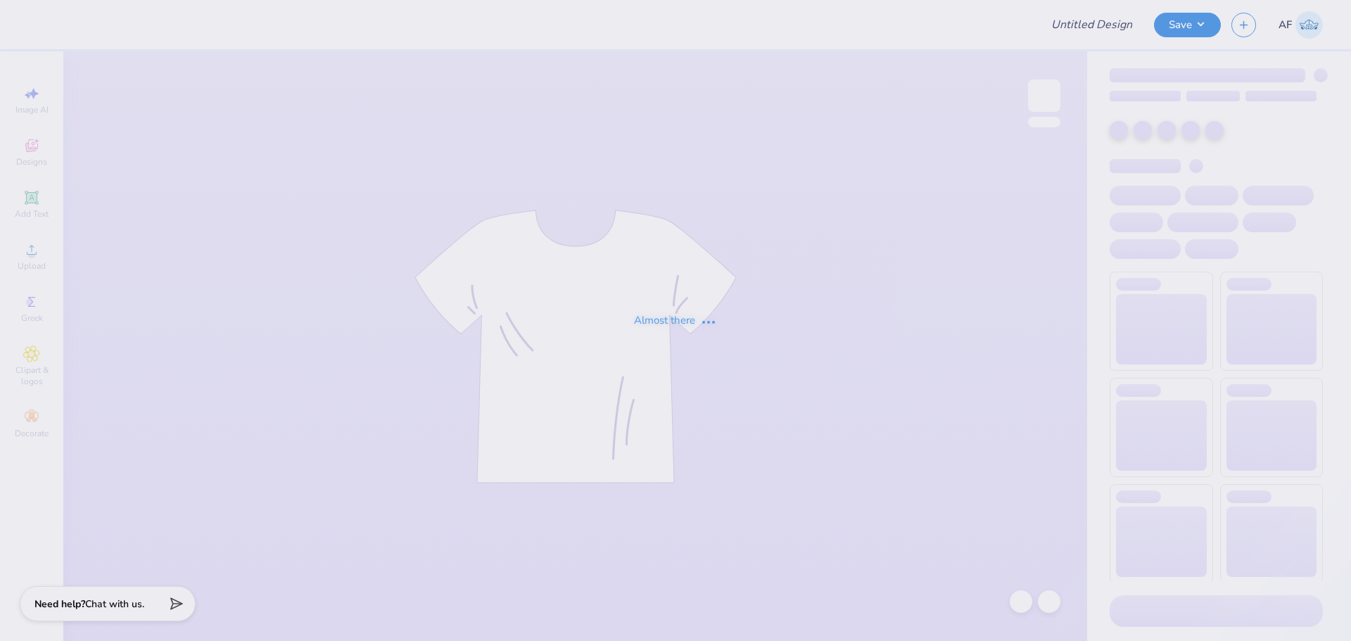
type input "[PERSON_NAME] : [GEOGRAPHIC_DATA][US_STATE]"
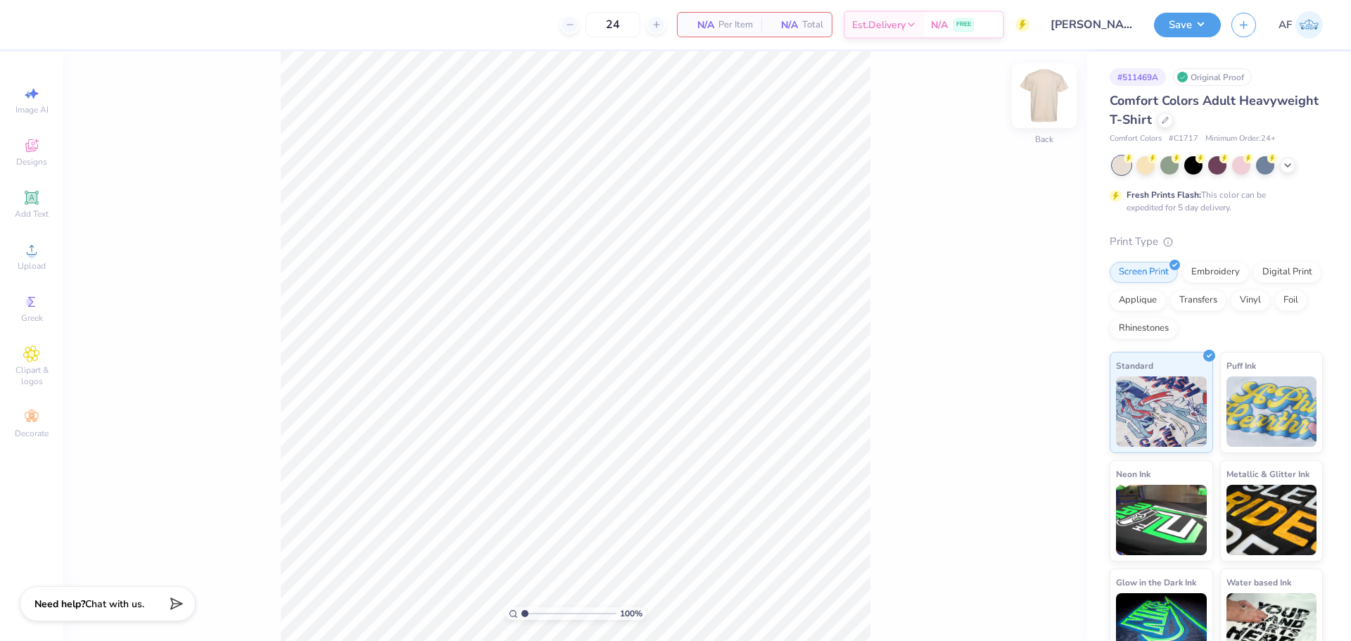
click at [1040, 99] on img at bounding box center [1044, 96] width 56 height 56
click at [43, 257] on div "Upload" at bounding box center [31, 257] width 49 height 42
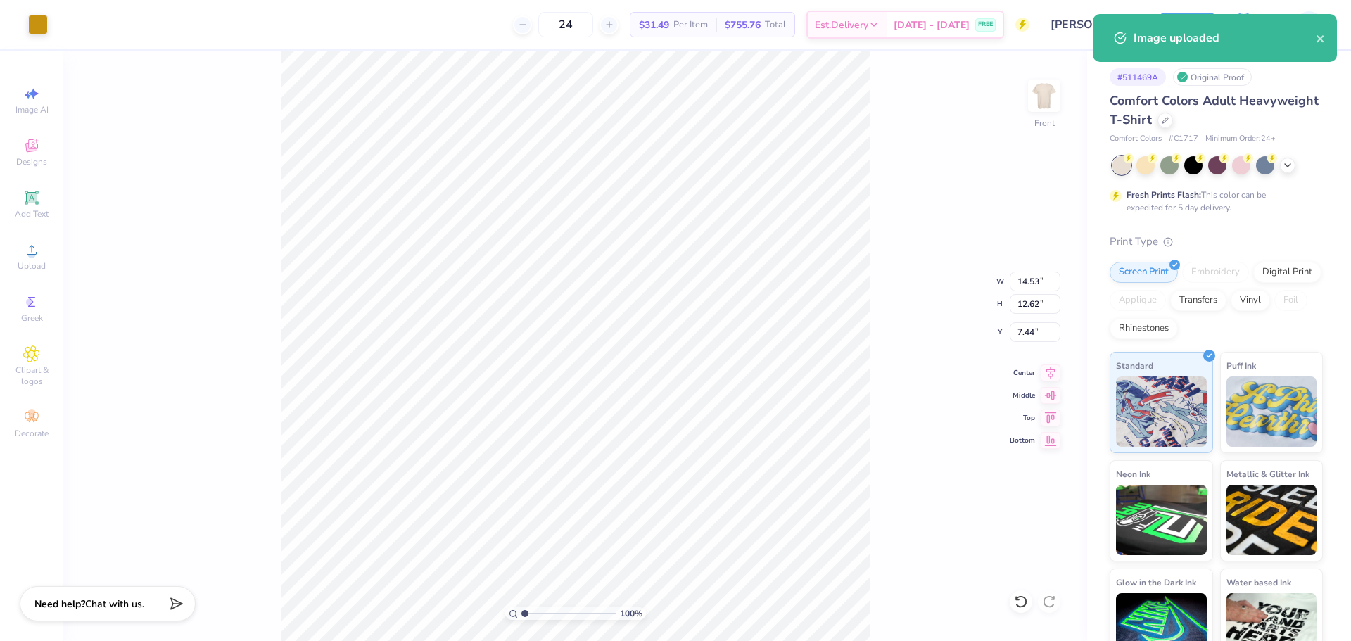
click at [253, 388] on div "100 % Front W 14.53 14.53 " H 12.62 12.62 " Y 7.44 7.44 " Center Middle Top Bot…" at bounding box center [575, 346] width 1024 height 590
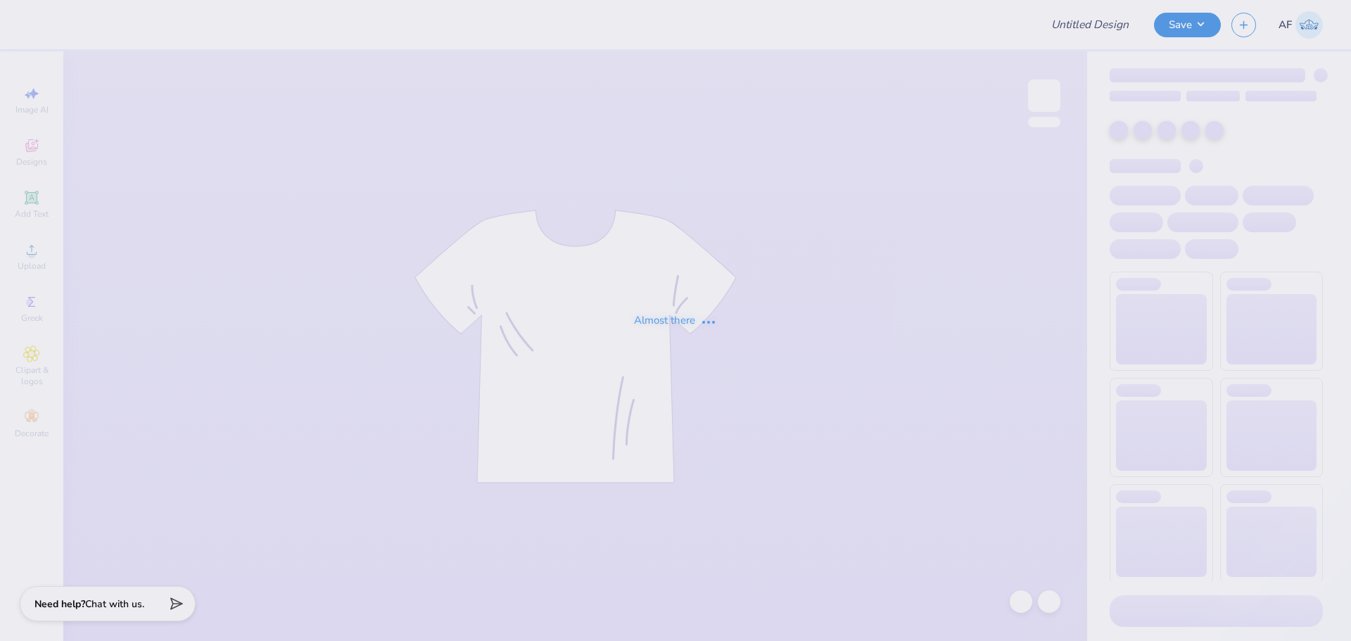
type input "[PERSON_NAME] : [GEOGRAPHIC_DATA][US_STATE]"
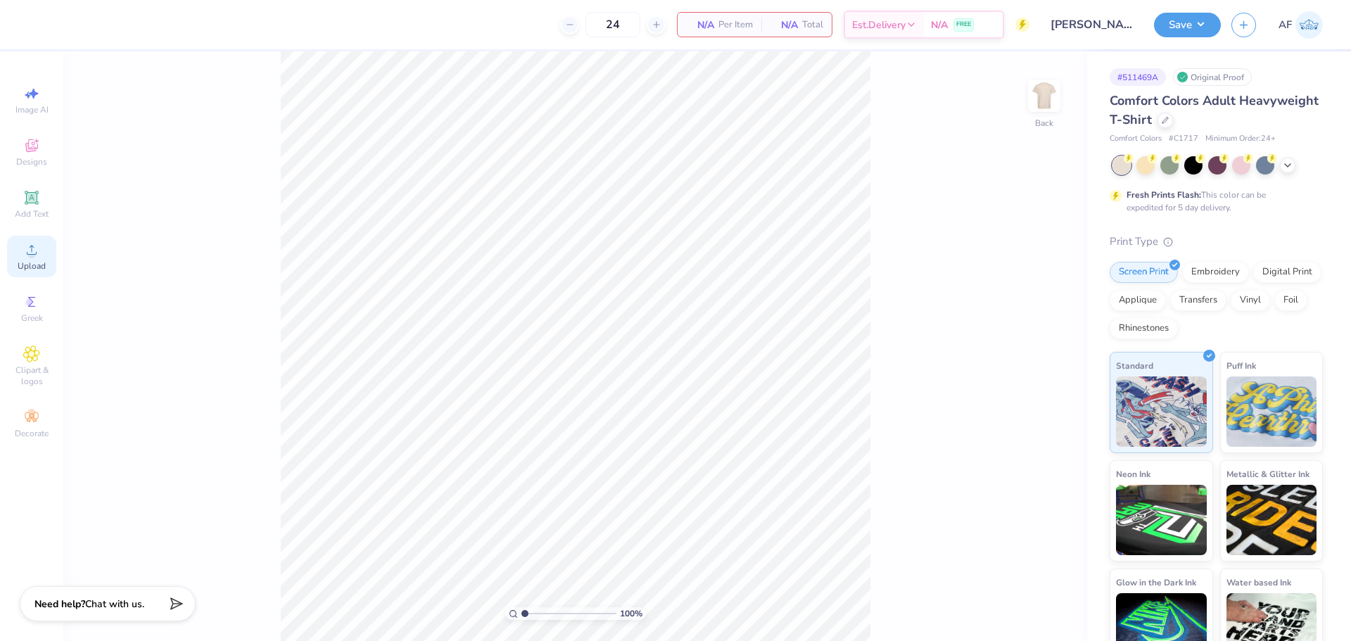
click at [44, 263] on span "Upload" at bounding box center [32, 265] width 28 height 11
click at [31, 257] on circle at bounding box center [31, 255] width 8 height 8
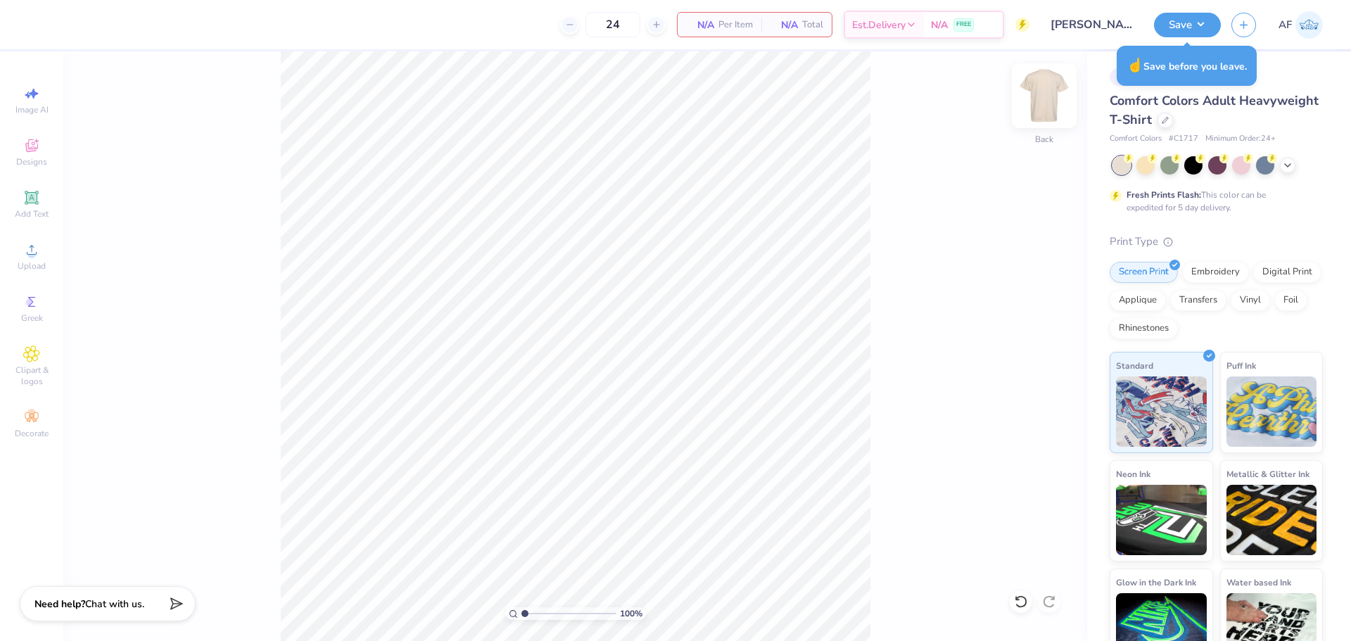
click at [1039, 102] on img at bounding box center [1044, 96] width 56 height 56
click at [42, 261] on span "Upload" at bounding box center [32, 265] width 28 height 11
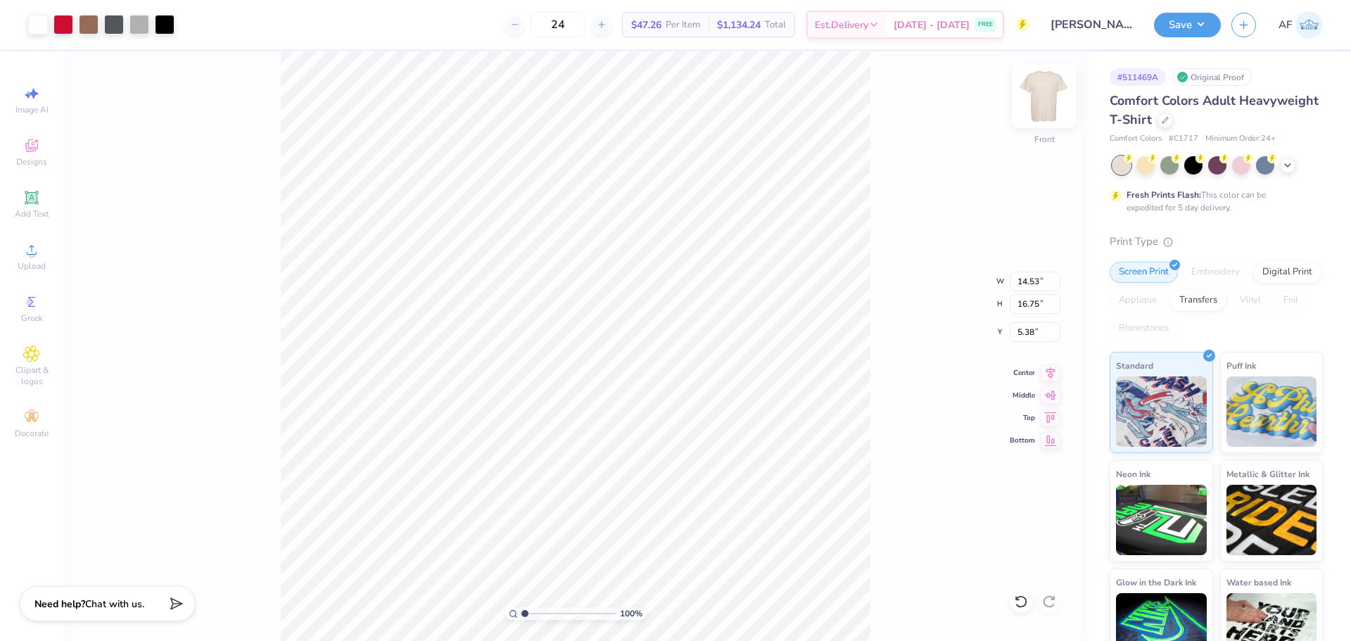
click at [1039, 101] on img at bounding box center [1044, 96] width 56 height 56
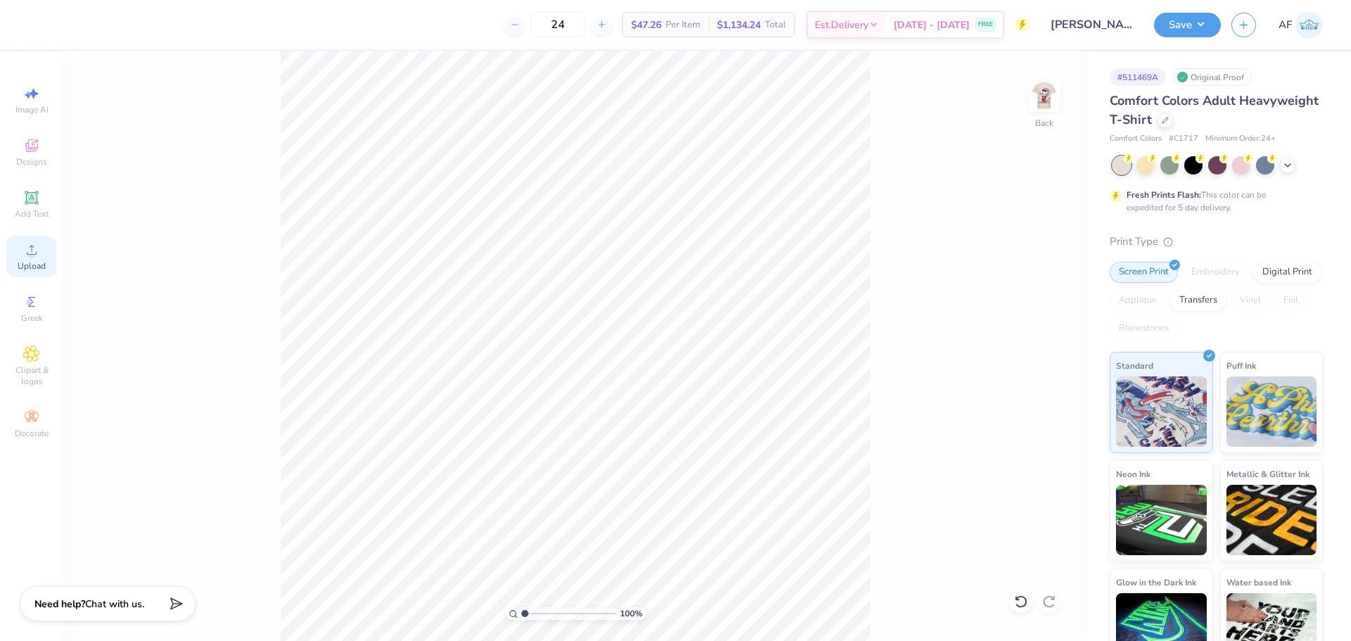
click at [33, 258] on div "Upload" at bounding box center [31, 257] width 49 height 42
click at [16, 144] on div "Designs" at bounding box center [31, 153] width 49 height 42
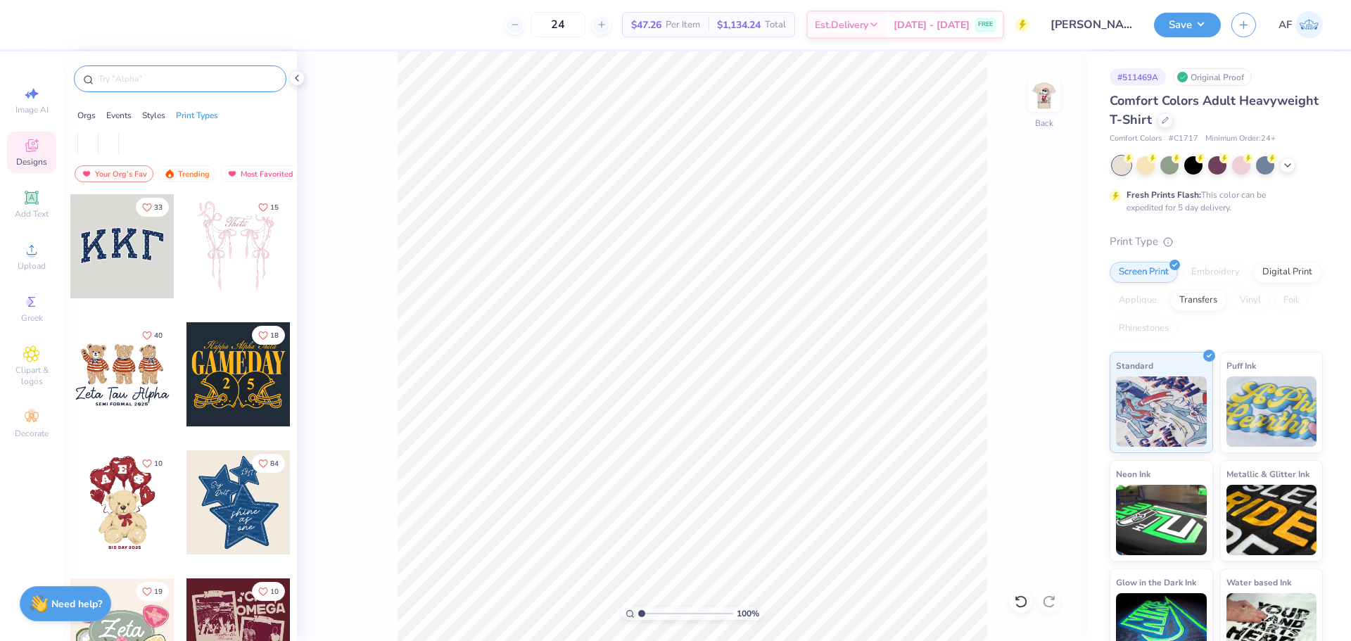
click at [168, 81] on input "text" at bounding box center [187, 79] width 180 height 14
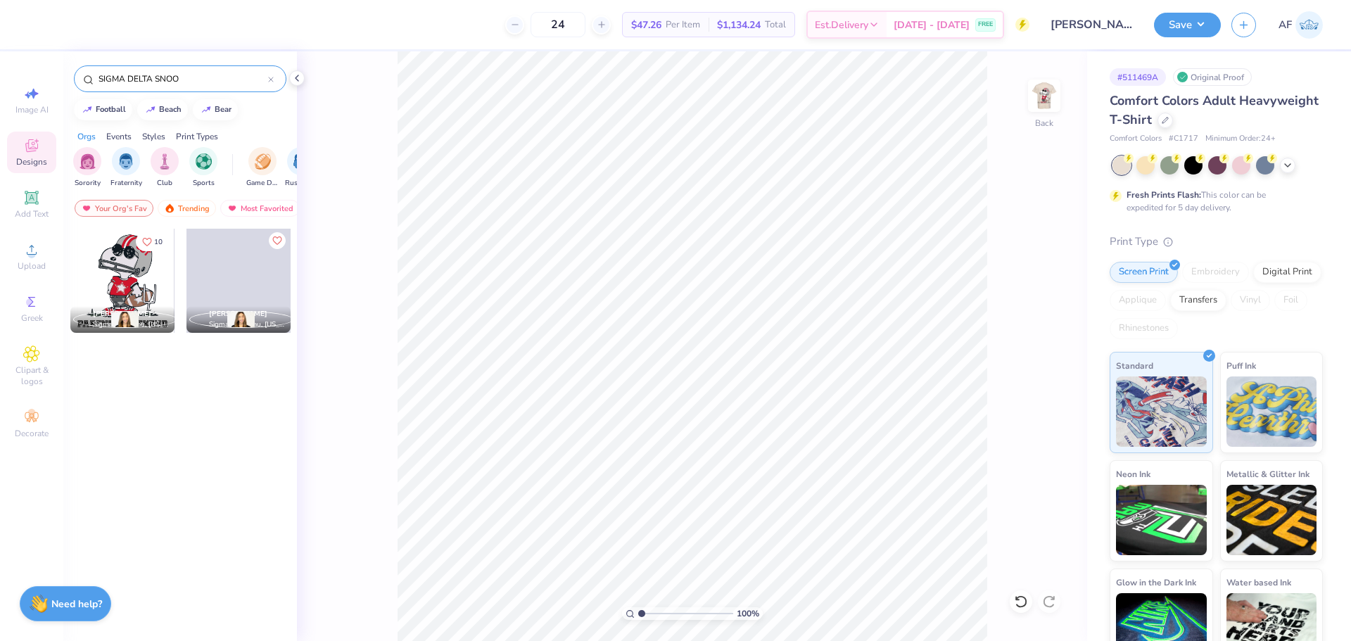
type input "SIGMA DELTA SNOO"
click at [113, 289] on div at bounding box center [122, 281] width 104 height 104
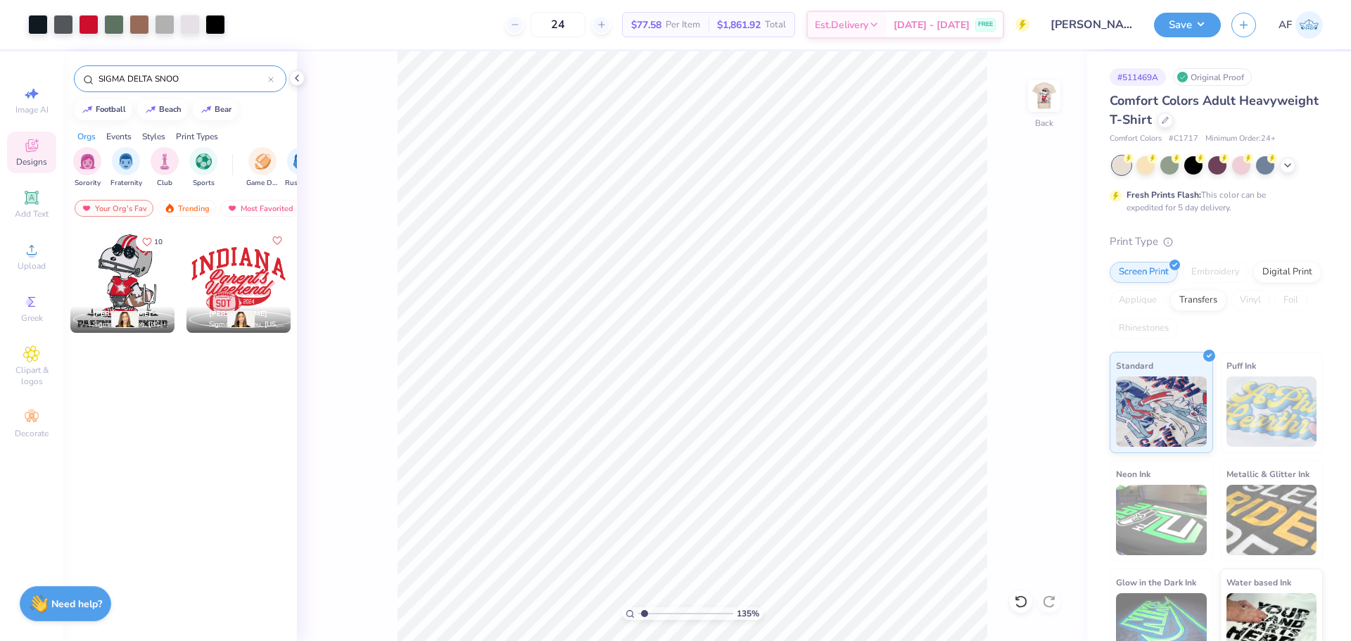
type input "1"
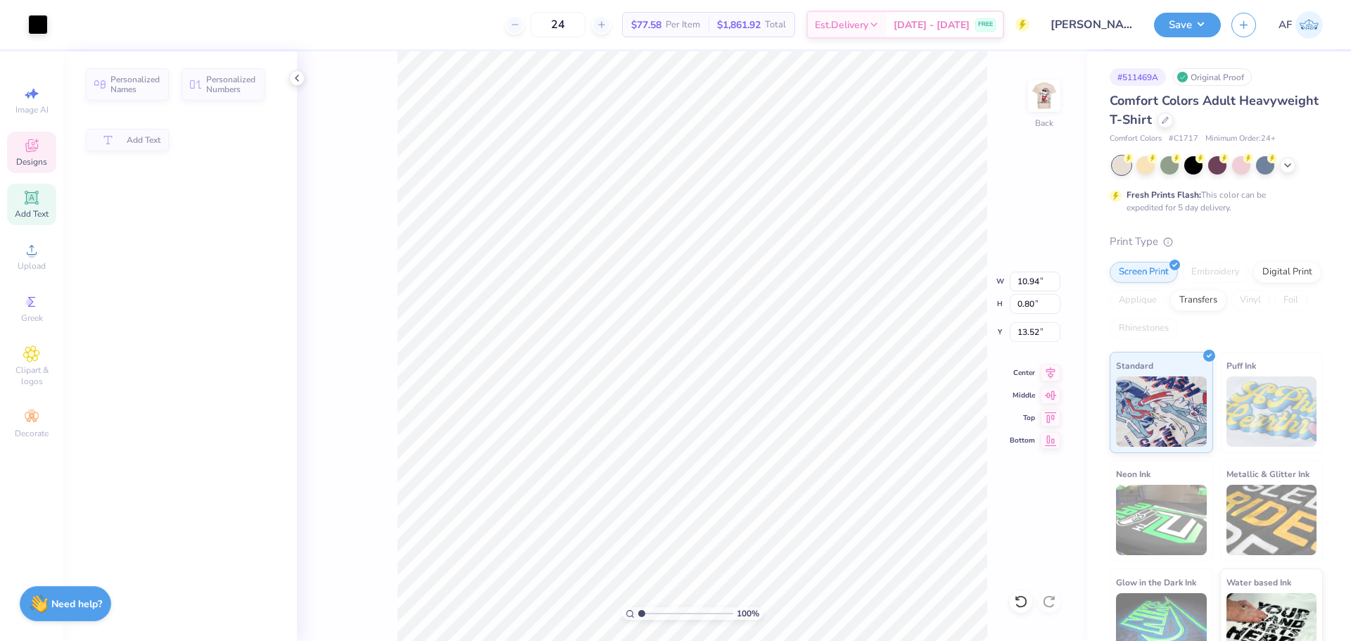
type input "0.80"
type input "13.52"
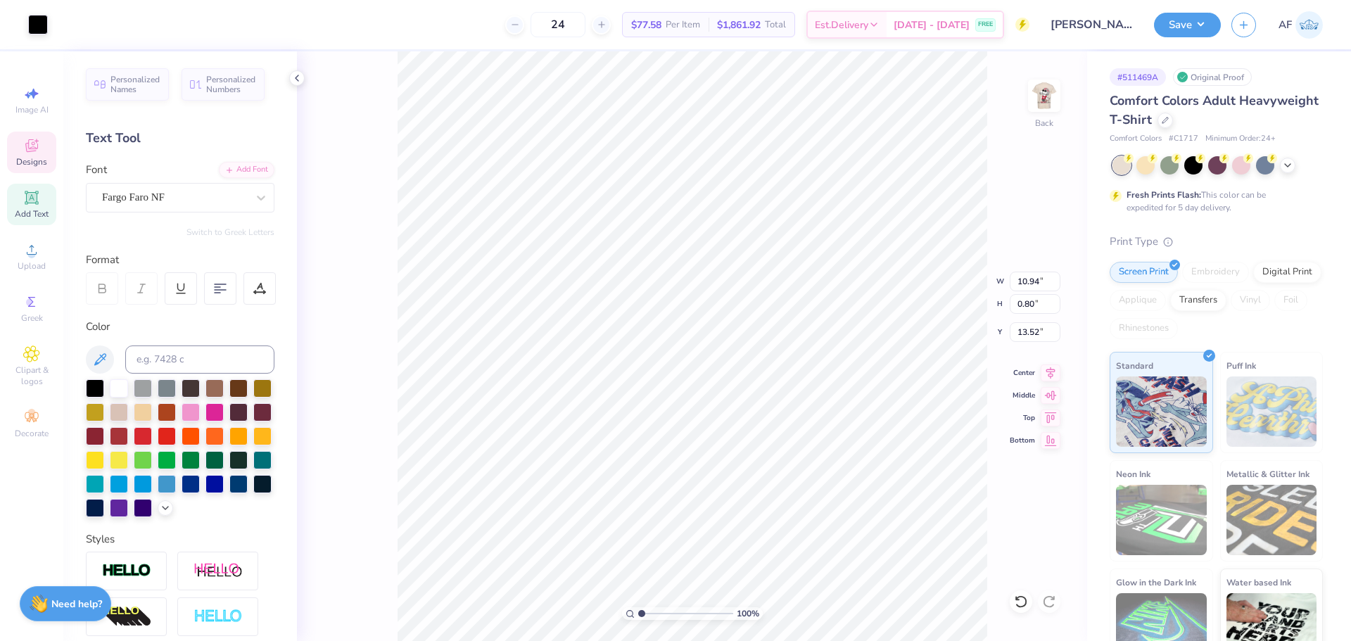
scroll to position [12, 1]
click at [1048, 104] on img at bounding box center [1044, 96] width 56 height 56
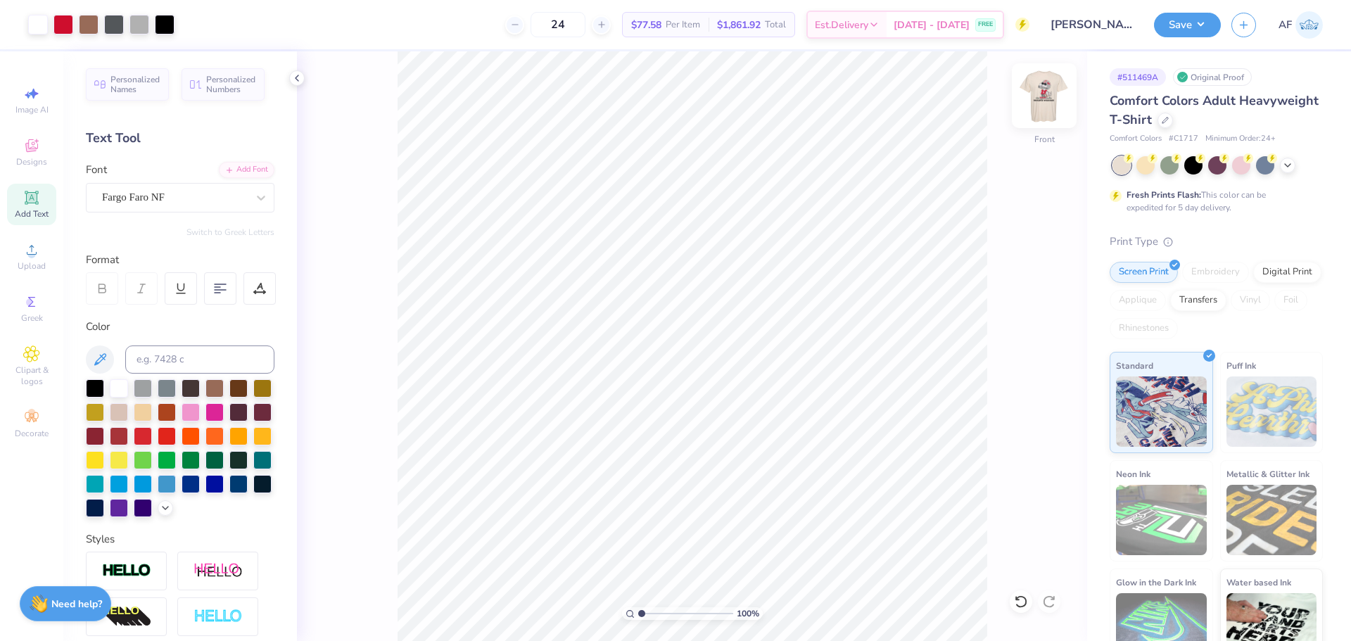
click at [1033, 113] on img at bounding box center [1044, 96] width 56 height 56
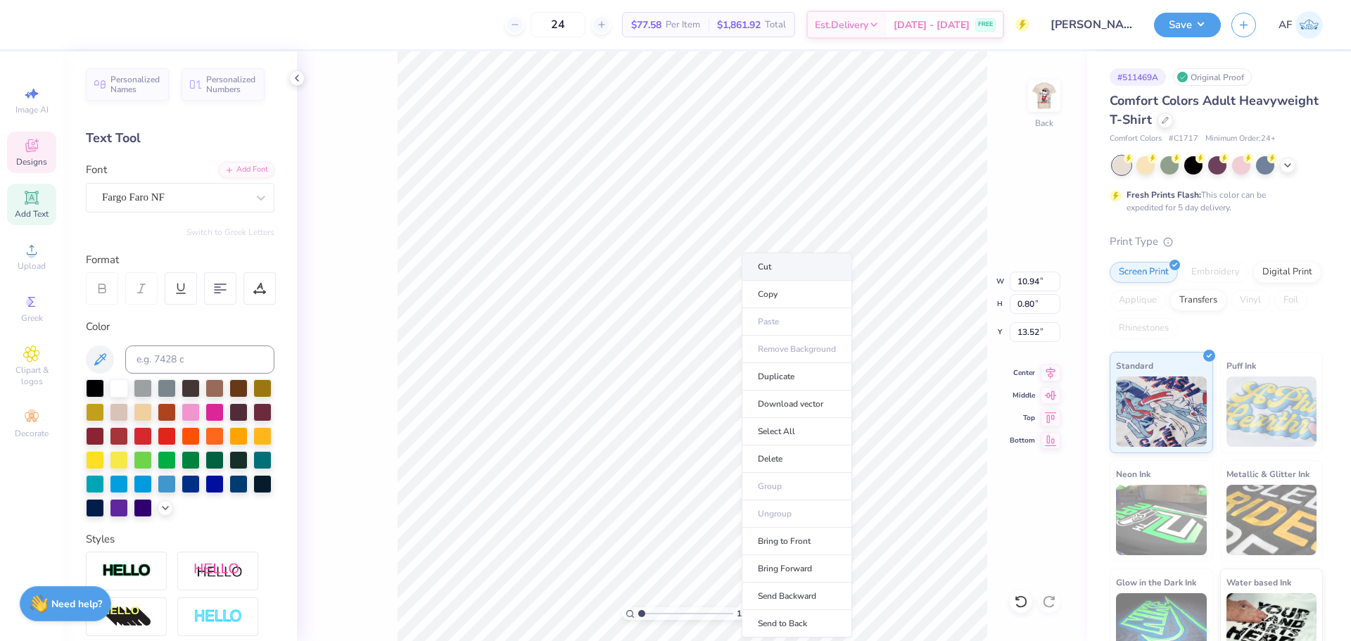
click at [805, 263] on li "Cut" at bounding box center [797, 267] width 110 height 28
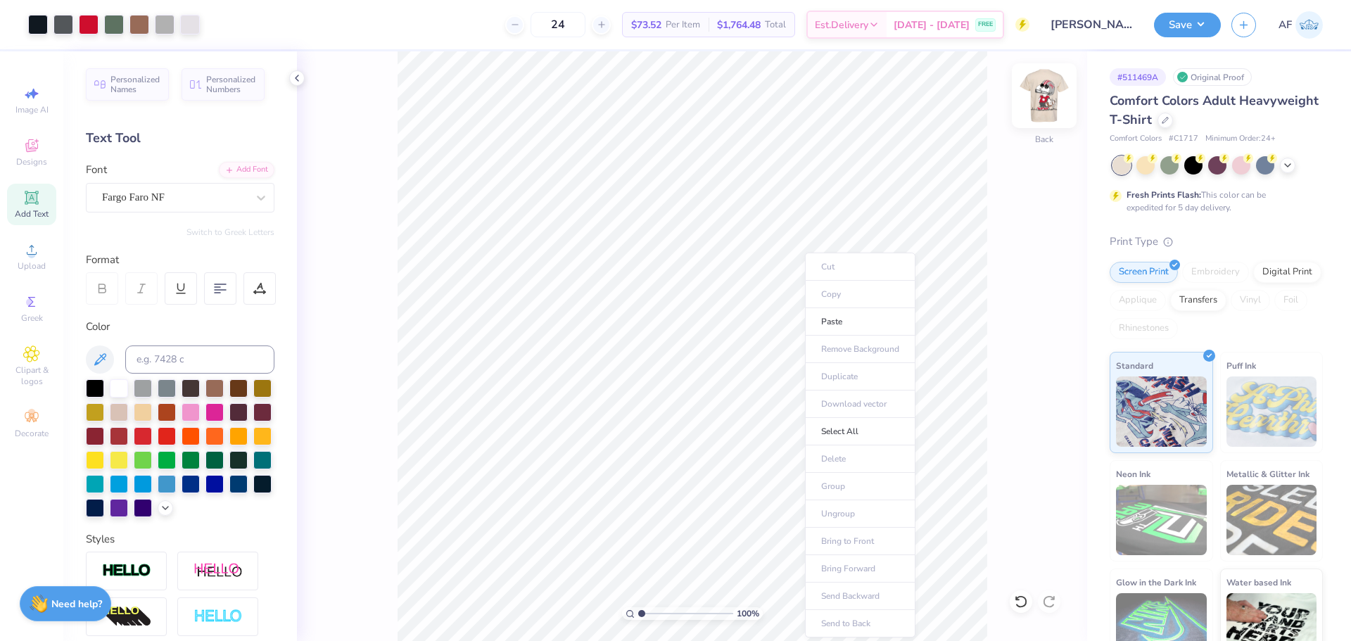
click at [1040, 113] on img at bounding box center [1044, 96] width 56 height 56
click at [1047, 103] on img at bounding box center [1044, 96] width 56 height 56
click at [1039, 103] on img at bounding box center [1044, 96] width 56 height 56
click at [746, 325] on li "Paste" at bounding box center [752, 321] width 110 height 27
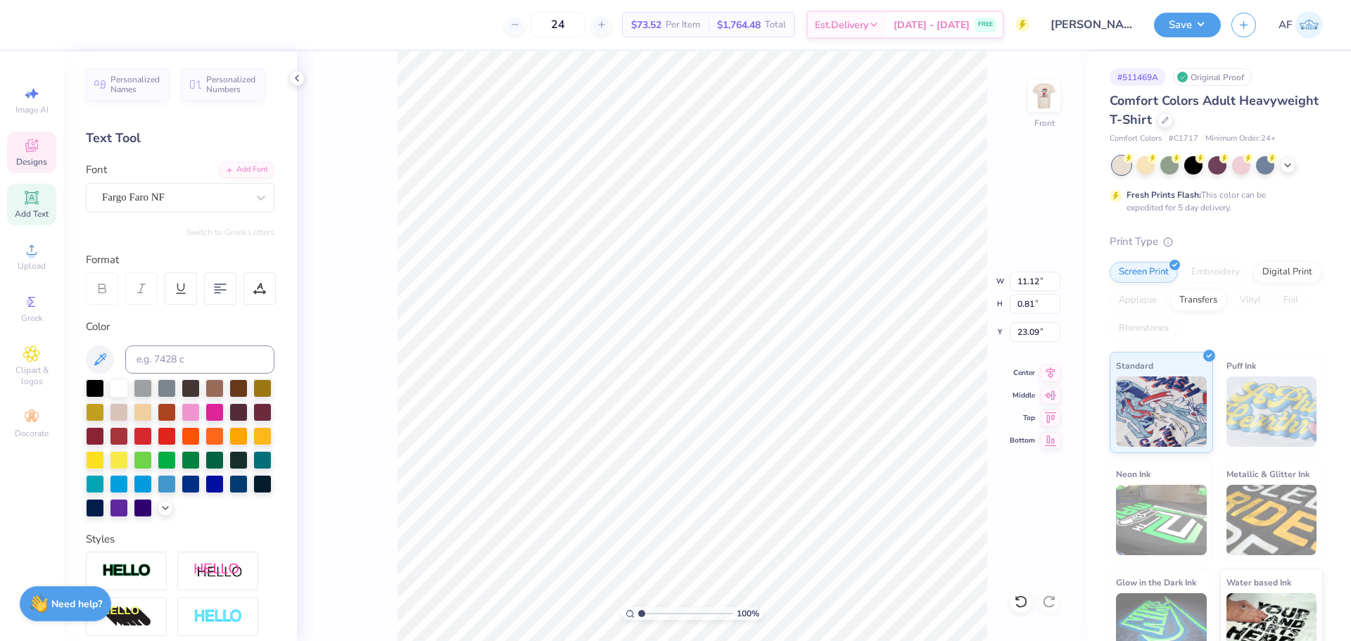
type input "14.53"
type input "16.75"
type input "5.38"
click at [1025, 285] on input "14.53" at bounding box center [1035, 282] width 51 height 20
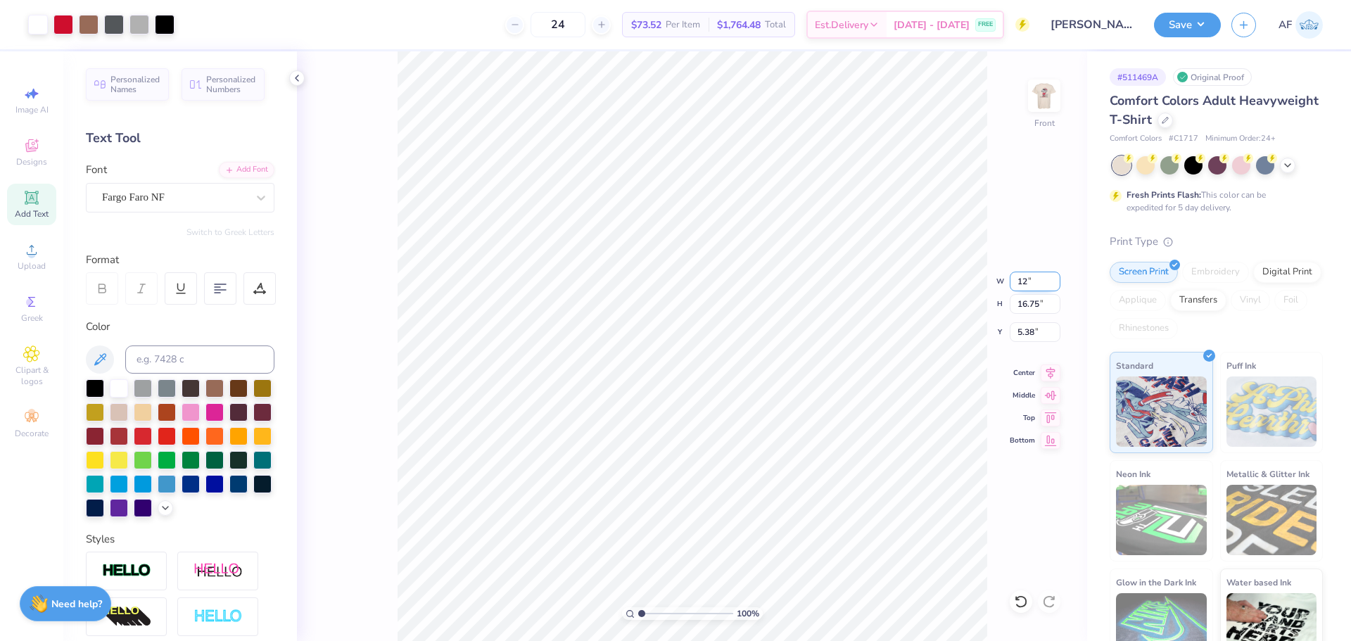
type input "12.00"
type input "13.83"
type input "6.83"
click at [1025, 285] on input "12.00" at bounding box center [1035, 282] width 51 height 20
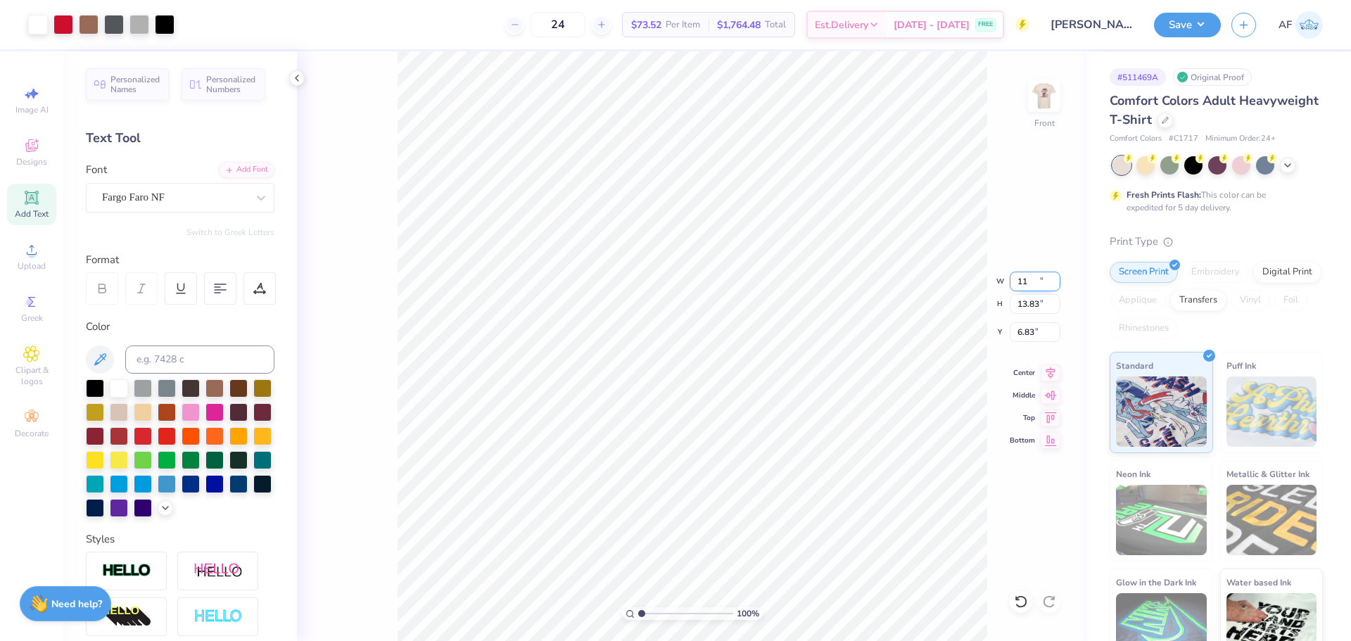
type input "11.00"
type input "12.68"
type input "7.41"
click at [1031, 288] on input "11.00" at bounding box center [1035, 282] width 51 height 20
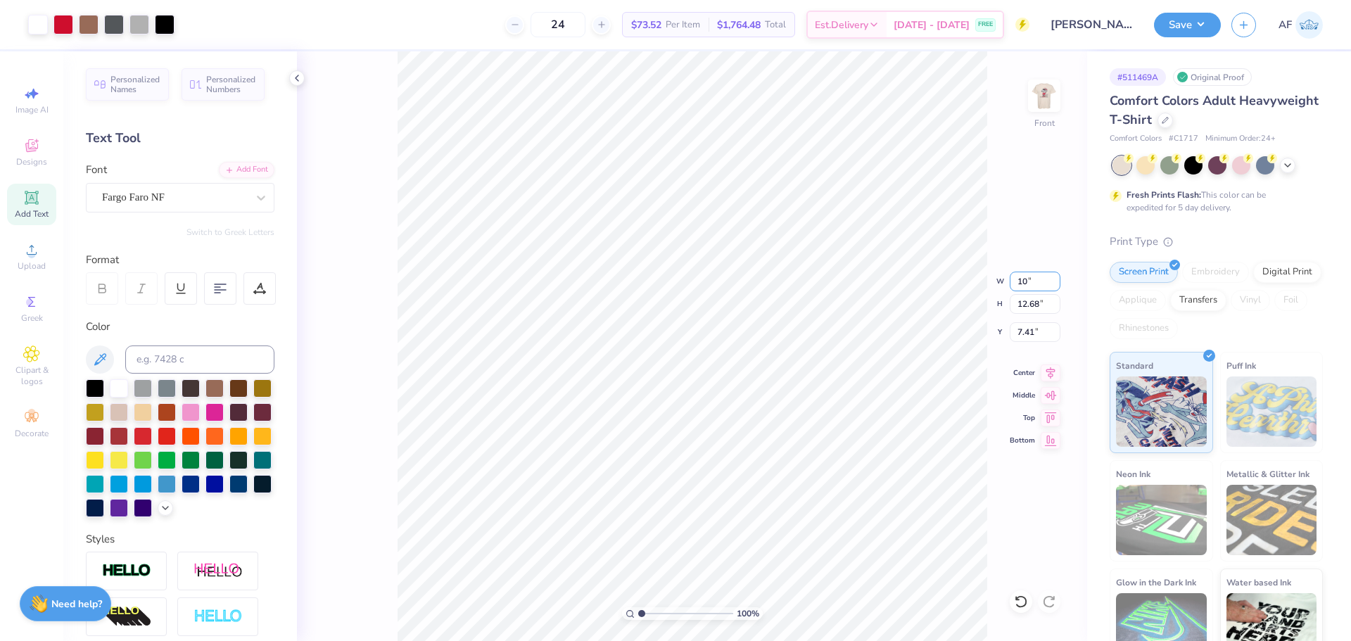
type input "10.00"
type input "11.53"
type input "2.53"
click at [58, 20] on div at bounding box center [63, 23] width 20 height 20
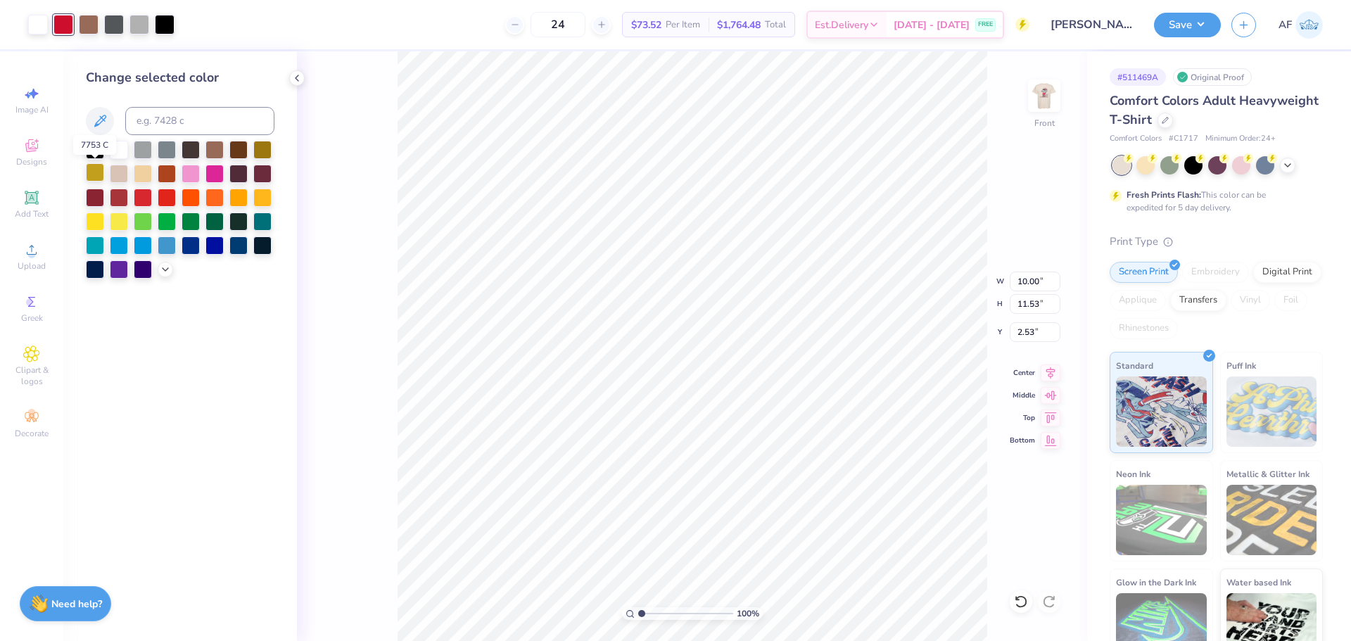
click at [96, 175] on div at bounding box center [95, 172] width 18 height 18
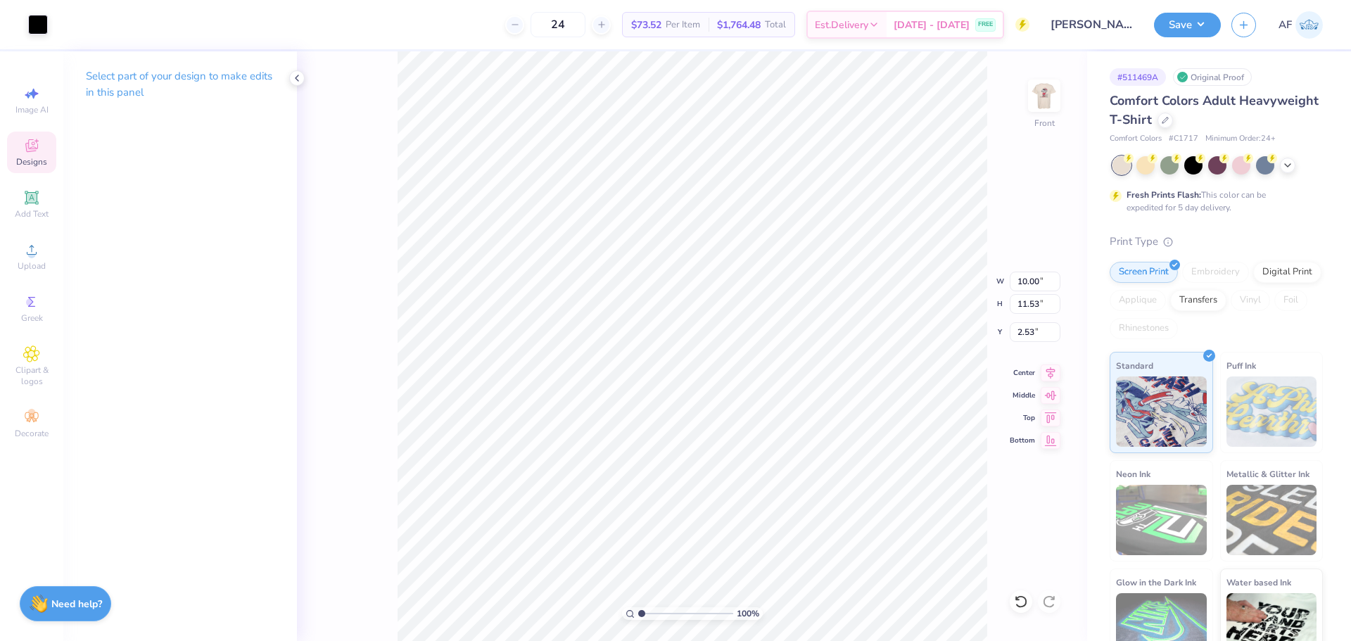
type input "11.12"
type input "0.81"
type input "23.09"
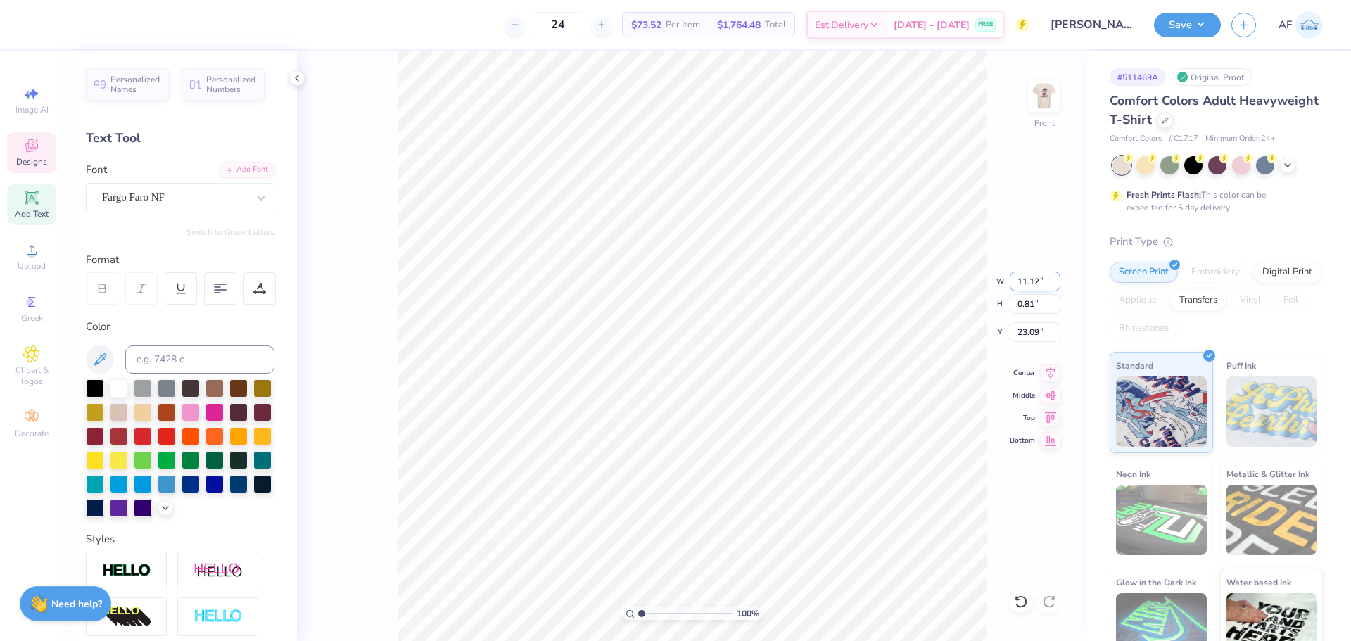
click at [1030, 281] on input "11.12" at bounding box center [1035, 282] width 51 height 20
type input "11.00"
type input "0.80"
type input "14.94"
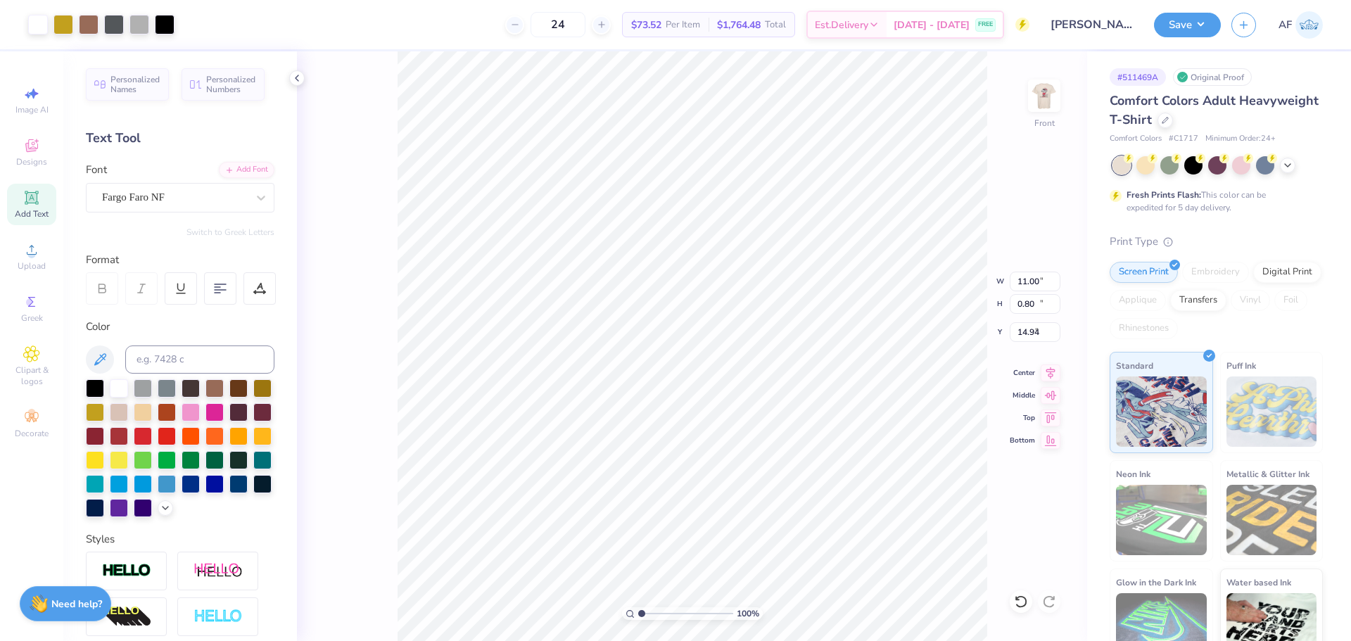
type input "10.00"
type input "11.53"
type input "2.53"
type input "11.00"
type input "0.80"
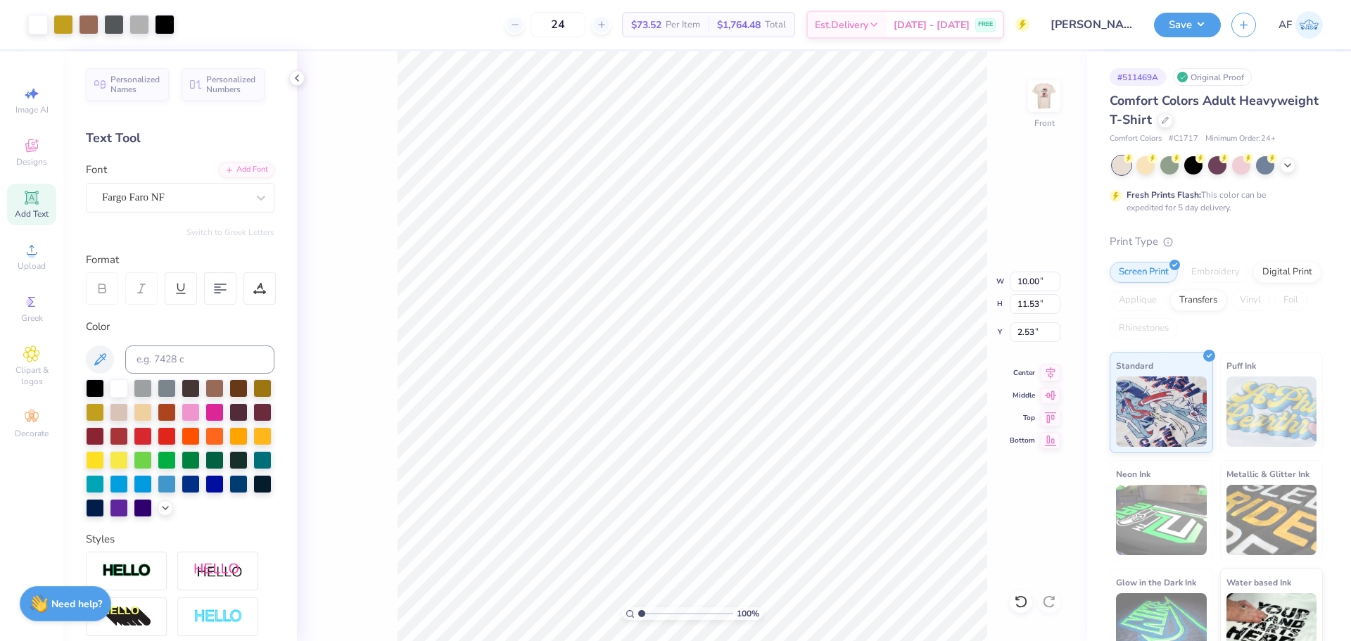
type input "14.94"
type textarea "FAMILY WEEKEND"
click at [1011, 275] on input "9.94" at bounding box center [1035, 282] width 51 height 20
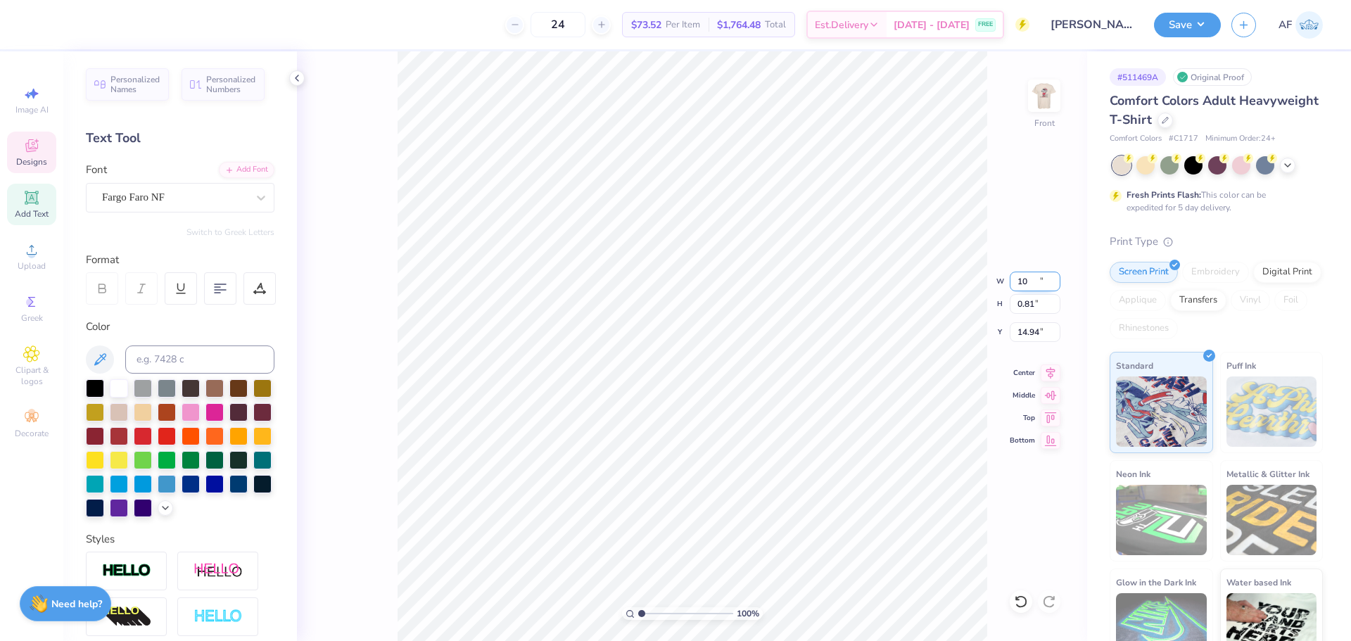
type input "10.00"
type input "0.81"
click at [1025, 275] on input "10.00" at bounding box center [1035, 282] width 51 height 20
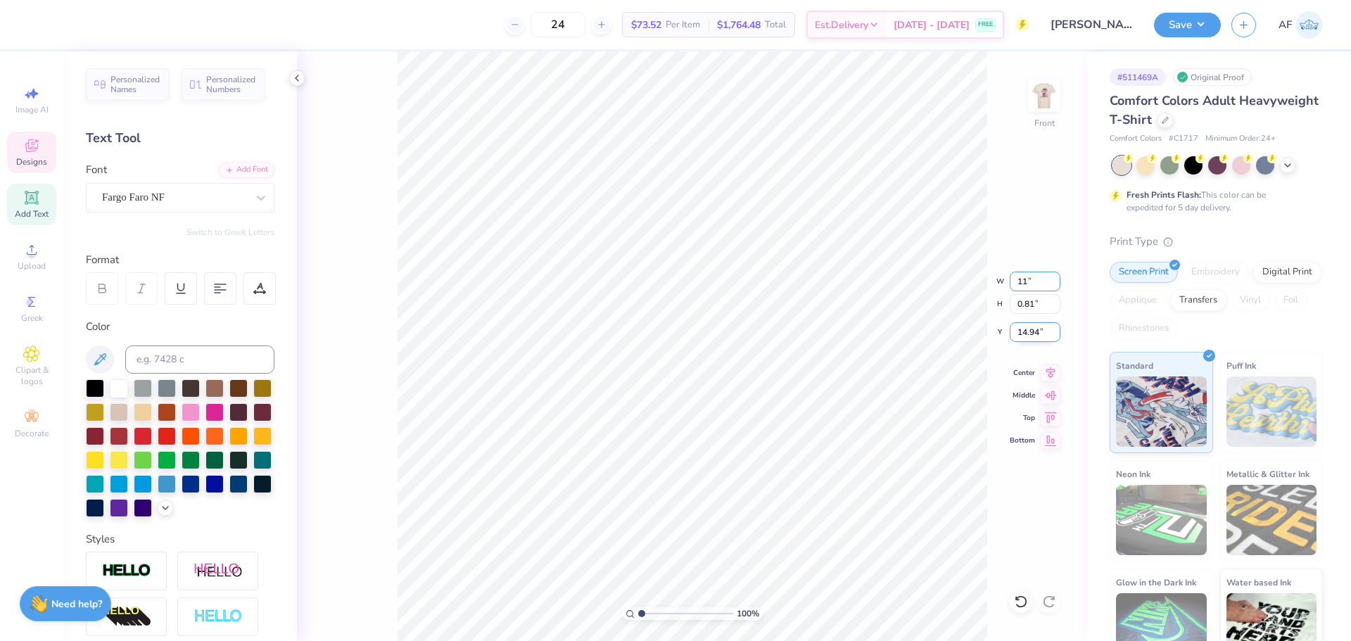
type input "11.00"
type input "0.89"
click at [1021, 331] on input "14.90" at bounding box center [1035, 332] width 51 height 20
click at [1048, 378] on icon at bounding box center [1051, 370] width 20 height 17
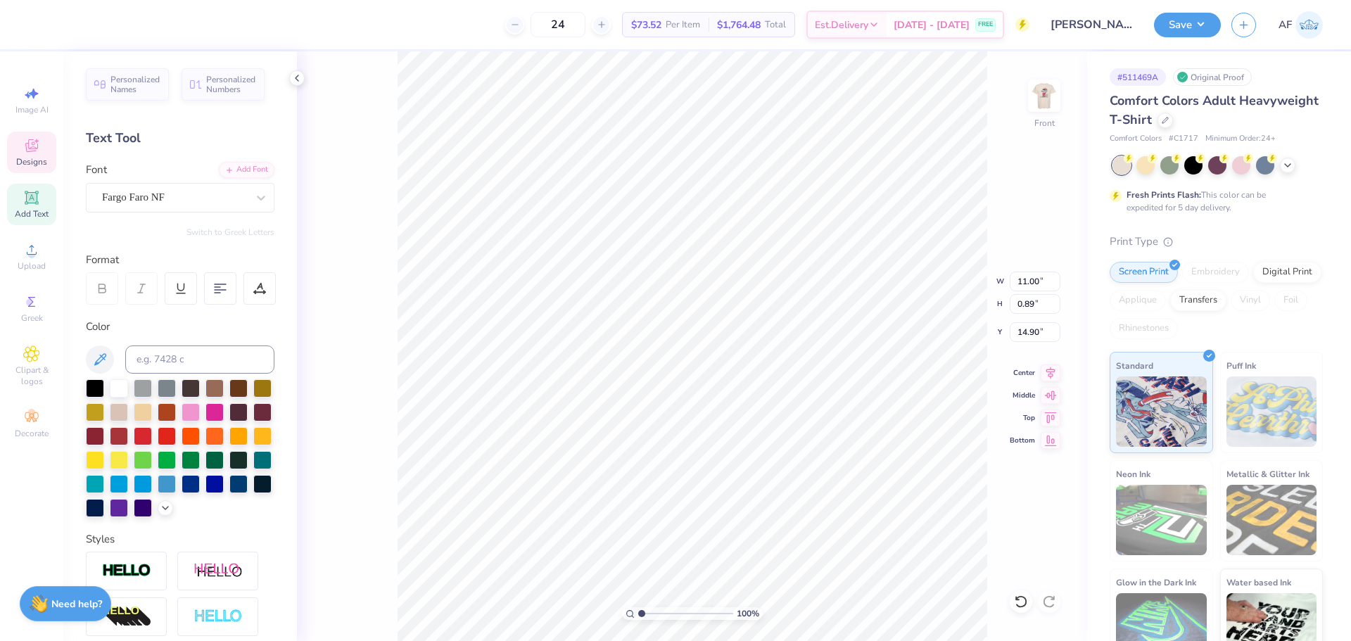
type input "14.49"
type input "11.00"
type input "0.89"
type input "14.49"
click at [1022, 281] on input "11.00" at bounding box center [1035, 282] width 51 height 20
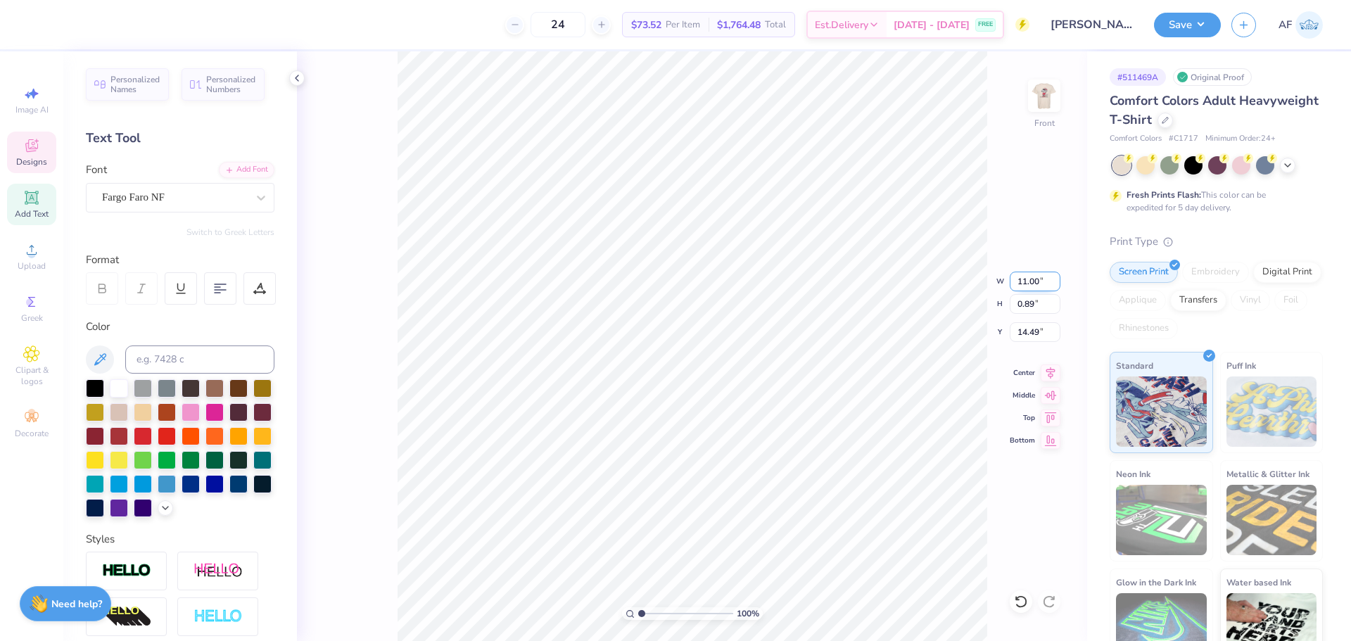
click at [1022, 281] on input "11.00" at bounding box center [1035, 282] width 51 height 20
type input "10.00"
type input "0.81"
type input "14.53"
click at [1049, 376] on icon at bounding box center [1051, 370] width 20 height 17
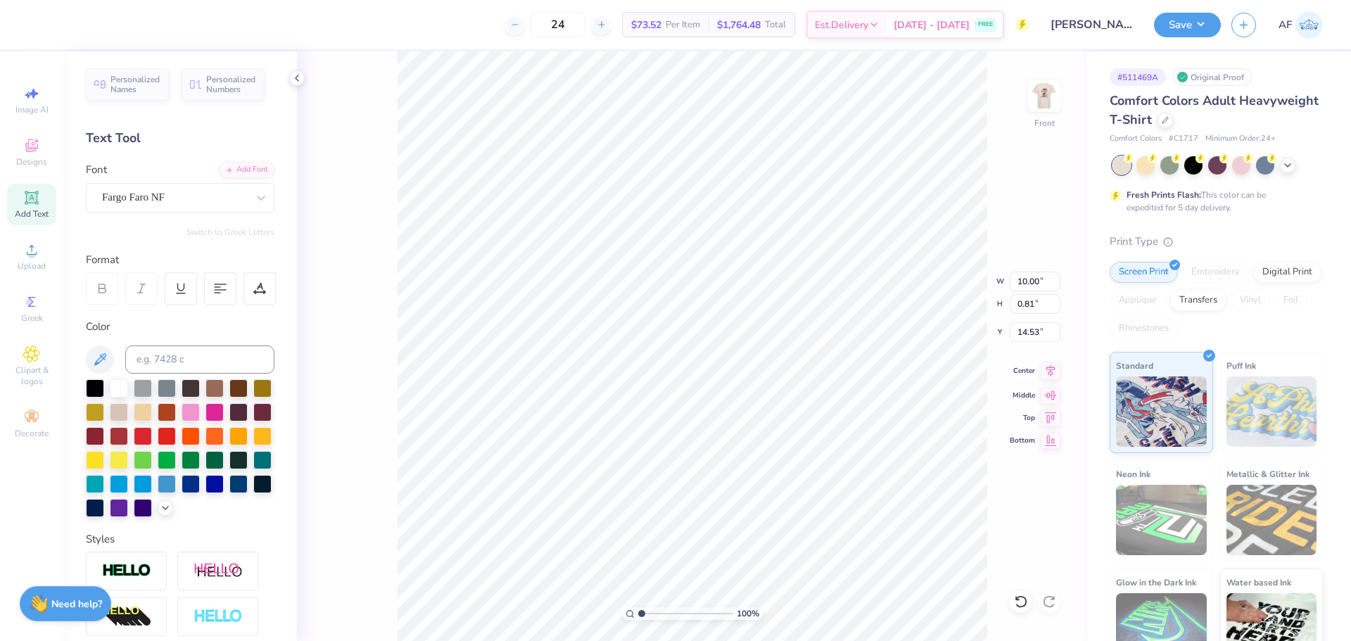
type input "11.53"
type input "2.53"
click at [1055, 373] on icon at bounding box center [1051, 370] width 20 height 17
click at [473, 43] on div "Art colors 24 $73.52 Per Item $1,764.48 Total Est. Delivery [DATE] - [DATE] FRE…" at bounding box center [675, 320] width 1351 height 641
click at [1020, 280] on input "10.00" at bounding box center [1035, 282] width 51 height 20
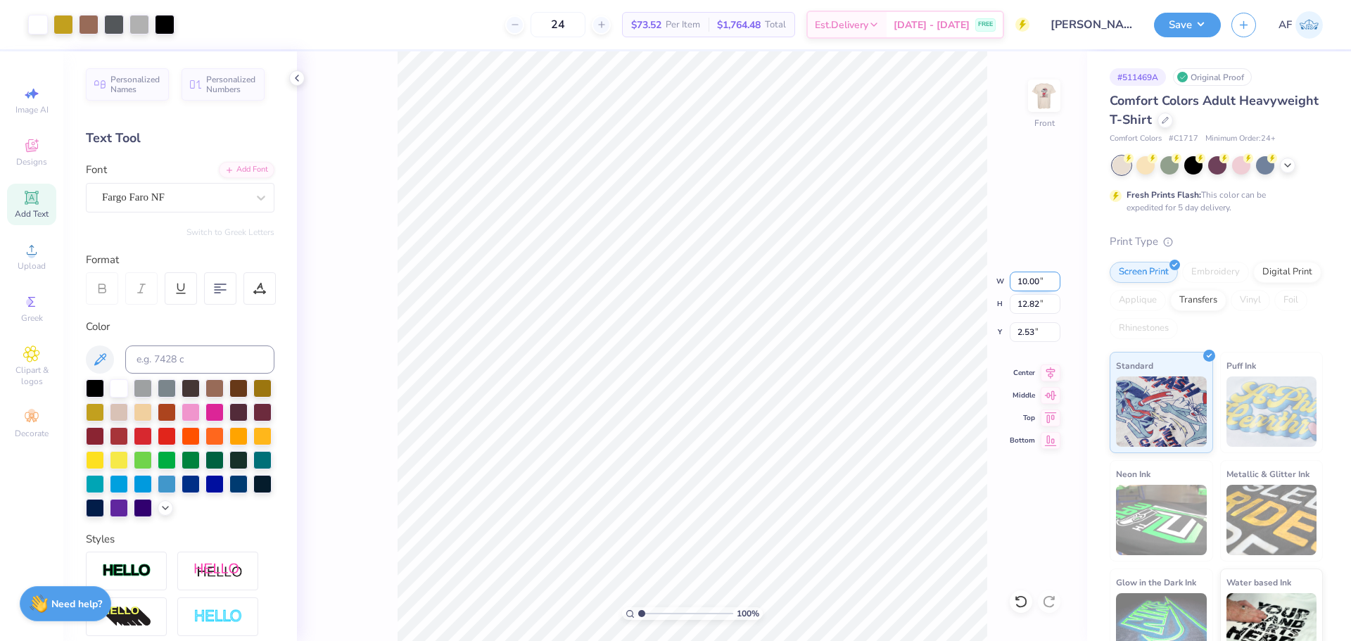
click at [1020, 280] on input "10.00" at bounding box center [1035, 282] width 51 height 20
type input "11.00"
type input "14.10"
click at [1027, 334] on input "1.88" at bounding box center [1035, 332] width 51 height 20
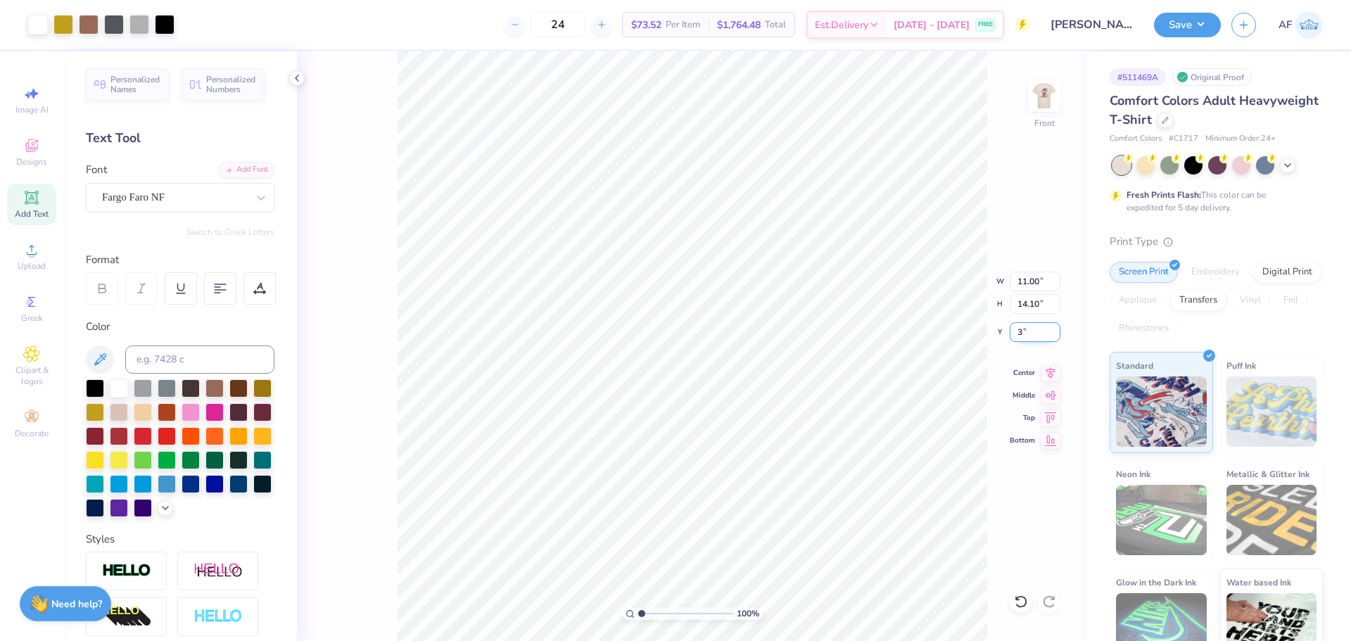
type input "3.00"
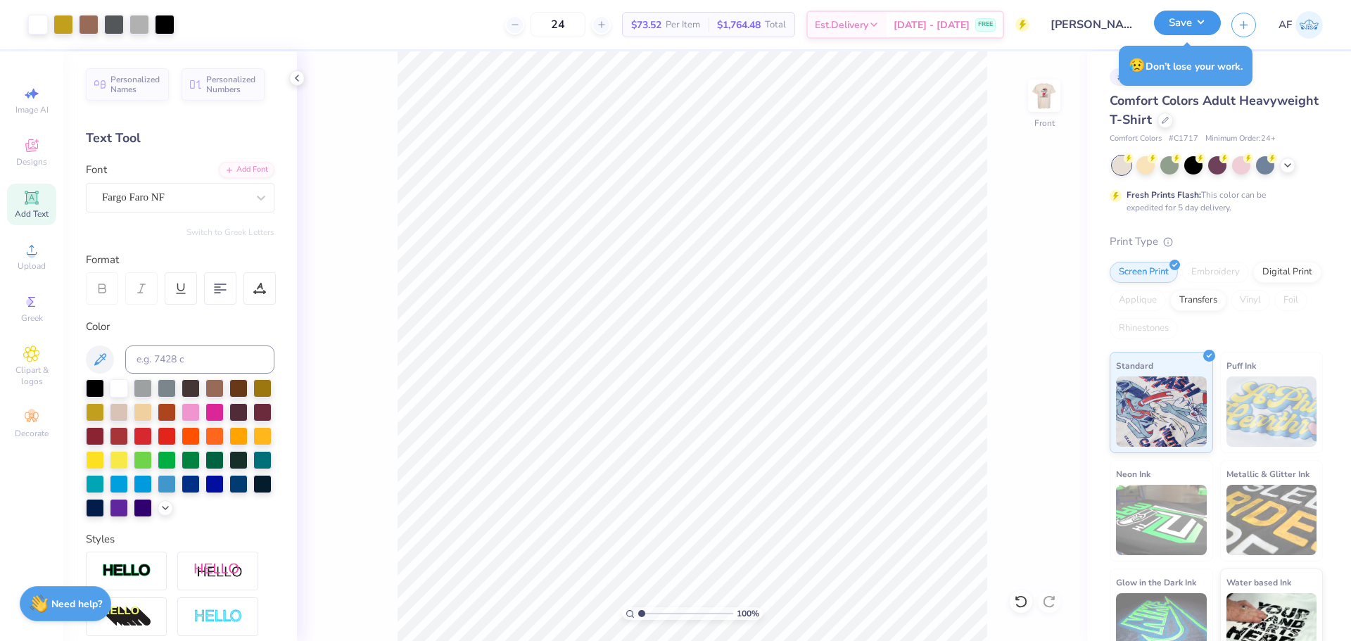
click at [1212, 29] on button "Save" at bounding box center [1187, 23] width 67 height 25
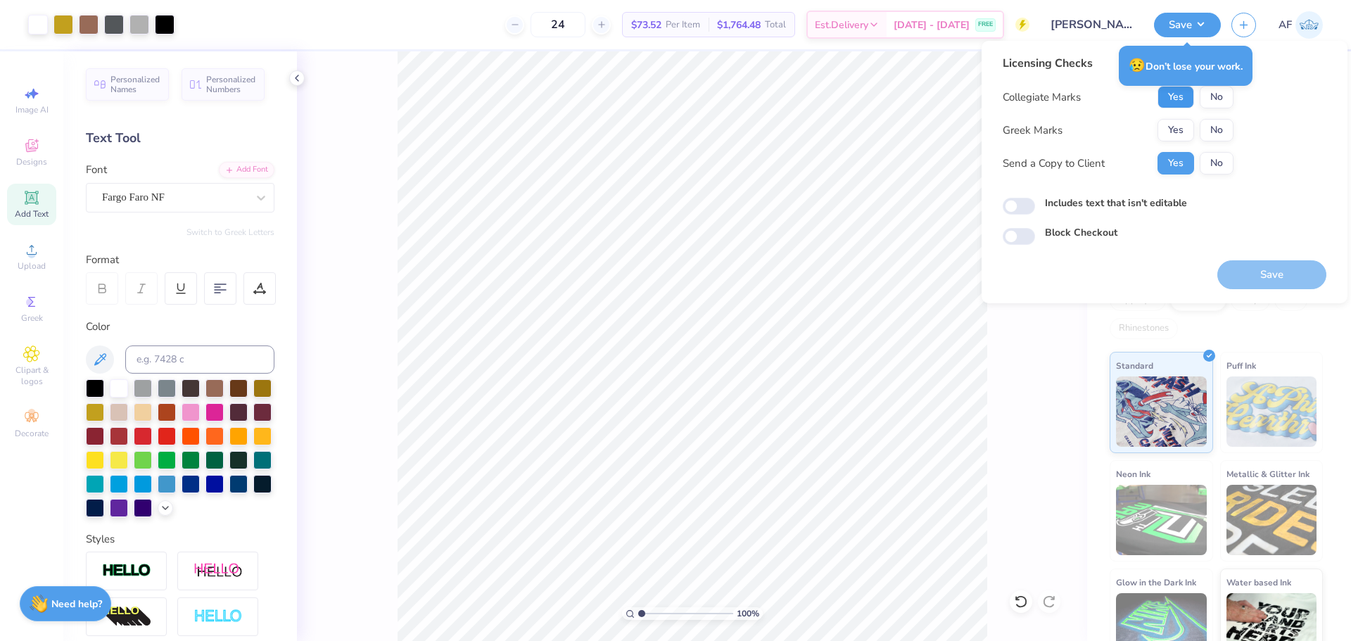
click at [1185, 103] on button "Yes" at bounding box center [1176, 97] width 37 height 23
click at [1215, 127] on button "No" at bounding box center [1217, 130] width 34 height 23
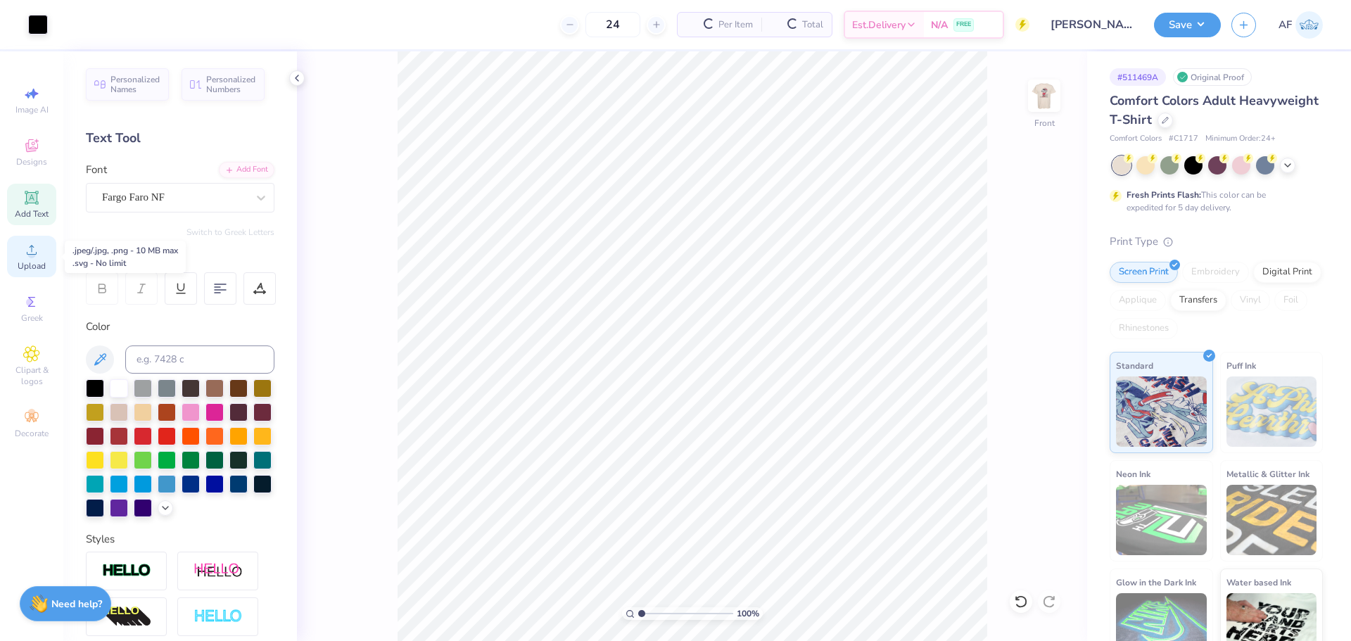
click at [26, 260] on div "Upload" at bounding box center [31, 257] width 49 height 42
click at [38, 264] on span "Upload" at bounding box center [32, 265] width 28 height 11
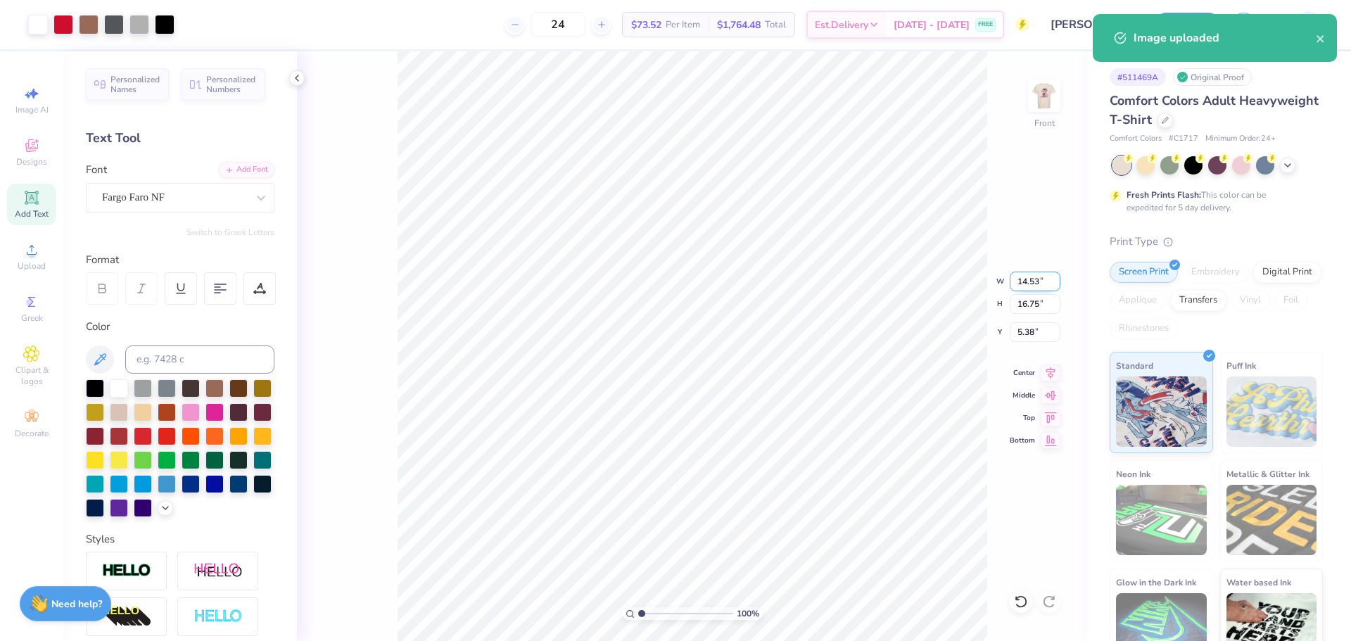
click at [1022, 281] on input "14.53" at bounding box center [1035, 282] width 51 height 20
type input "11.00"
type input "12.68"
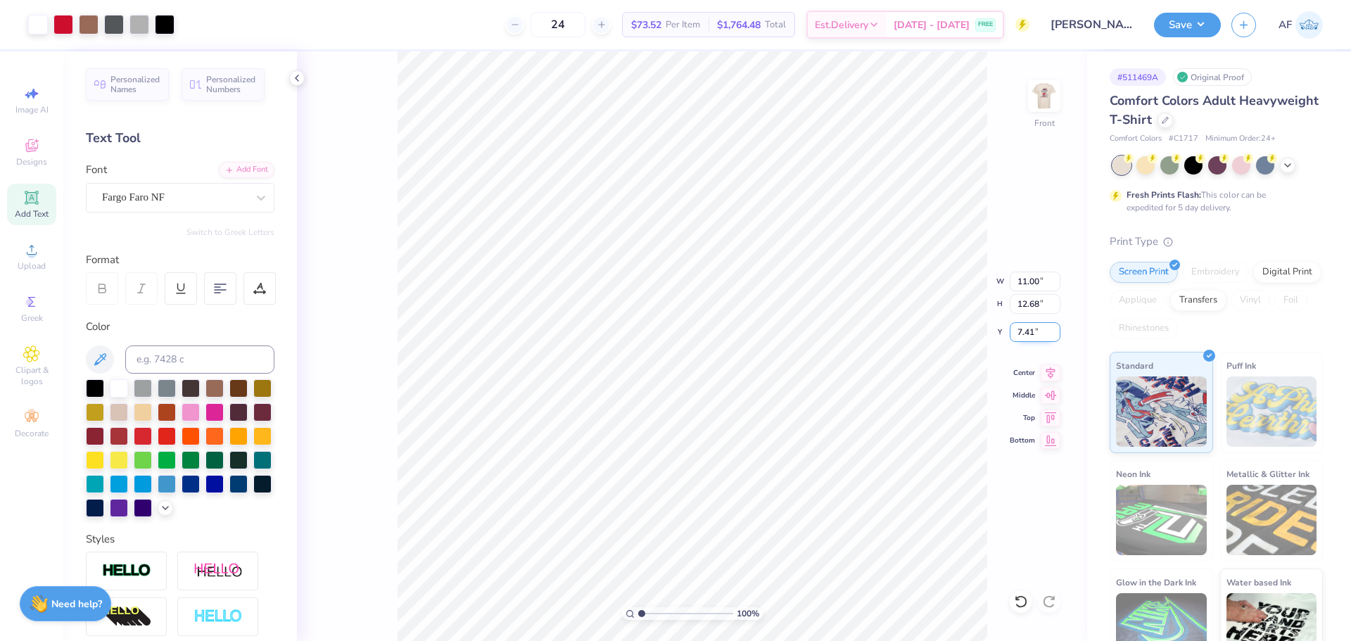
click at [1038, 341] on input "7.41" at bounding box center [1035, 332] width 51 height 20
click at [1037, 341] on input "7.41" at bounding box center [1035, 332] width 51 height 20
click at [1013, 326] on input "7.41" at bounding box center [1035, 332] width 51 height 20
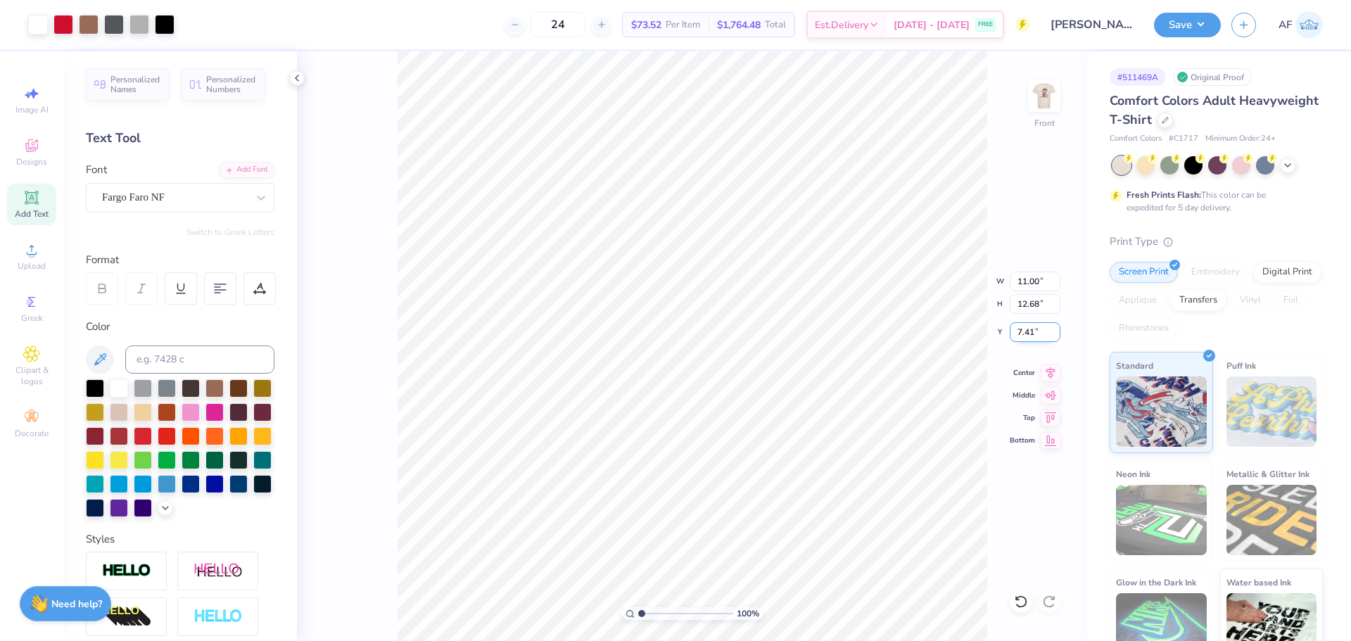
click at [1013, 326] on input "7.41" at bounding box center [1035, 332] width 51 height 20
type input "3.00"
click at [56, 25] on div at bounding box center [63, 23] width 20 height 20
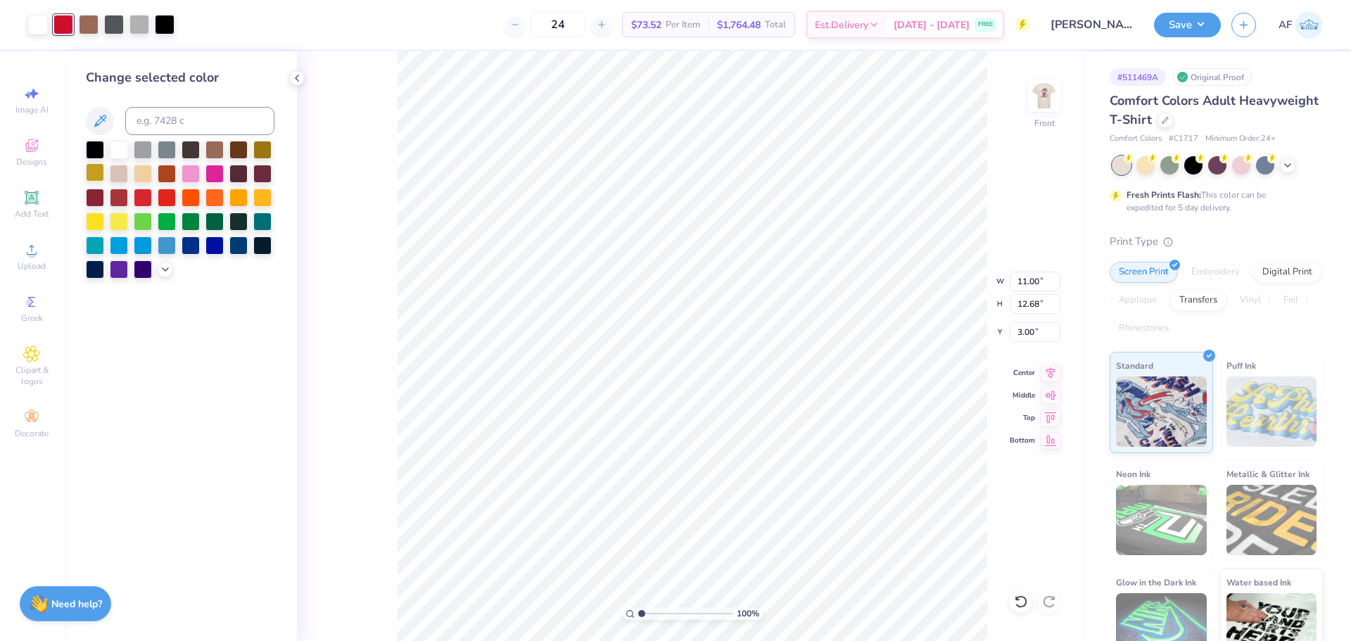
click at [97, 177] on div at bounding box center [95, 172] width 18 height 18
click at [369, 258] on div "100 % Front W 11.00 11.00 " H 12.68 12.68 " Y 3.00 3.00 " Center Middle Top Bot…" at bounding box center [692, 346] width 790 height 590
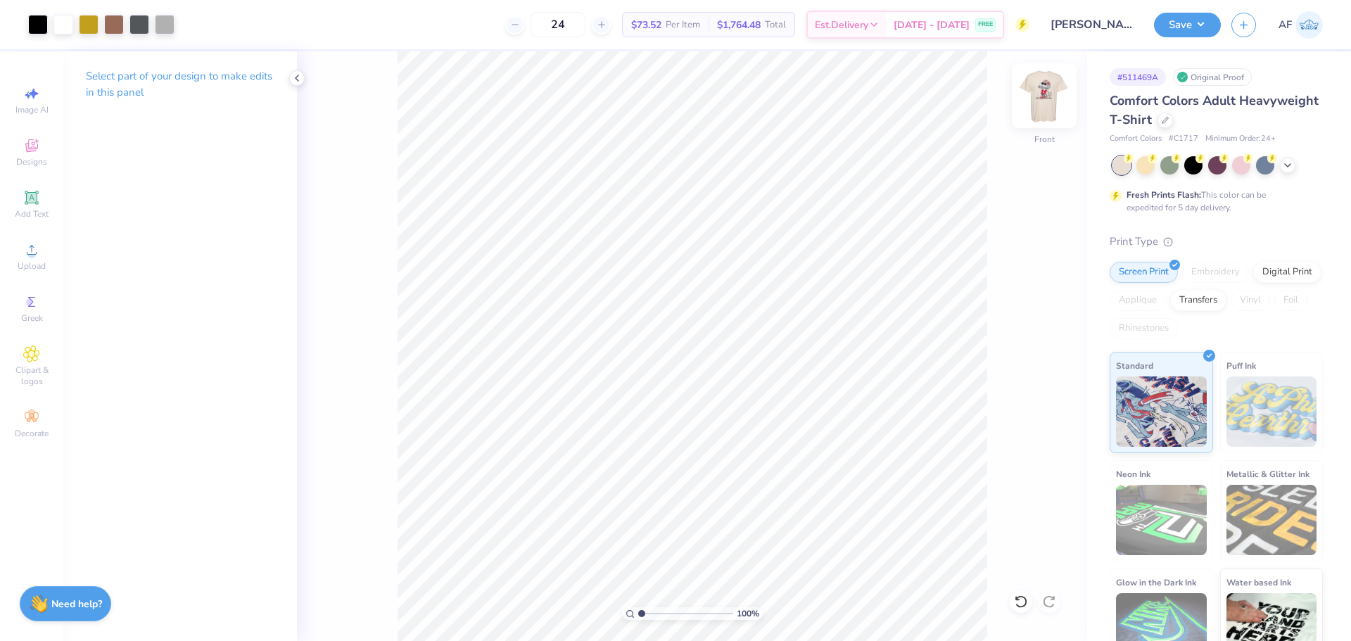
click at [1053, 103] on img at bounding box center [1044, 96] width 56 height 56
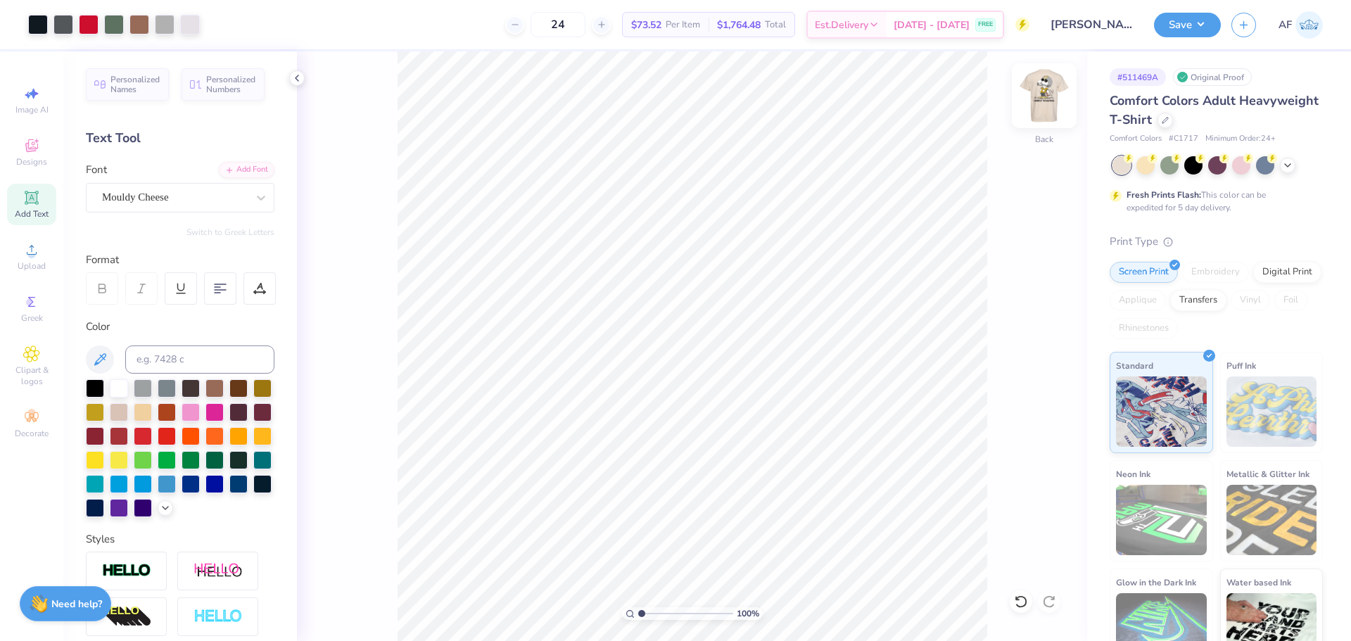
click at [1041, 104] on img at bounding box center [1044, 96] width 56 height 56
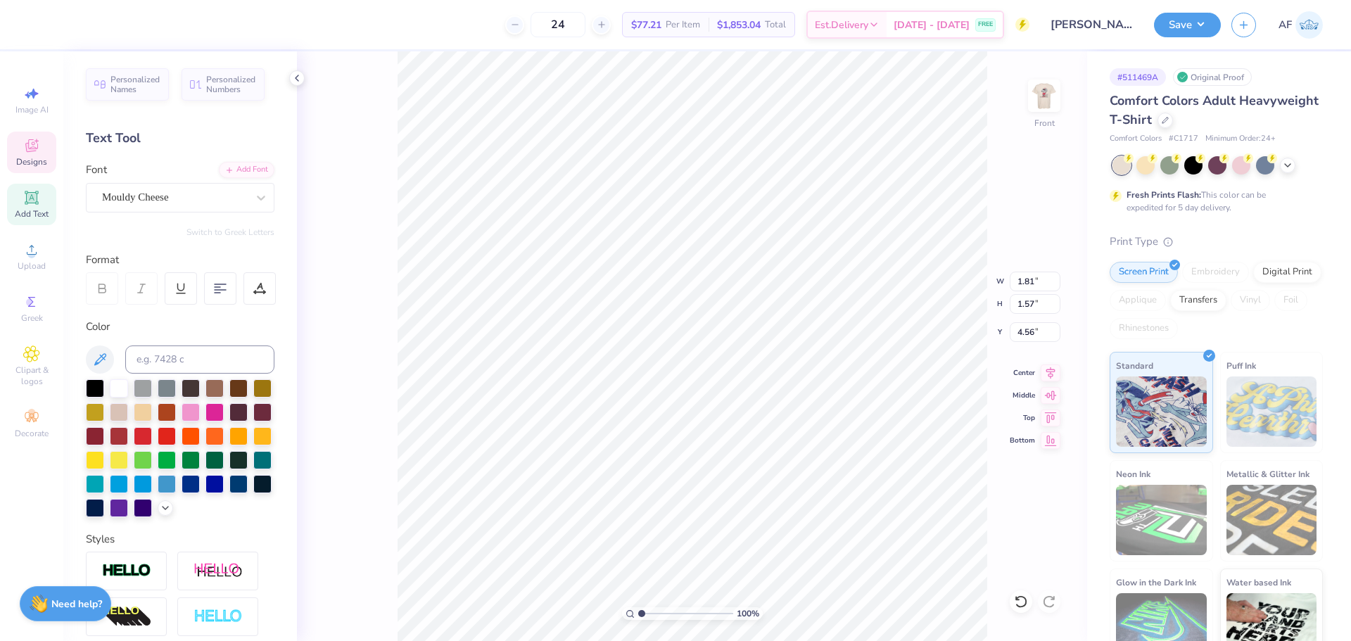
type input "4.56"
click at [104, 414] on div at bounding box center [95, 411] width 18 height 18
type textarea "ADPi"
type input "3.21314535235116"
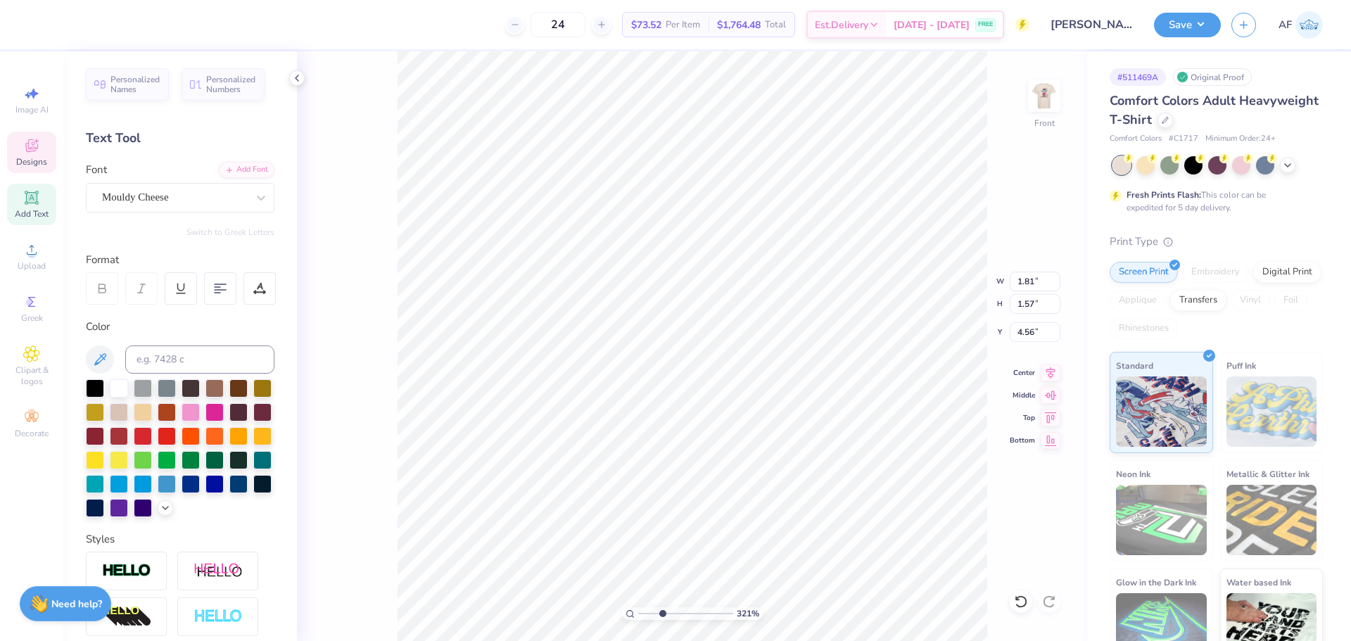
type textarea "ADPi"
click at [1072, 223] on div "321 % Front" at bounding box center [692, 346] width 790 height 590
type input "3.21314535235116"
type input "4.23"
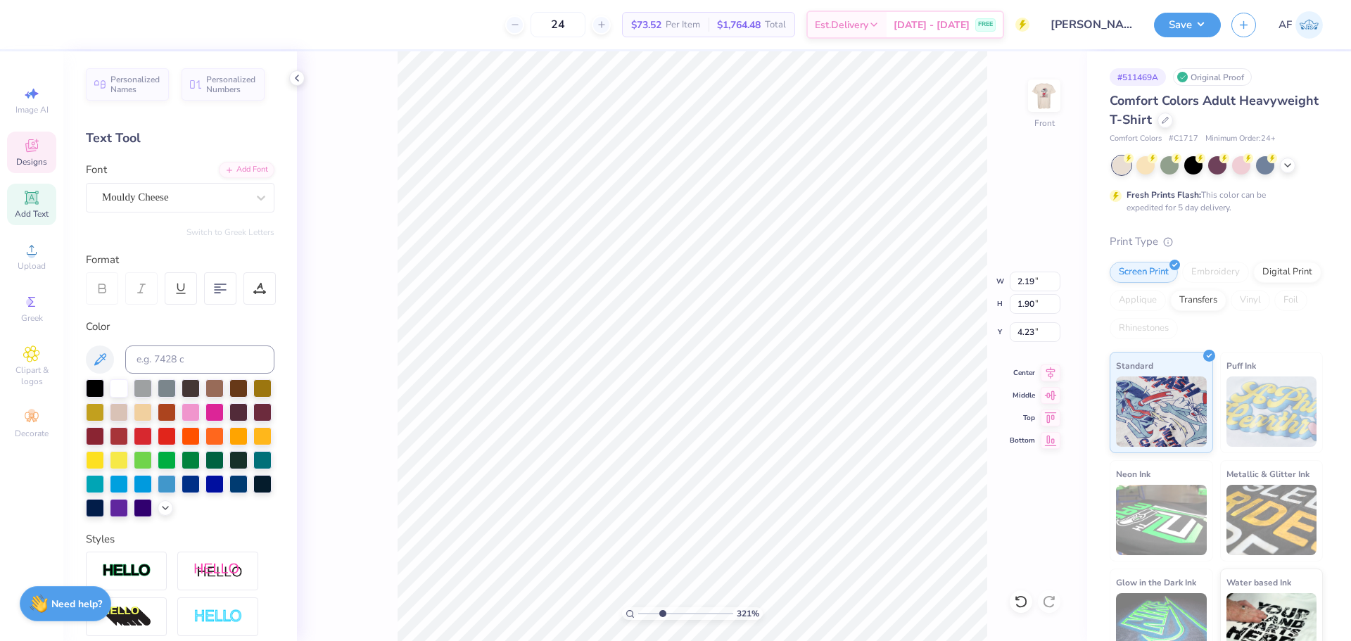
type input "3.21314535235116"
type input "1.88"
type input "1.63"
type input "4.29"
type input "3.21314535235116"
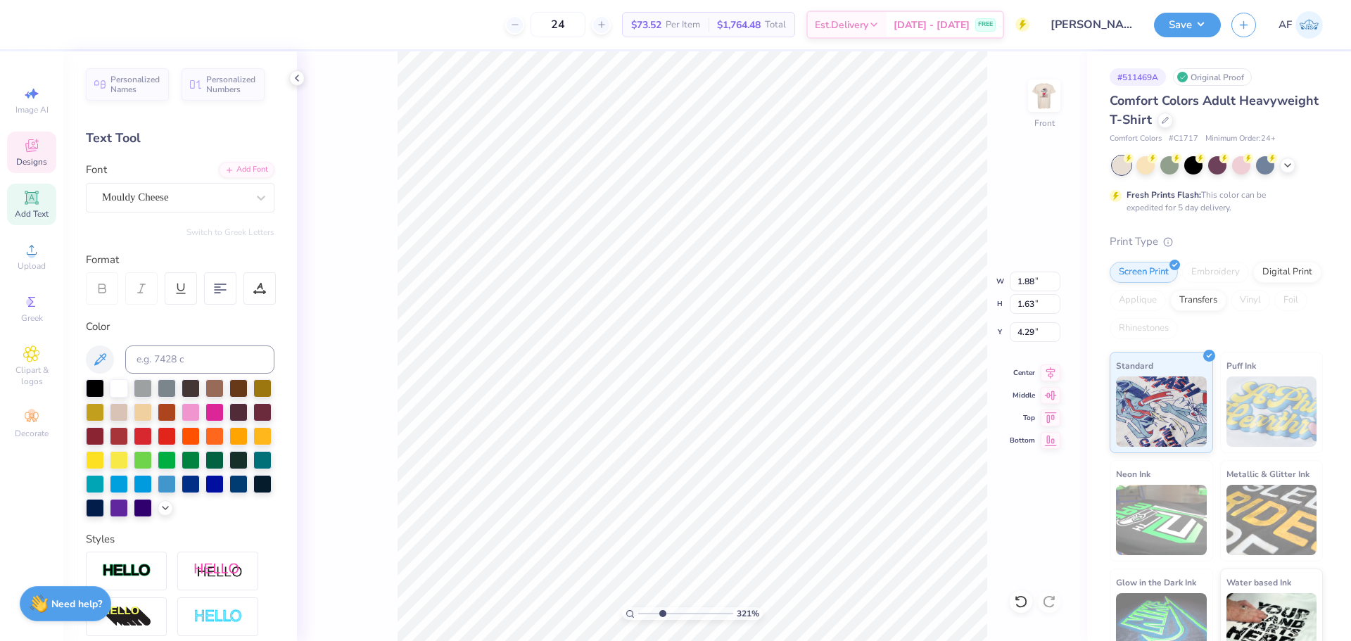
type input "4.33"
type input "3.21314535235116"
type input "11.00"
type input "12.68"
type input "3.00"
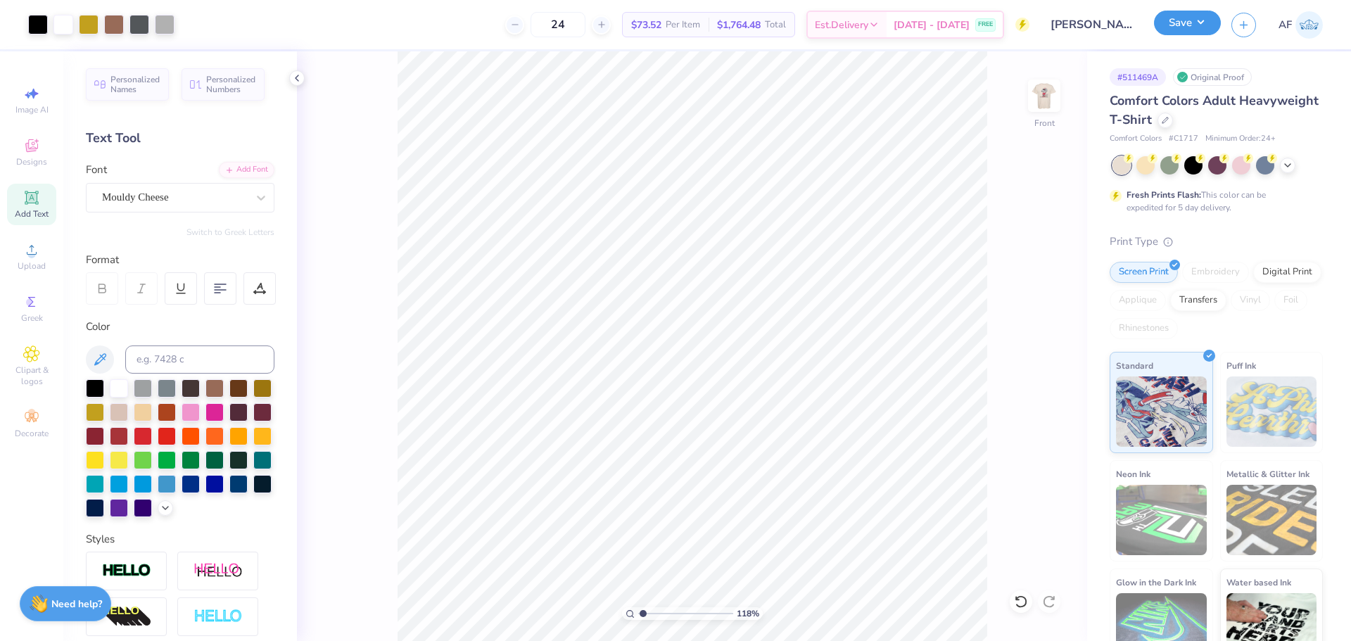
click at [1205, 18] on button "Save" at bounding box center [1187, 23] width 67 height 25
click at [1050, 100] on img at bounding box center [1044, 96] width 56 height 56
click at [1053, 108] on img at bounding box center [1044, 96] width 56 height 56
click at [366, 618] on div "118 % Front" at bounding box center [692, 346] width 790 height 590
click at [1028, 334] on input "3.00" at bounding box center [1035, 332] width 51 height 20
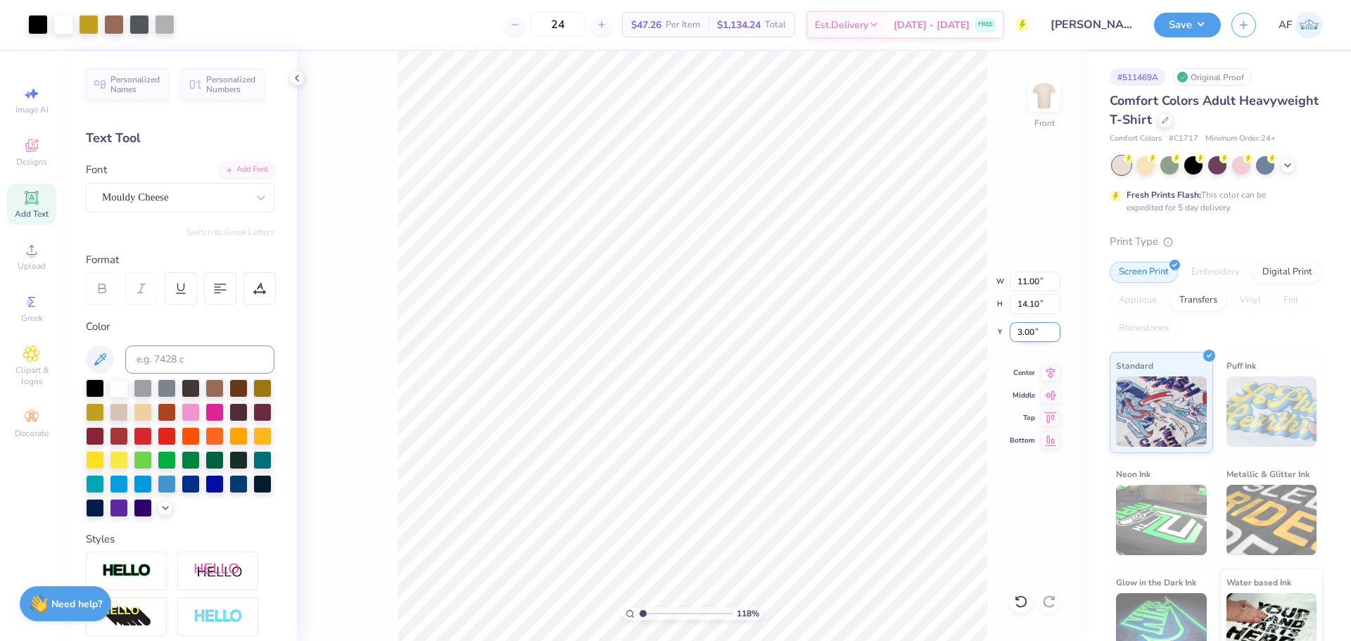
click at [1028, 334] on input "3.00" at bounding box center [1035, 332] width 51 height 20
click at [1210, 25] on button "Save" at bounding box center [1187, 23] width 67 height 25
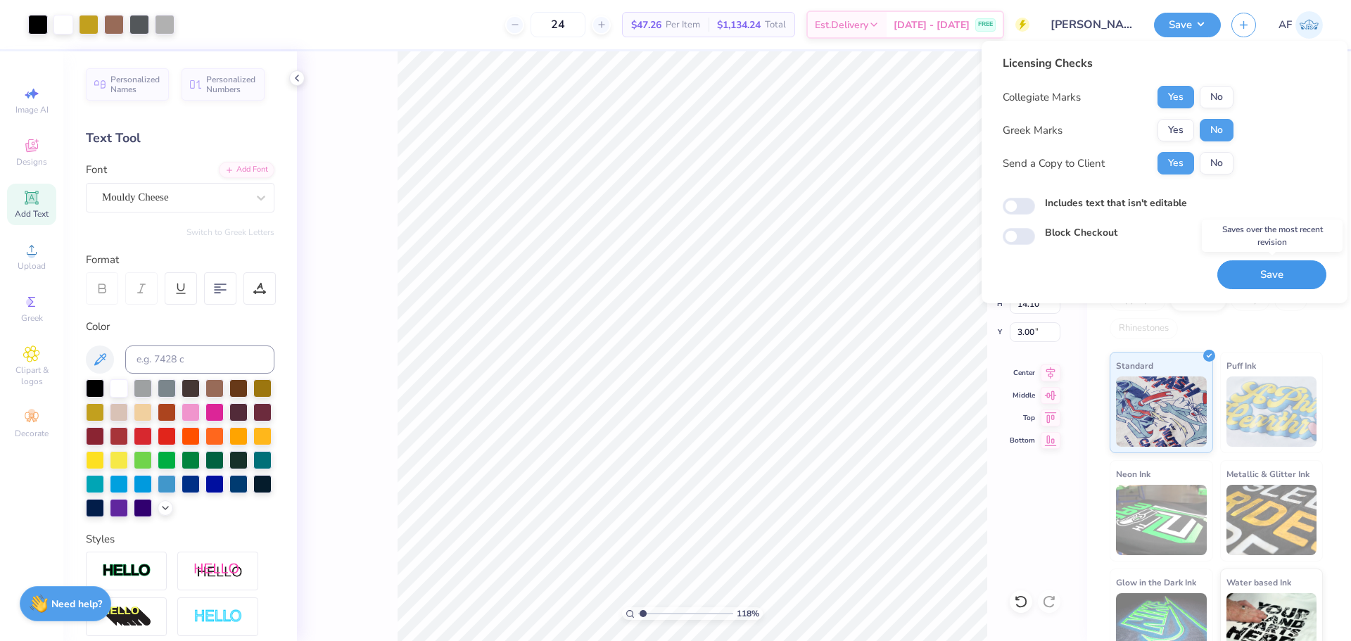
click at [1274, 277] on button "Save" at bounding box center [1271, 274] width 109 height 29
click at [1182, 135] on button "Yes" at bounding box center [1176, 130] width 37 height 23
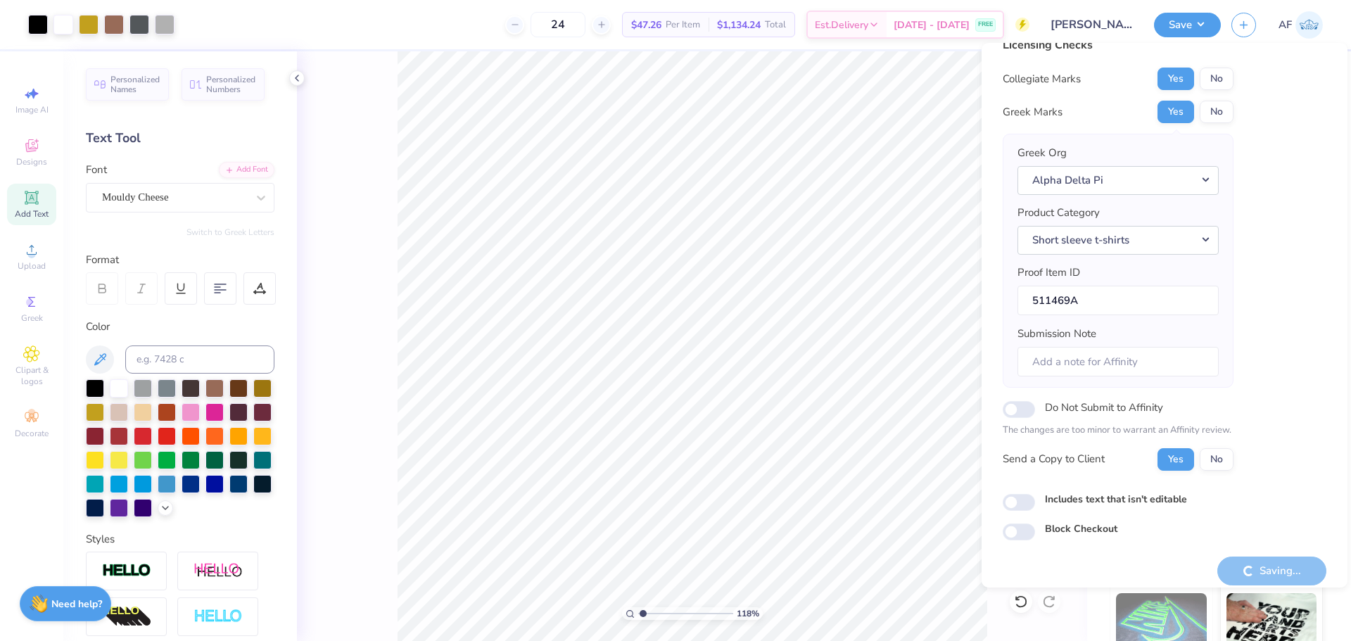
scroll to position [32, 0]
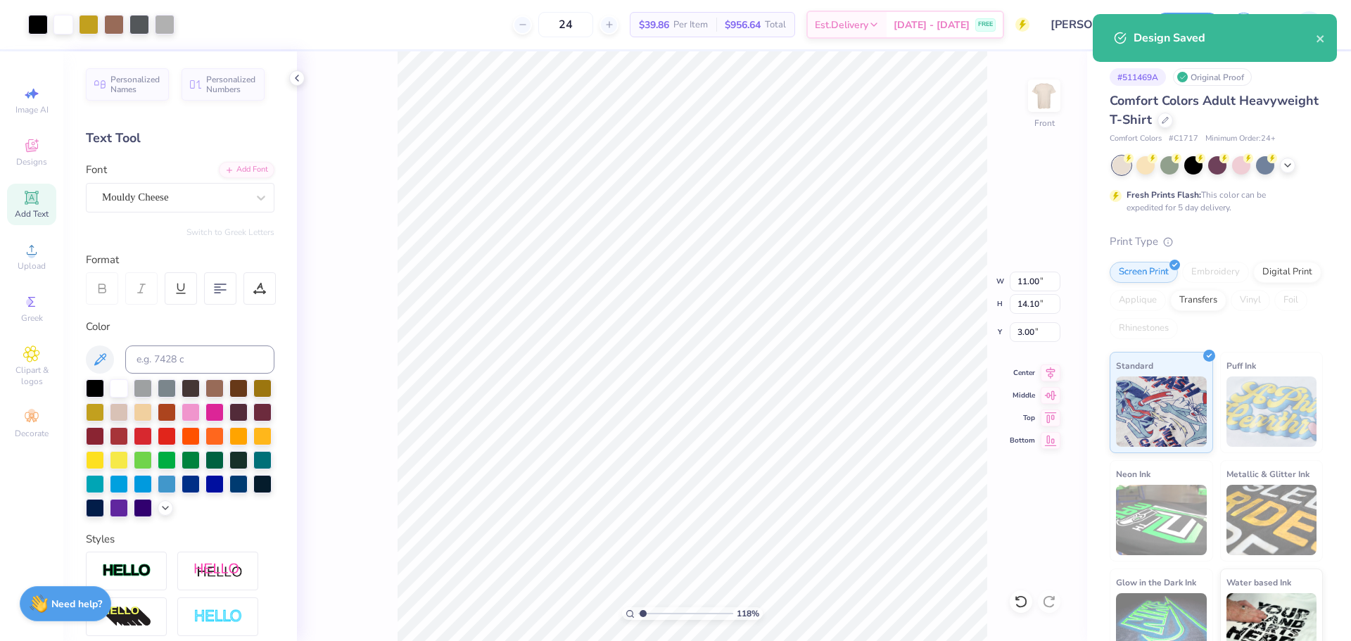
click at [1283, 112] on div "Comfort Colors Adult Heavyweight T-Shirt" at bounding box center [1216, 110] width 213 height 38
click at [1324, 40] on icon "close" at bounding box center [1321, 38] width 10 height 11
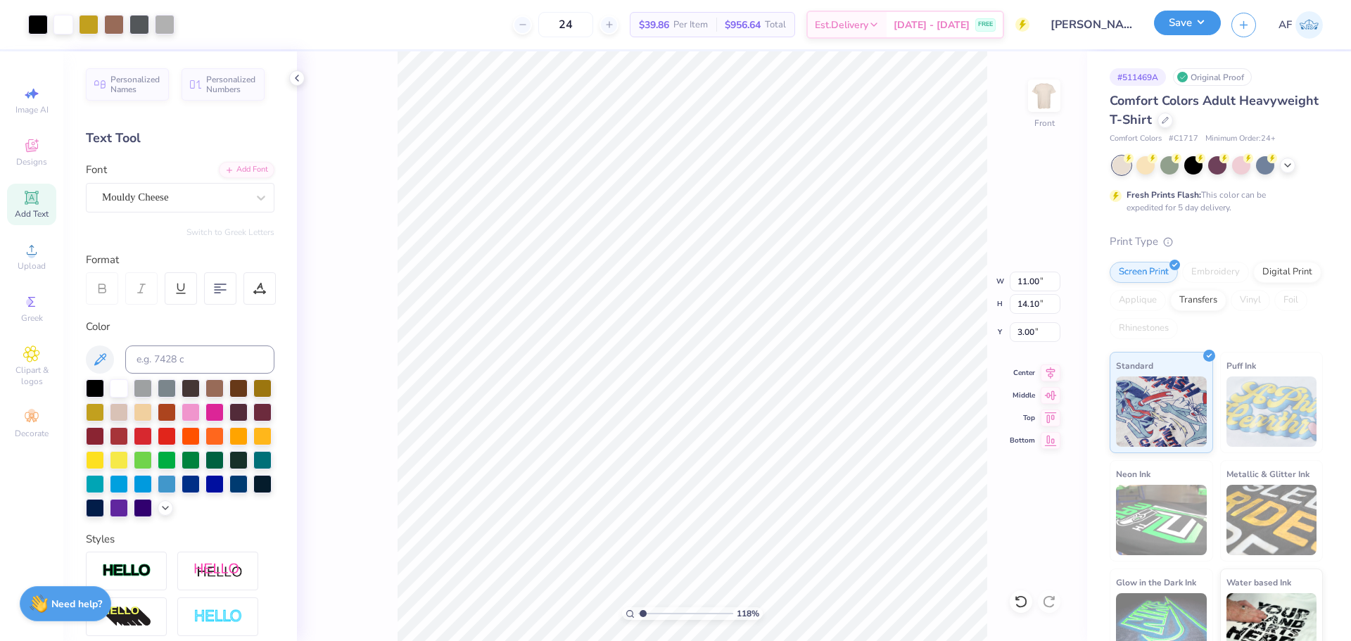
click at [1212, 27] on button "Save" at bounding box center [1187, 23] width 67 height 25
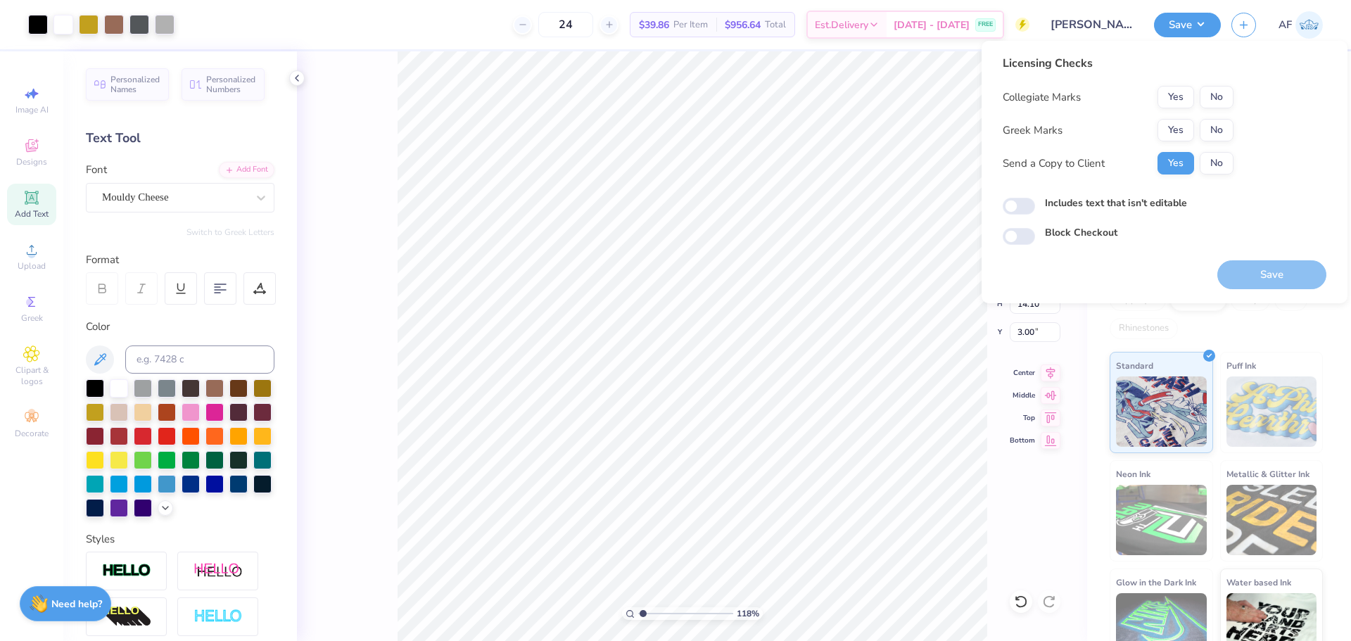
click at [1153, 124] on div "Greek Marks Yes No" at bounding box center [1118, 130] width 231 height 23
click at [1170, 120] on button "Yes" at bounding box center [1176, 130] width 37 height 23
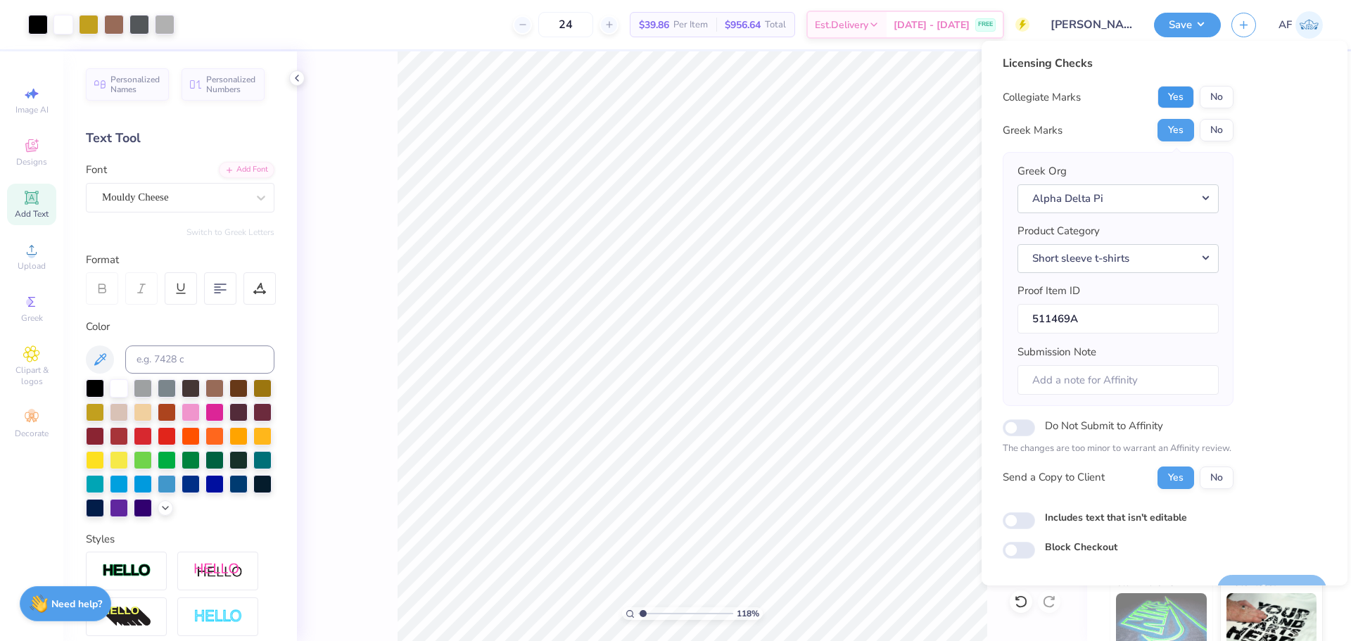
click at [1170, 100] on button "Yes" at bounding box center [1176, 97] width 37 height 23
click at [1215, 103] on button "No" at bounding box center [1217, 97] width 34 height 23
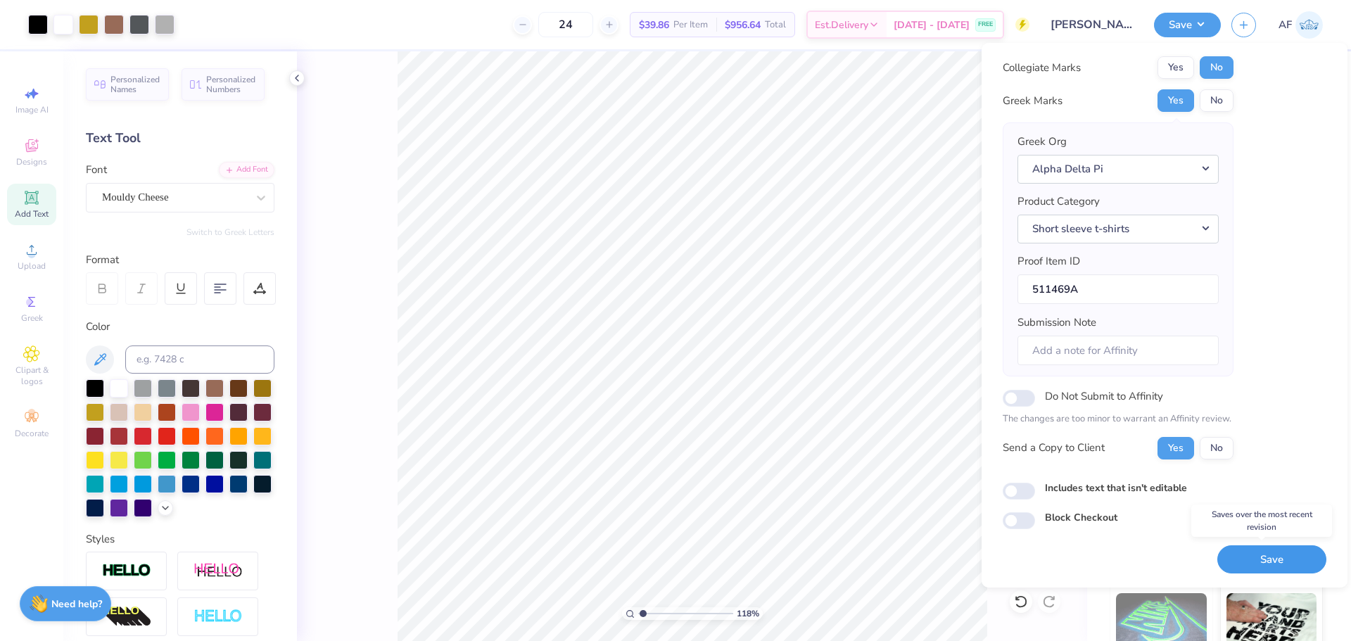
click at [1256, 560] on button "Save" at bounding box center [1271, 559] width 109 height 29
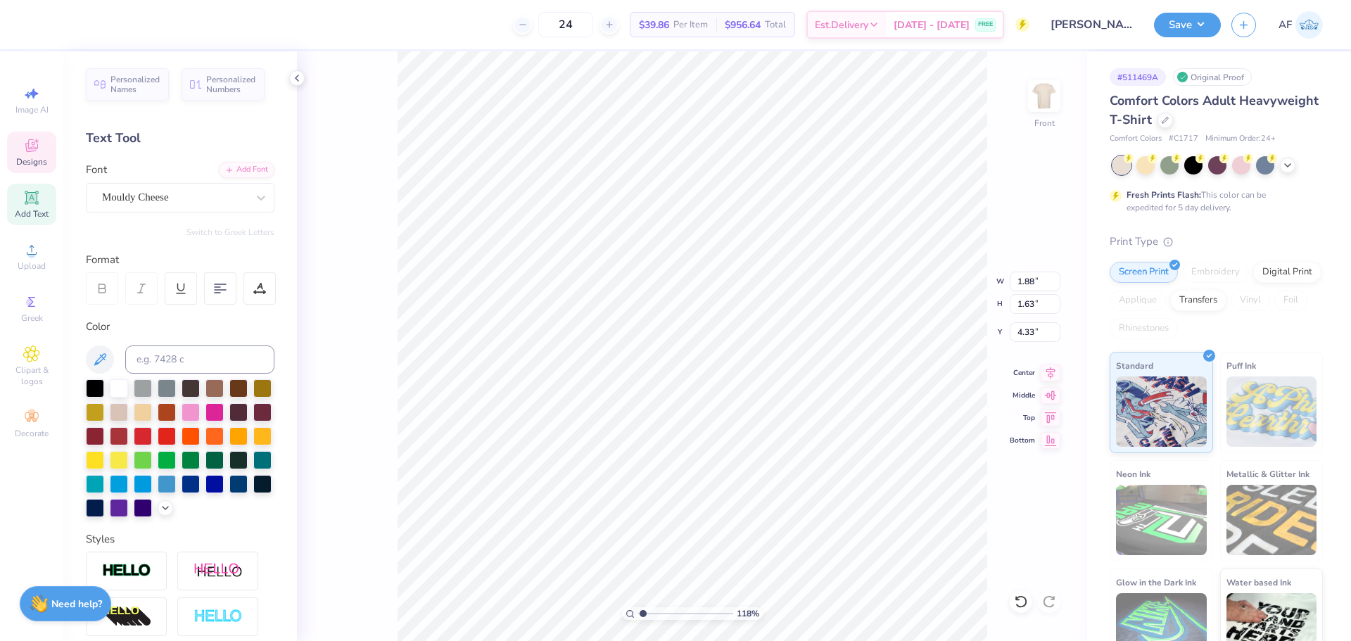
type input "1.18145891733022"
